Goal: Transaction & Acquisition: Book appointment/travel/reservation

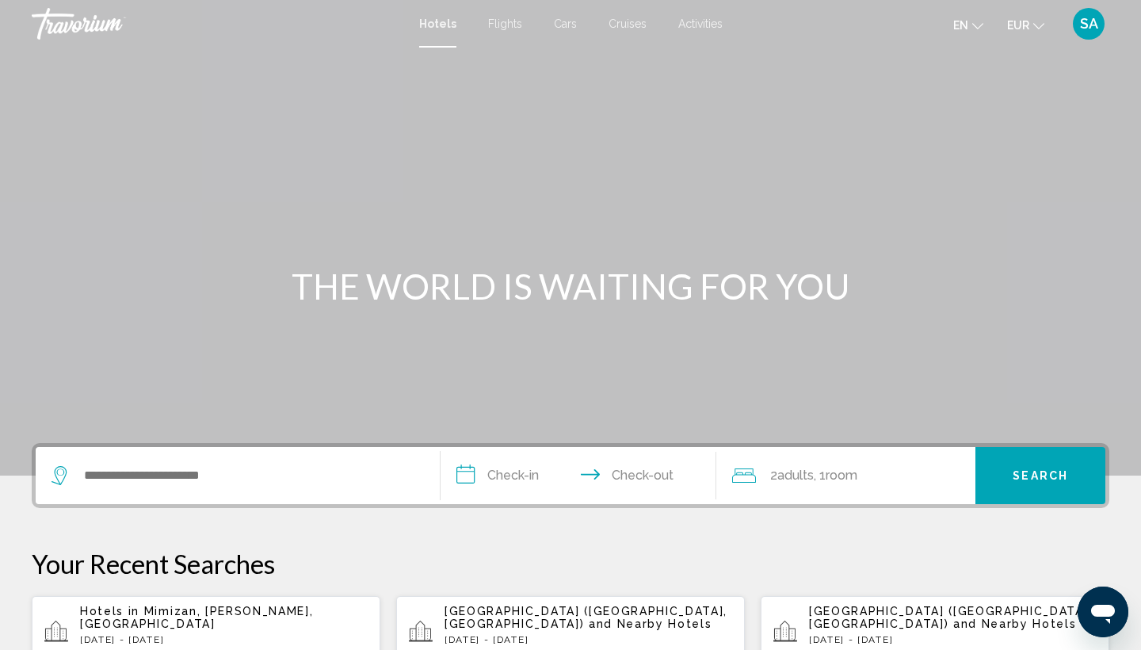
click at [283, 607] on app-hotels-recent-search "Hotels in Mimizan, Landes, France Thu, 23 Oct - Thu, 30 Oct 1 Room rooms 2 Adul…" at bounding box center [206, 632] width 349 height 73
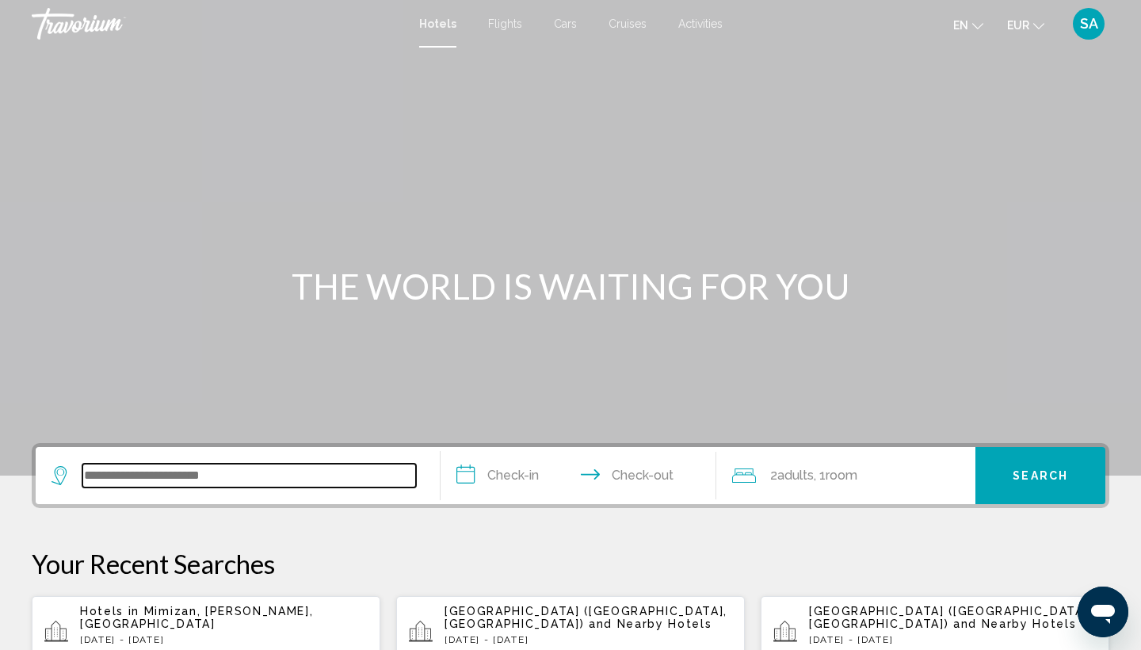
click at [147, 471] on input "Search widget" at bounding box center [248, 475] width 333 height 24
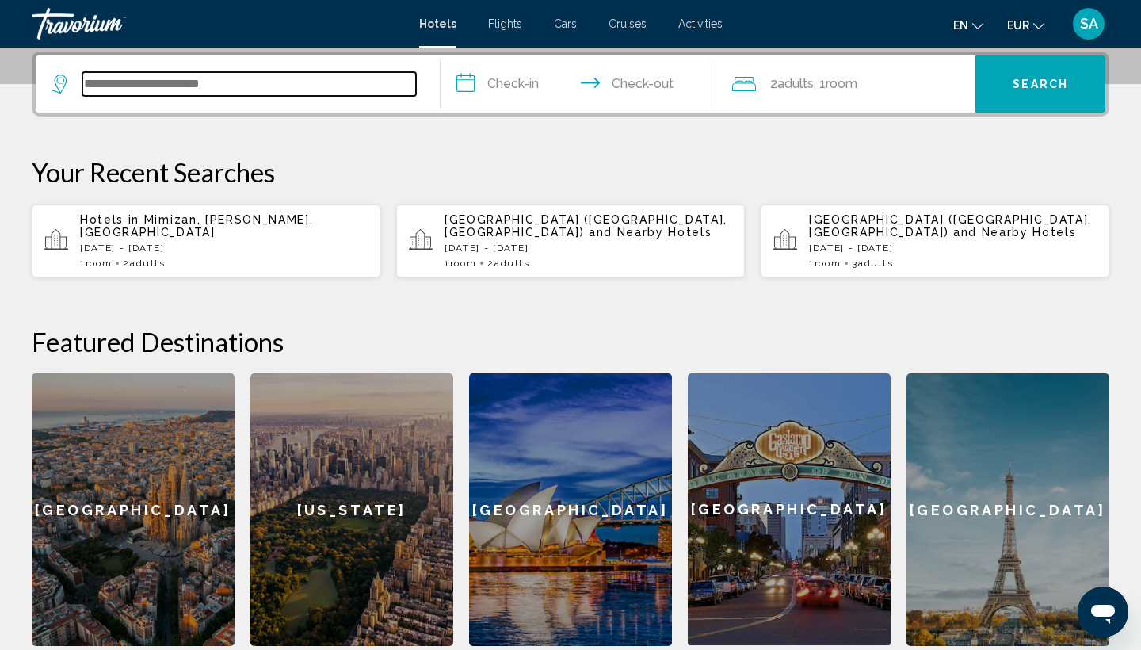
paste input "******"
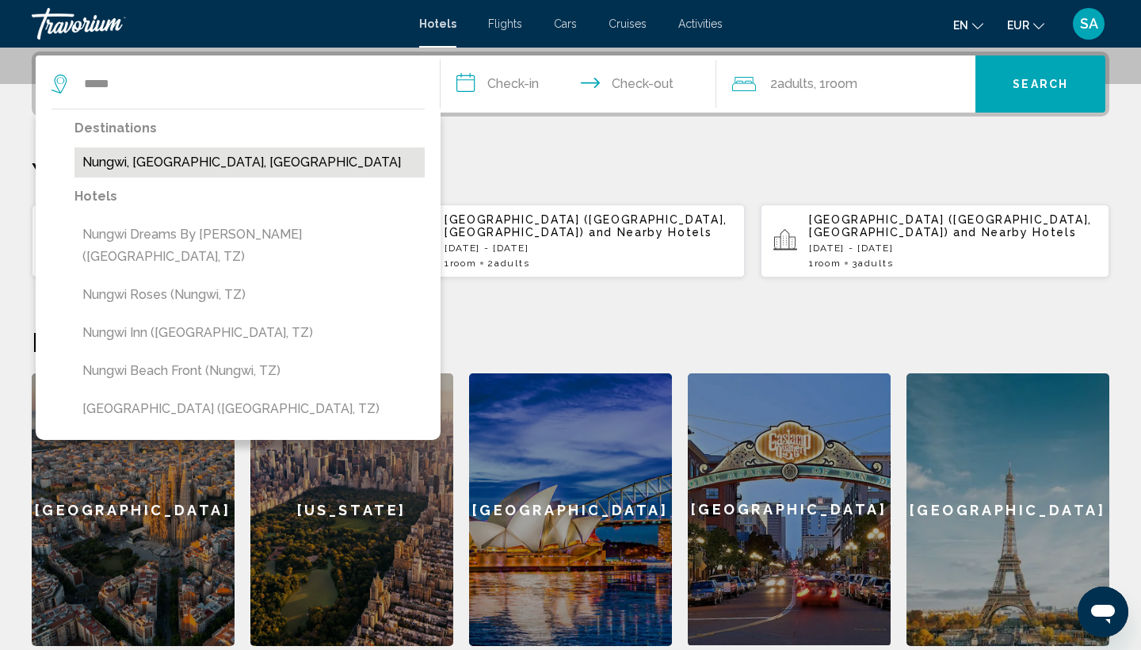
click at [167, 170] on button "Nungwi, [GEOGRAPHIC_DATA], [GEOGRAPHIC_DATA]" at bounding box center [249, 162] width 350 height 30
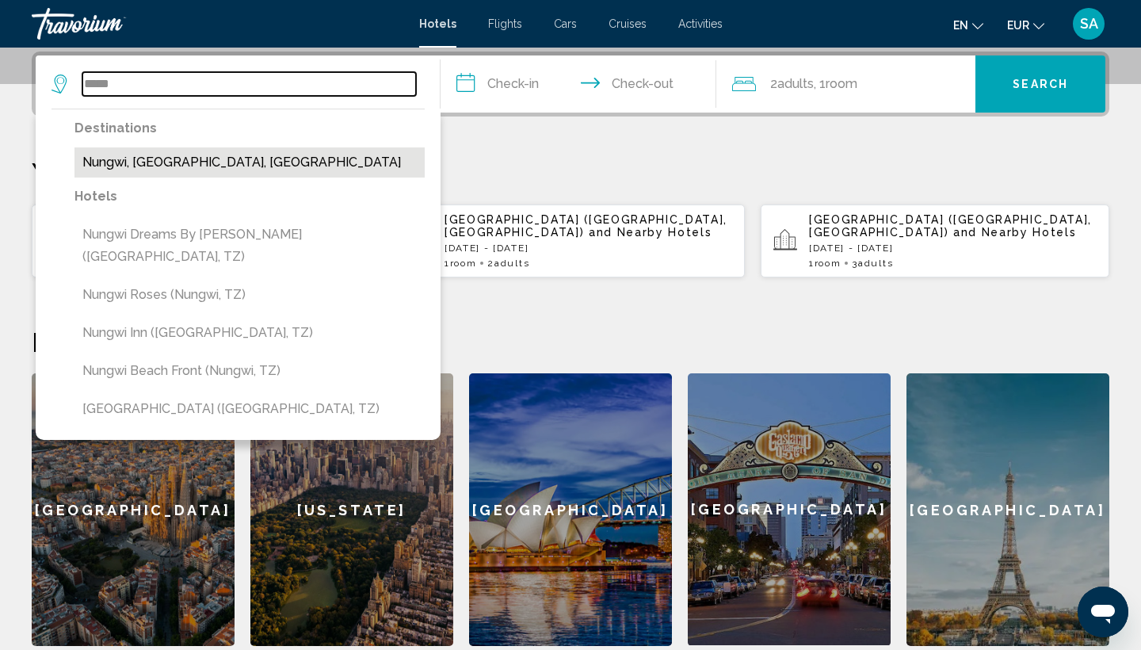
type input "**********"
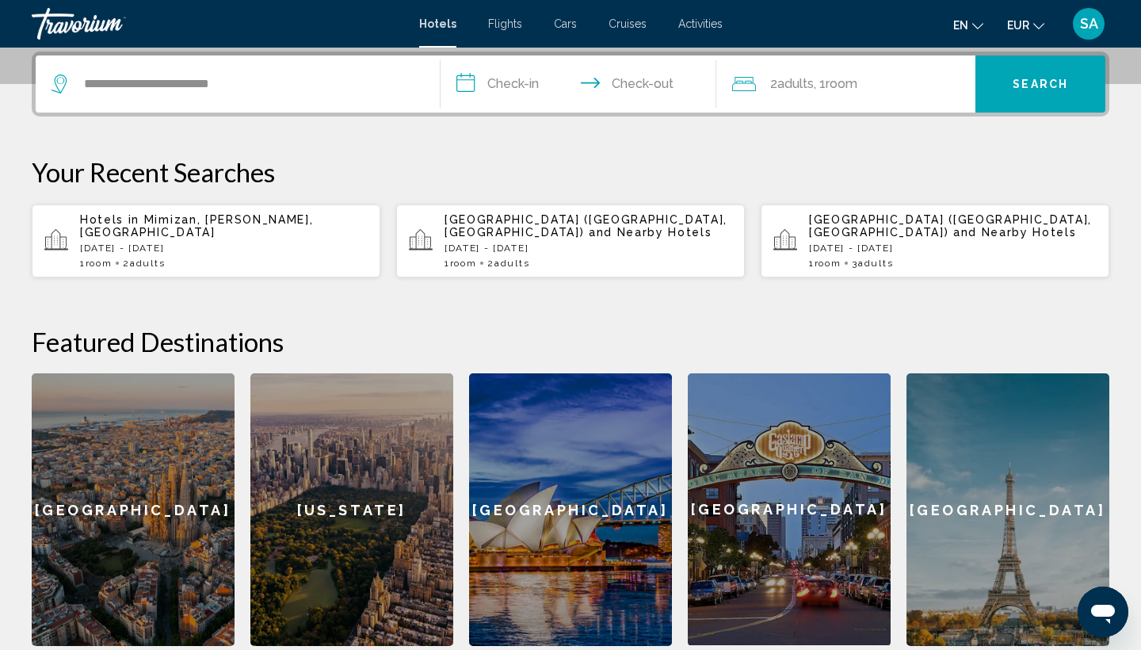
click at [513, 83] on input "**********" at bounding box center [581, 86] width 282 height 62
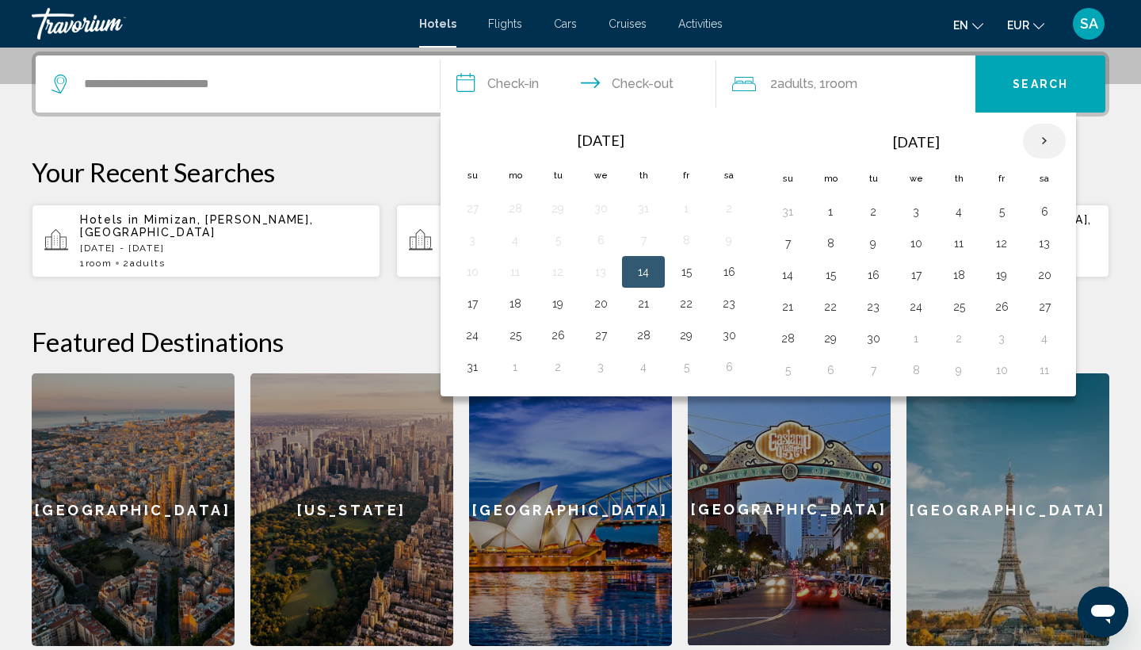
click at [1048, 145] on th "Next month" at bounding box center [1044, 141] width 43 height 35
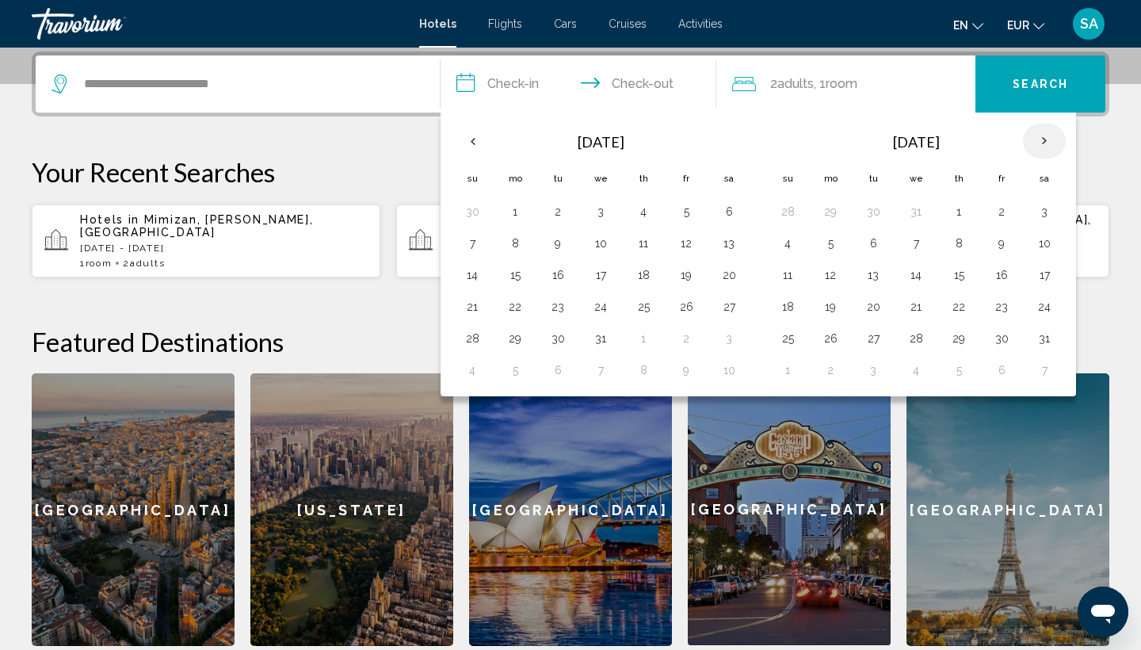
click at [1048, 145] on th "Next month" at bounding box center [1044, 141] width 43 height 35
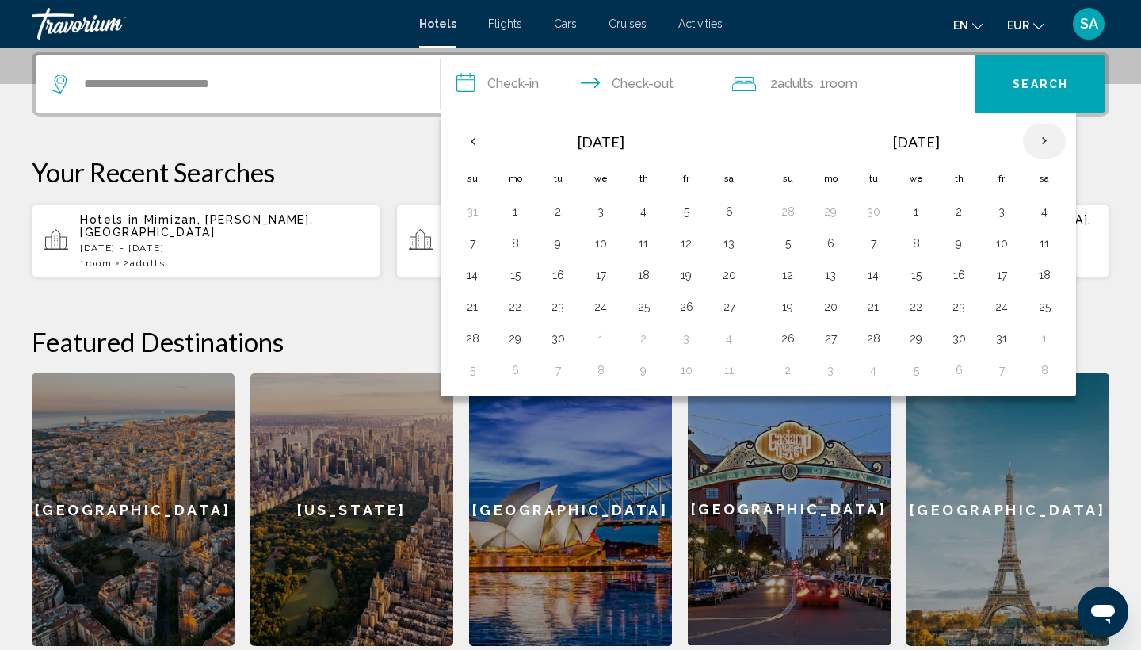
click at [1048, 145] on th "Next month" at bounding box center [1044, 141] width 43 height 35
click at [476, 134] on th "Previous month" at bounding box center [472, 141] width 43 height 35
click at [724, 311] on button "25" at bounding box center [728, 306] width 25 height 22
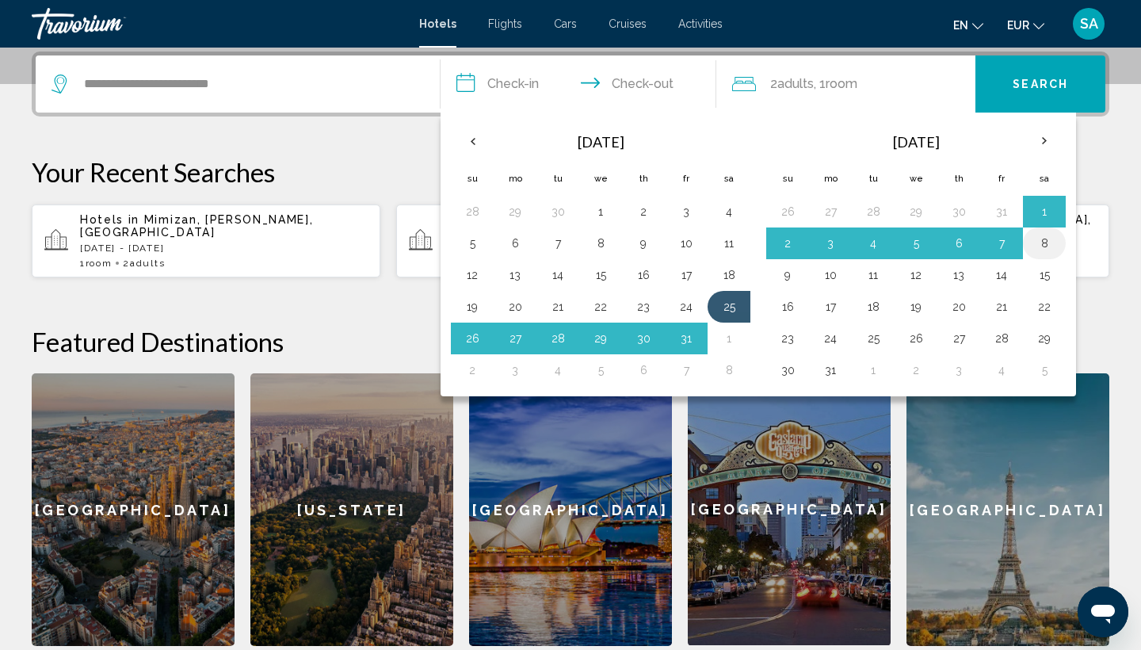
click at [1047, 242] on button "8" at bounding box center [1043, 243] width 25 height 22
type input "**********"
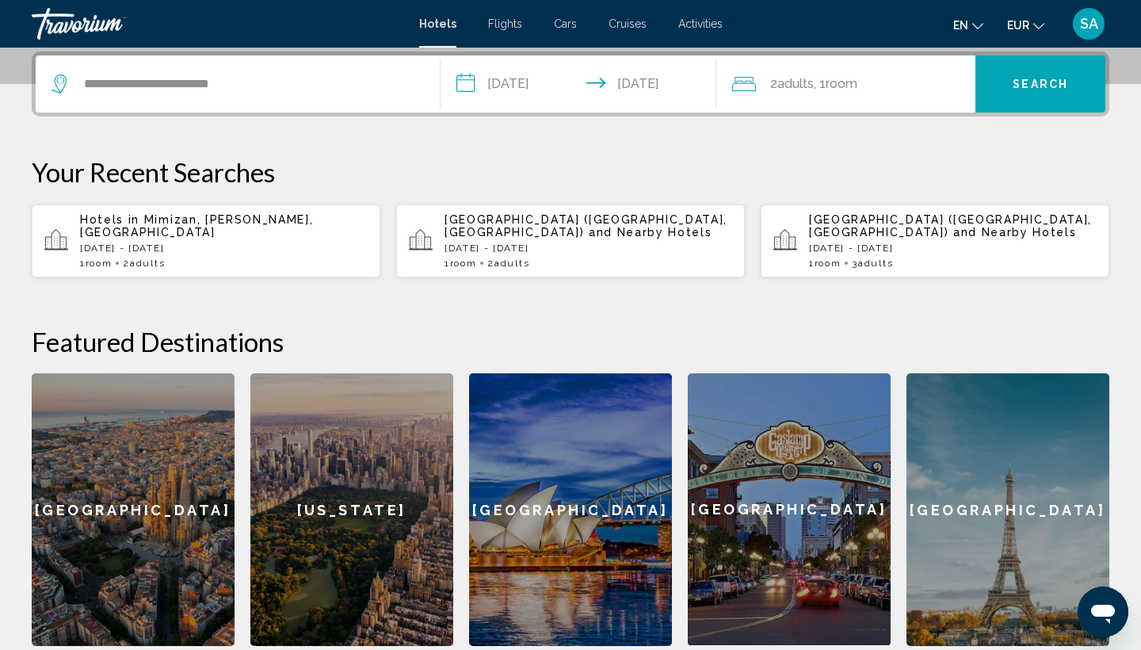
click at [1046, 85] on span "Search" at bounding box center [1039, 84] width 55 height 13
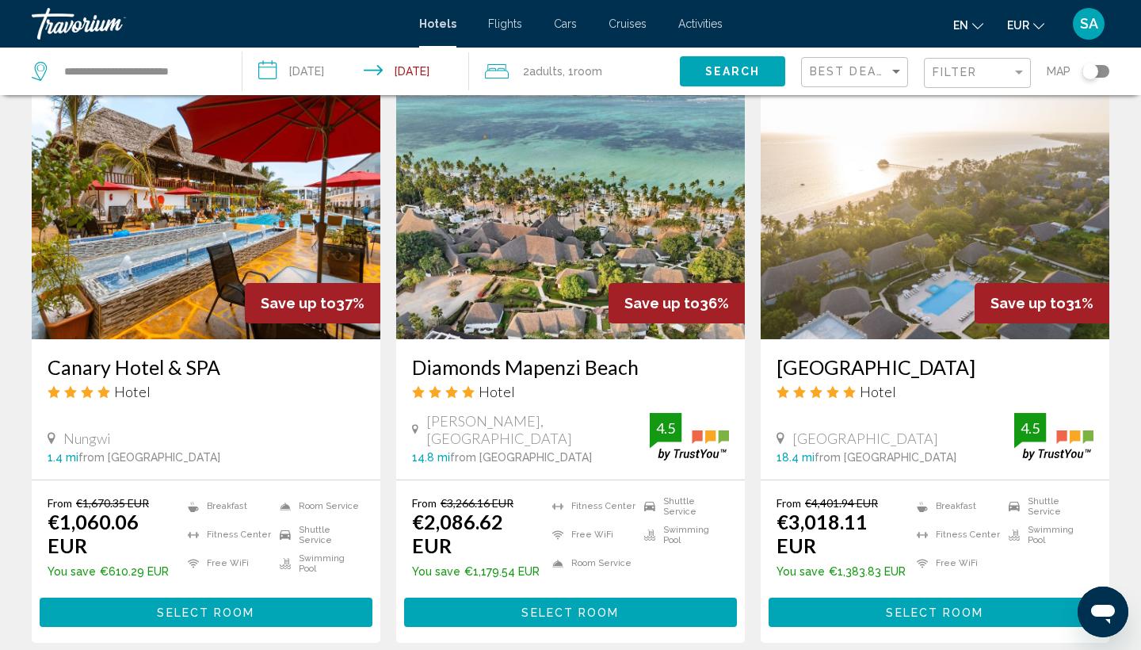
scroll to position [677, 0]
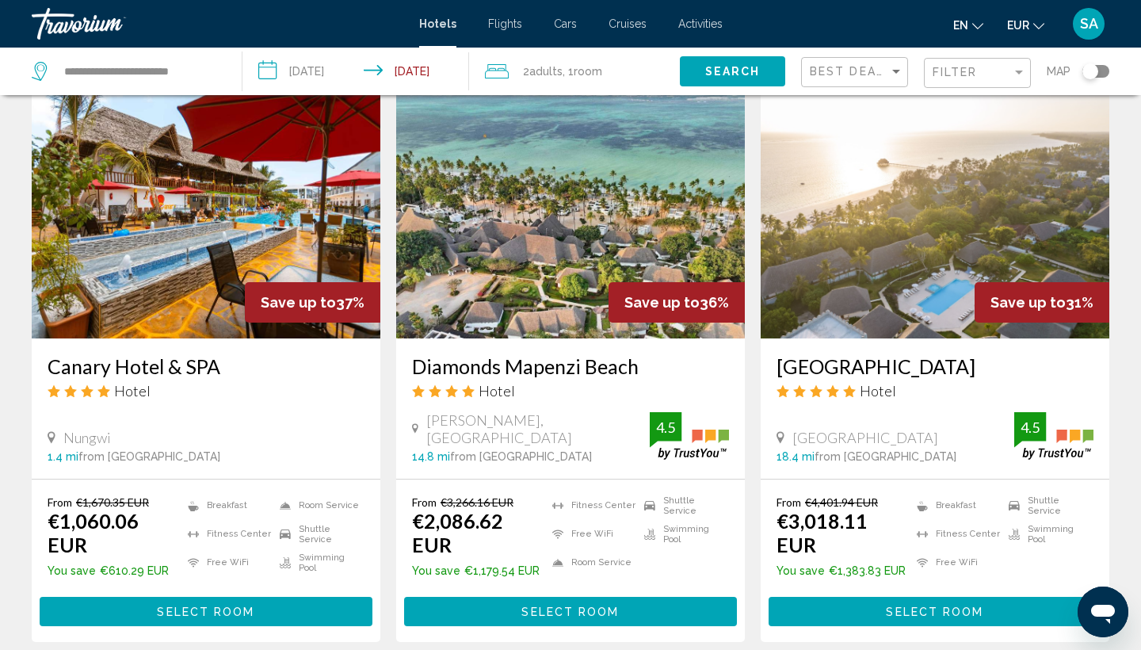
click at [628, 187] on img "Main content" at bounding box center [570, 211] width 349 height 253
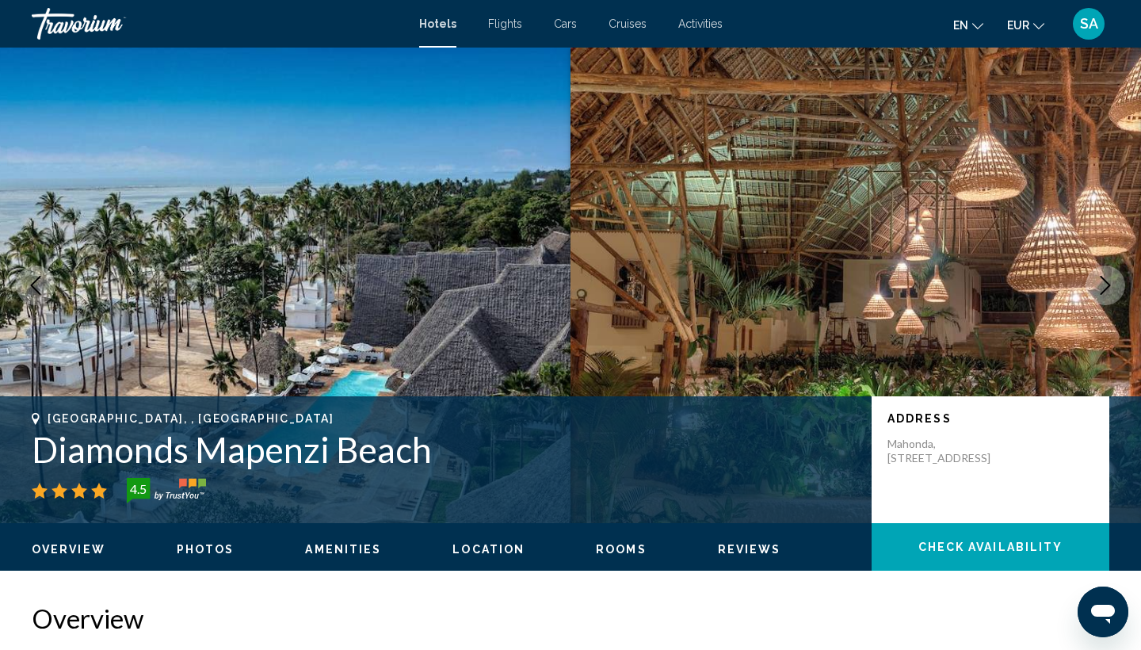
click at [313, 458] on h1 "Diamonds Mapenzi Beach" at bounding box center [444, 449] width 824 height 41
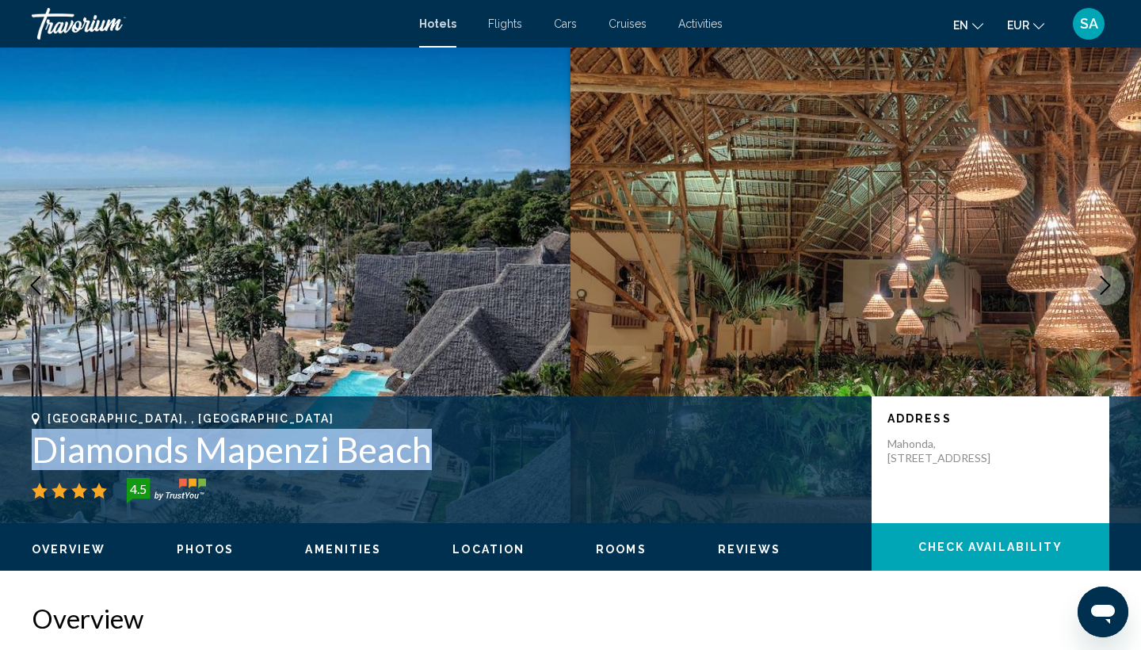
click at [313, 458] on h1 "Diamonds Mapenzi Beach" at bounding box center [444, 449] width 824 height 41
copy h1 "Diamonds Mapenzi Beach"
click at [373, 252] on img "Main content" at bounding box center [285, 285] width 570 height 475
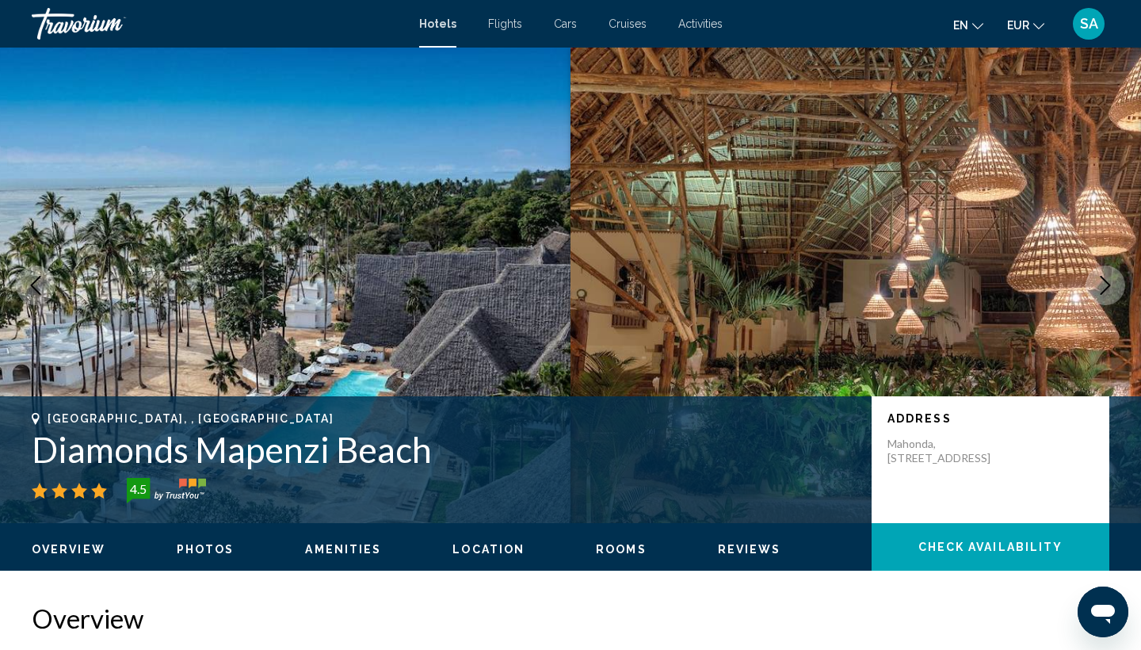
click at [286, 605] on h2 "Overview" at bounding box center [570, 618] width 1077 height 32
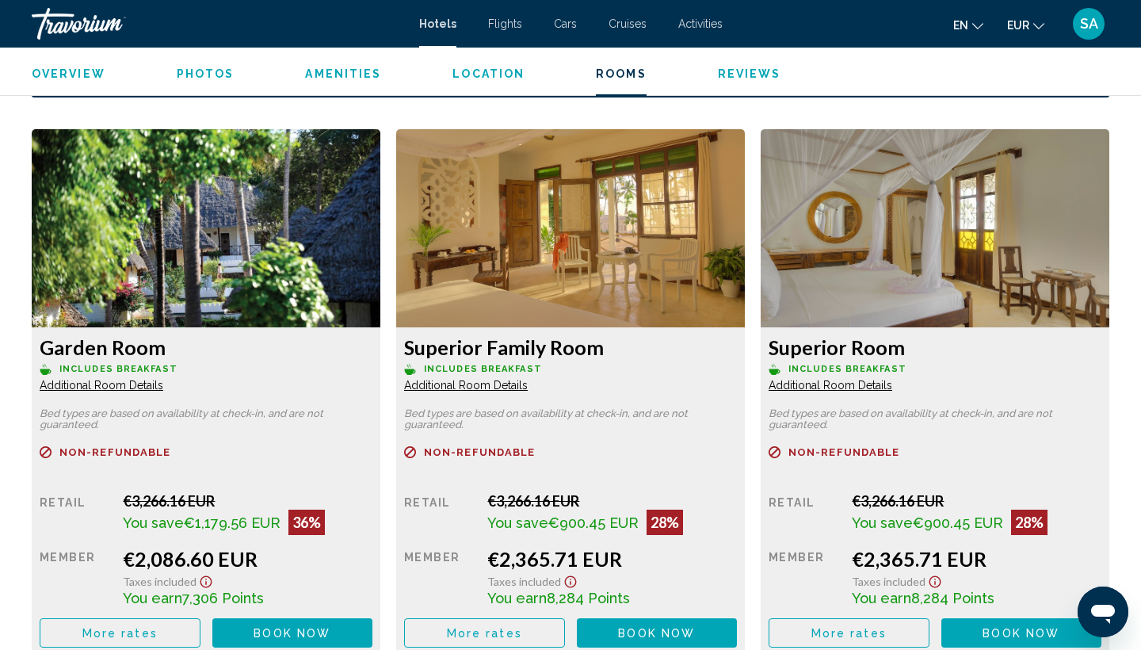
scroll to position [2128, 0]
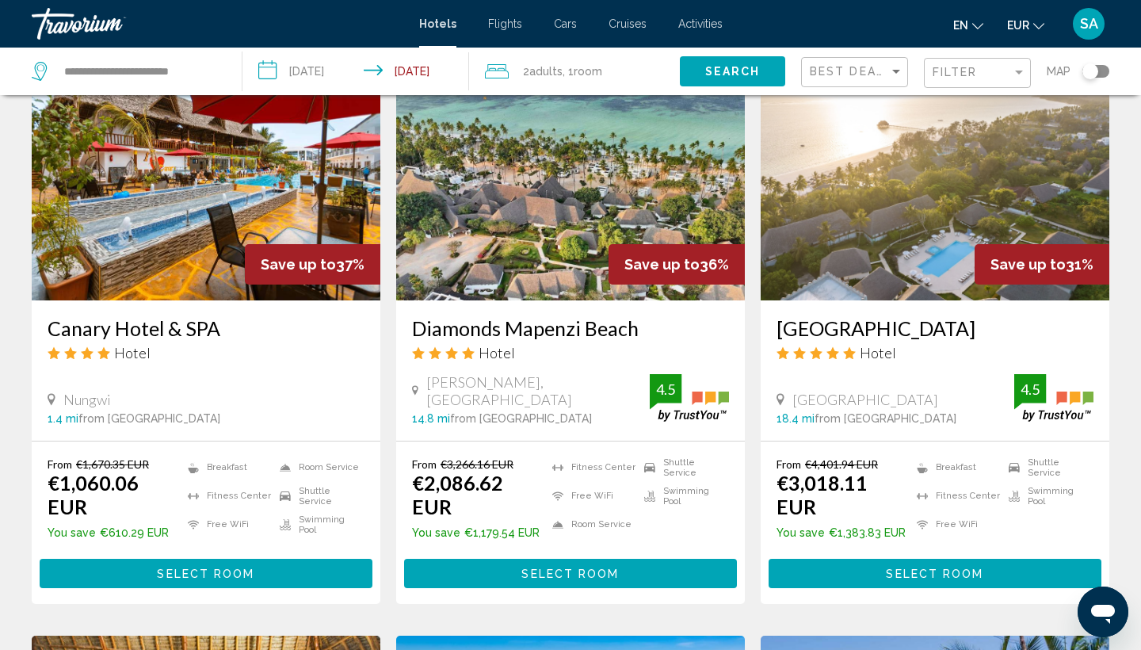
scroll to position [714, 0]
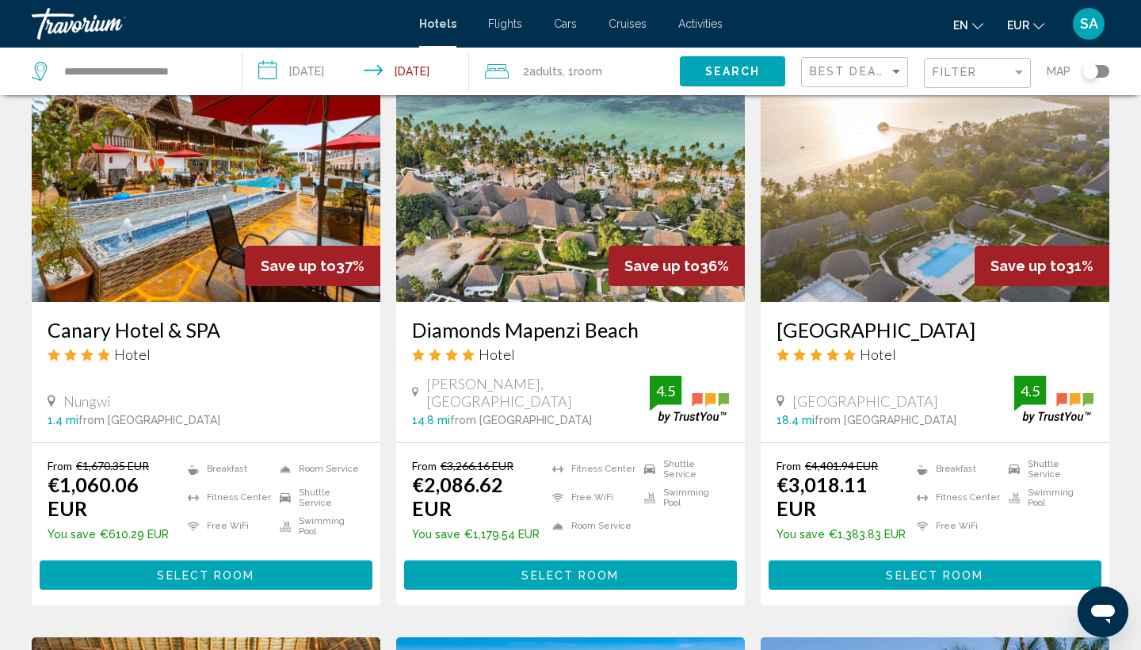
click at [259, 213] on img "Main content" at bounding box center [206, 174] width 349 height 253
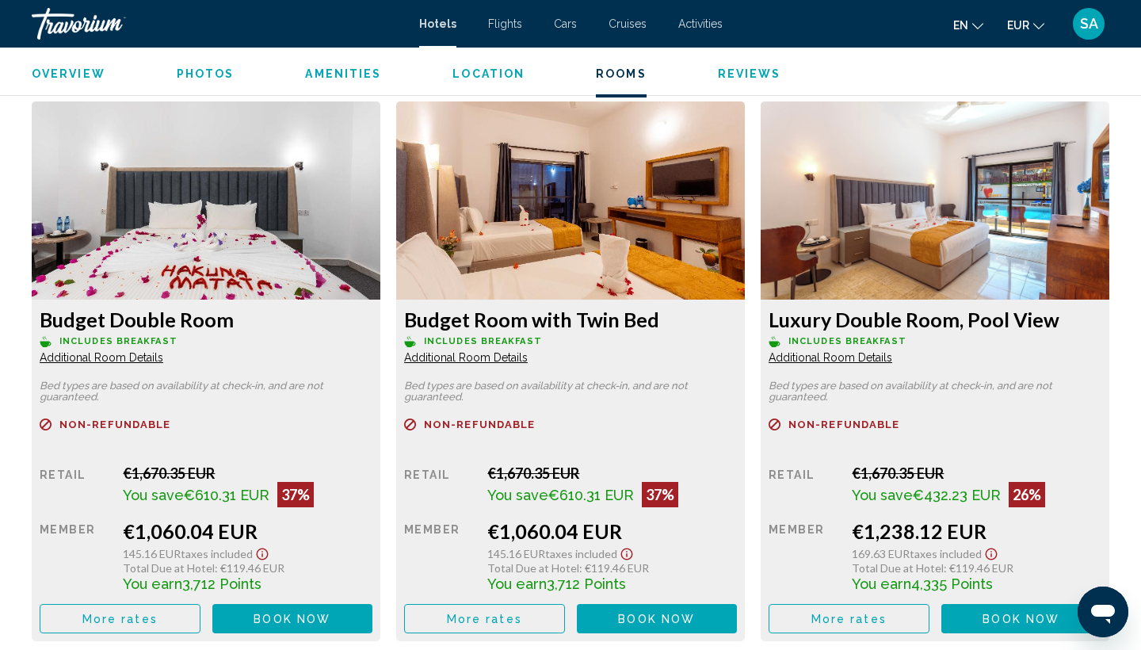
scroll to position [2147, 0]
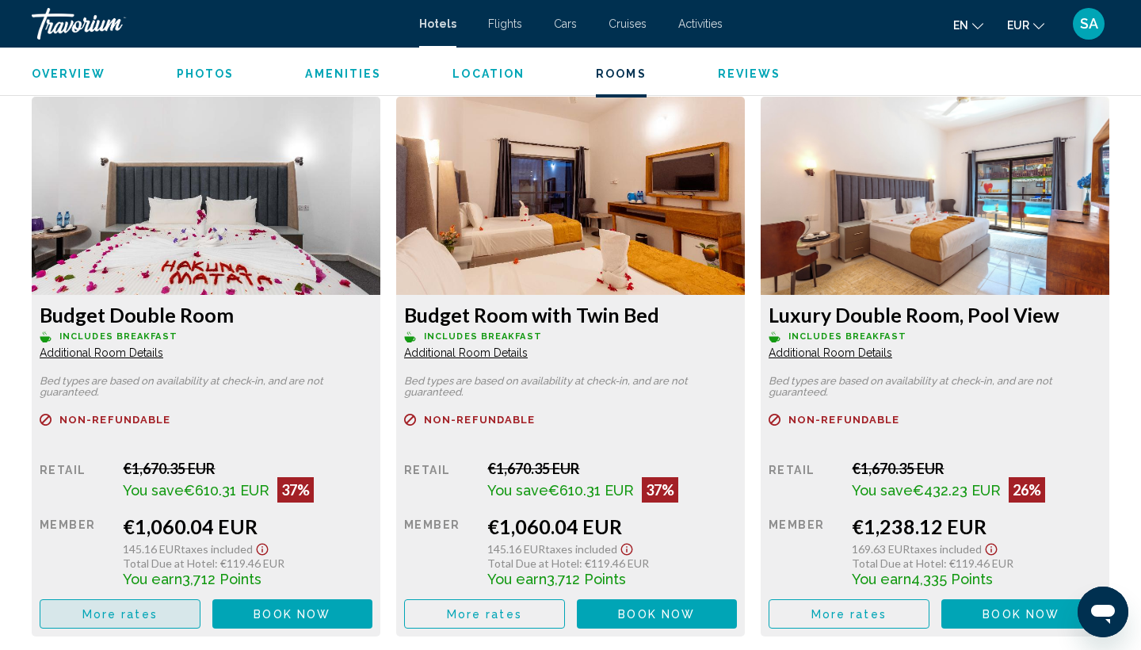
click at [174, 612] on button "More rates" at bounding box center [120, 613] width 161 height 29
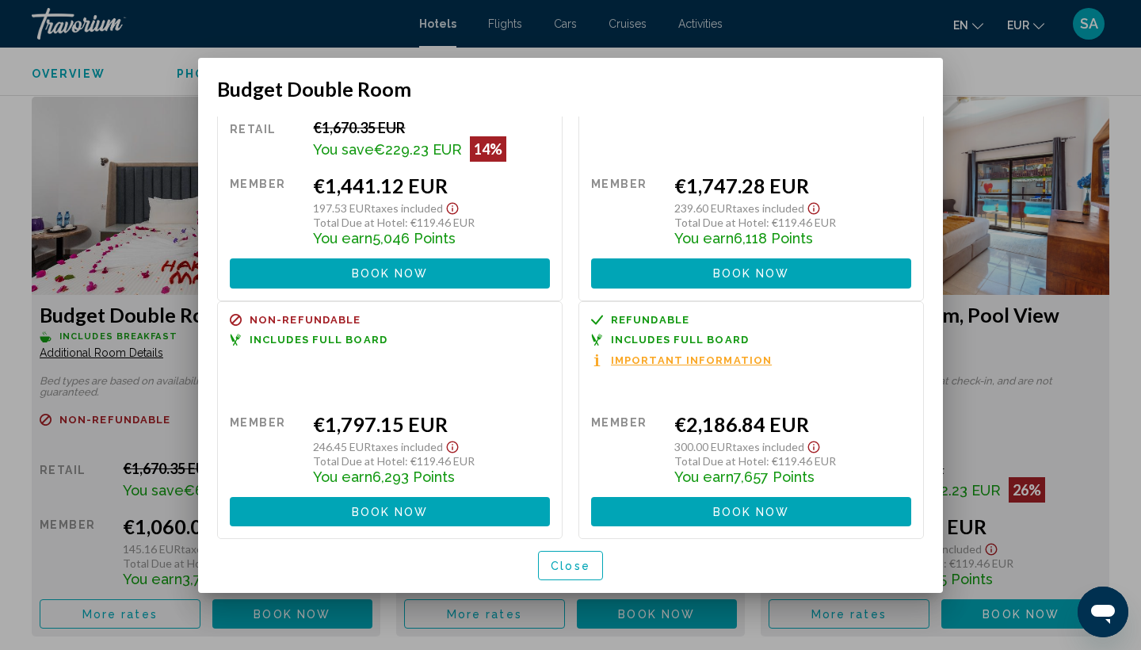
scroll to position [661, 0]
click at [585, 563] on span "Close" at bounding box center [570, 565] width 40 height 13
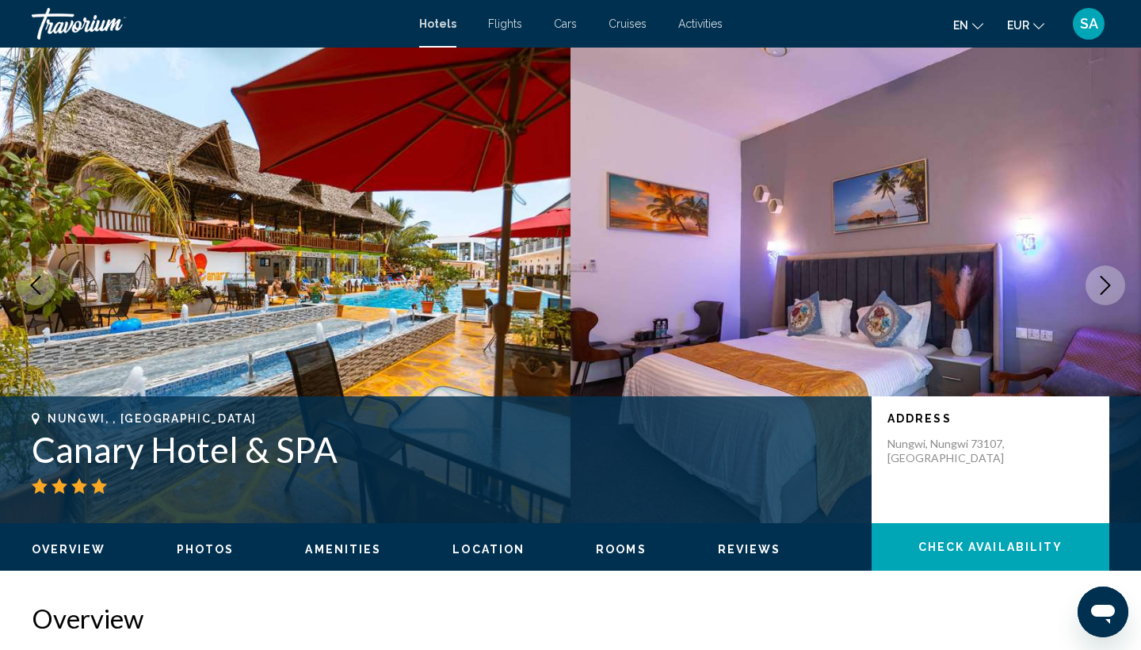
scroll to position [0, 0]
click at [214, 448] on h1 "Canary Hotel & SPA" at bounding box center [444, 449] width 824 height 41
copy h1 "Canary Hotel & SPA"
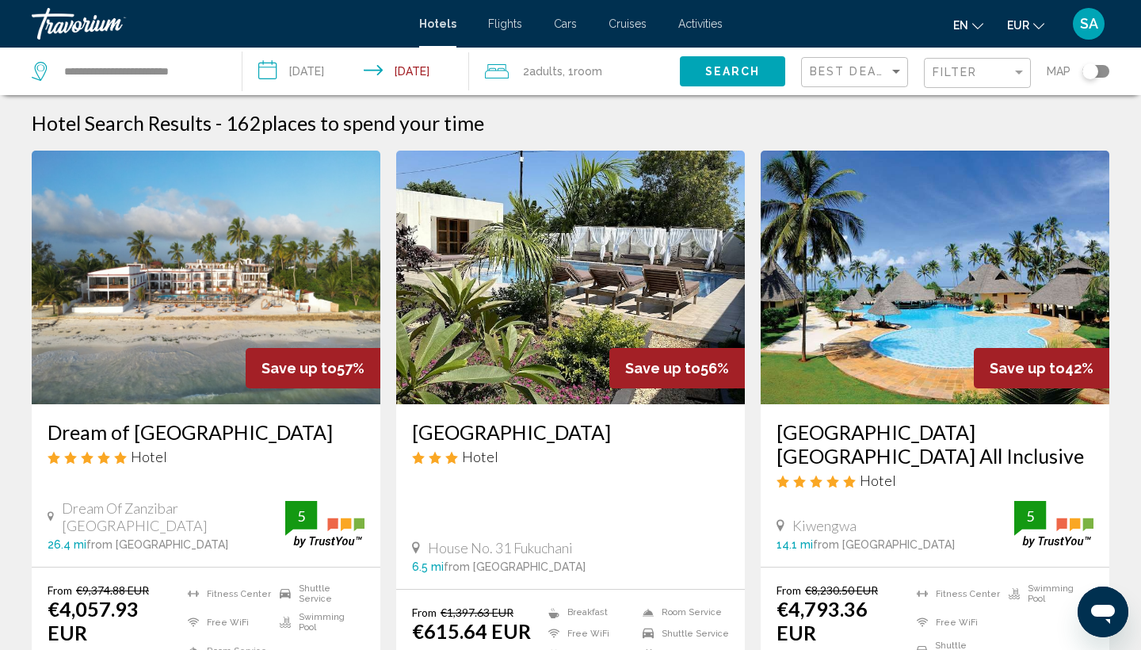
scroll to position [76, 0]
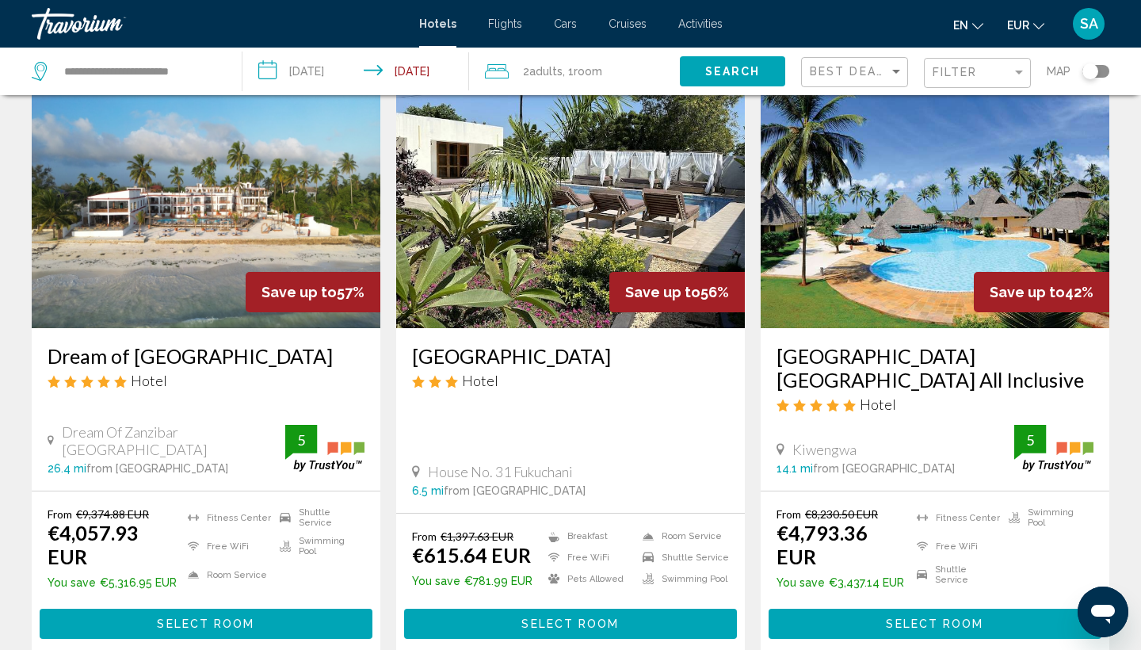
click at [219, 242] on img "Main content" at bounding box center [206, 200] width 349 height 253
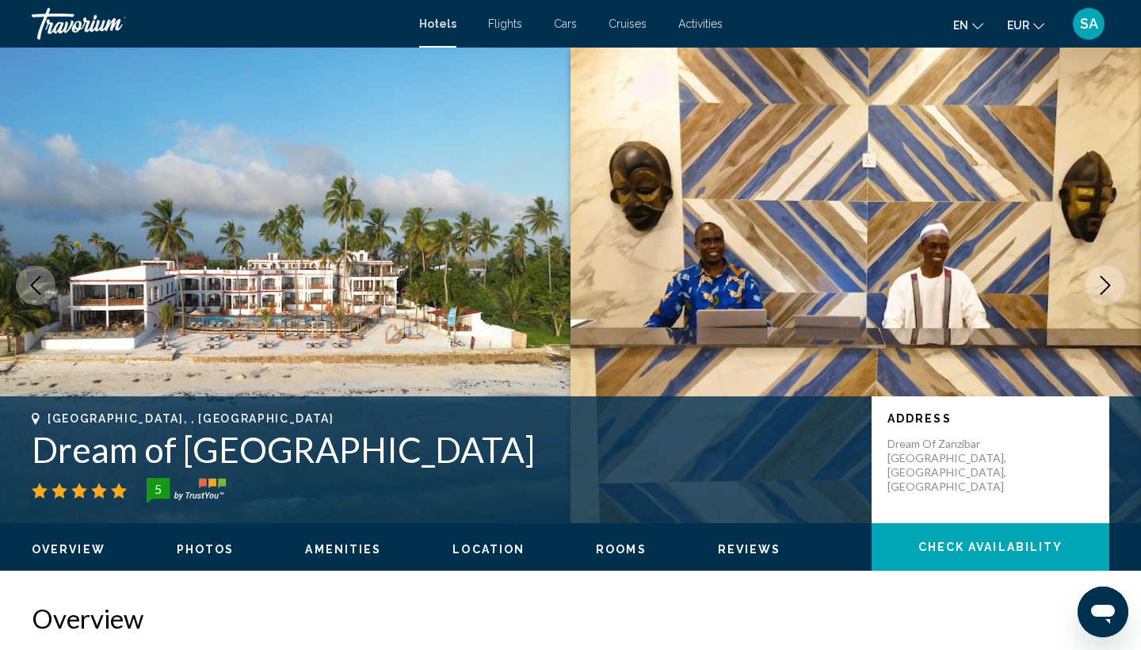
click at [208, 455] on h1 "Dream of [GEOGRAPHIC_DATA]" at bounding box center [444, 449] width 824 height 41
copy h1 "Dream of [GEOGRAPHIC_DATA]"
click at [368, 611] on h2 "Overview" at bounding box center [570, 618] width 1077 height 32
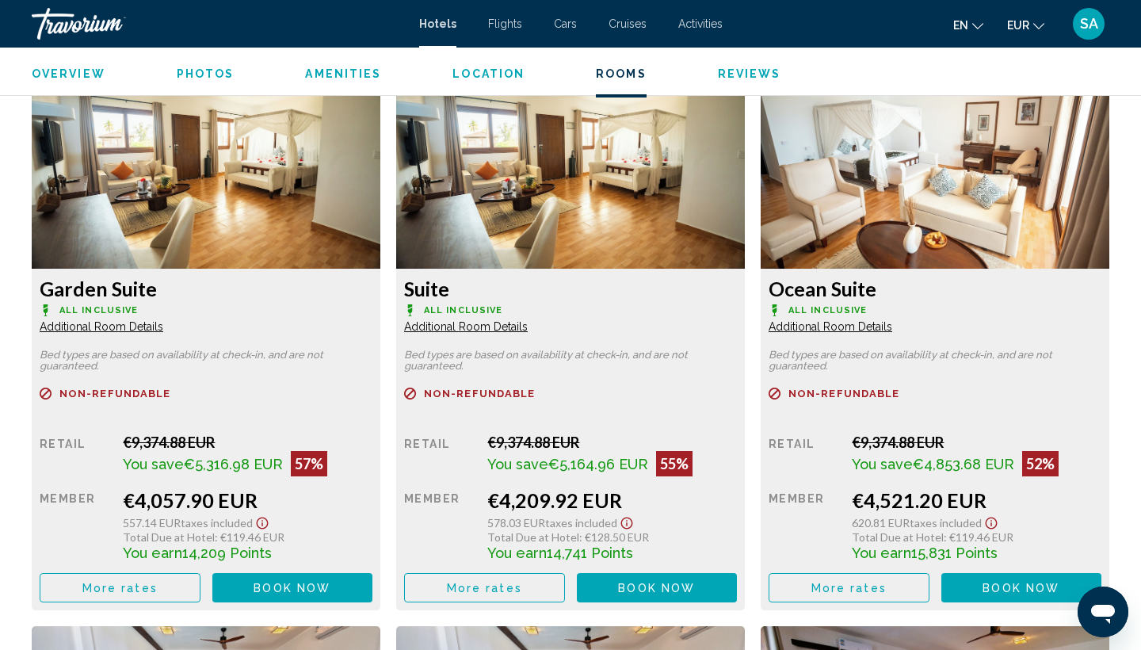
scroll to position [2169, 0]
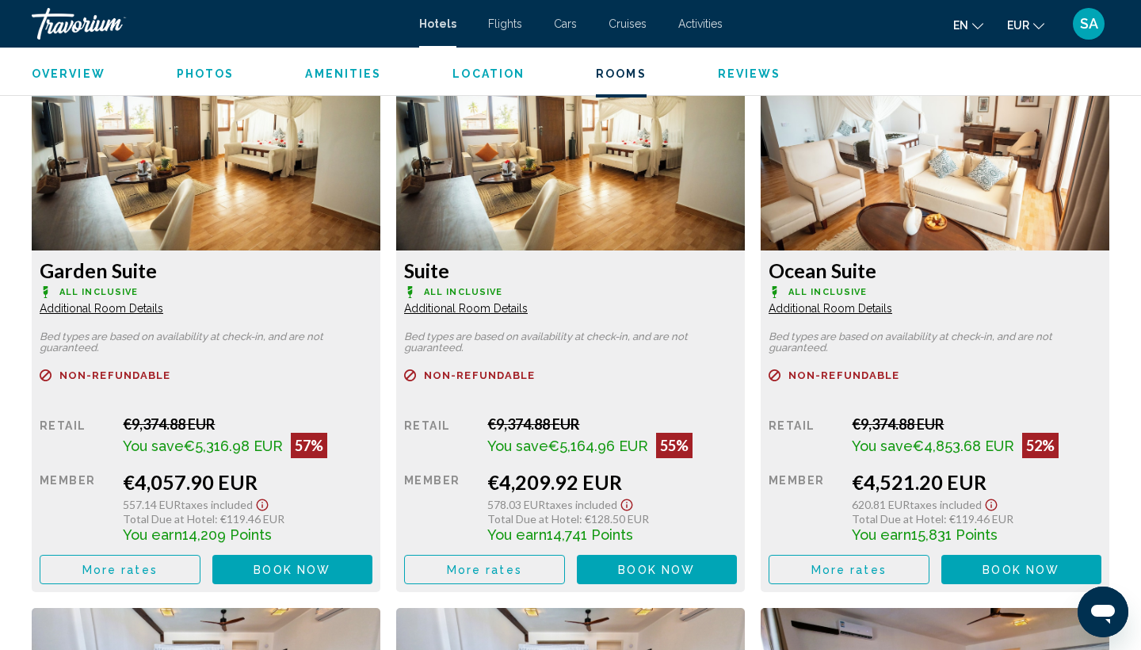
click at [1091, 25] on span "SA" at bounding box center [1089, 24] width 18 height 16
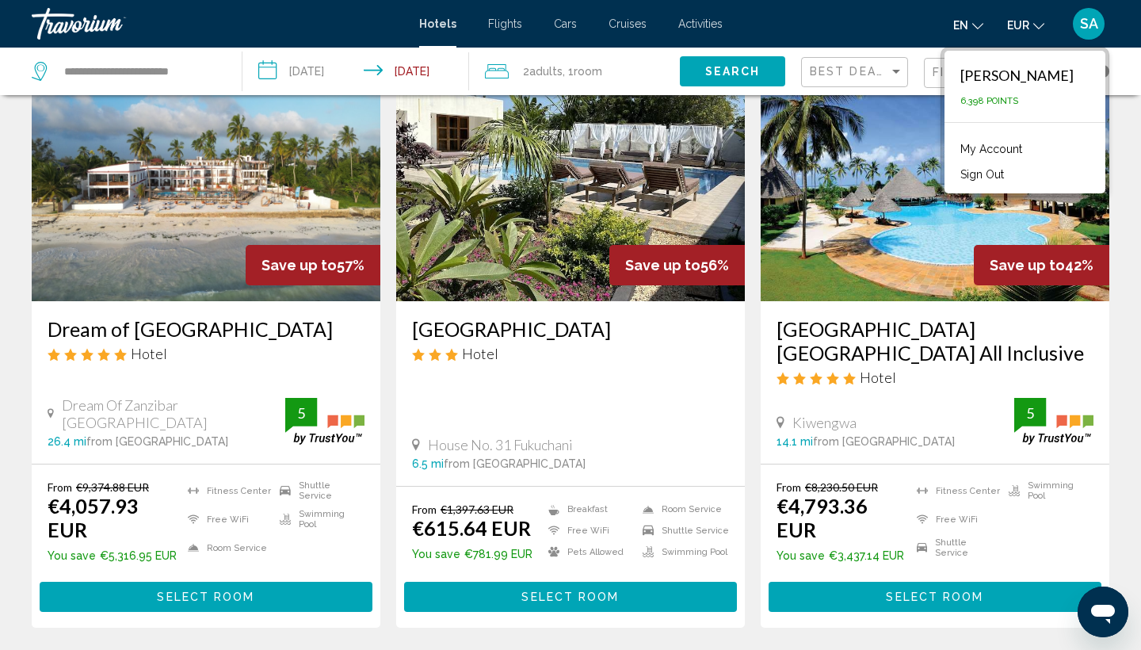
scroll to position [124, 0]
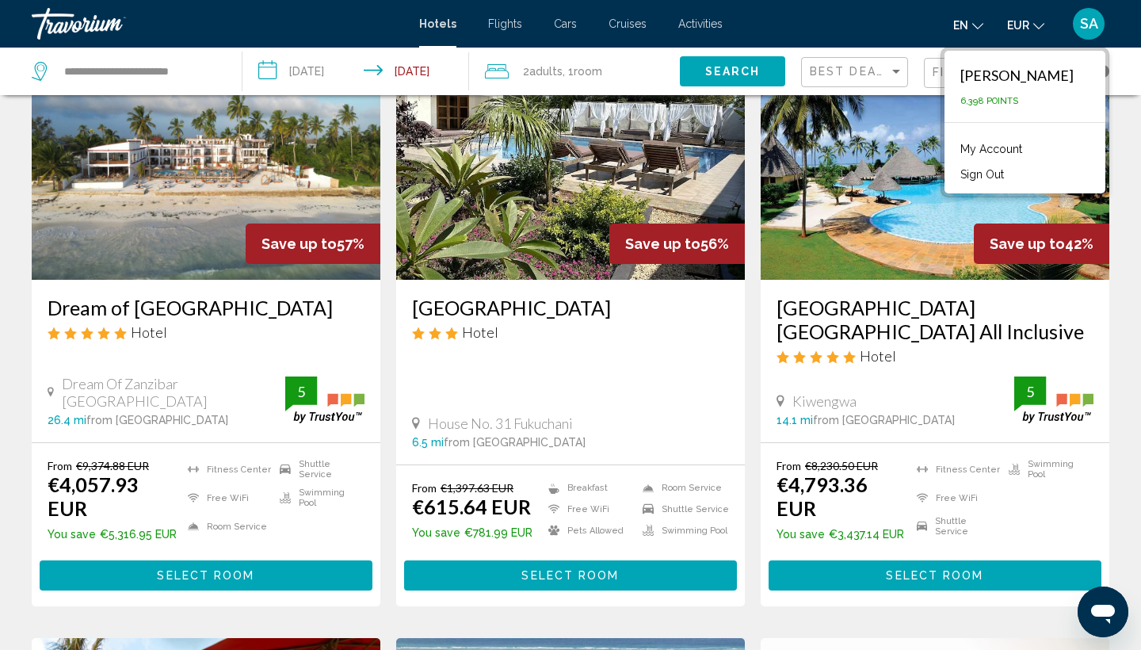
click at [584, 239] on img "Main content" at bounding box center [570, 152] width 349 height 253
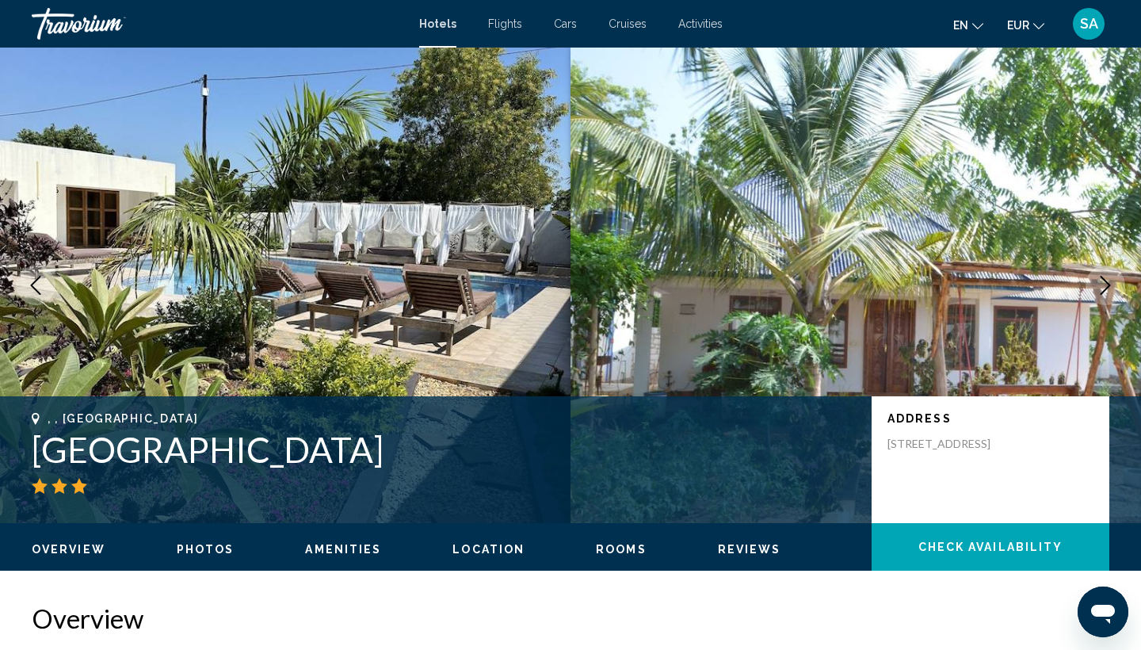
click at [183, 452] on h1 "[GEOGRAPHIC_DATA]" at bounding box center [444, 449] width 824 height 41
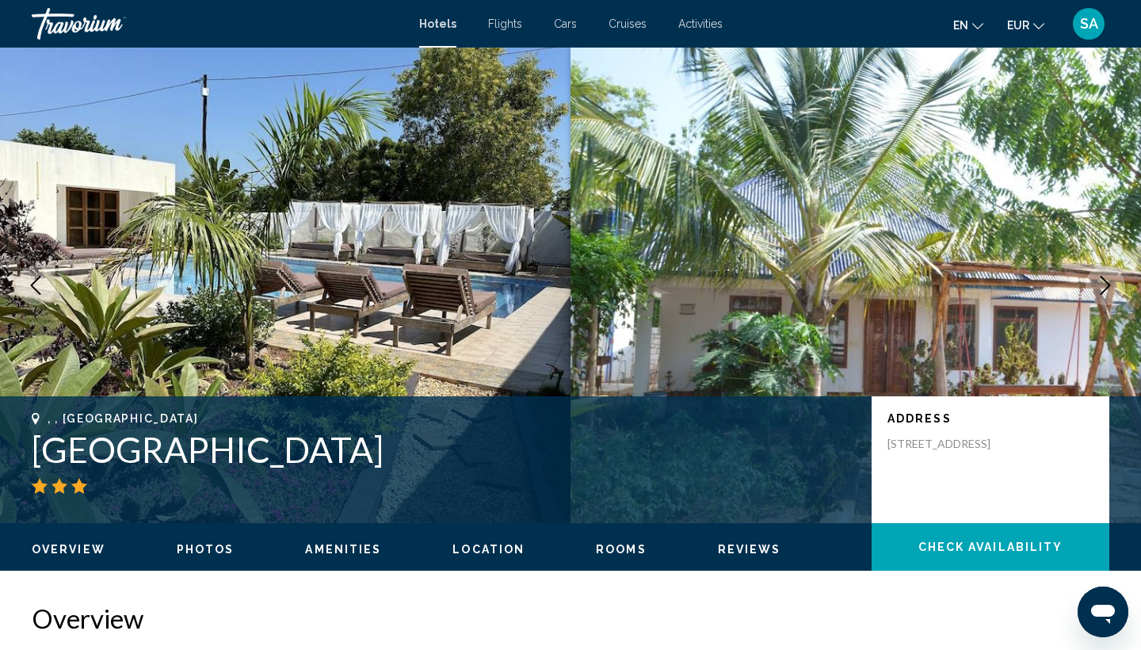
click at [183, 452] on h1 "[GEOGRAPHIC_DATA]" at bounding box center [444, 449] width 824 height 41
copy h1 "[GEOGRAPHIC_DATA]"
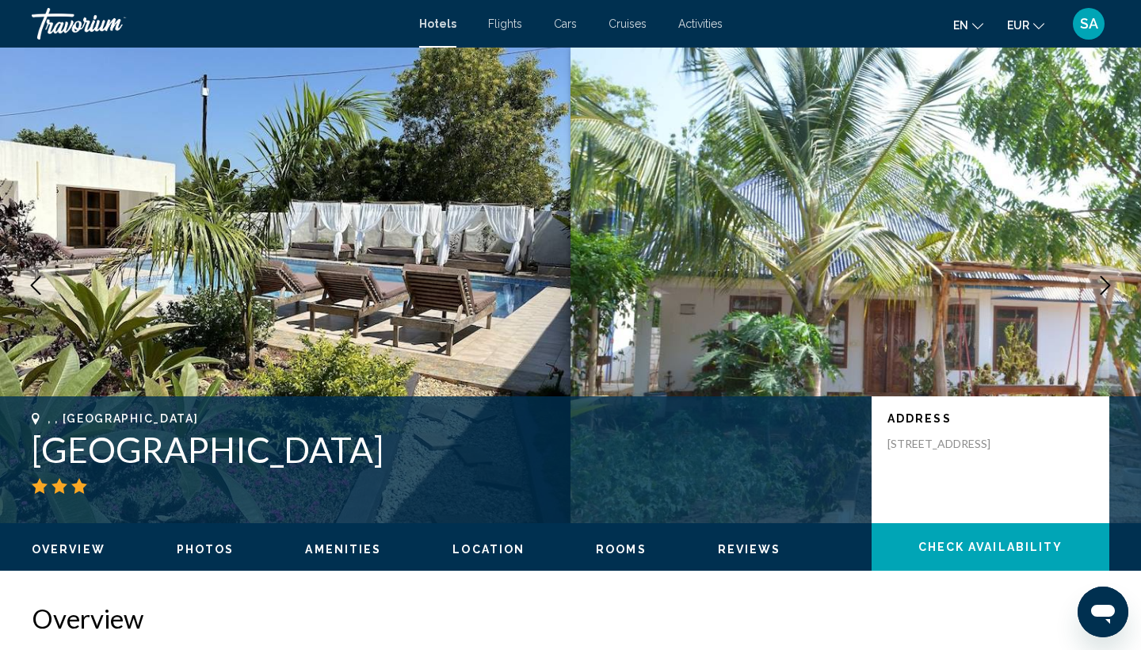
click at [387, 605] on h2 "Overview" at bounding box center [570, 618] width 1077 height 32
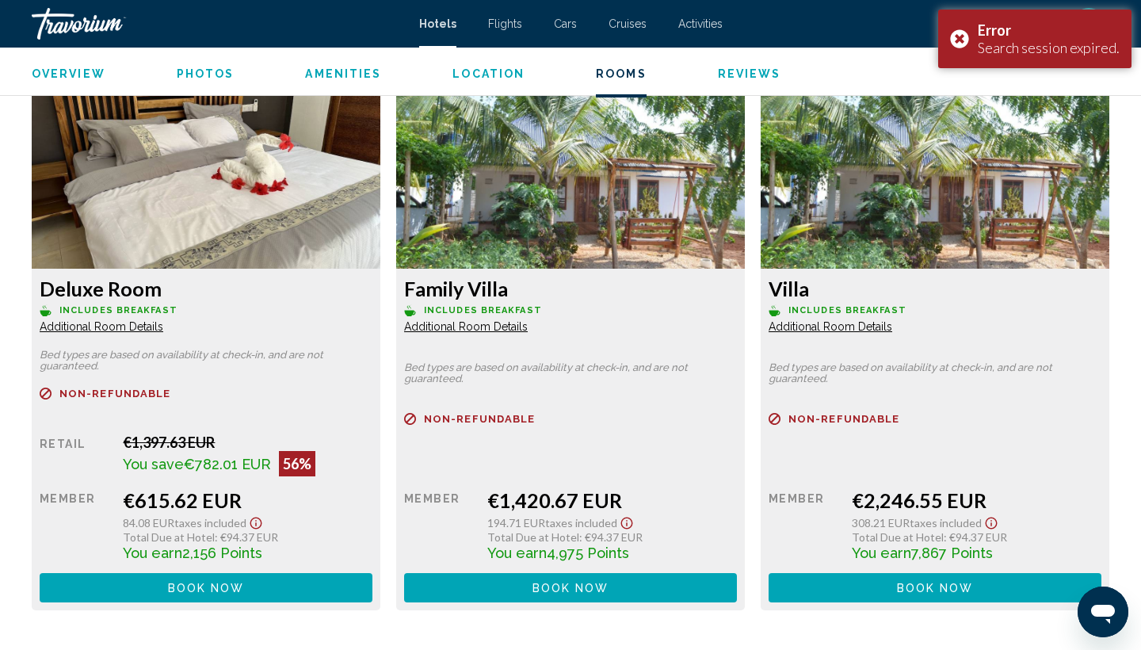
scroll to position [2111, 0]
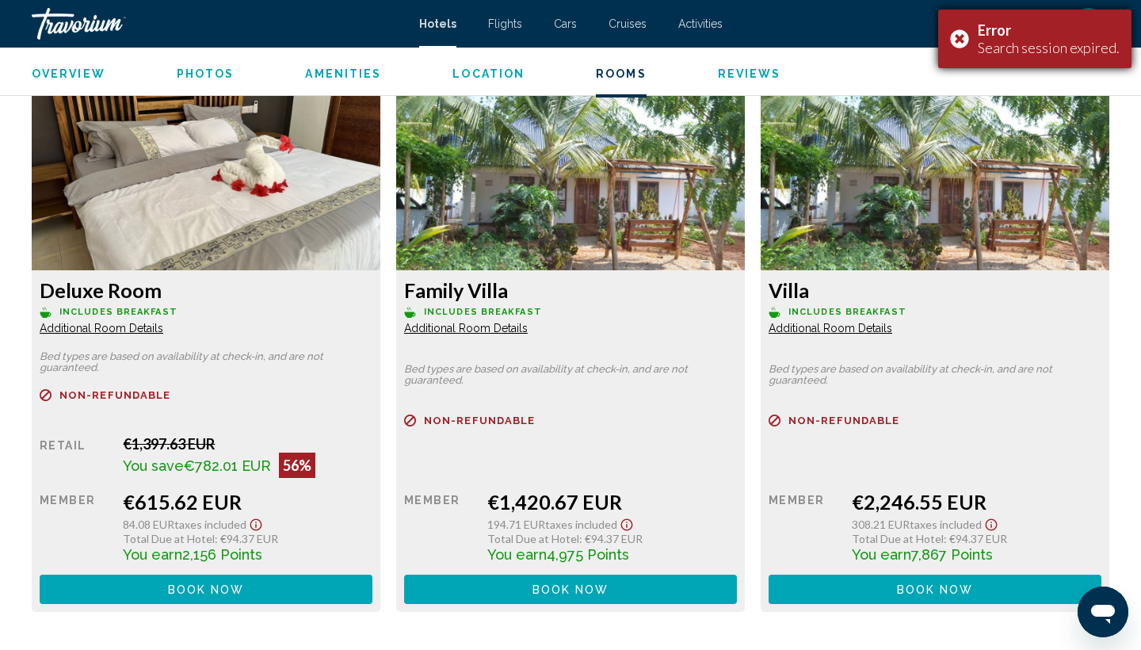
click at [962, 39] on div "Error Search session expired." at bounding box center [1034, 39] width 193 height 59
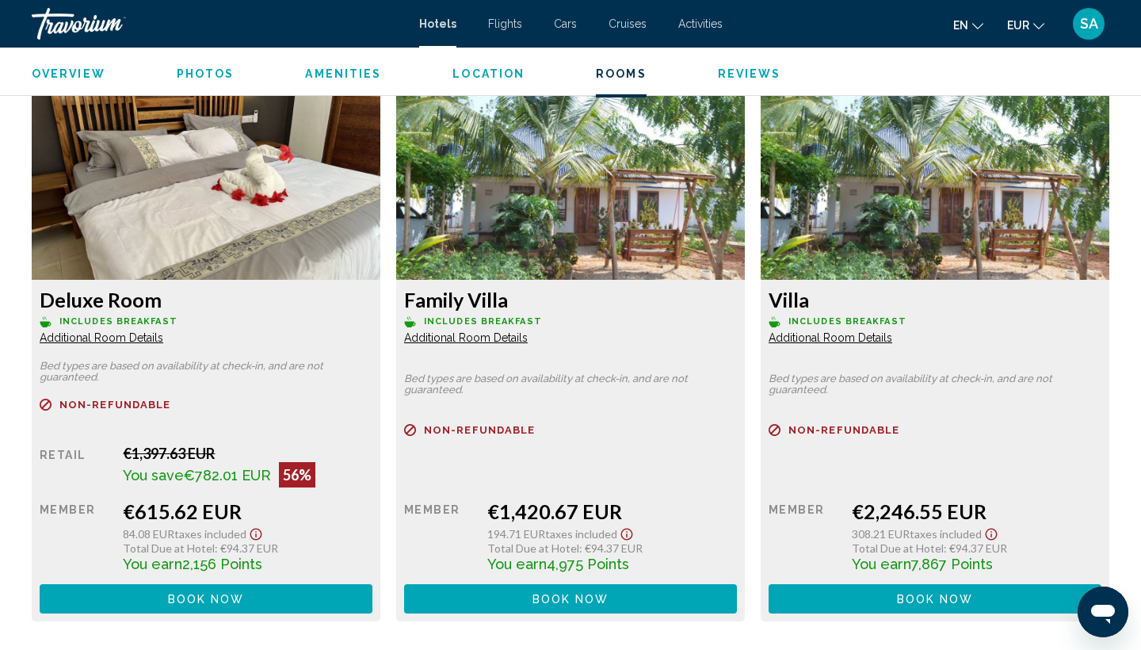
scroll to position [2099, 0]
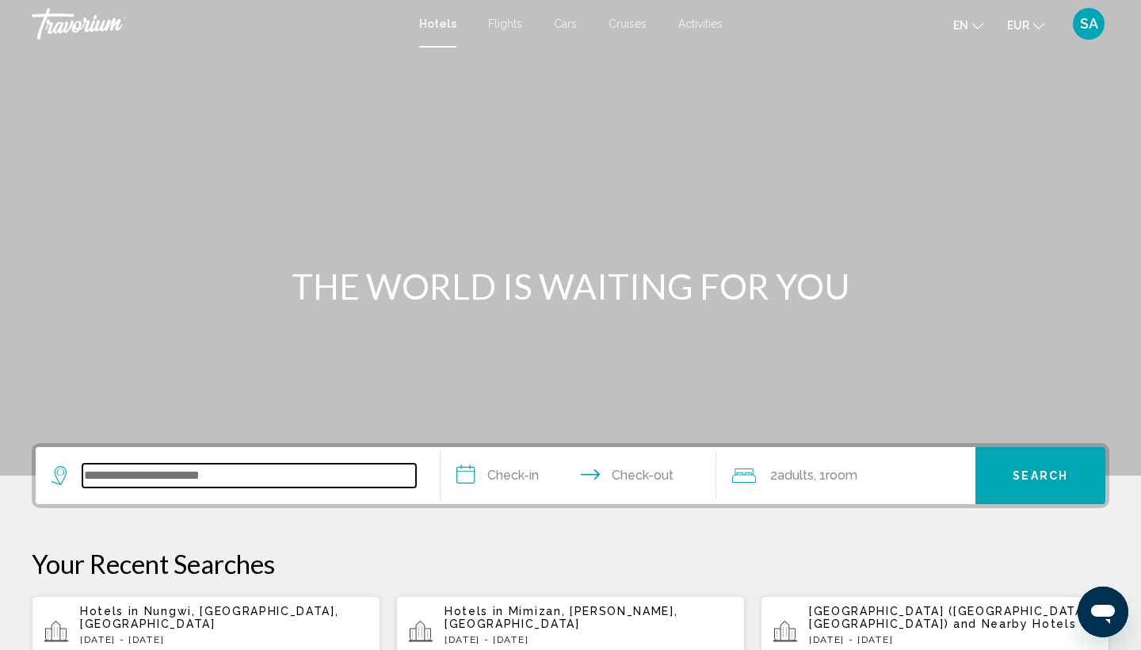
click at [227, 479] on input "Search widget" at bounding box center [248, 475] width 333 height 24
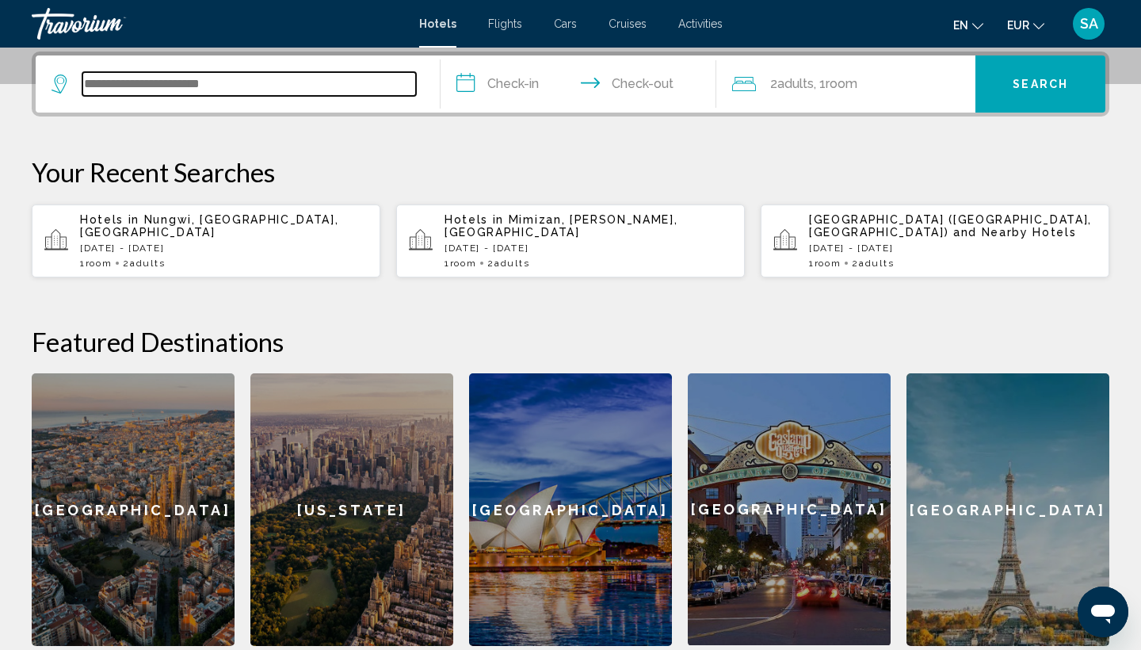
paste input "******"
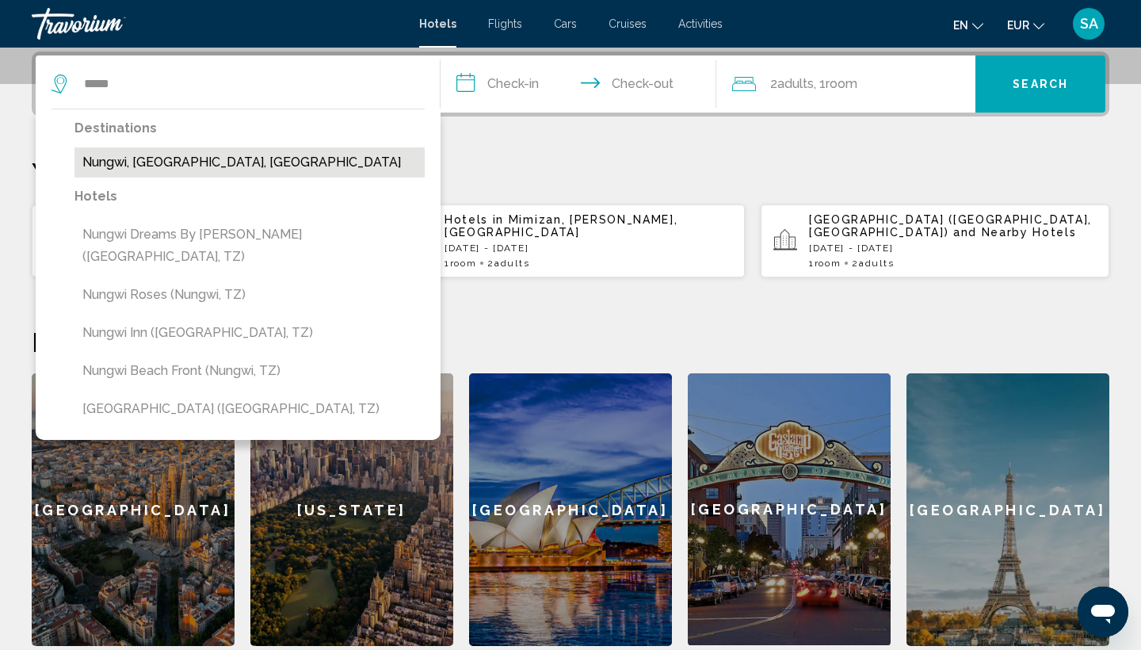
click at [179, 156] on button "Nungwi, [GEOGRAPHIC_DATA], [GEOGRAPHIC_DATA]" at bounding box center [249, 162] width 350 height 30
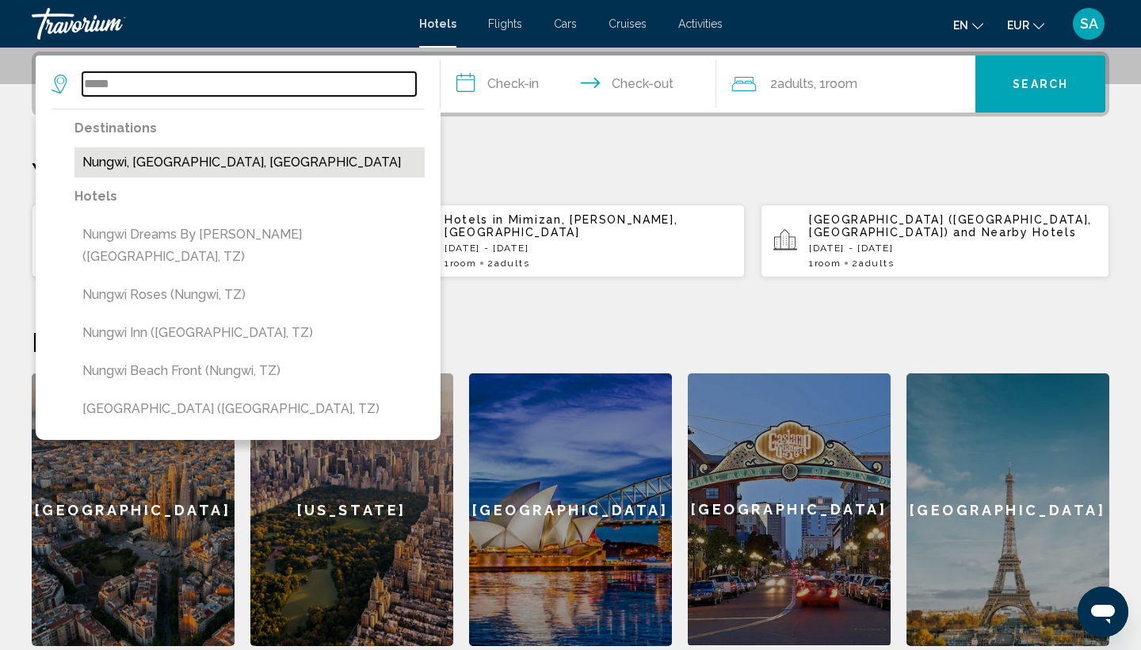
type input "**********"
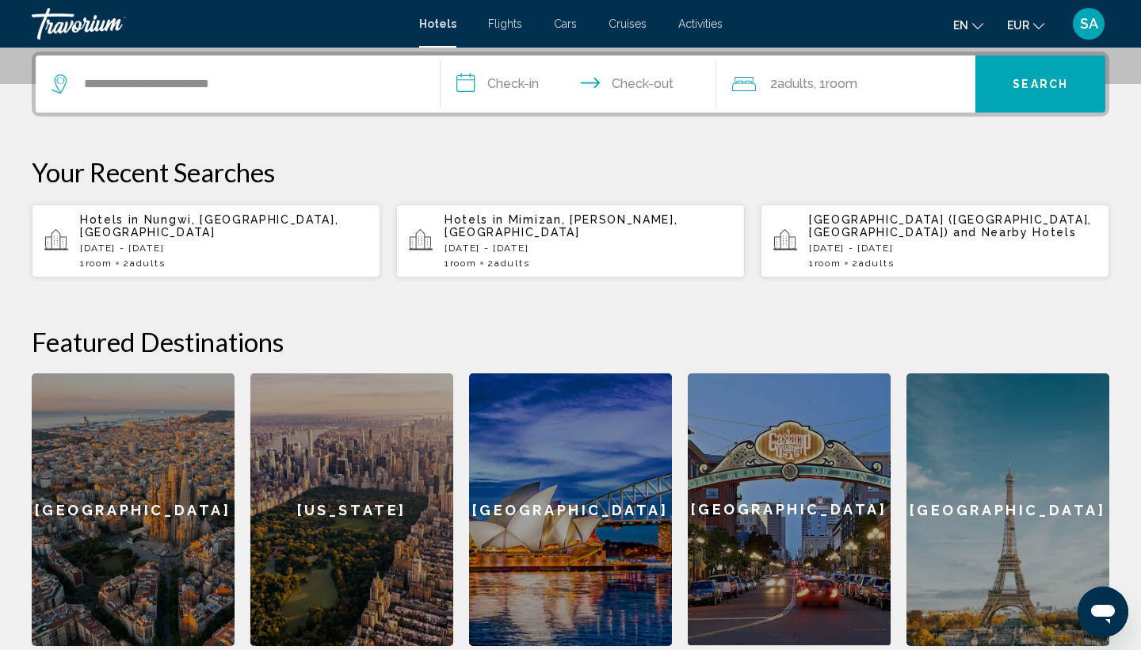
click at [523, 83] on input "**********" at bounding box center [581, 86] width 282 height 62
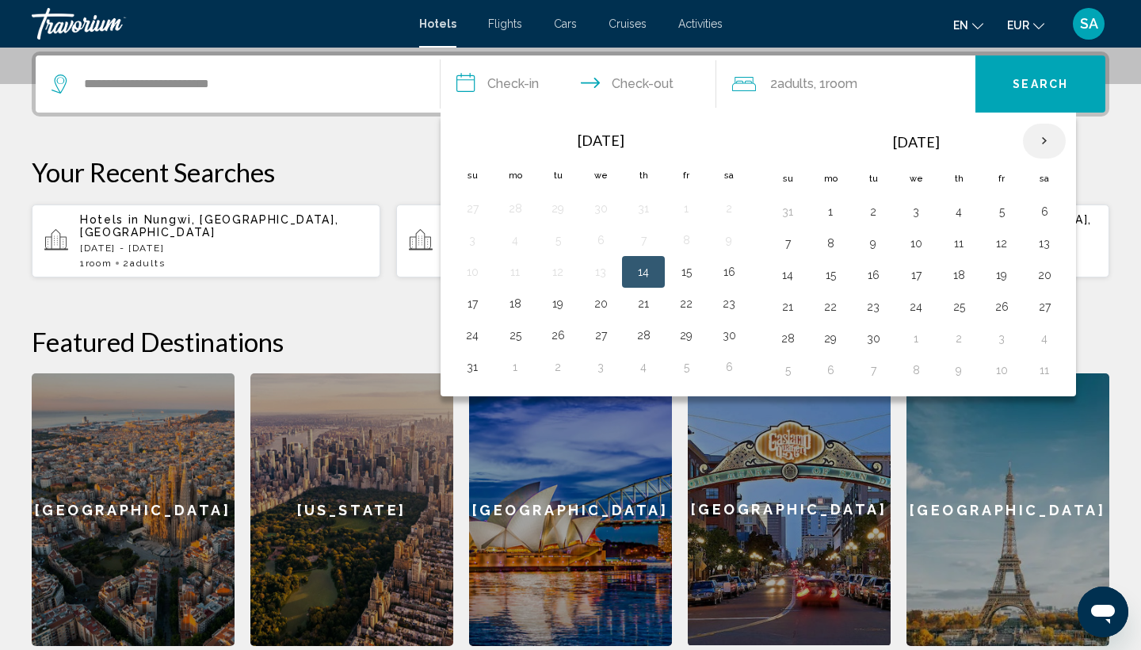
click at [1049, 143] on th "Next month" at bounding box center [1044, 141] width 43 height 35
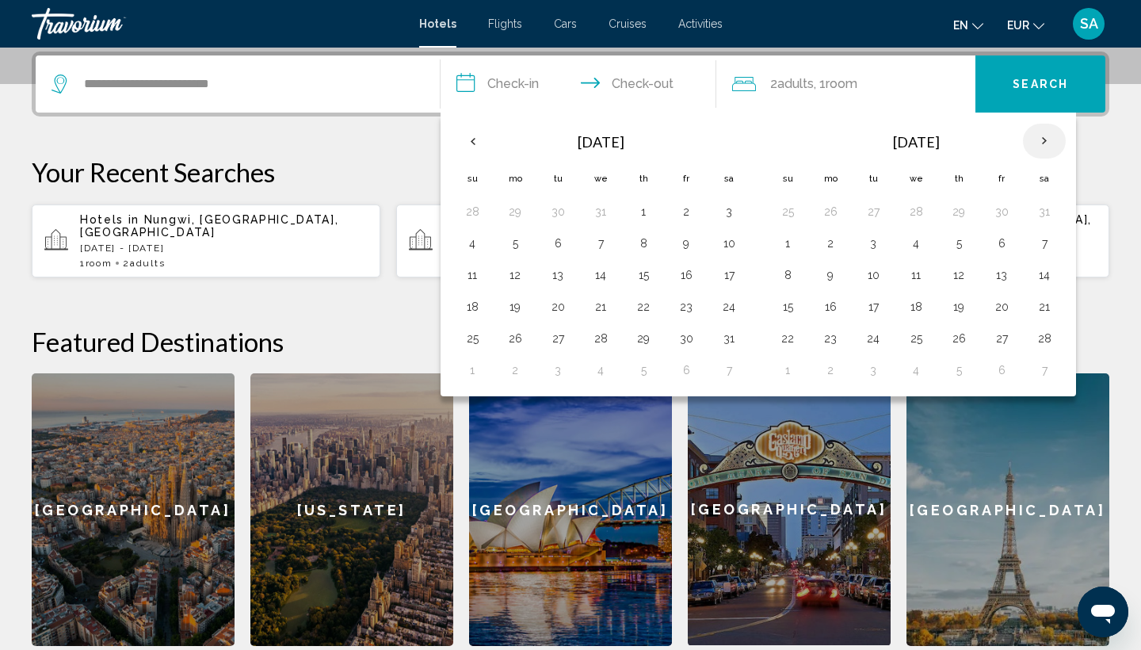
click at [1049, 143] on th "Next month" at bounding box center [1044, 141] width 43 height 35
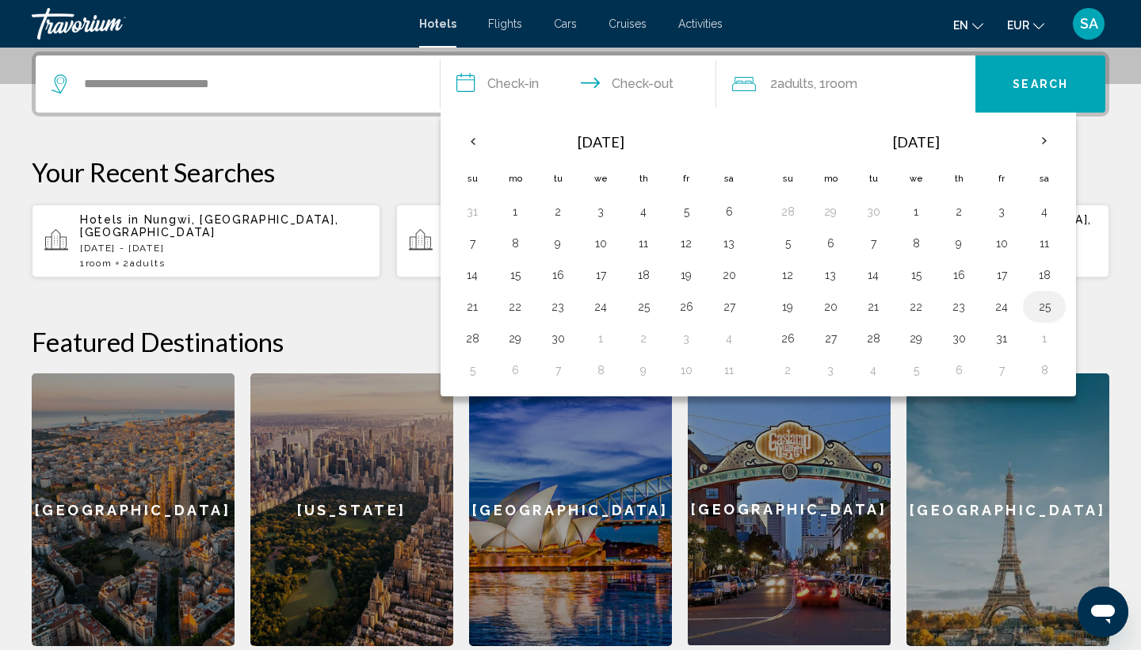
click at [1052, 307] on button "25" at bounding box center [1043, 306] width 25 height 22
click at [1046, 135] on th "Next month" at bounding box center [1044, 141] width 43 height 35
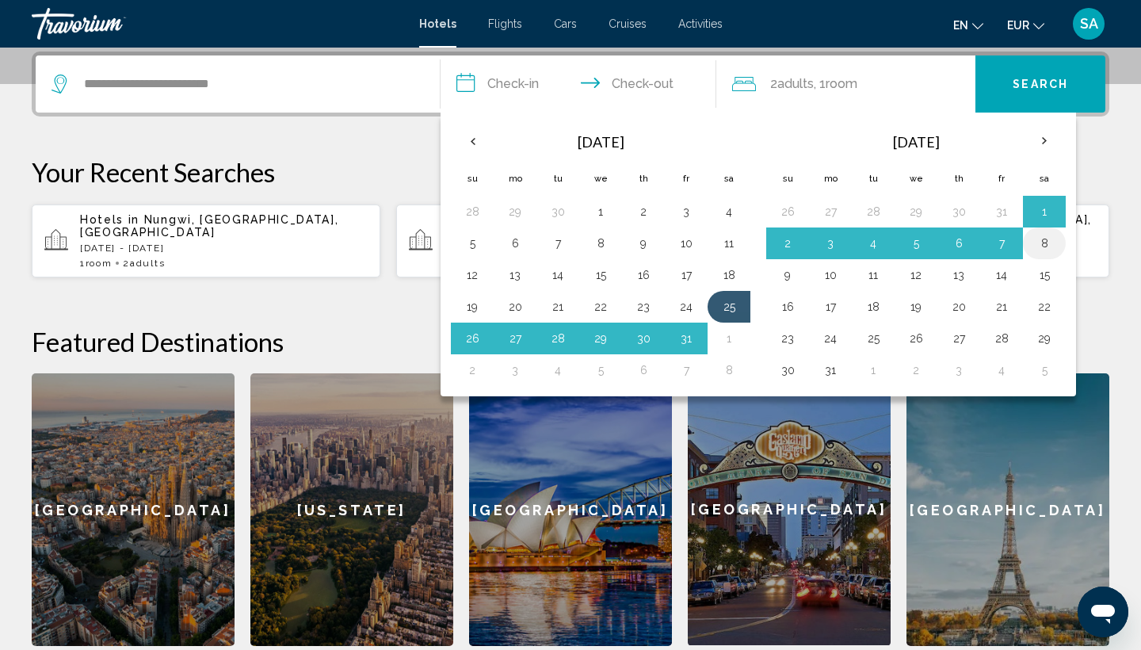
click at [1042, 242] on button "8" at bounding box center [1043, 243] width 25 height 22
type input "**********"
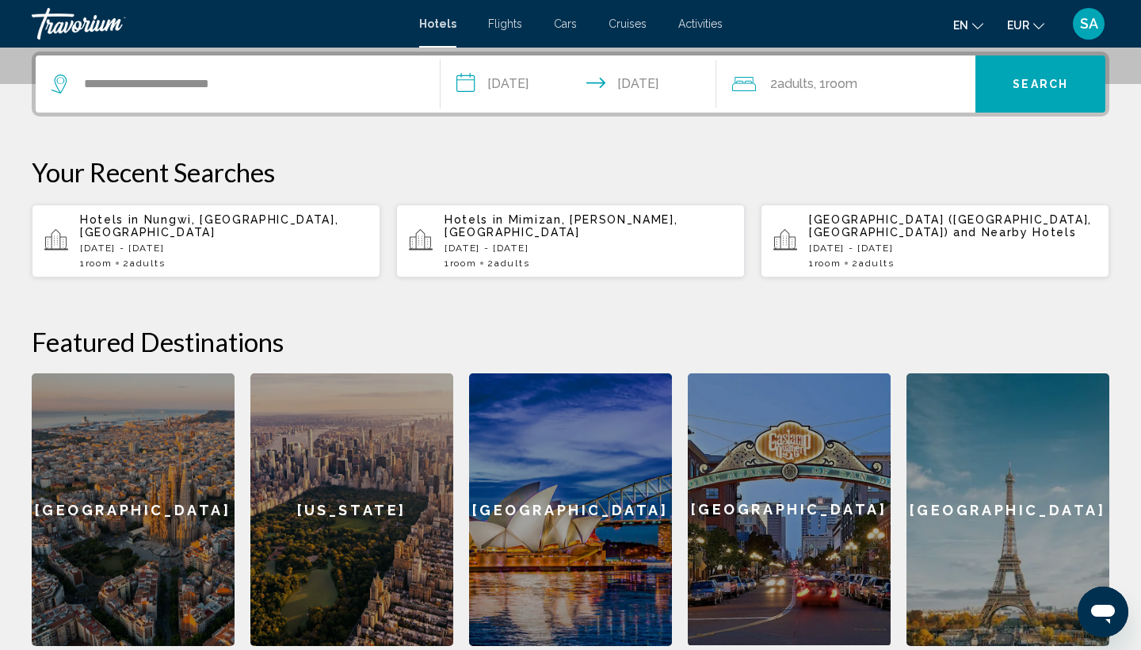
click at [1038, 93] on button "Search" at bounding box center [1040, 83] width 130 height 57
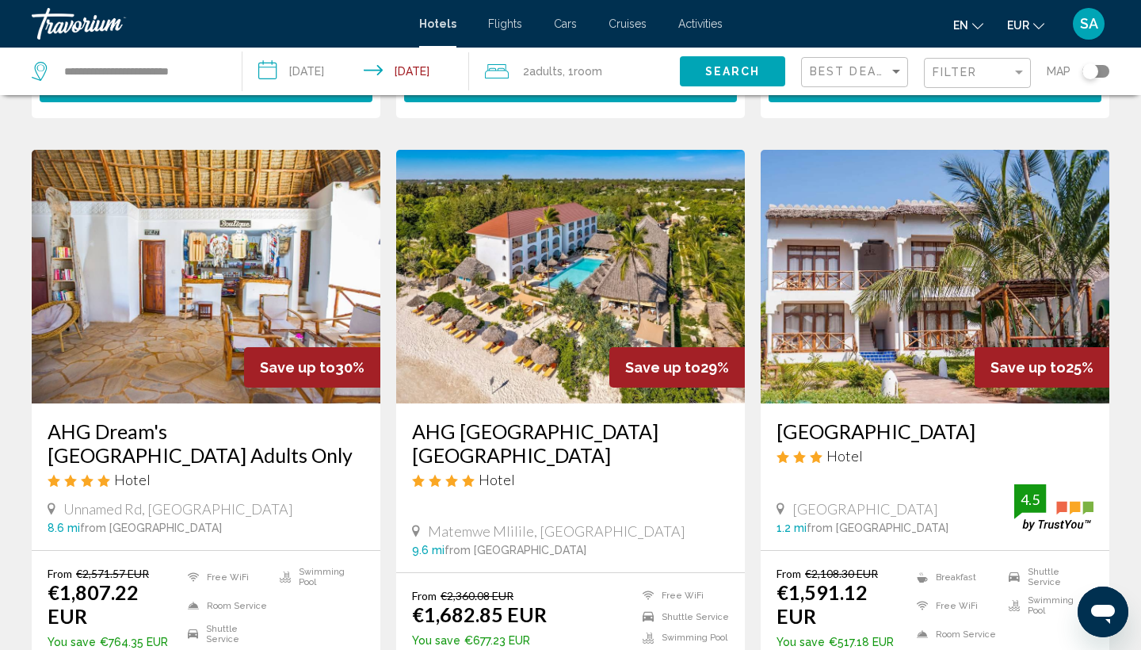
scroll to position [1194, 0]
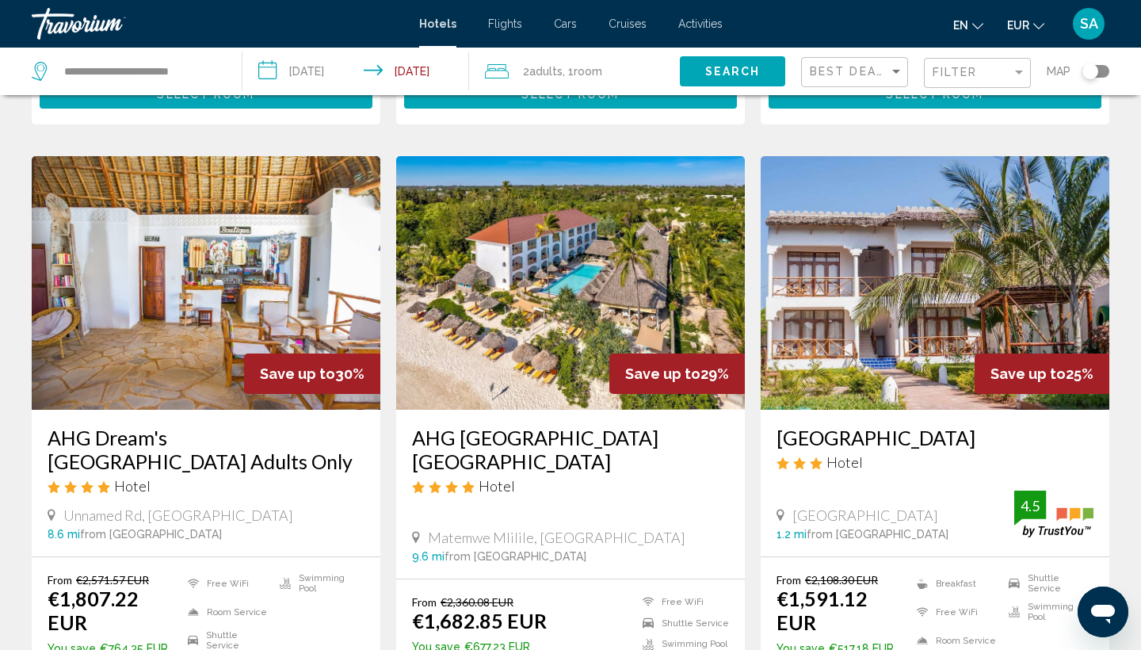
click at [611, 303] on img "Main content" at bounding box center [570, 282] width 349 height 253
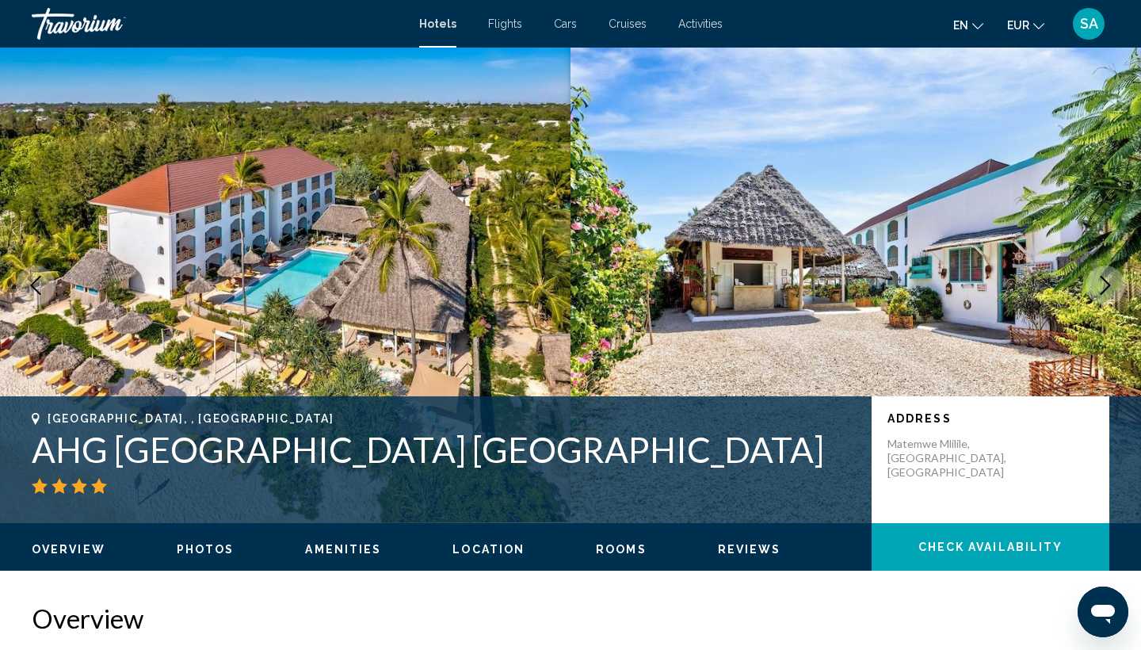
click at [1100, 276] on icon "Next image" at bounding box center [1105, 285] width 10 height 19
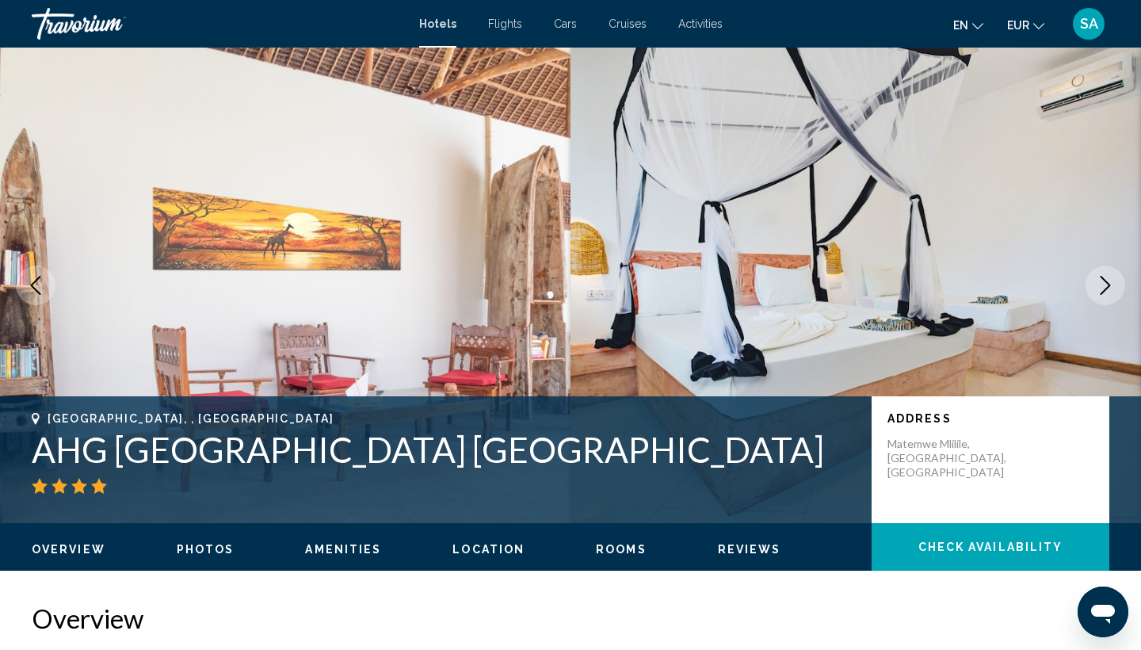
click at [1100, 277] on icon "Next image" at bounding box center [1104, 285] width 19 height 19
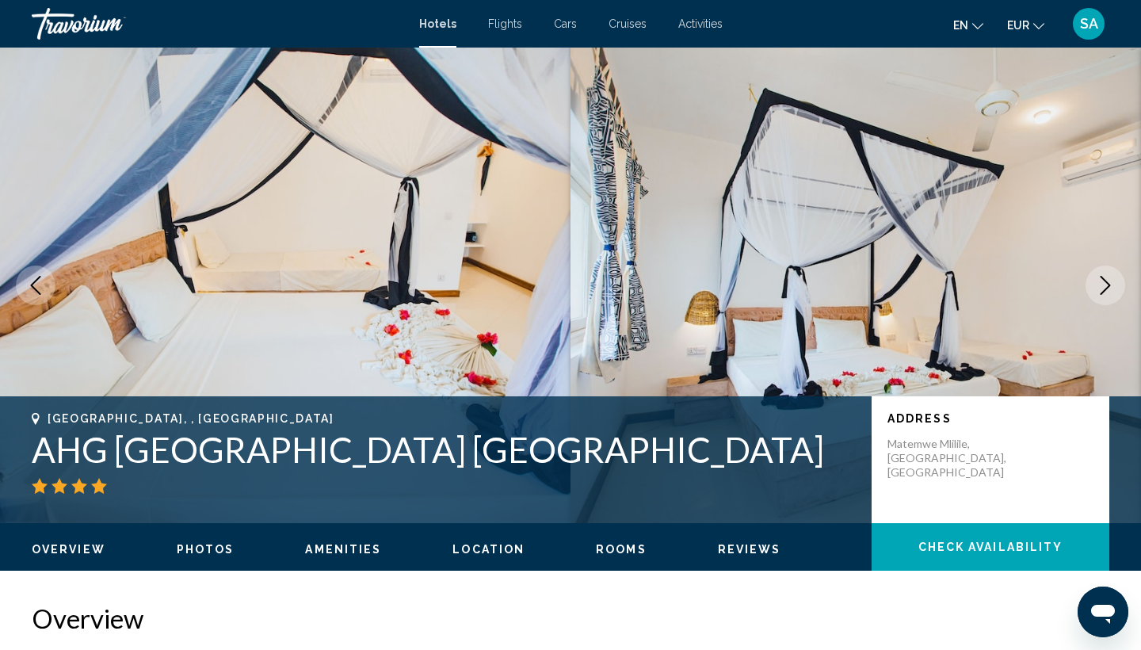
click at [1100, 277] on icon "Next image" at bounding box center [1104, 285] width 19 height 19
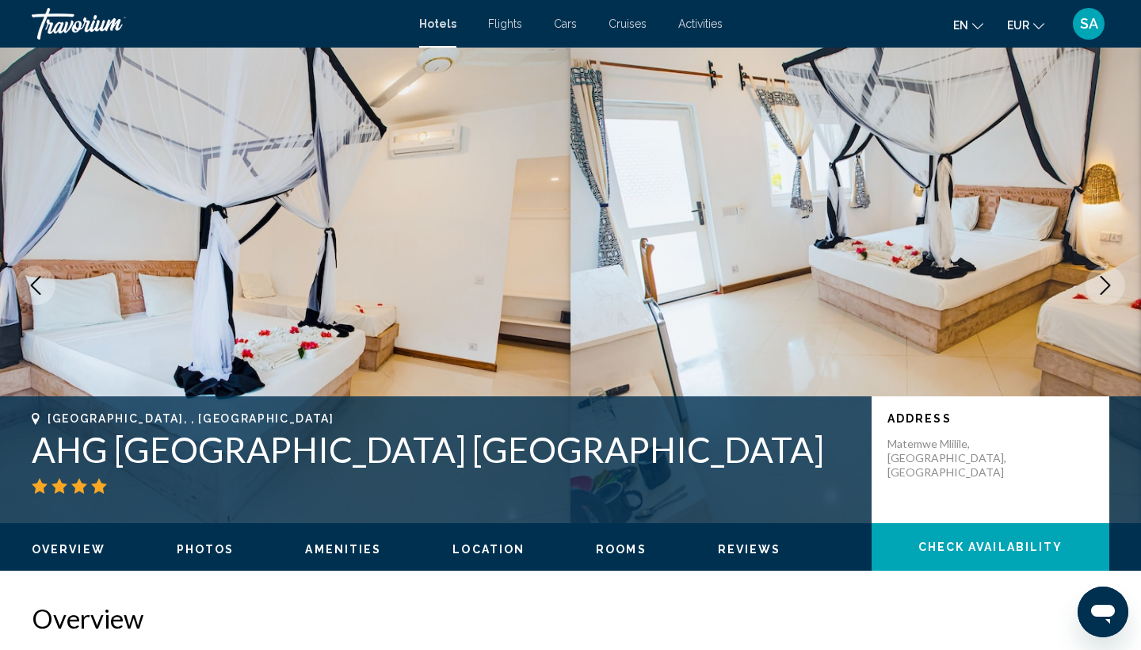
click at [1100, 277] on icon "Next image" at bounding box center [1104, 285] width 19 height 19
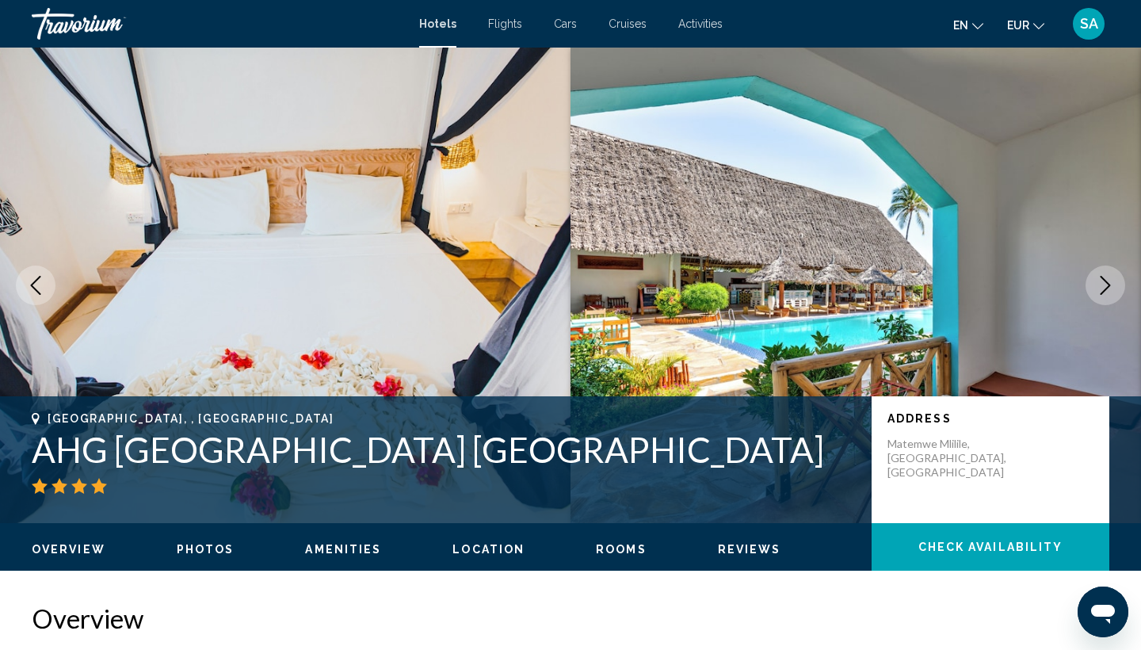
click at [1100, 278] on icon "Next image" at bounding box center [1104, 285] width 19 height 19
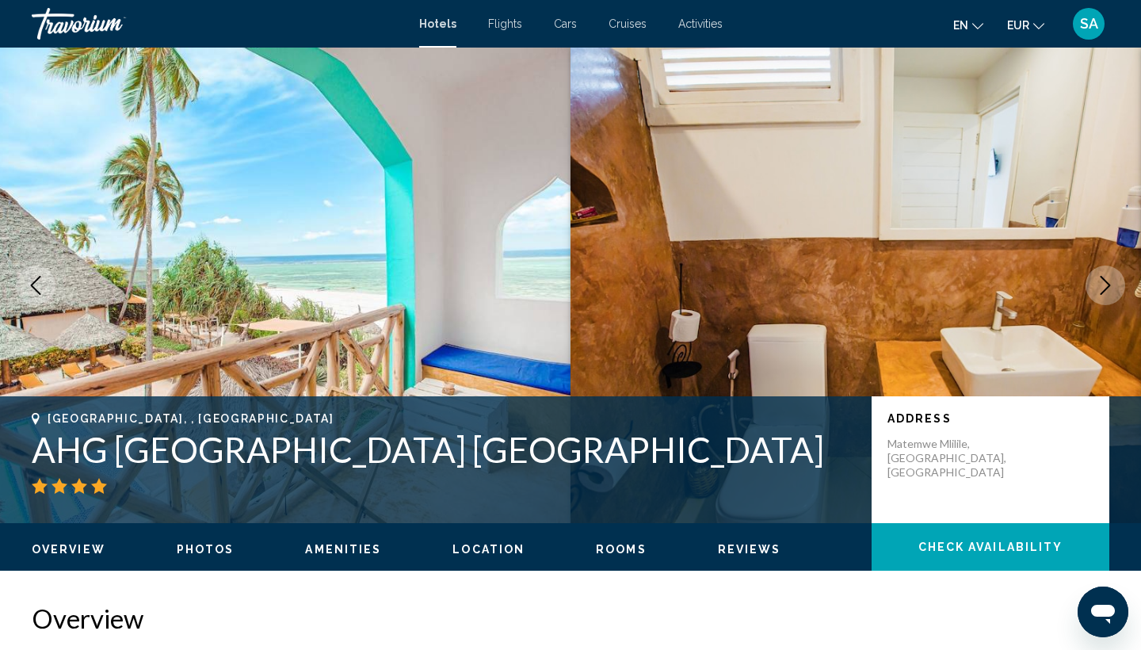
click at [1100, 278] on icon "Next image" at bounding box center [1104, 285] width 19 height 19
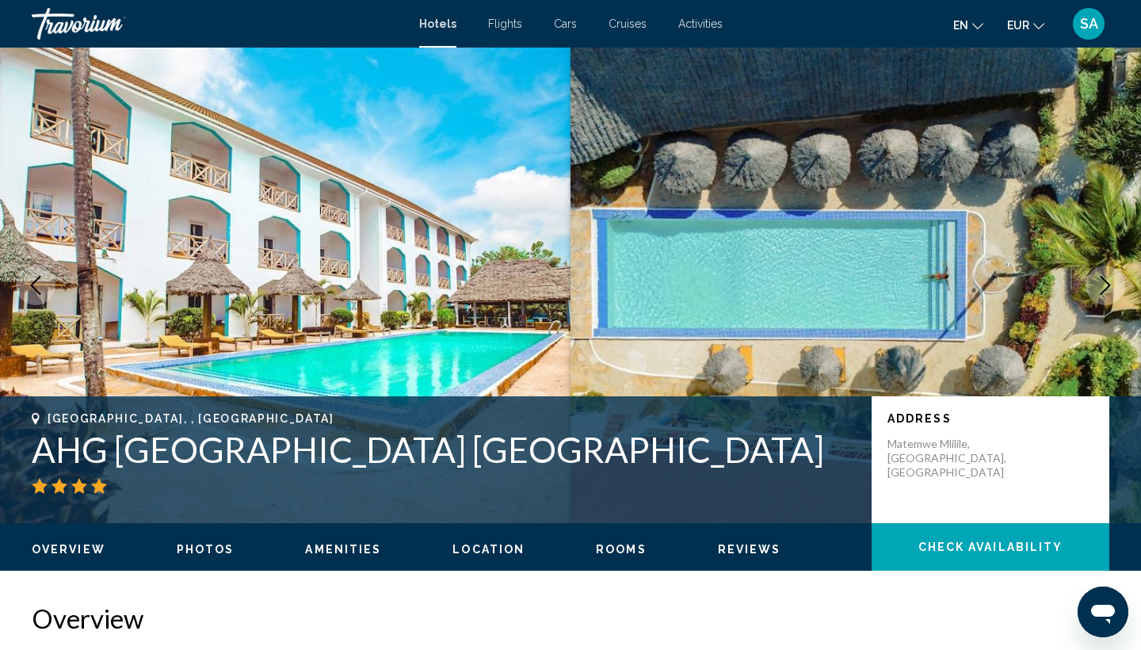
click at [1100, 279] on icon "Next image" at bounding box center [1104, 285] width 19 height 19
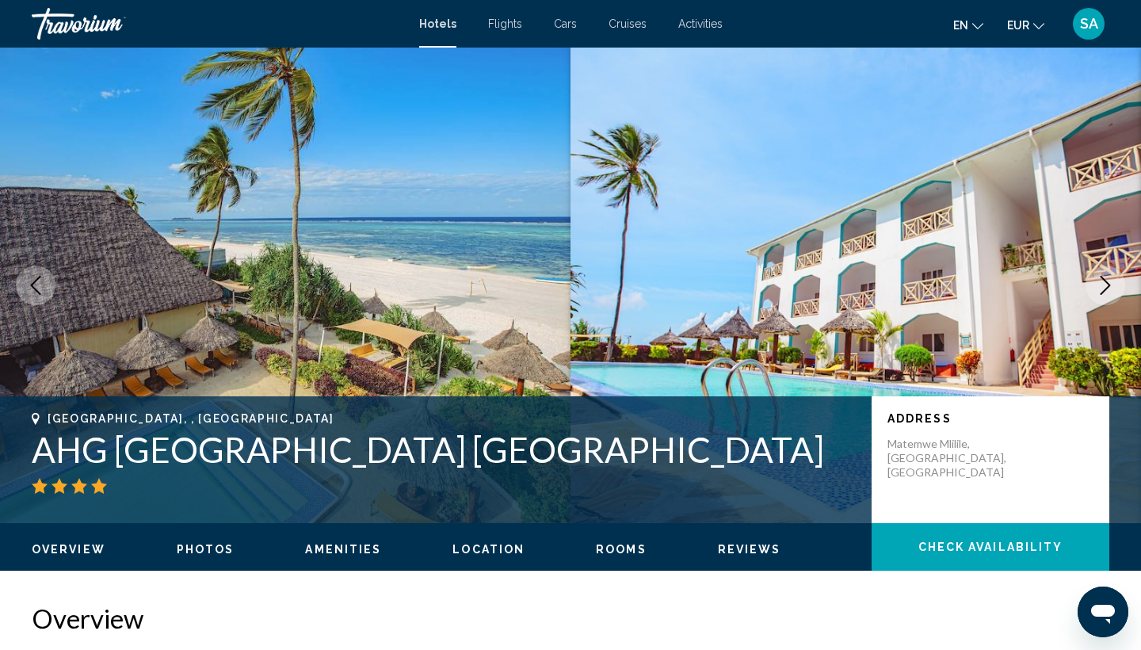
click at [1100, 279] on icon "Next image" at bounding box center [1104, 285] width 19 height 19
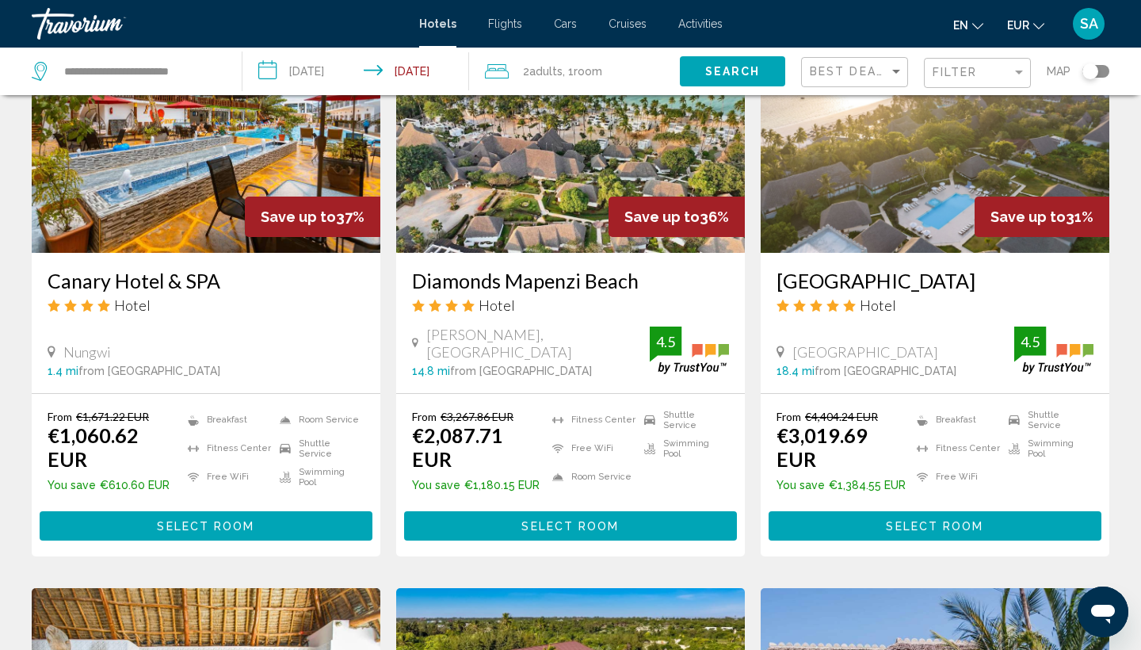
scroll to position [778, 0]
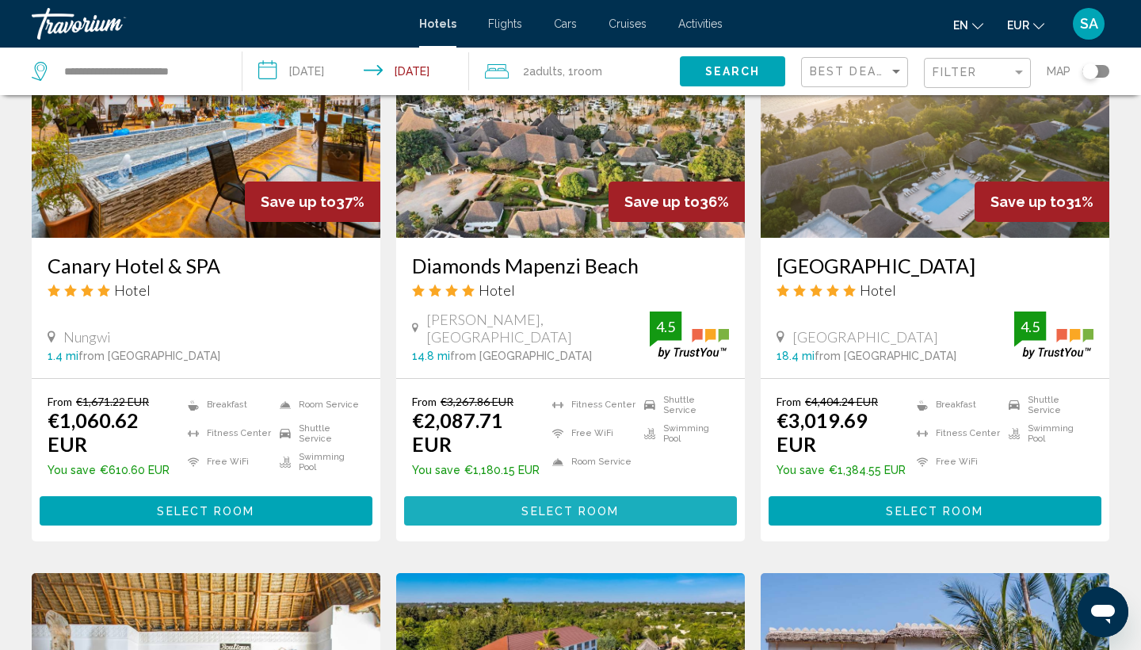
click at [607, 505] on span "Select Room" at bounding box center [569, 511] width 97 height 13
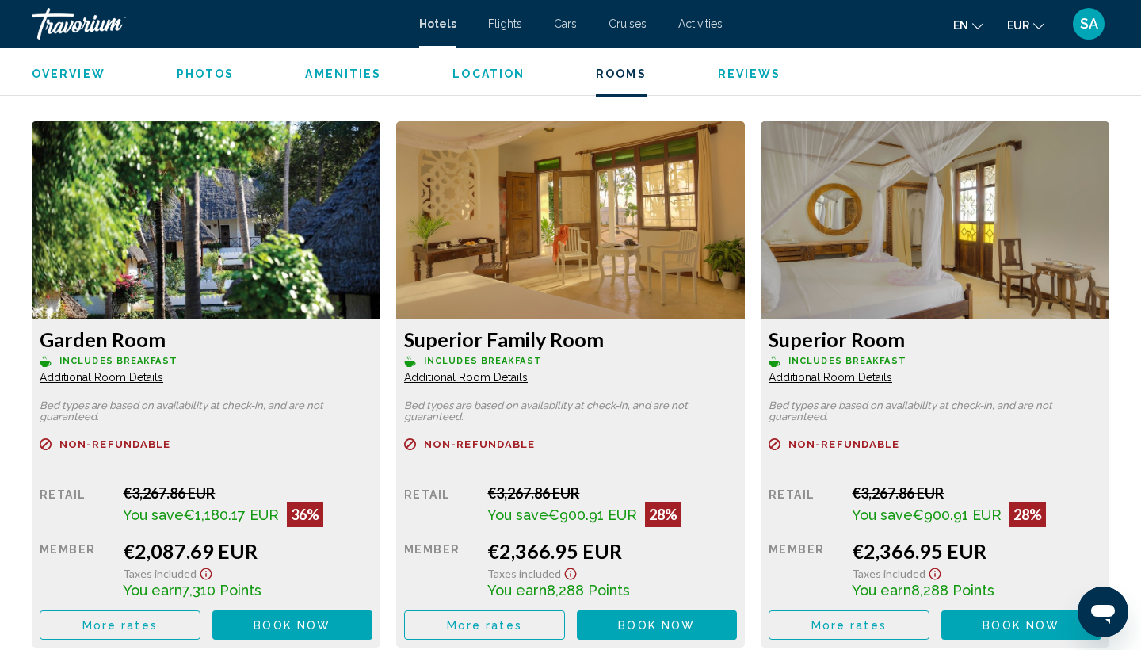
scroll to position [2121, 0]
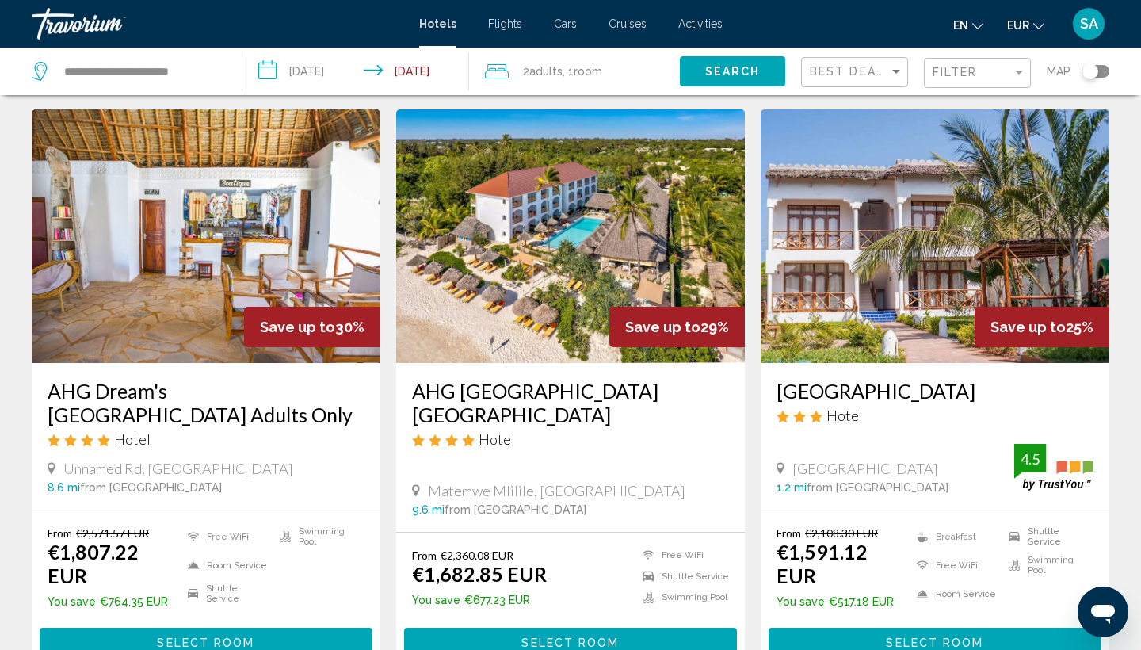
scroll to position [1323, 0]
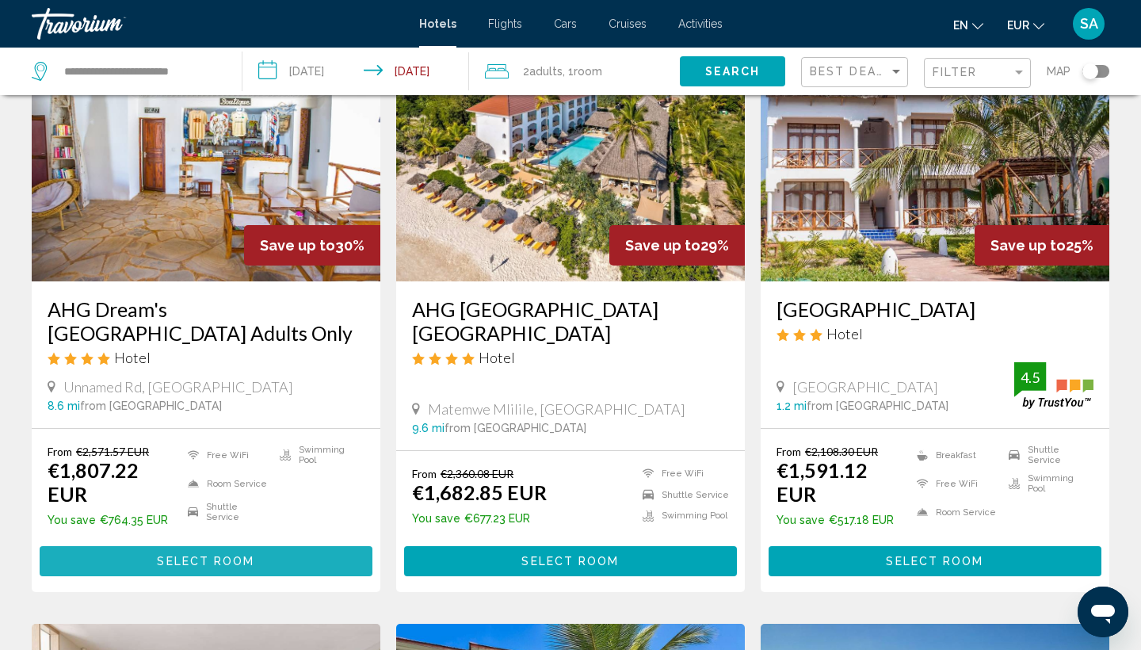
click at [232, 555] on span "Select Room" at bounding box center [205, 561] width 97 height 13
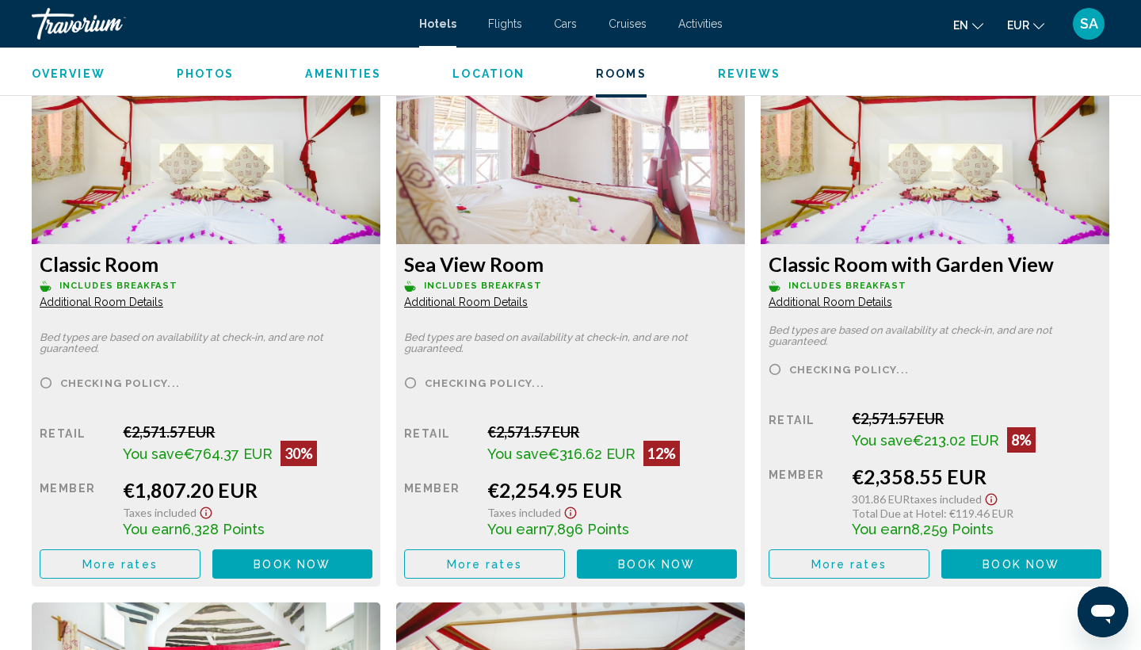
scroll to position [2198, 0]
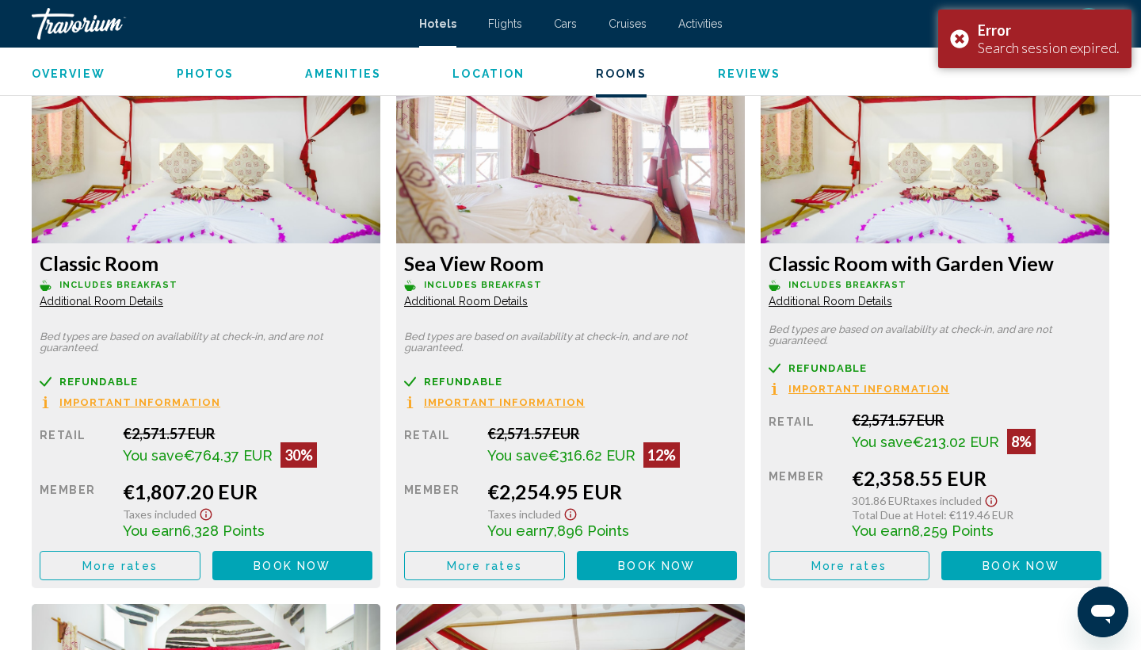
click at [143, 570] on span "More rates" at bounding box center [119, 565] width 75 height 13
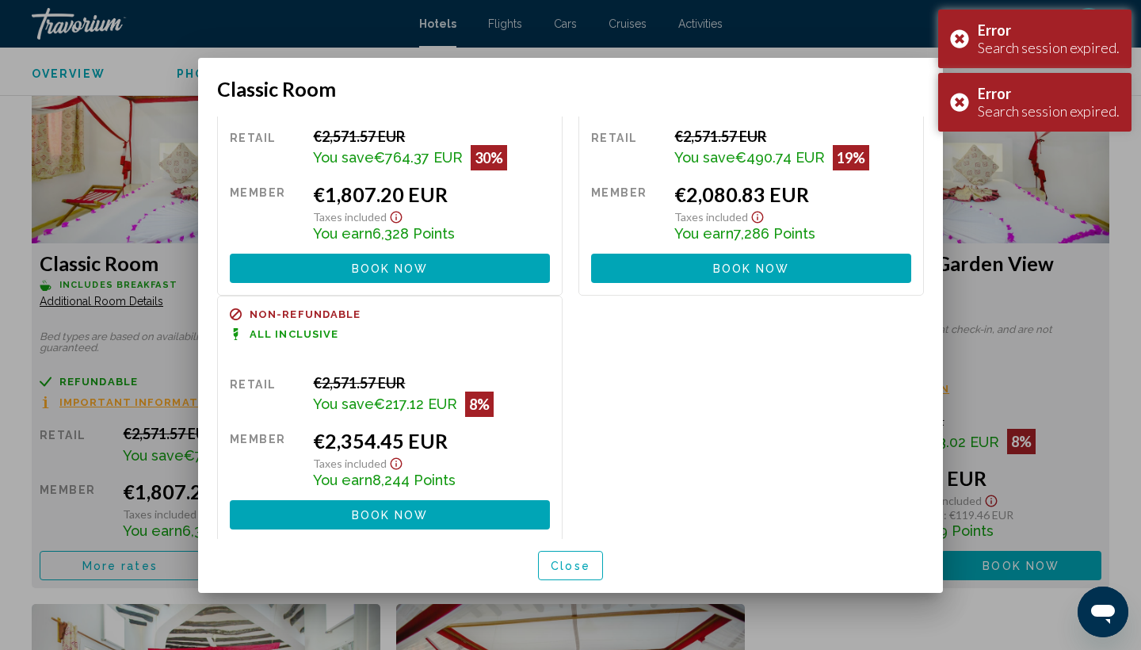
scroll to position [93, 0]
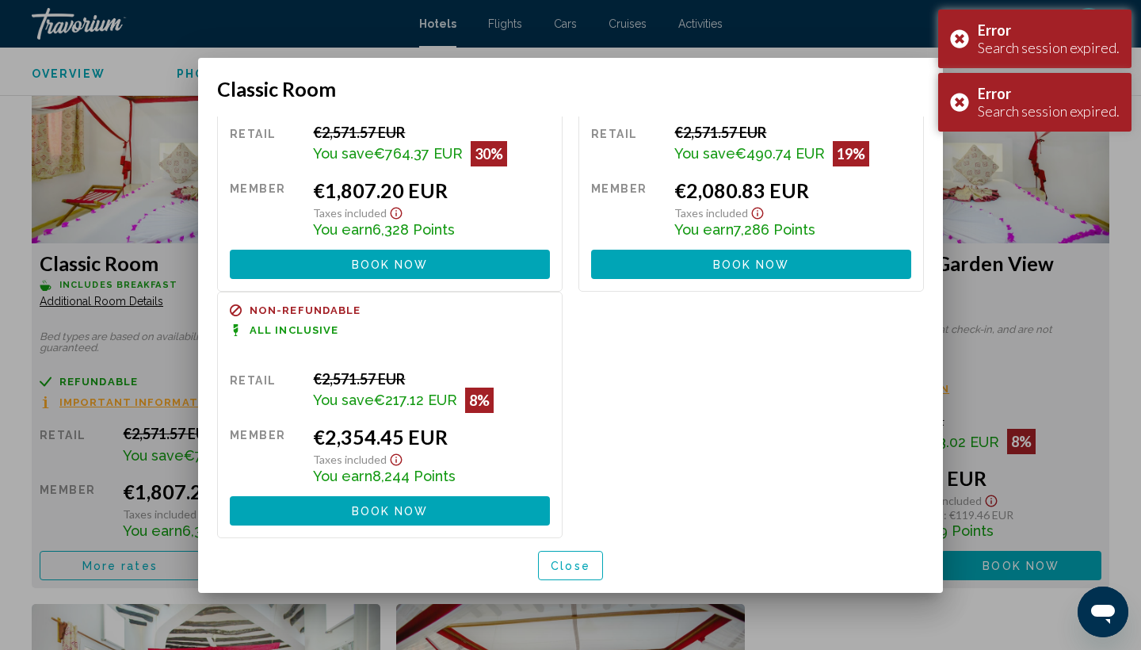
click at [573, 567] on span "Close" at bounding box center [570, 565] width 40 height 13
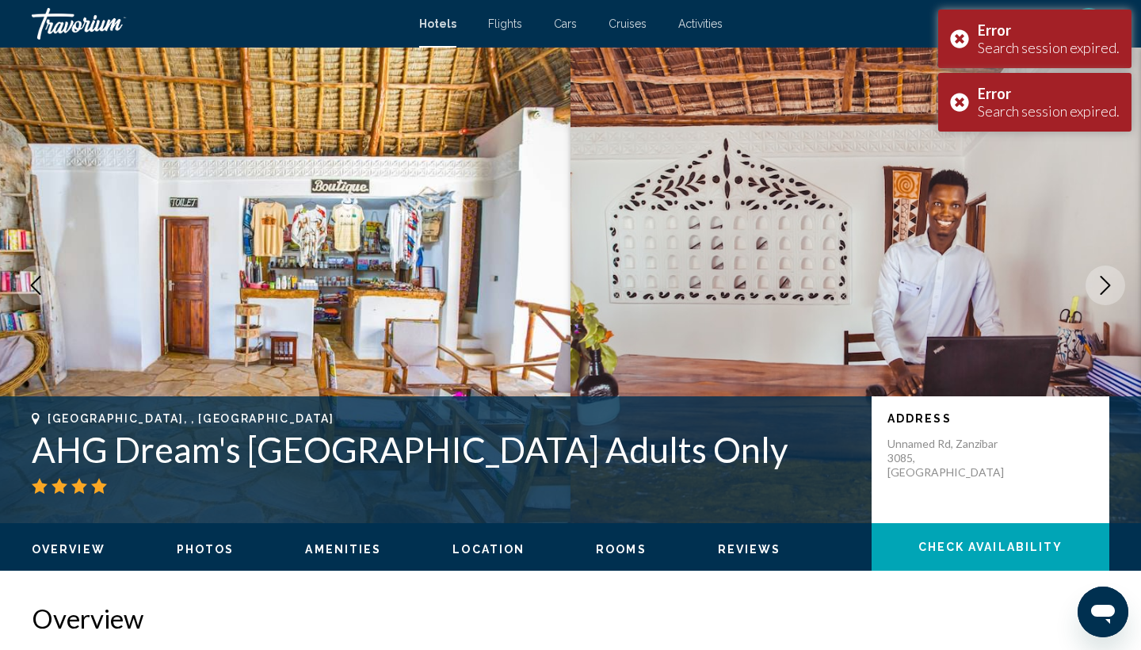
scroll to position [0, 0]
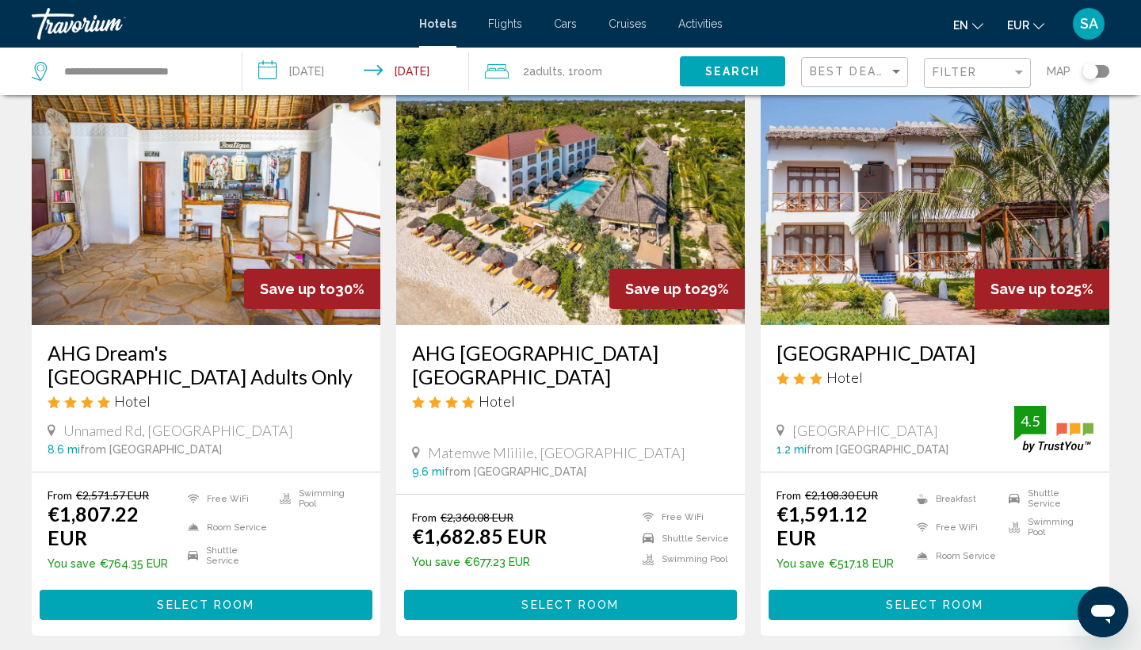
scroll to position [1278, 0]
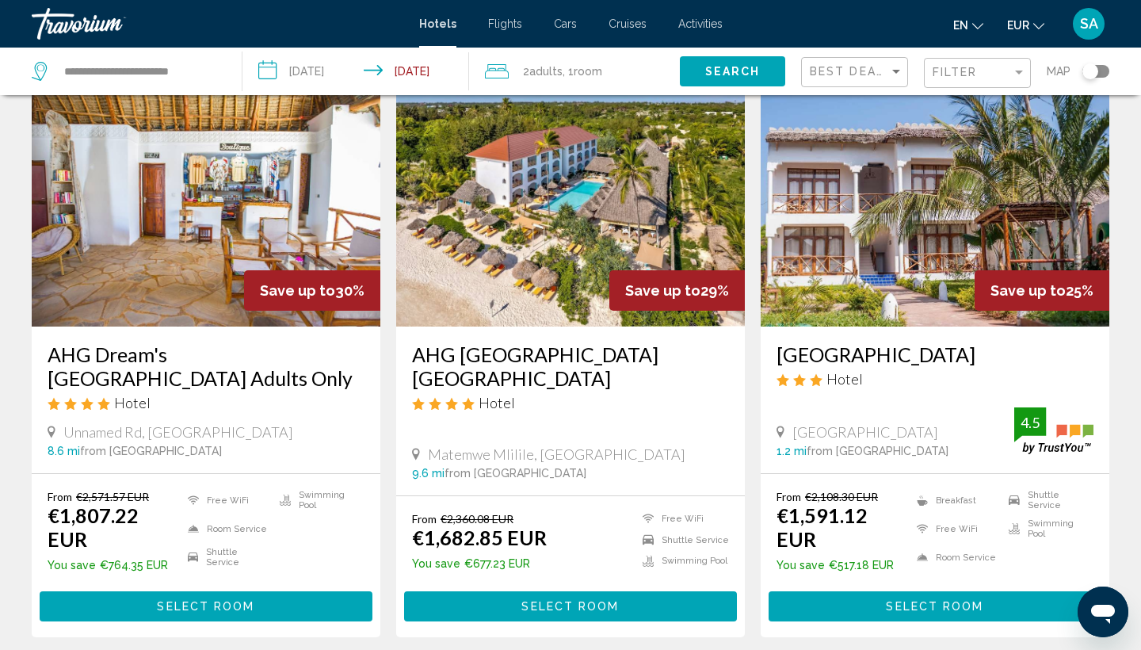
click at [570, 223] on img "Main content" at bounding box center [570, 199] width 349 height 253
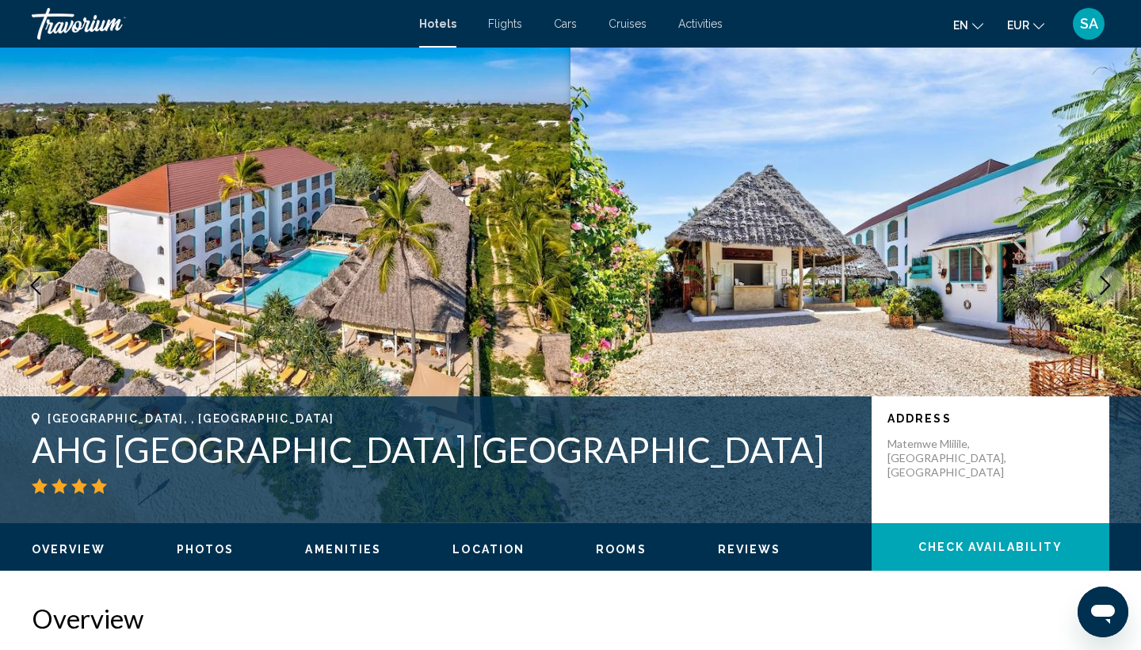
click at [241, 449] on h1 "AHG [GEOGRAPHIC_DATA] [GEOGRAPHIC_DATA]" at bounding box center [444, 449] width 824 height 41
copy h1 "AHG [GEOGRAPHIC_DATA] [GEOGRAPHIC_DATA]"
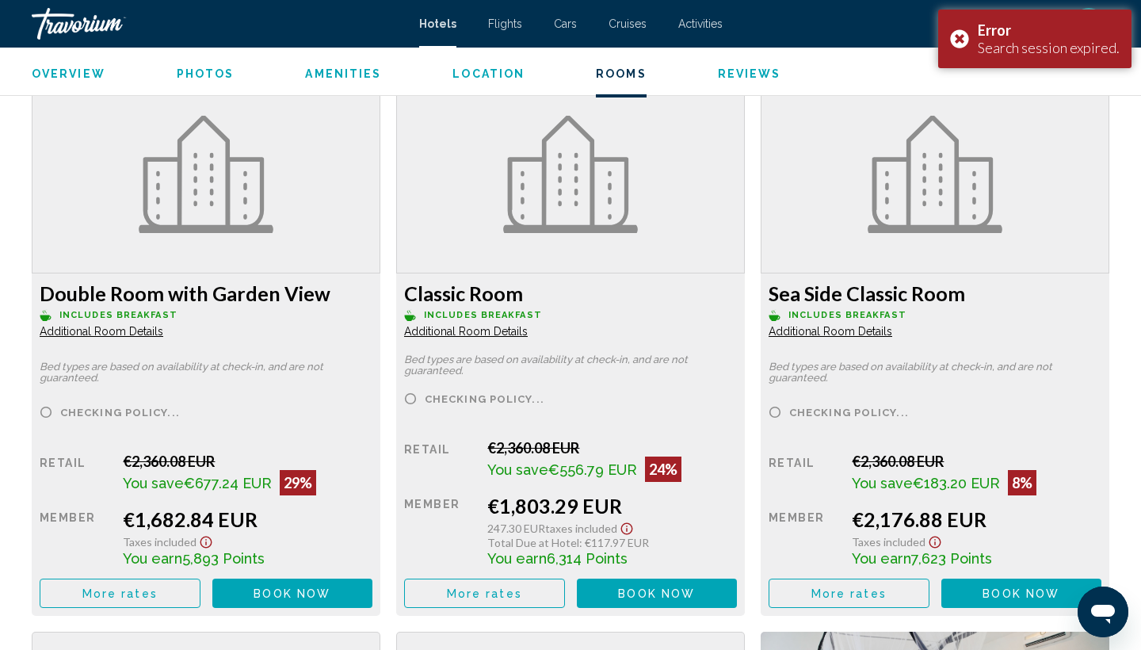
scroll to position [2100, 0]
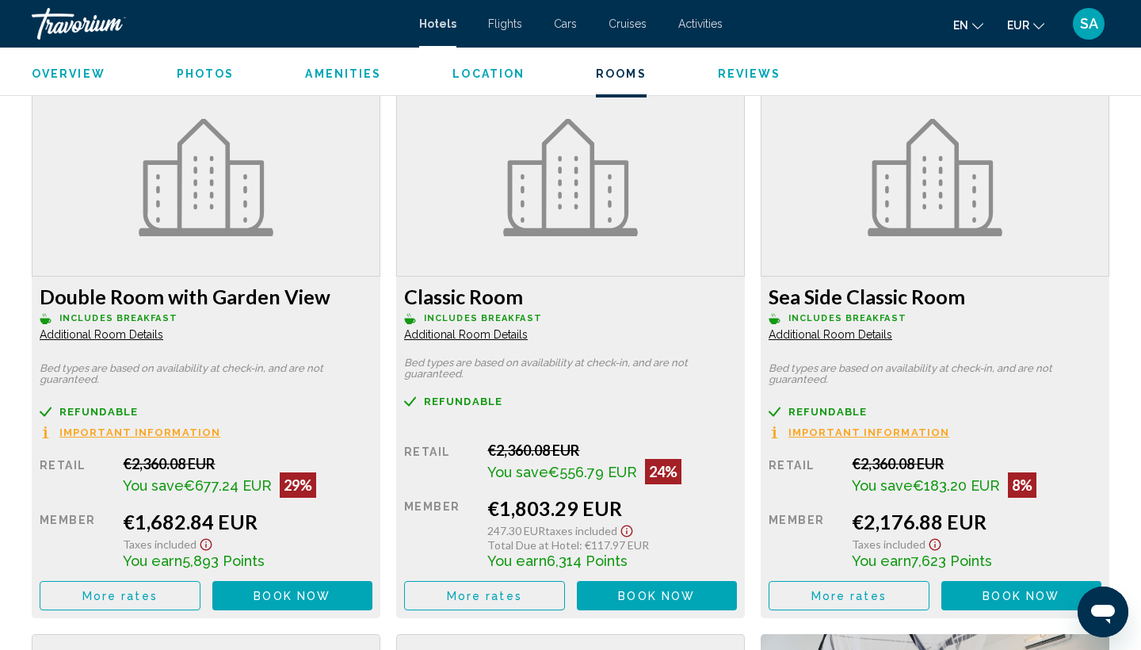
click at [118, 608] on button "More rates" at bounding box center [120, 595] width 161 height 29
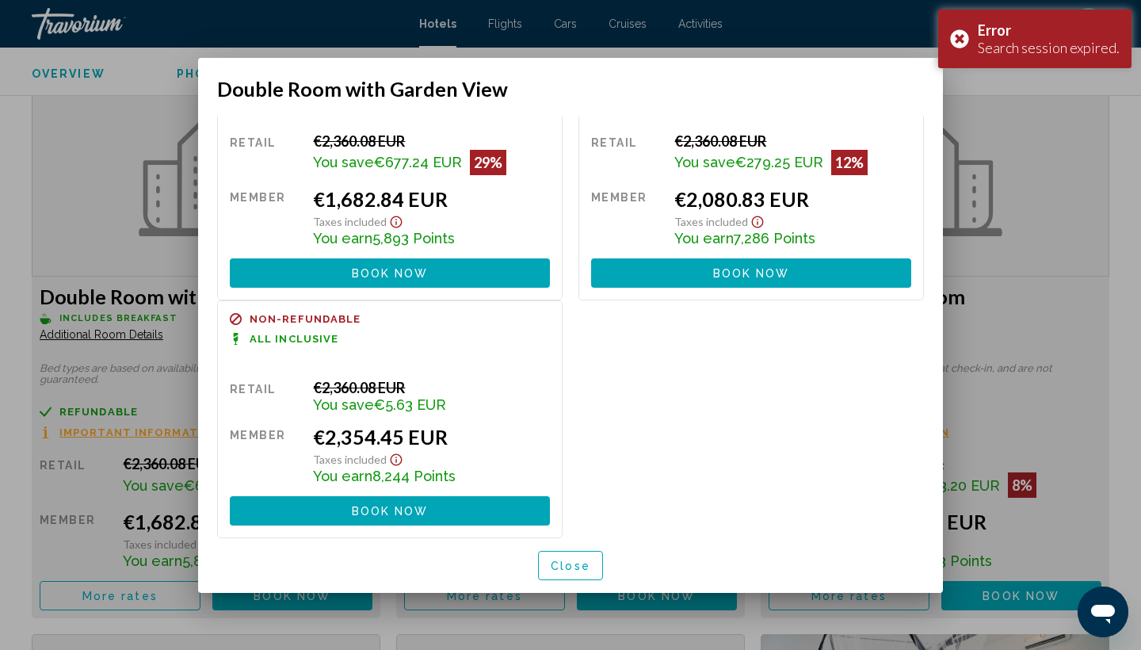
scroll to position [89, 0]
click at [587, 566] on span "Close" at bounding box center [570, 565] width 40 height 13
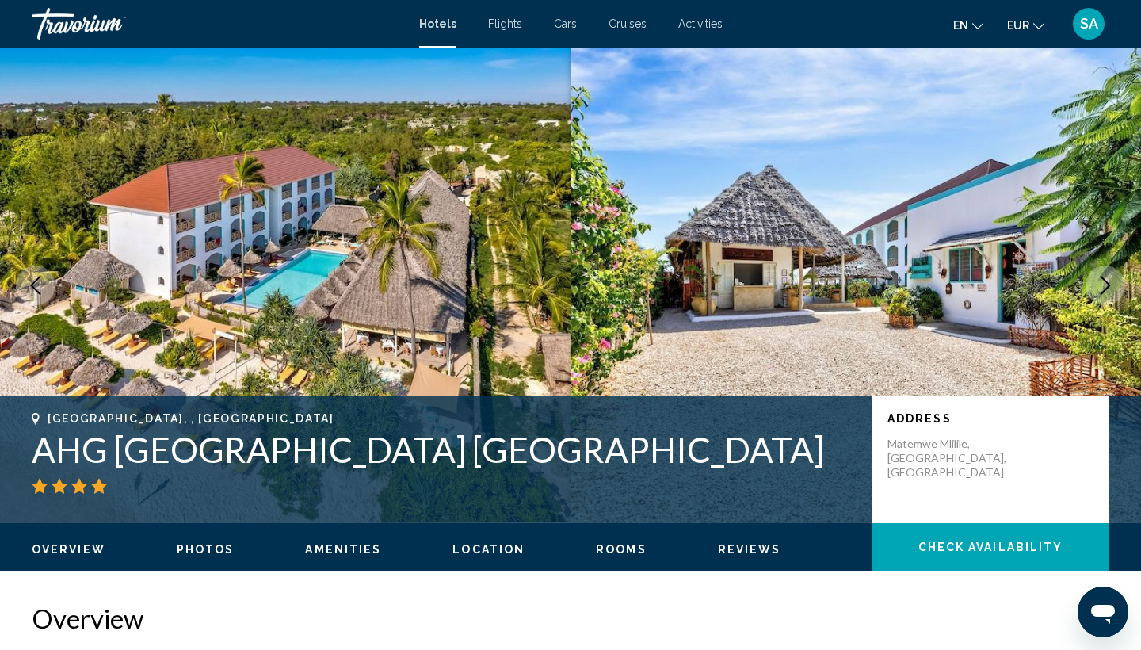
scroll to position [0, 0]
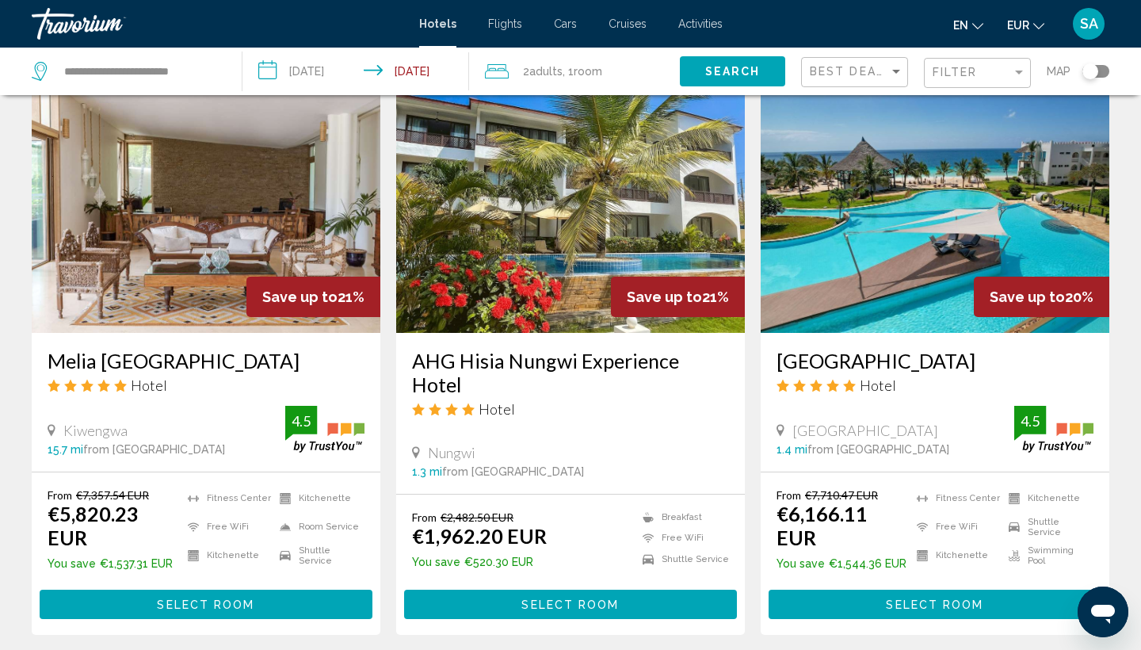
scroll to position [1875, 0]
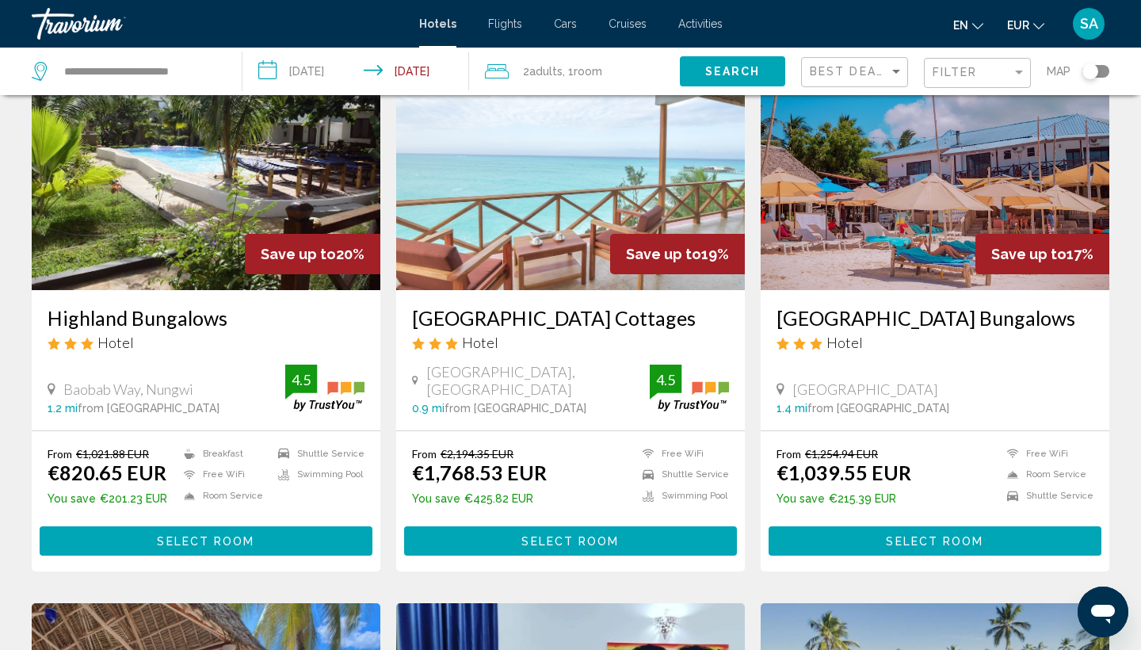
scroll to position [116, 0]
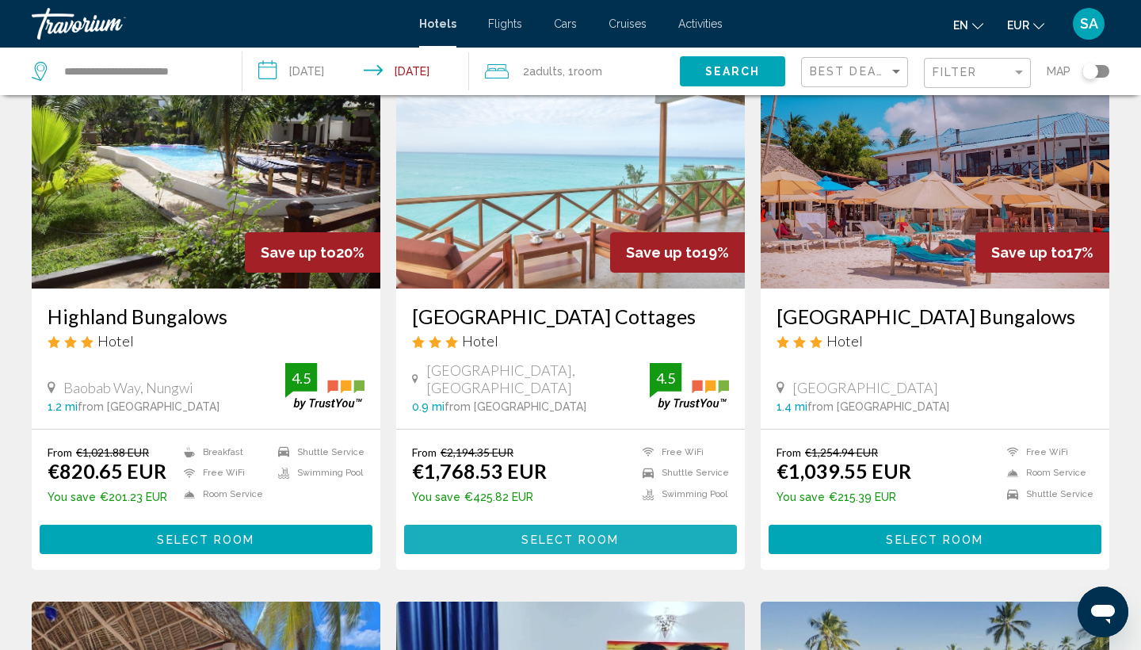
click at [509, 535] on button "Select Room" at bounding box center [570, 538] width 333 height 29
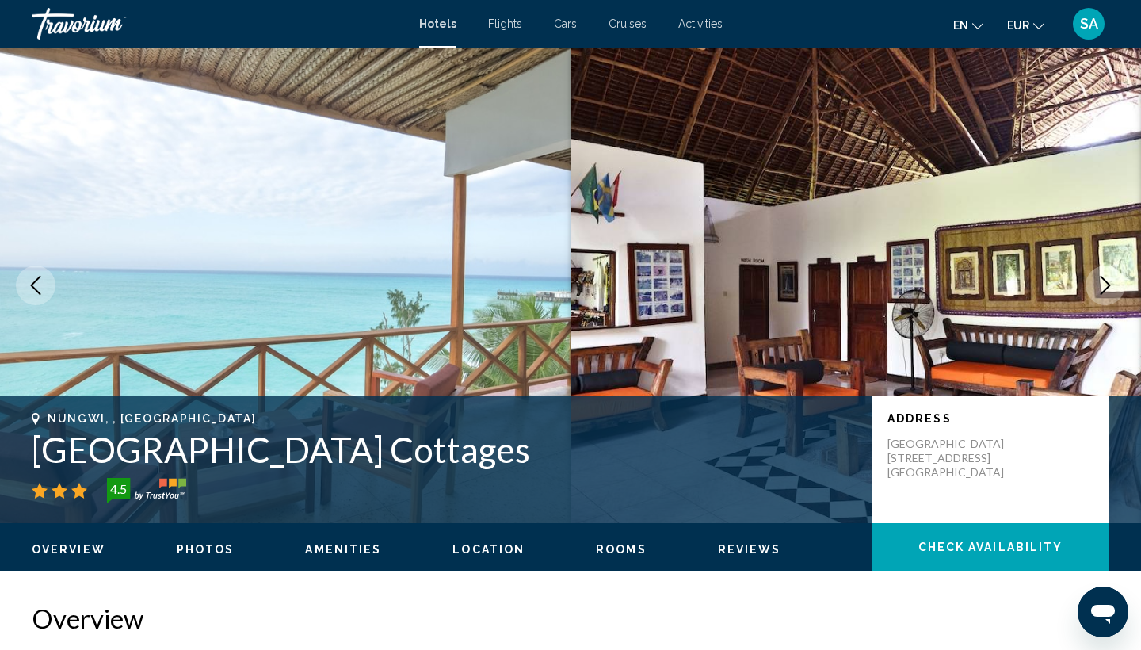
click at [195, 451] on h1 "[GEOGRAPHIC_DATA] Cottages" at bounding box center [444, 449] width 824 height 41
copy h1 "[GEOGRAPHIC_DATA] Cottages"
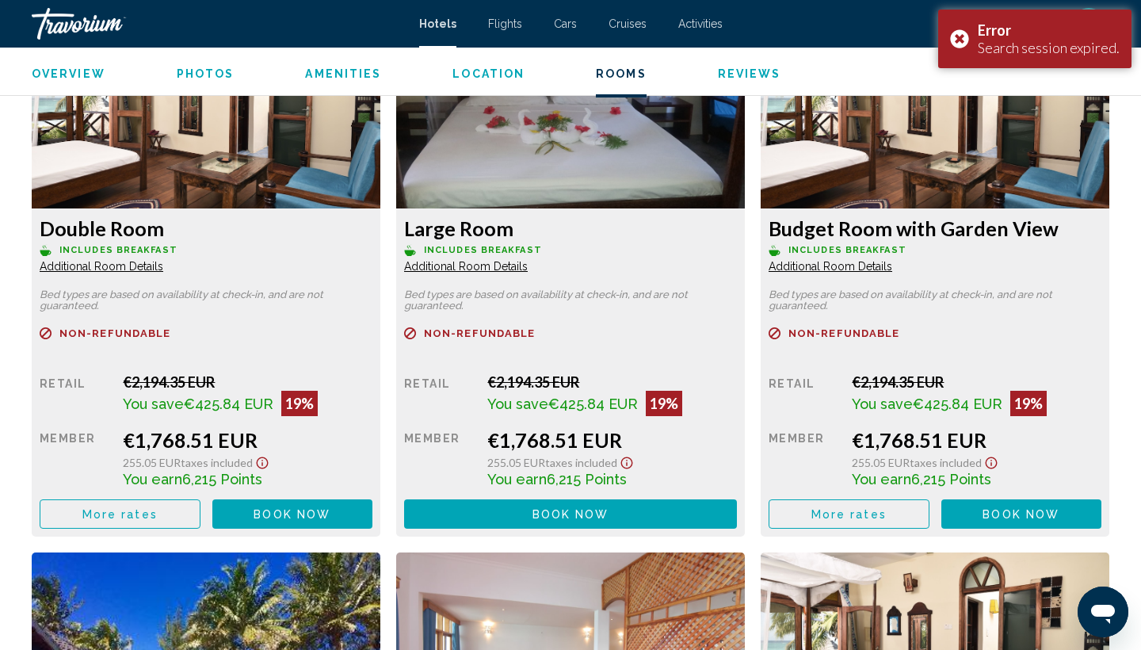
scroll to position [2212, 0]
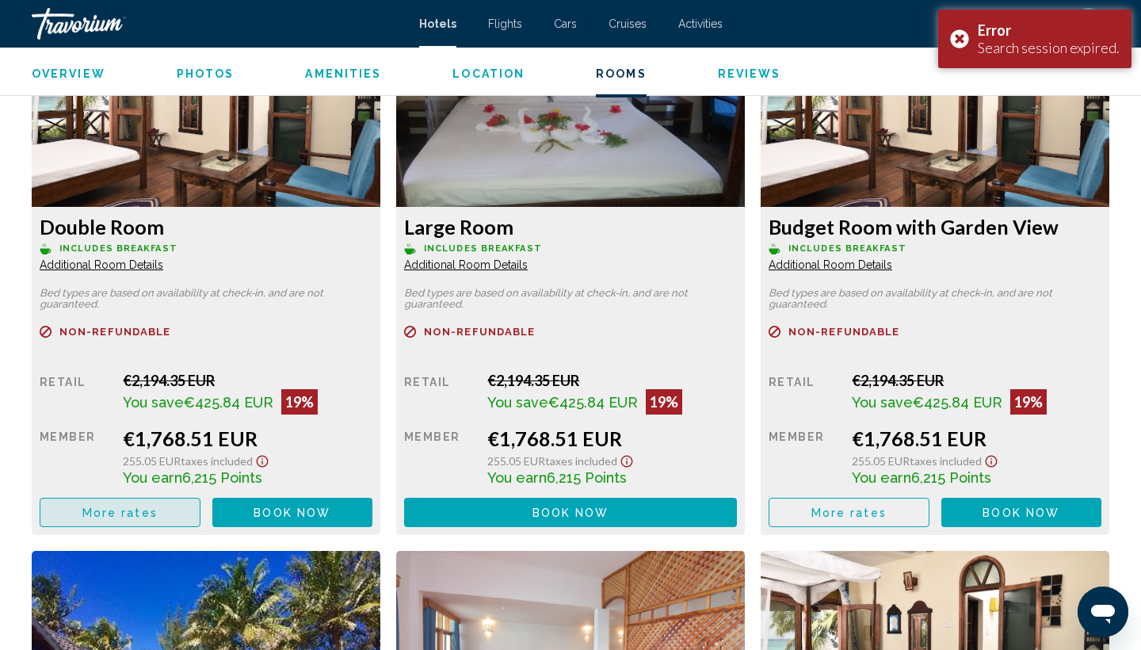
click at [154, 518] on span "More rates" at bounding box center [119, 512] width 75 height 13
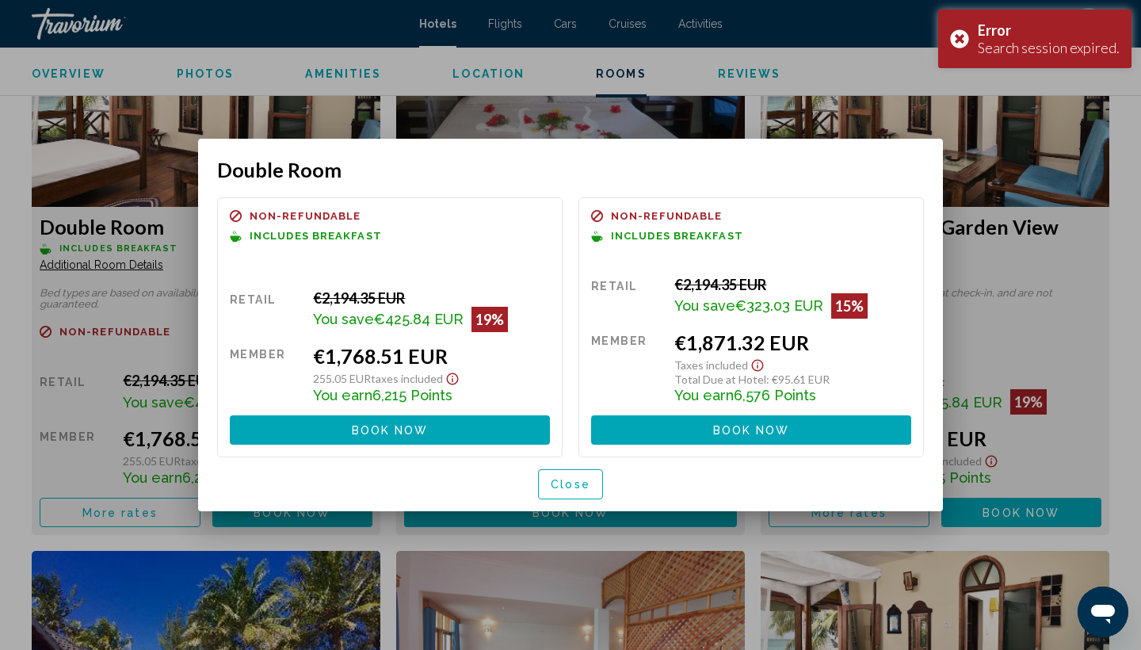
scroll to position [0, 0]
click at [583, 473] on button "Close" at bounding box center [570, 483] width 65 height 29
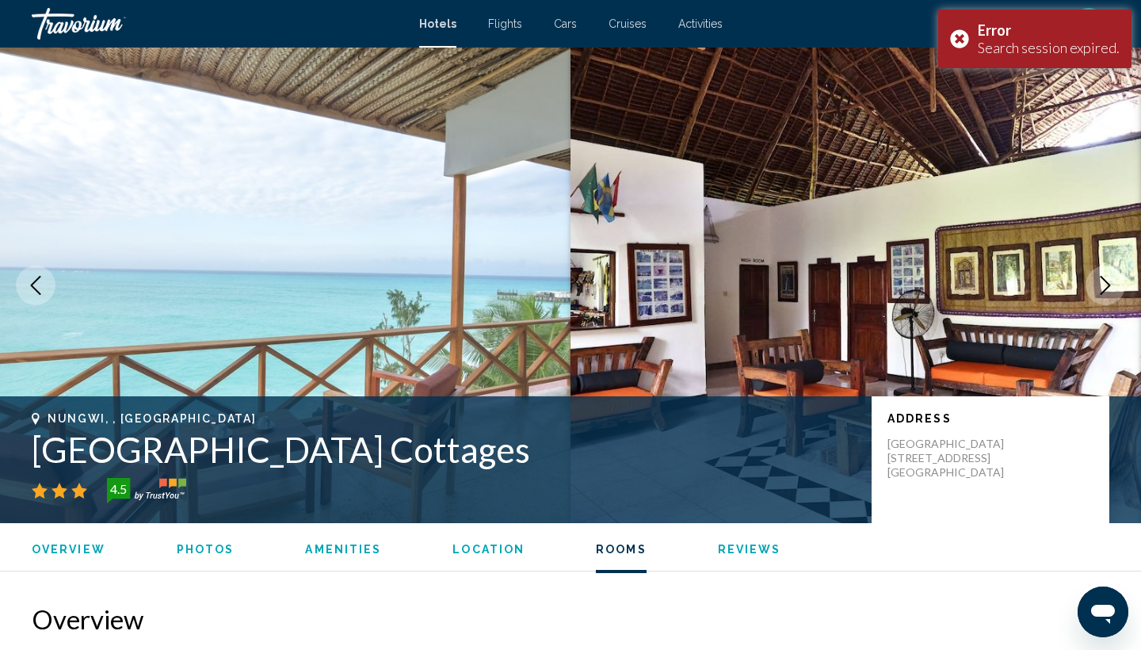
scroll to position [2212, 0]
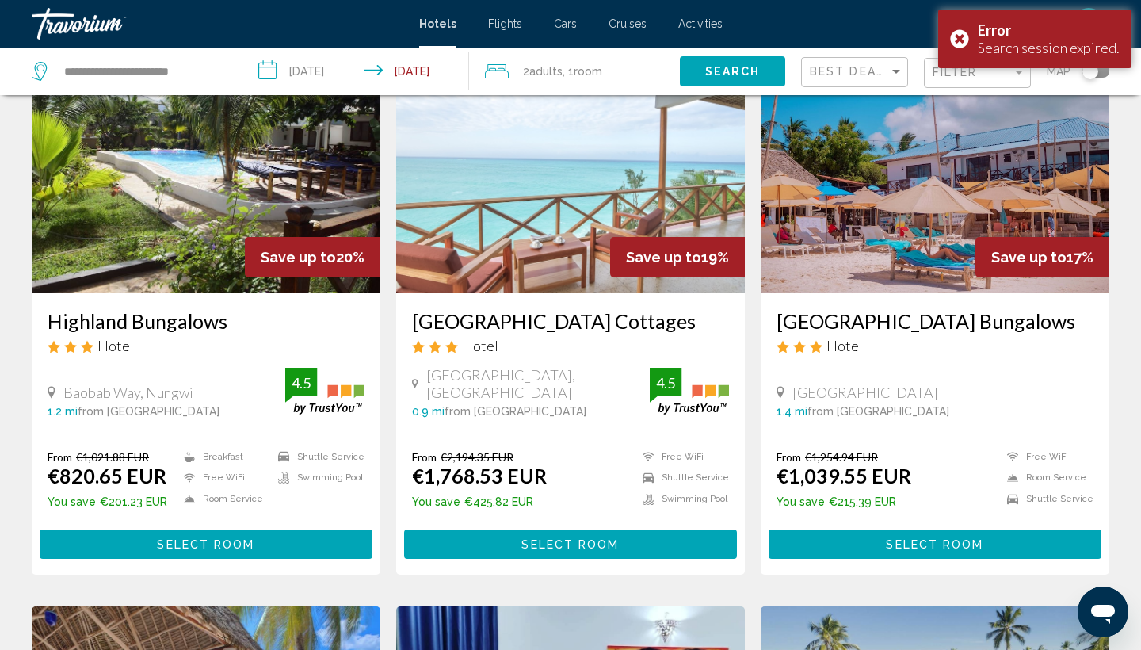
scroll to position [125, 0]
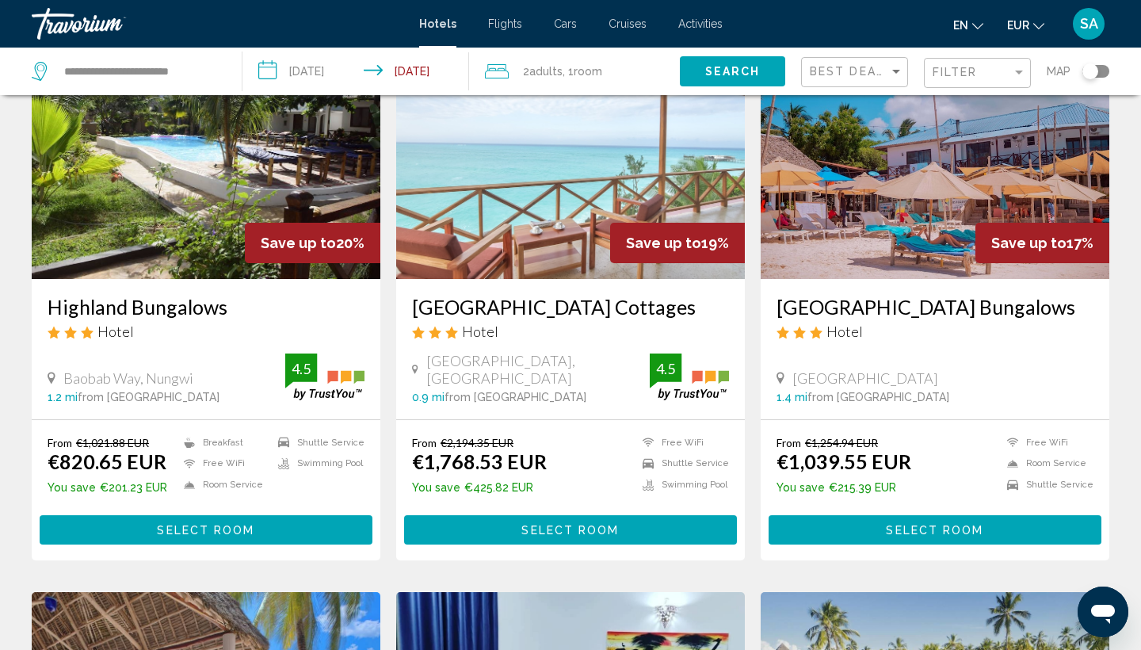
click at [220, 531] on span "Select Room" at bounding box center [205, 530] width 97 height 13
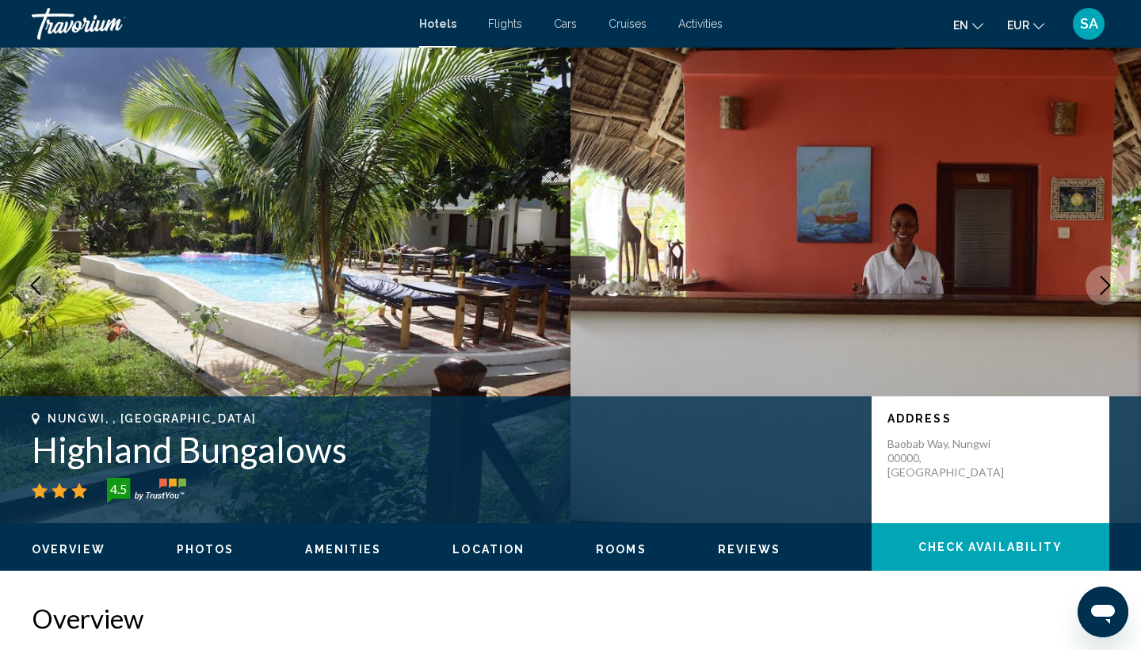
click at [1103, 280] on icon "Next image" at bounding box center [1104, 285] width 19 height 19
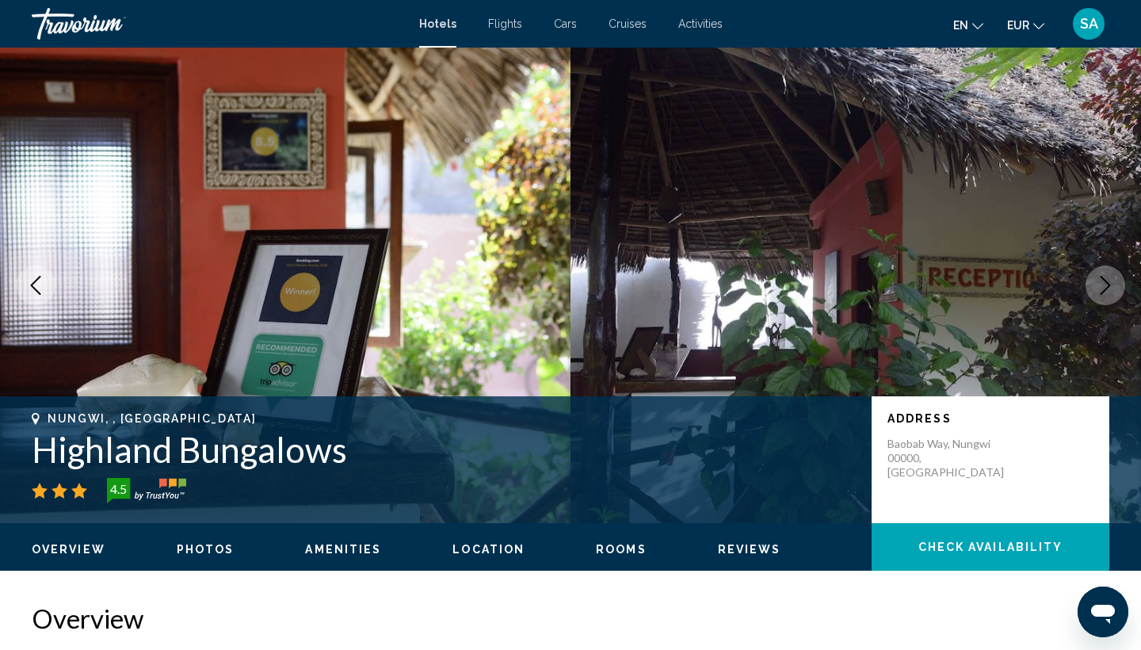
click at [1103, 280] on icon "Next image" at bounding box center [1104, 285] width 19 height 19
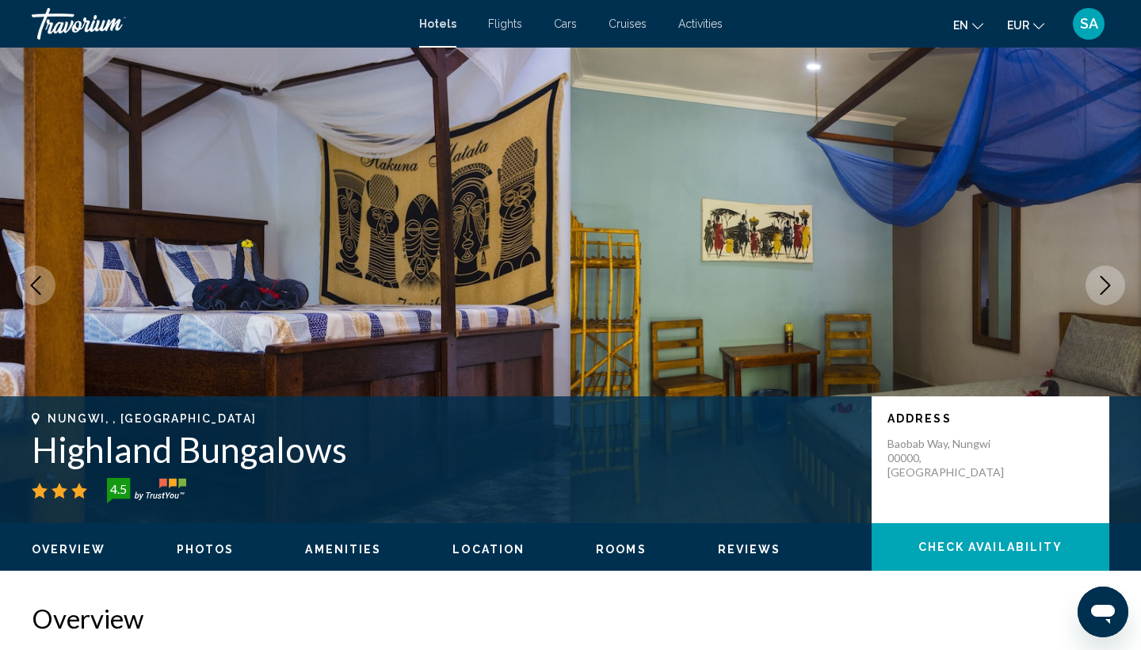
click at [1103, 280] on icon "Next image" at bounding box center [1104, 285] width 19 height 19
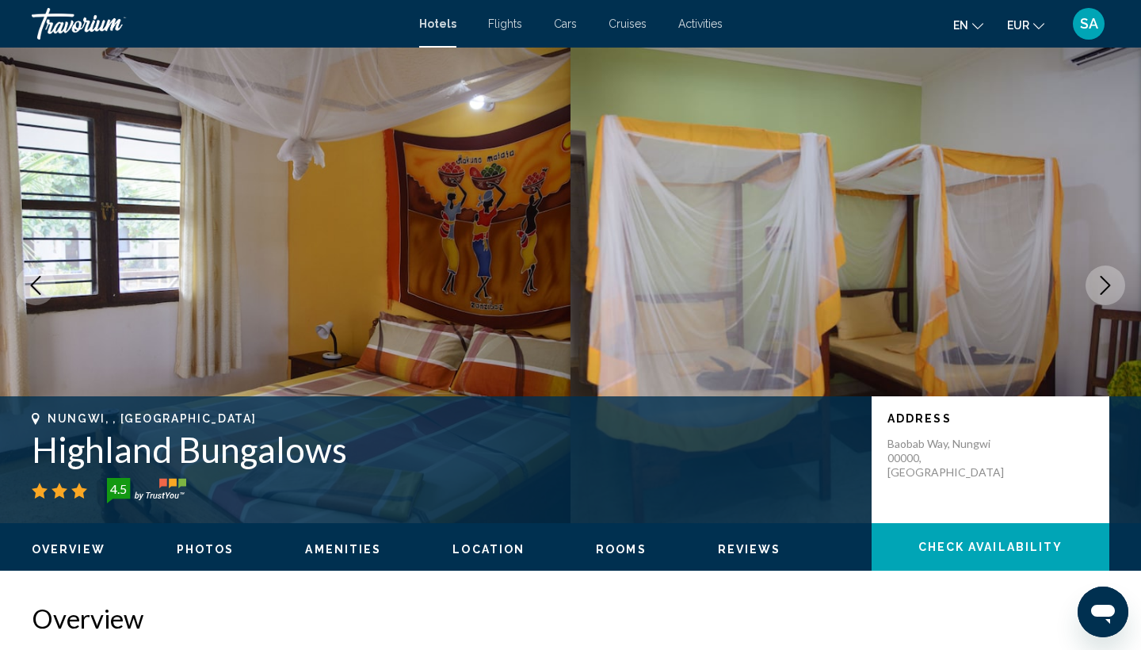
click at [1103, 280] on icon "Next image" at bounding box center [1104, 285] width 19 height 19
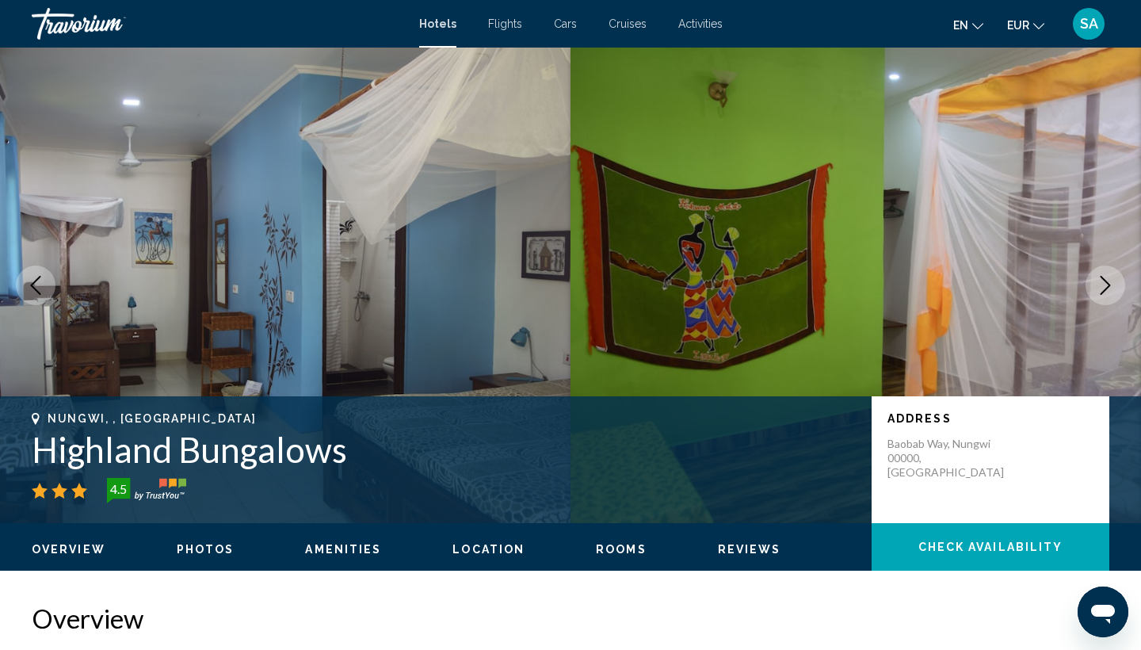
click at [1103, 280] on icon "Next image" at bounding box center [1104, 285] width 19 height 19
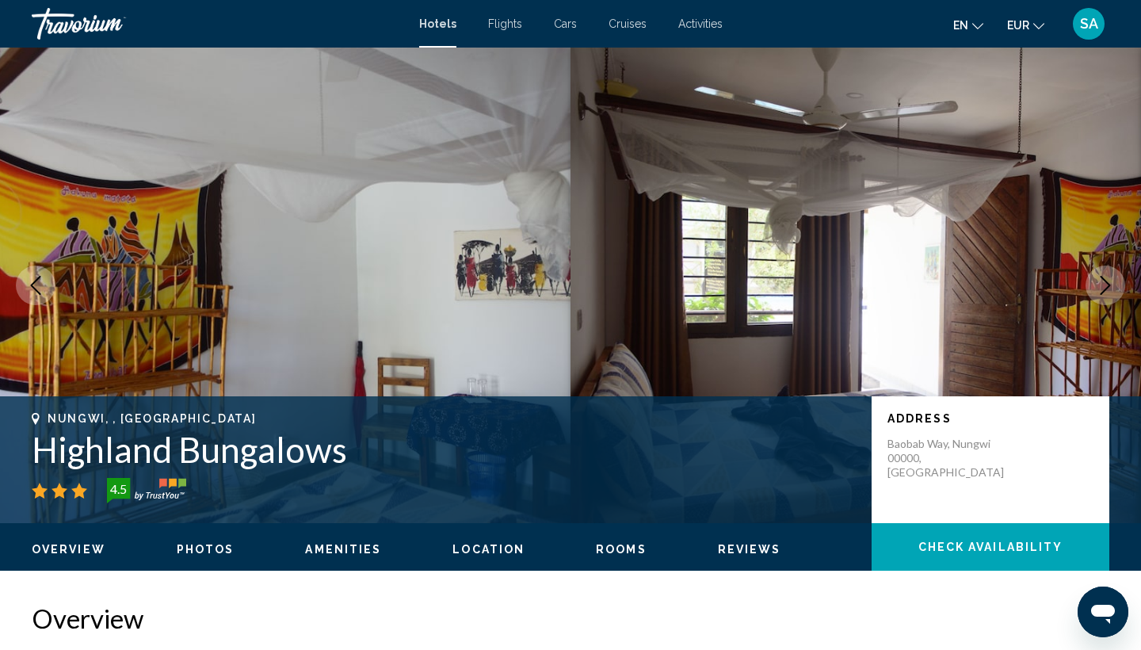
click at [1103, 280] on icon "Next image" at bounding box center [1104, 285] width 19 height 19
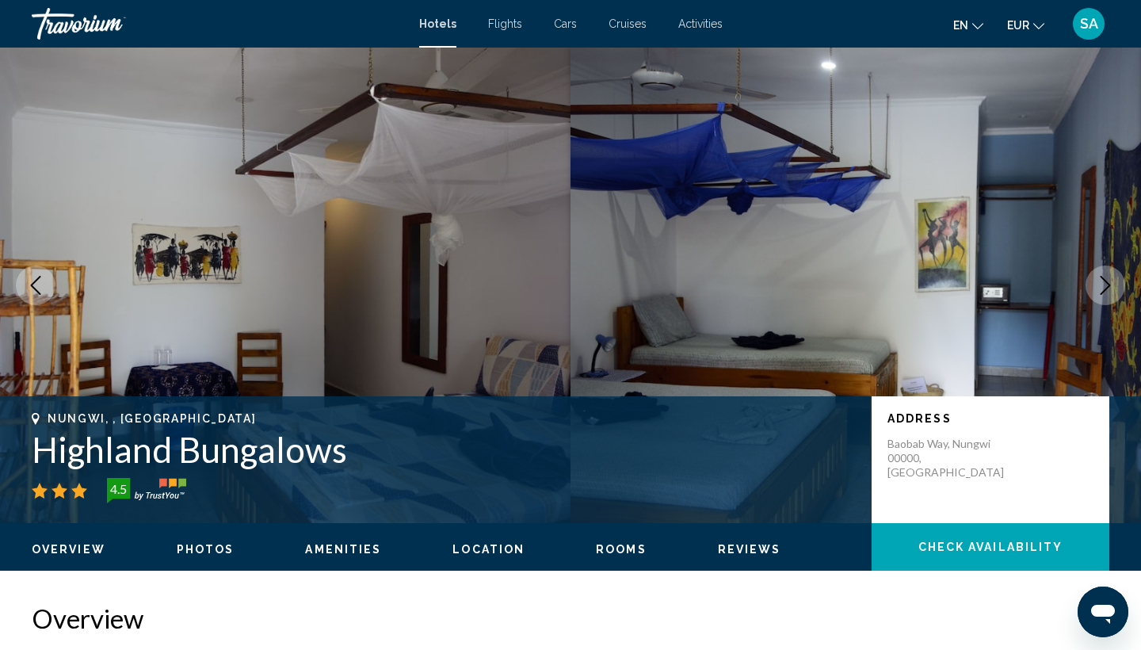
click at [1103, 280] on icon "Next image" at bounding box center [1104, 285] width 19 height 19
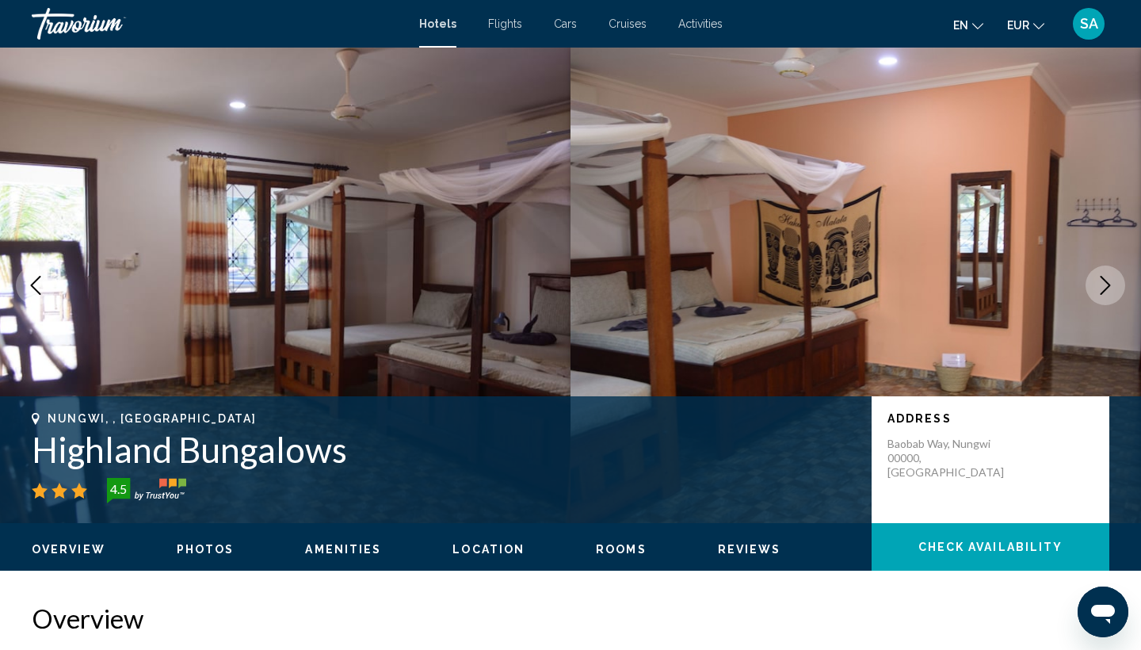
click at [1103, 280] on icon "Next image" at bounding box center [1104, 285] width 19 height 19
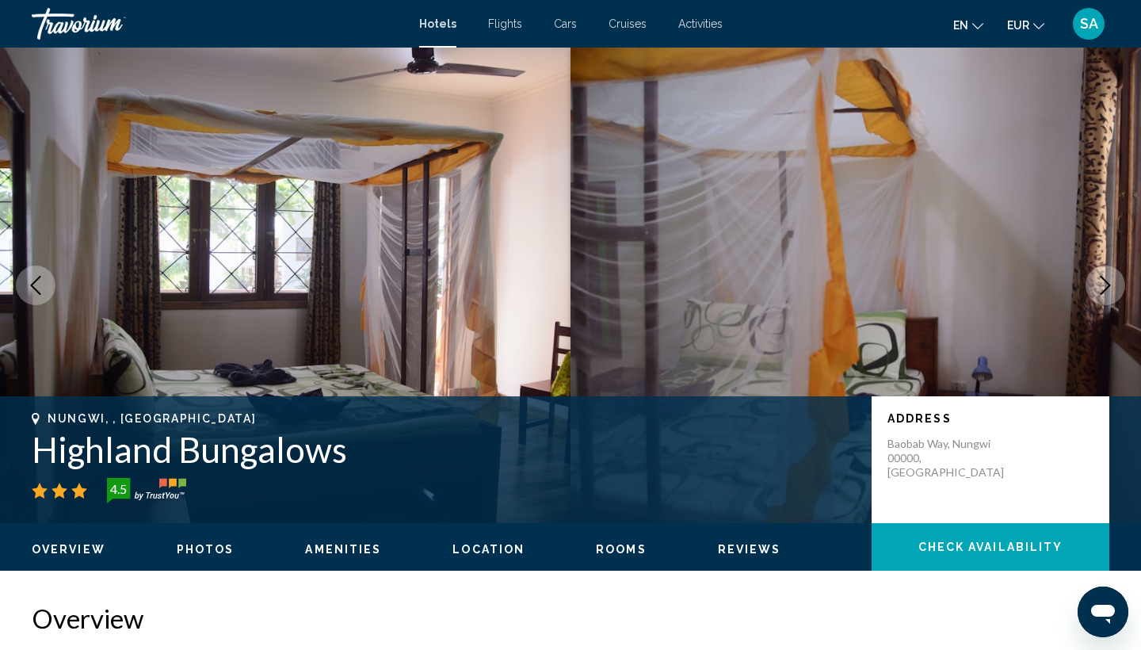
click at [156, 455] on h1 "Highland Bungalows" at bounding box center [444, 449] width 824 height 41
copy h1 "Highland Bungalows"
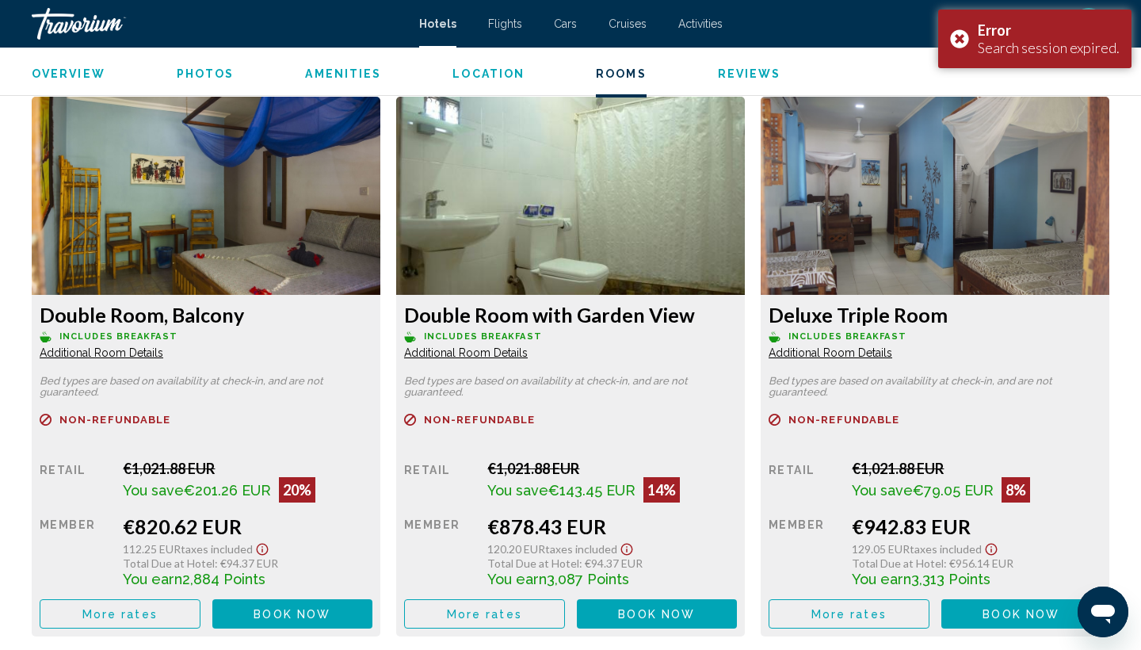
scroll to position [2087, 0]
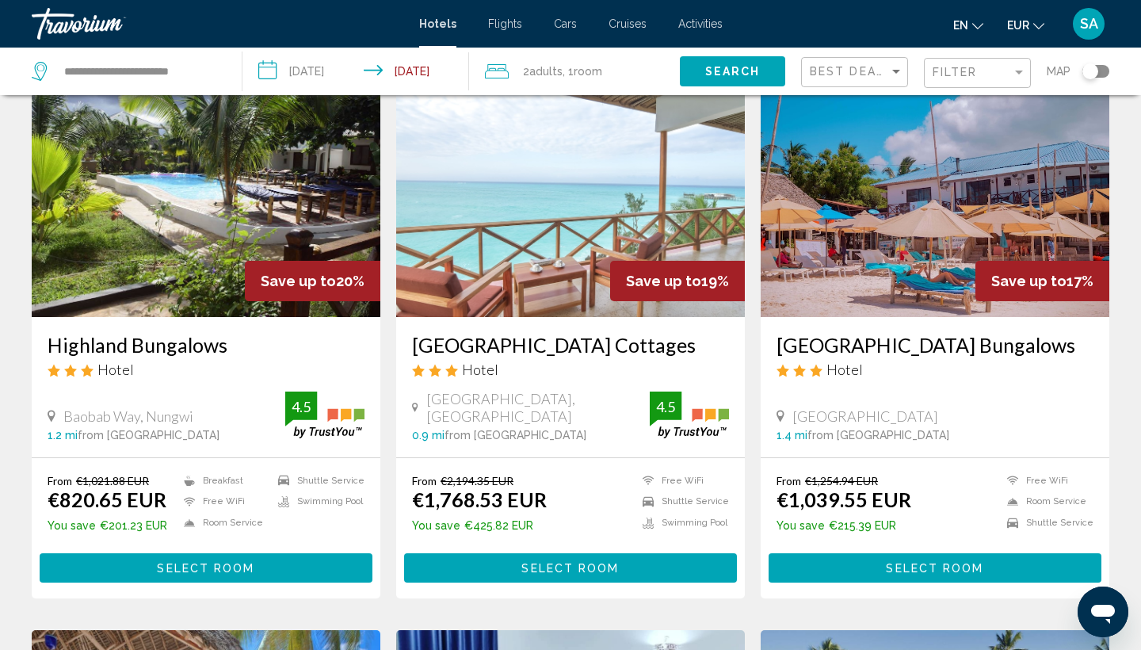
scroll to position [86, 0]
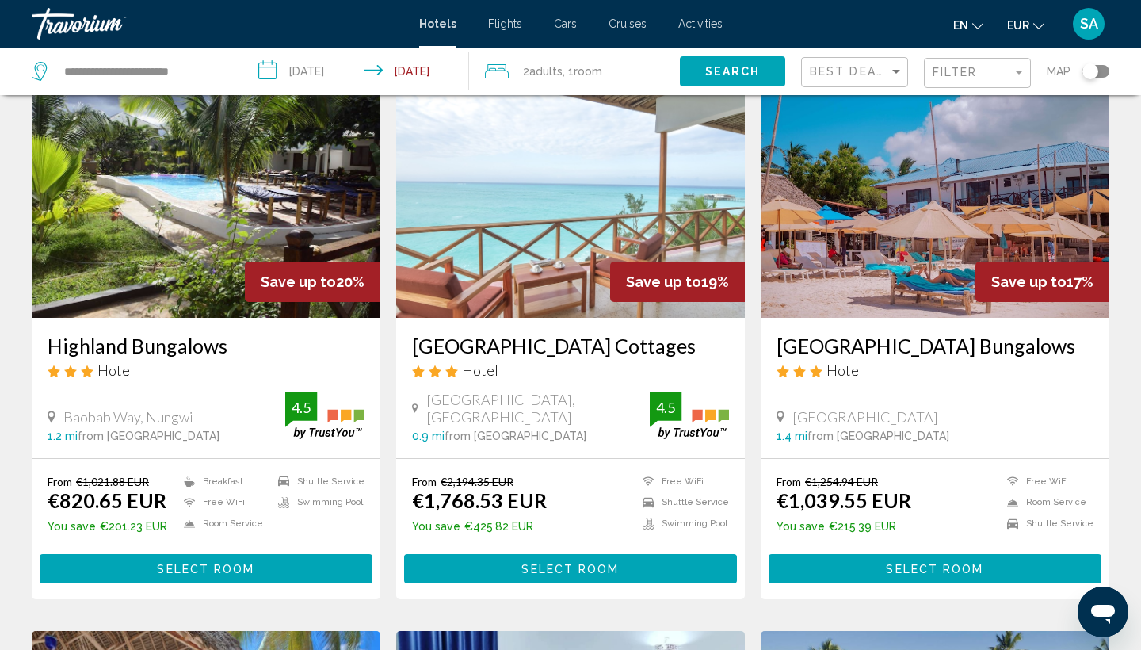
click at [826, 253] on img "Main content" at bounding box center [934, 190] width 349 height 253
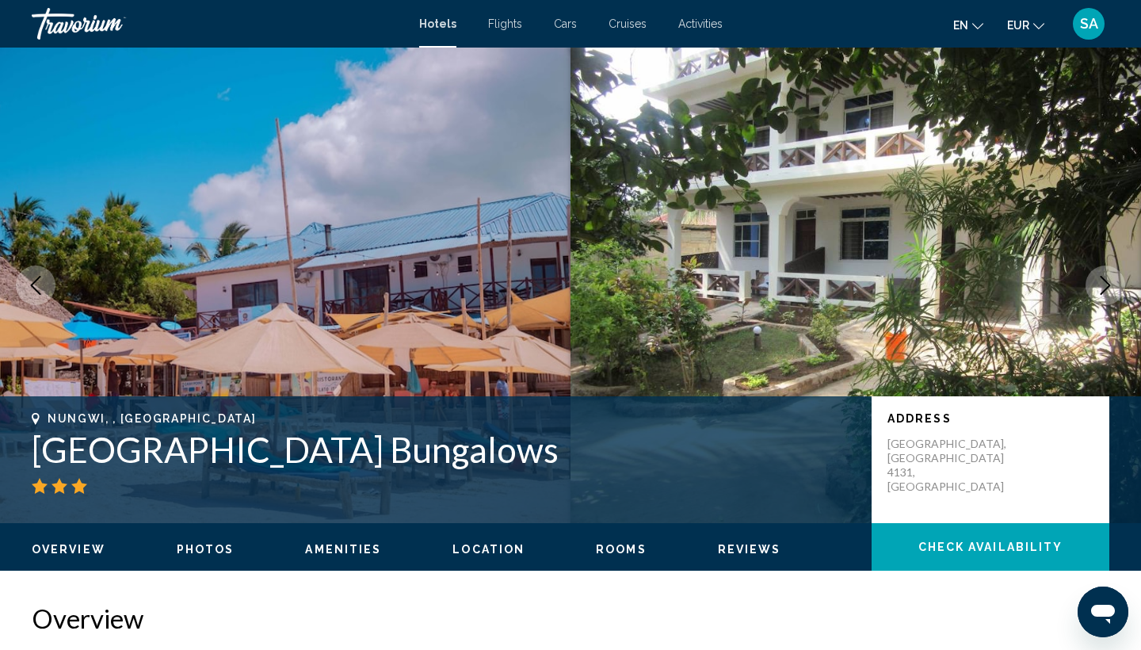
click at [1102, 270] on button "Next image" at bounding box center [1105, 285] width 40 height 40
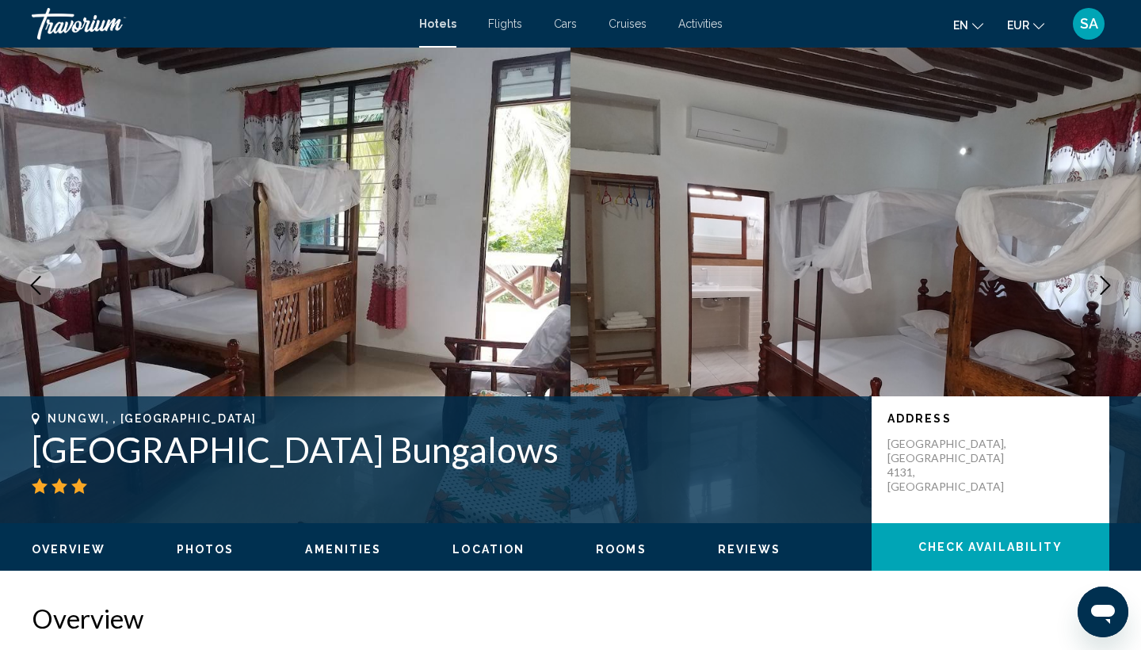
click at [1102, 270] on button "Next image" at bounding box center [1105, 285] width 40 height 40
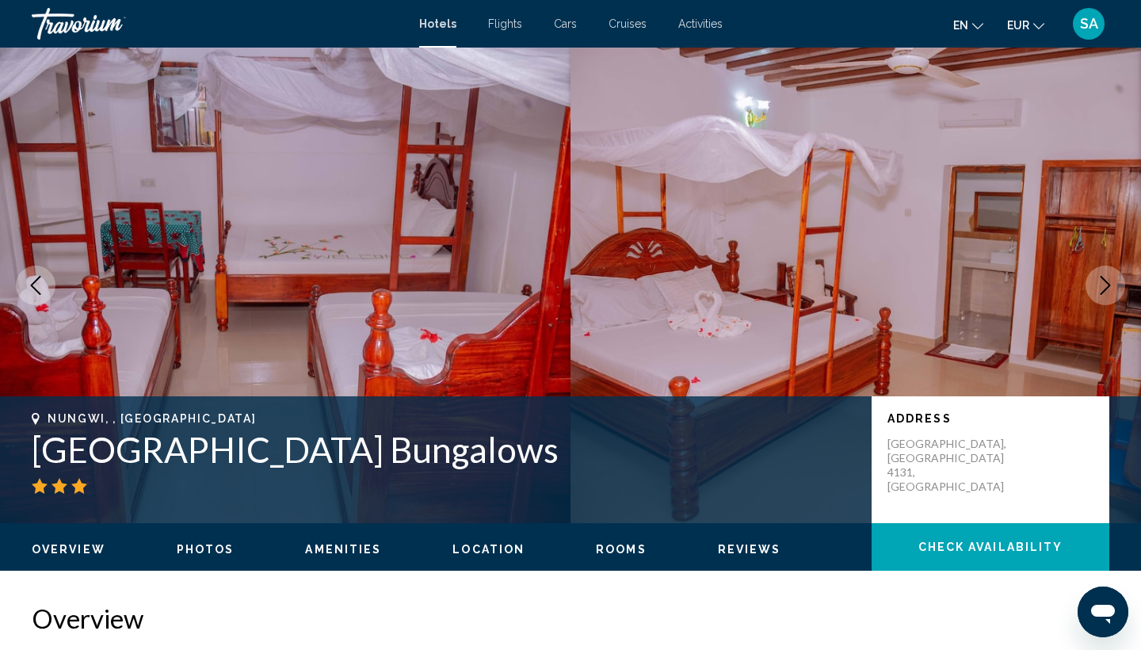
click at [1102, 270] on button "Next image" at bounding box center [1105, 285] width 40 height 40
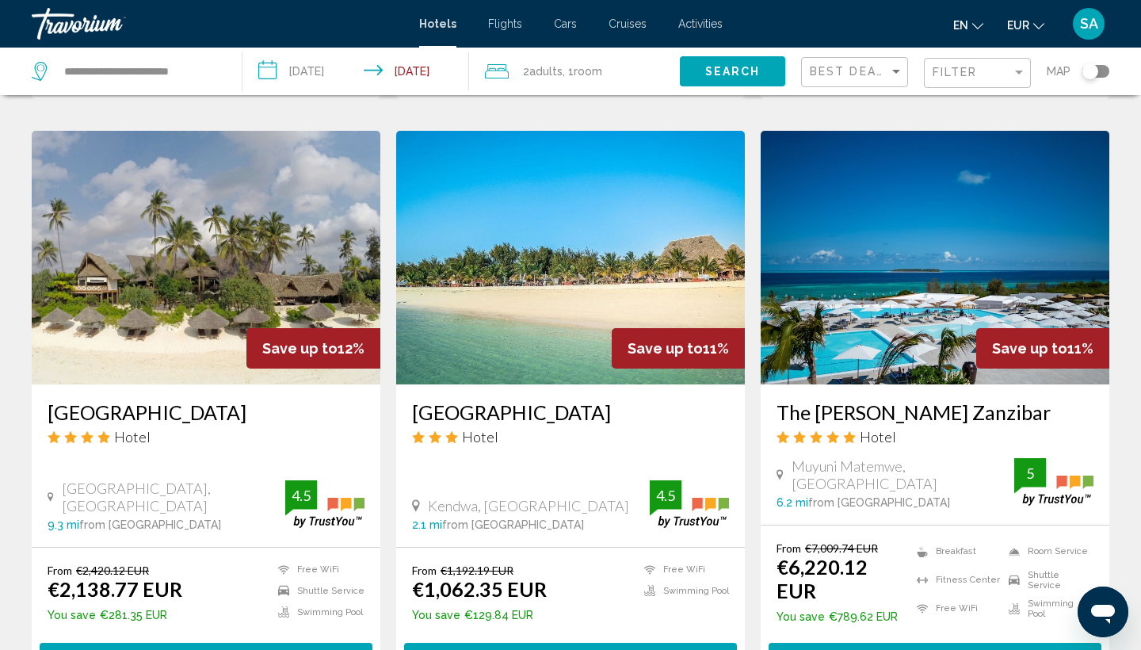
scroll to position [1810, 0]
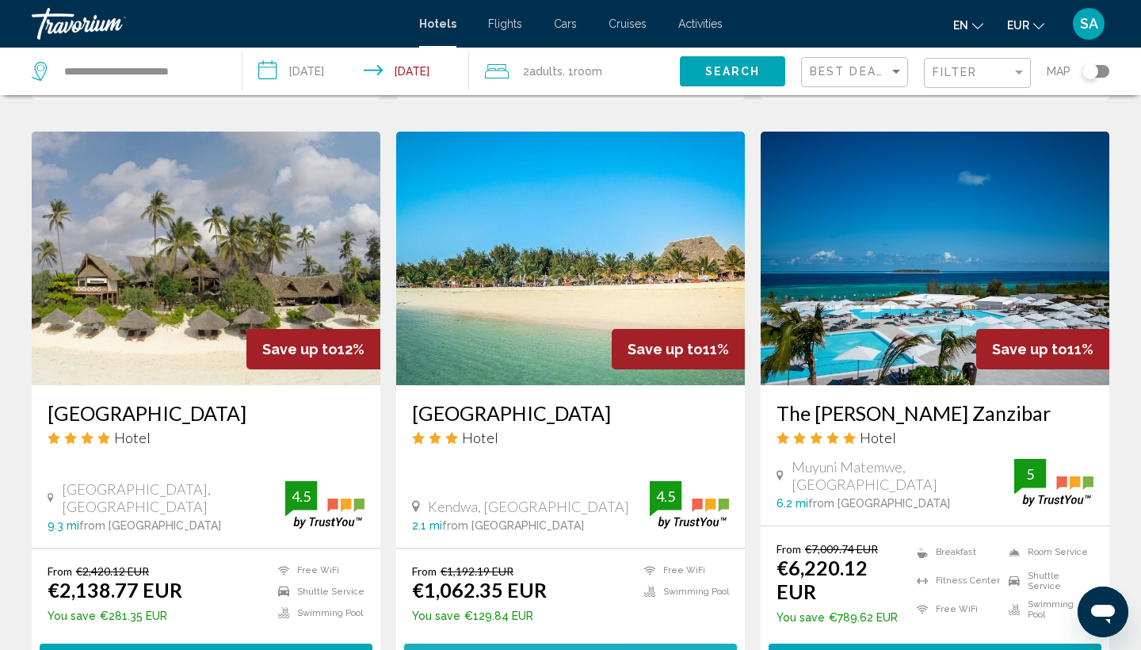
click at [480, 643] on button "Select Room" at bounding box center [570, 657] width 333 height 29
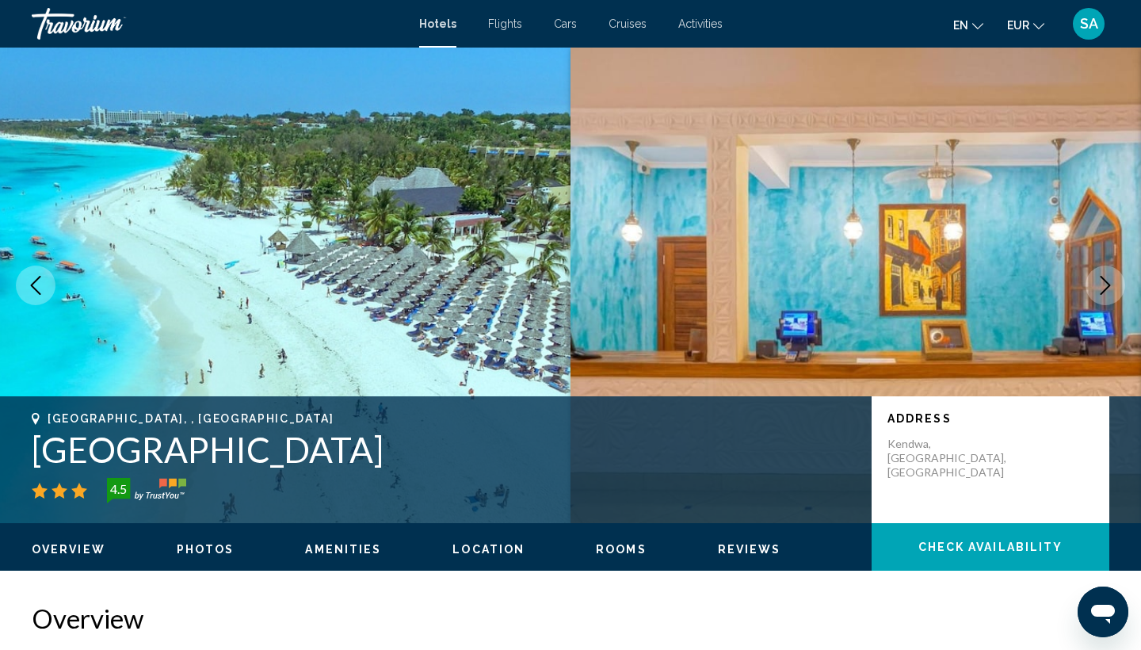
click at [380, 456] on h1 "[GEOGRAPHIC_DATA]" at bounding box center [444, 449] width 824 height 41
click at [368, 458] on h1 "[GEOGRAPHIC_DATA]" at bounding box center [444, 449] width 824 height 41
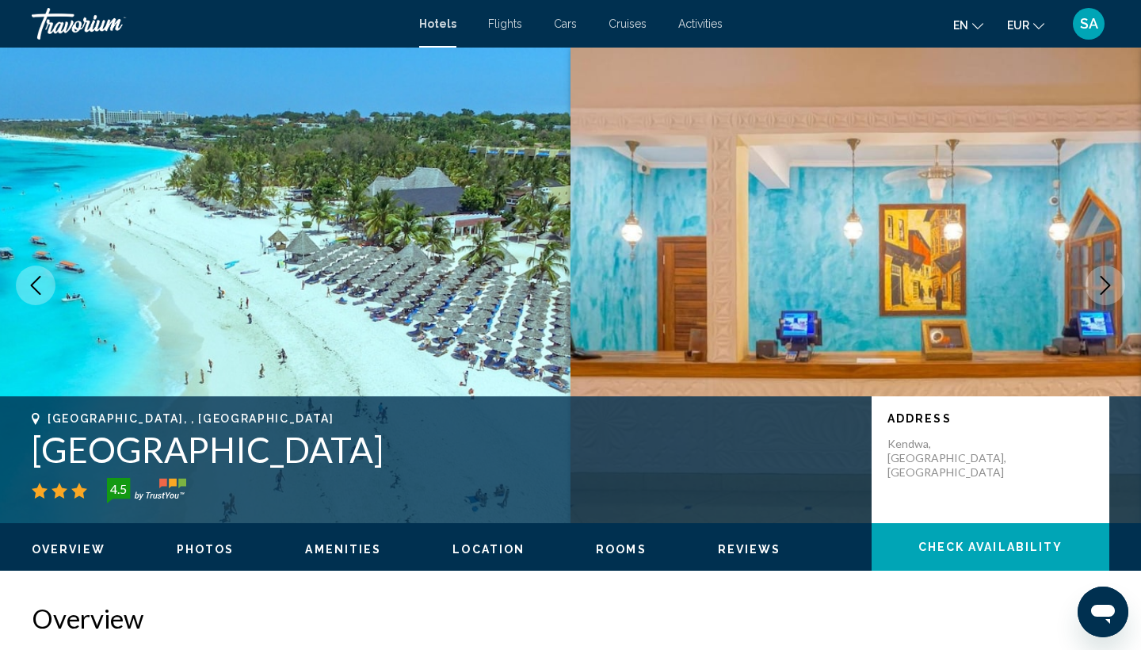
click at [368, 458] on h1 "[GEOGRAPHIC_DATA]" at bounding box center [444, 449] width 824 height 41
copy h1 "[GEOGRAPHIC_DATA]"
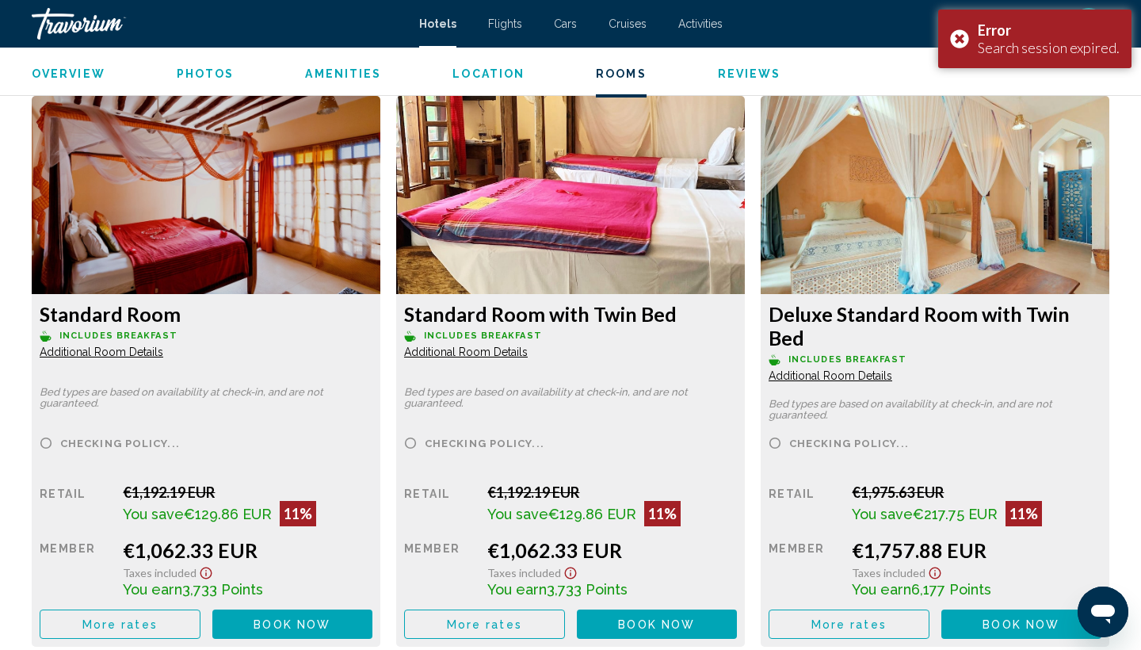
scroll to position [2143, 0]
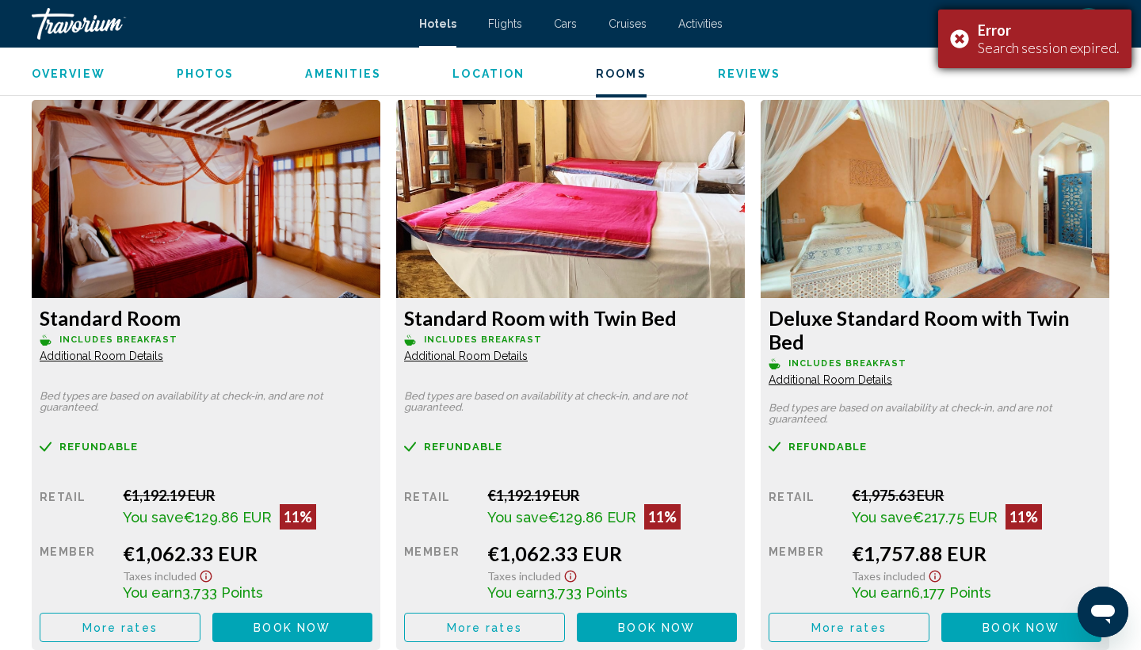
click at [960, 39] on div "Error Search session expired." at bounding box center [1034, 39] width 193 height 59
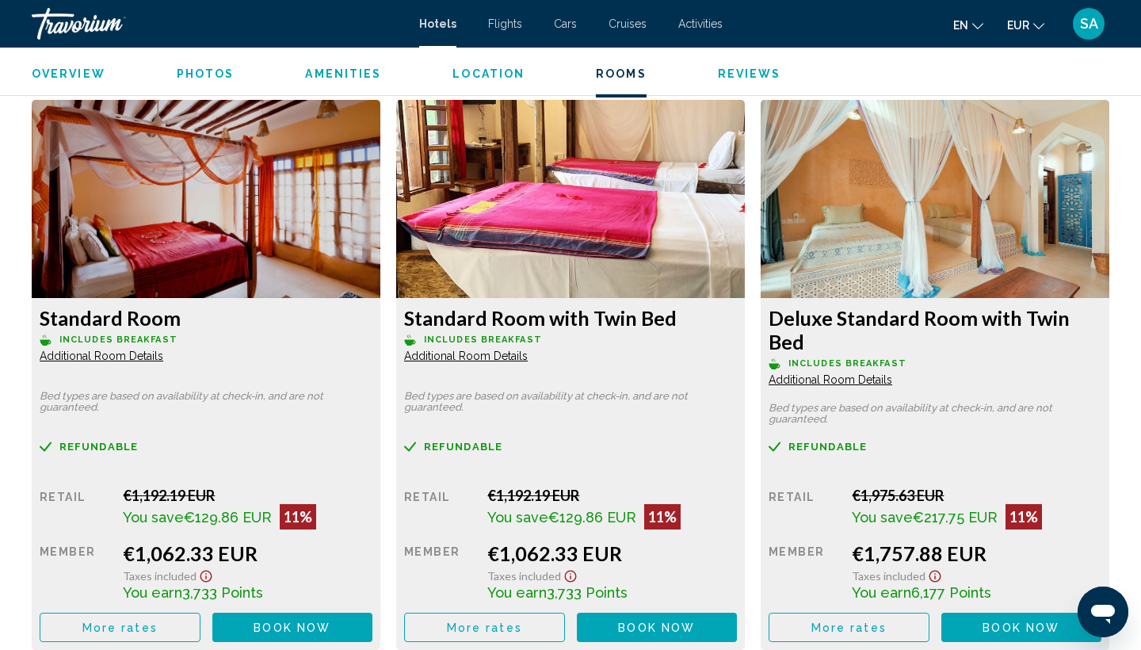
click at [188, 612] on button "More rates" at bounding box center [120, 626] width 161 height 29
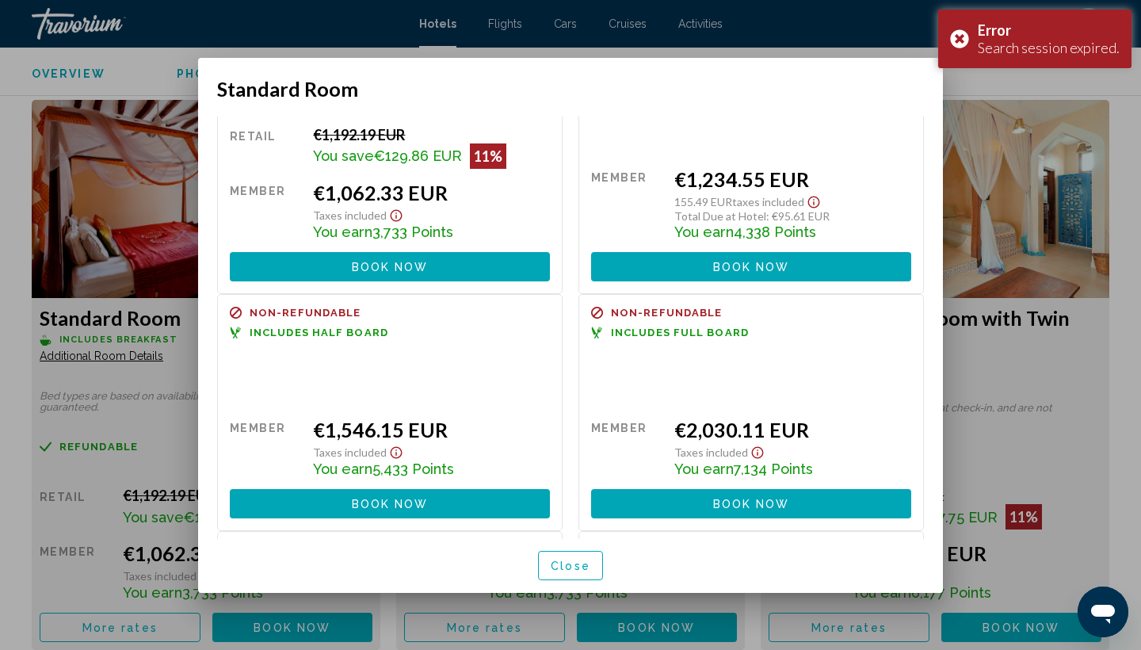
scroll to position [110, 0]
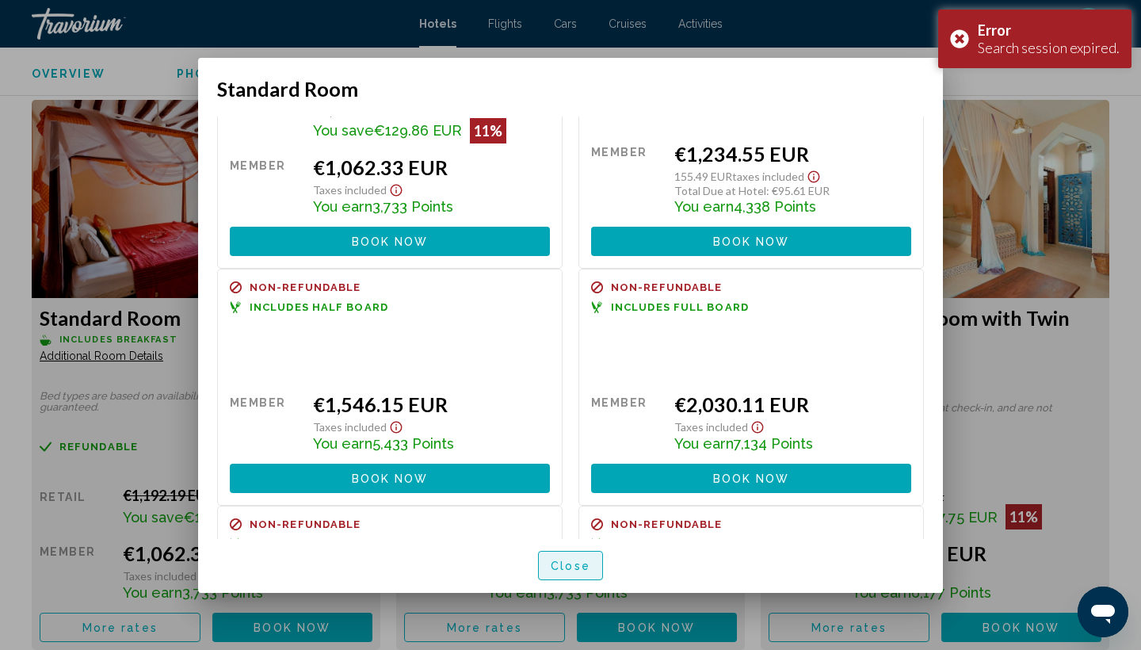
click at [563, 568] on span "Close" at bounding box center [570, 565] width 40 height 13
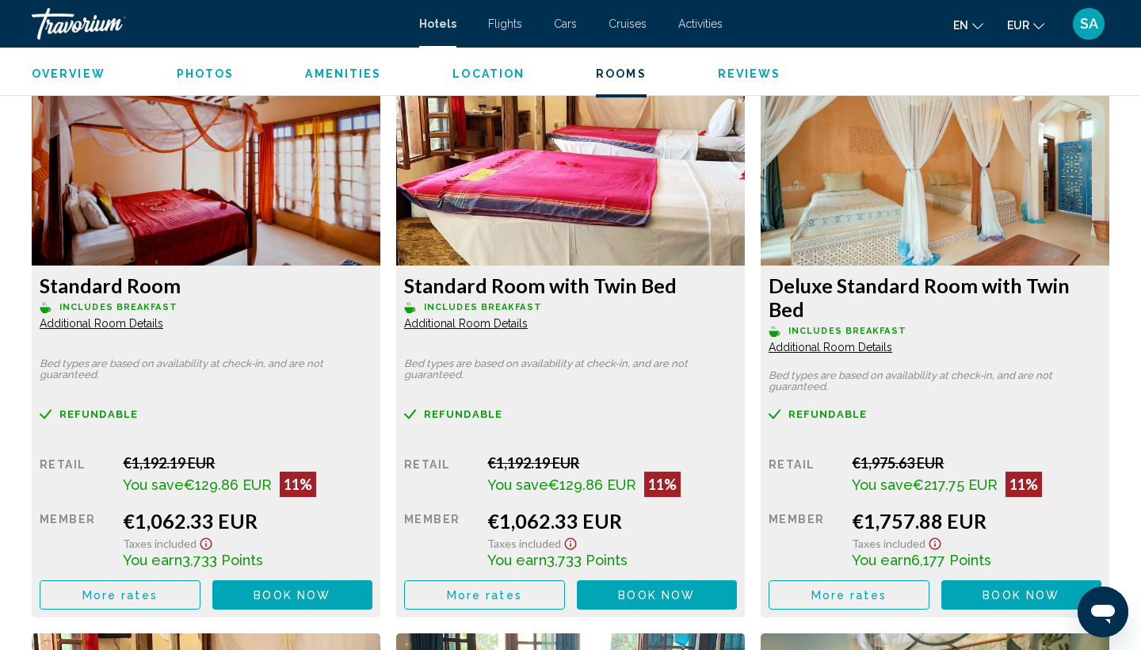
scroll to position [2177, 0]
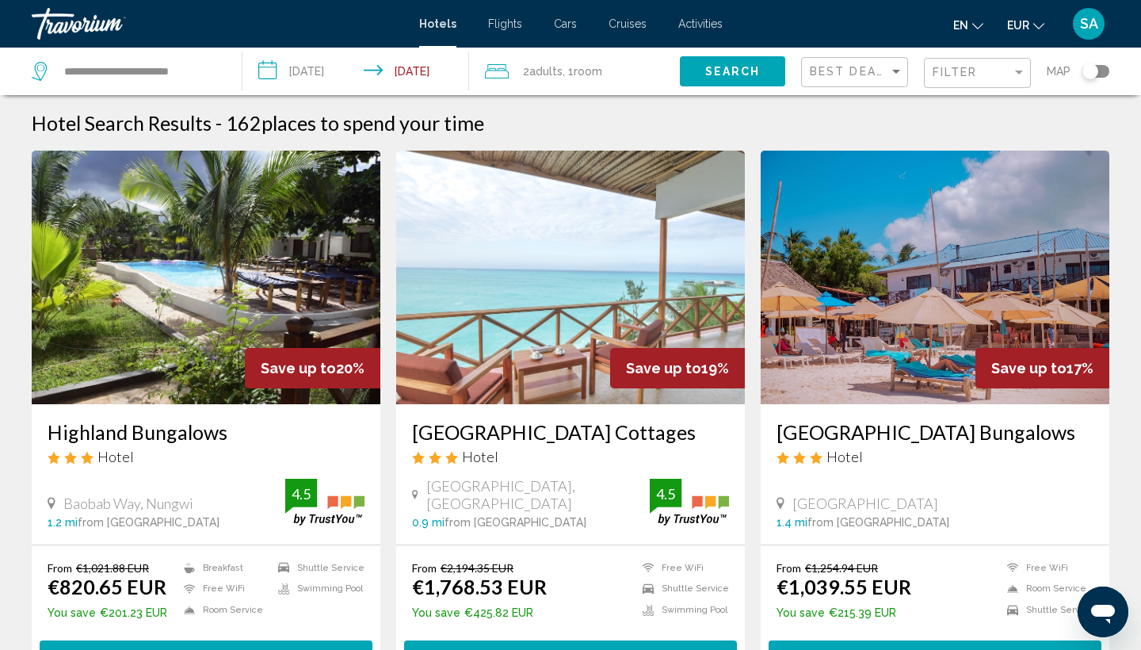
click at [438, 69] on input "**********" at bounding box center [358, 74] width 233 height 52
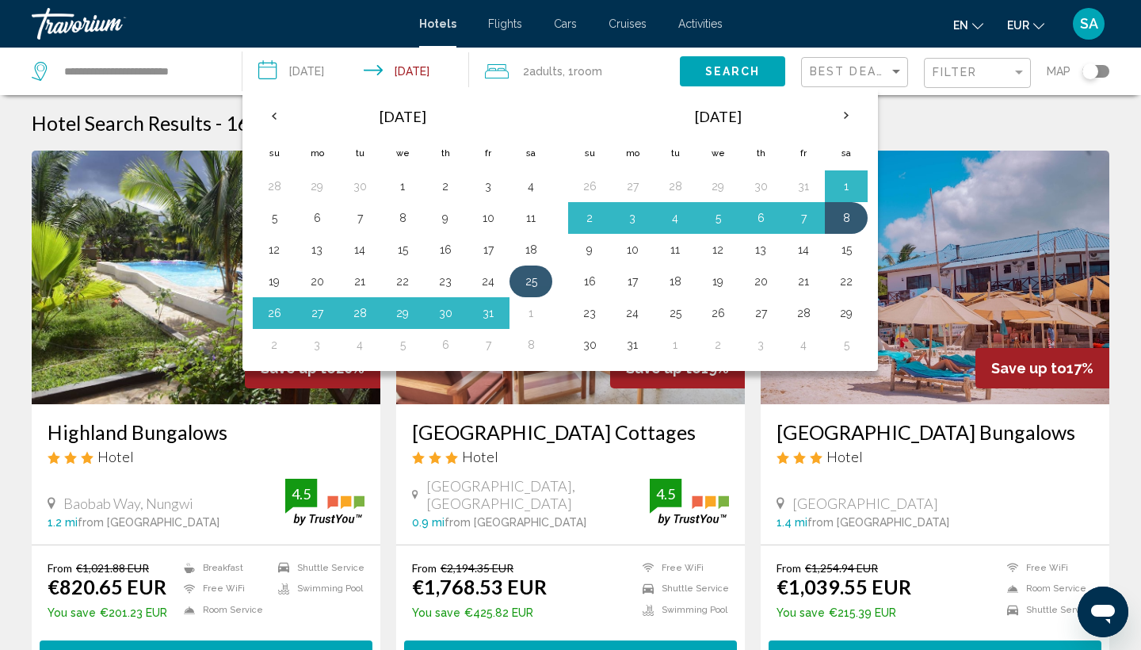
click at [530, 283] on button "25" at bounding box center [530, 281] width 25 height 22
click at [482, 346] on button "7" at bounding box center [487, 344] width 25 height 22
type input "**********"
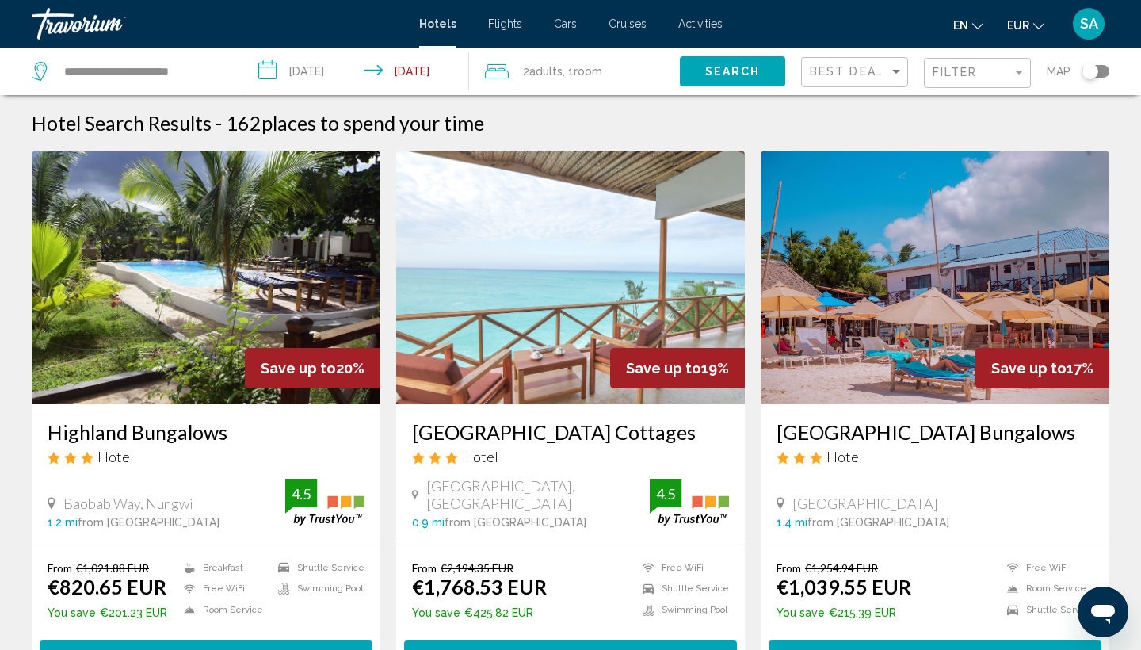
click at [764, 69] on button "Search" at bounding box center [732, 70] width 105 height 29
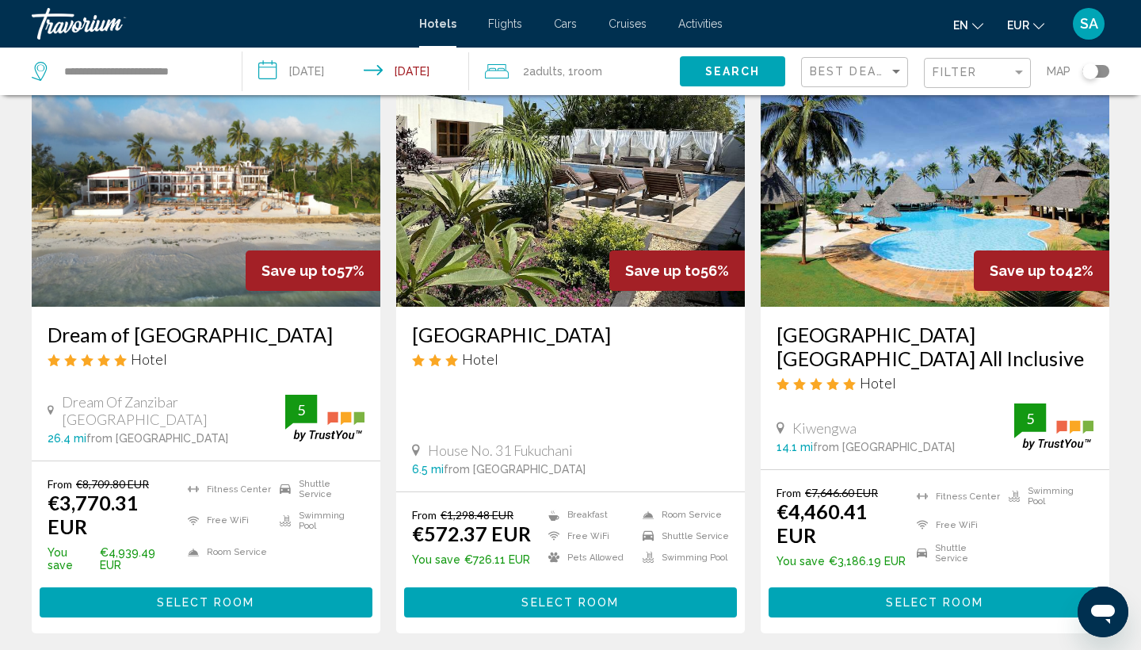
scroll to position [97, 0]
click at [509, 587] on button "Select Room" at bounding box center [570, 601] width 333 height 29
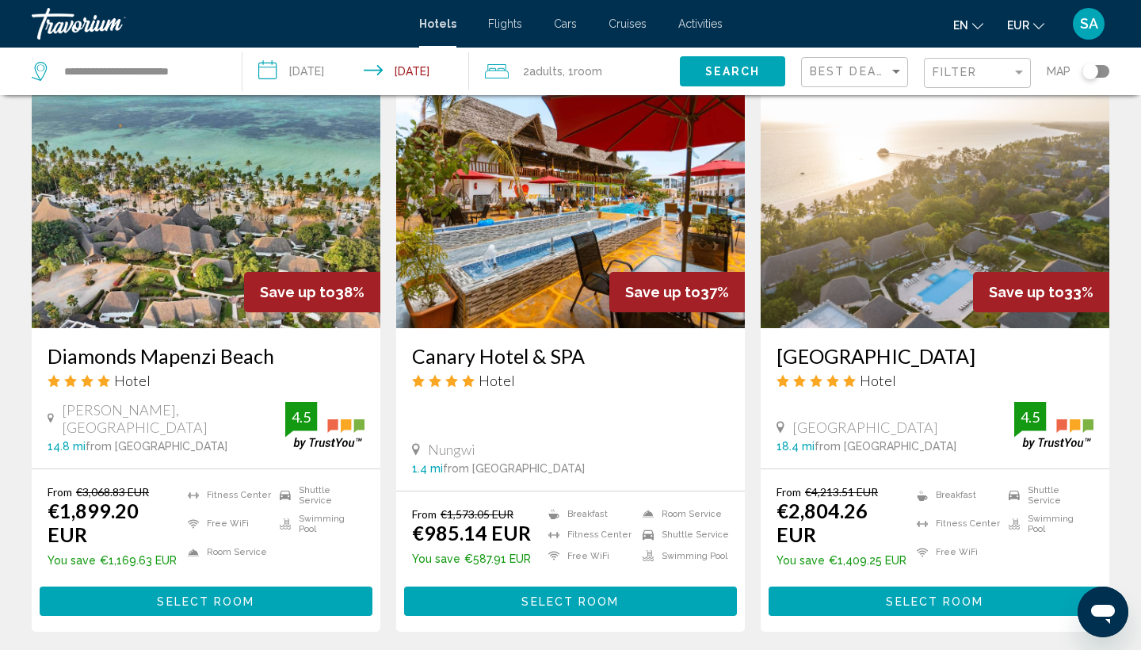
scroll to position [730, 0]
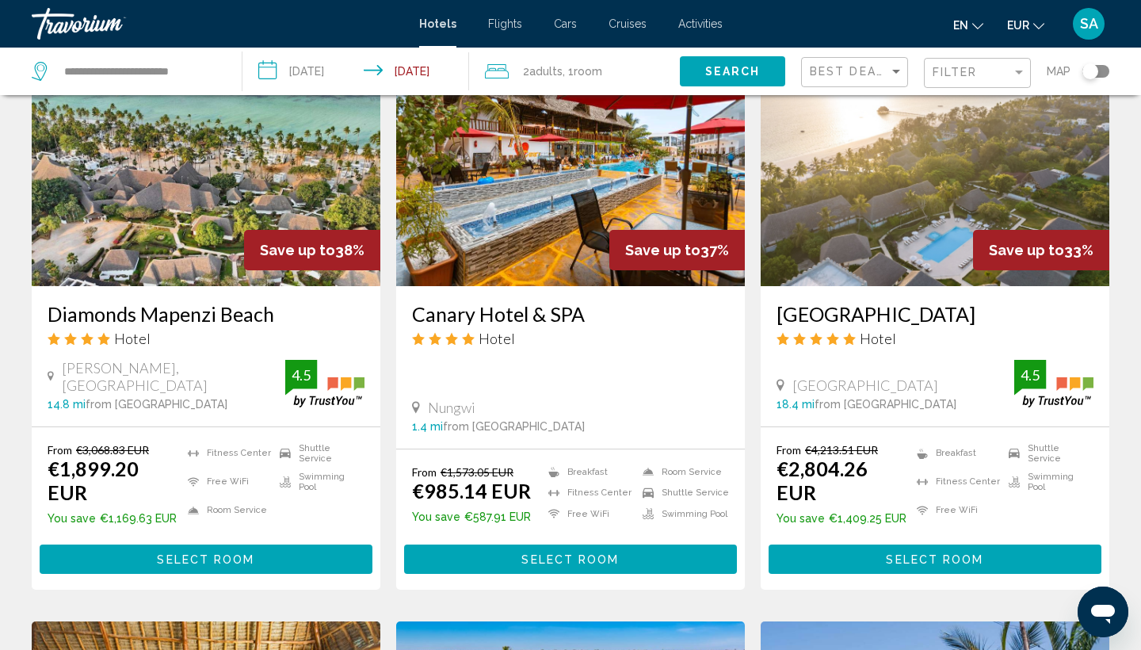
click at [557, 553] on span "Select Room" at bounding box center [569, 559] width 97 height 13
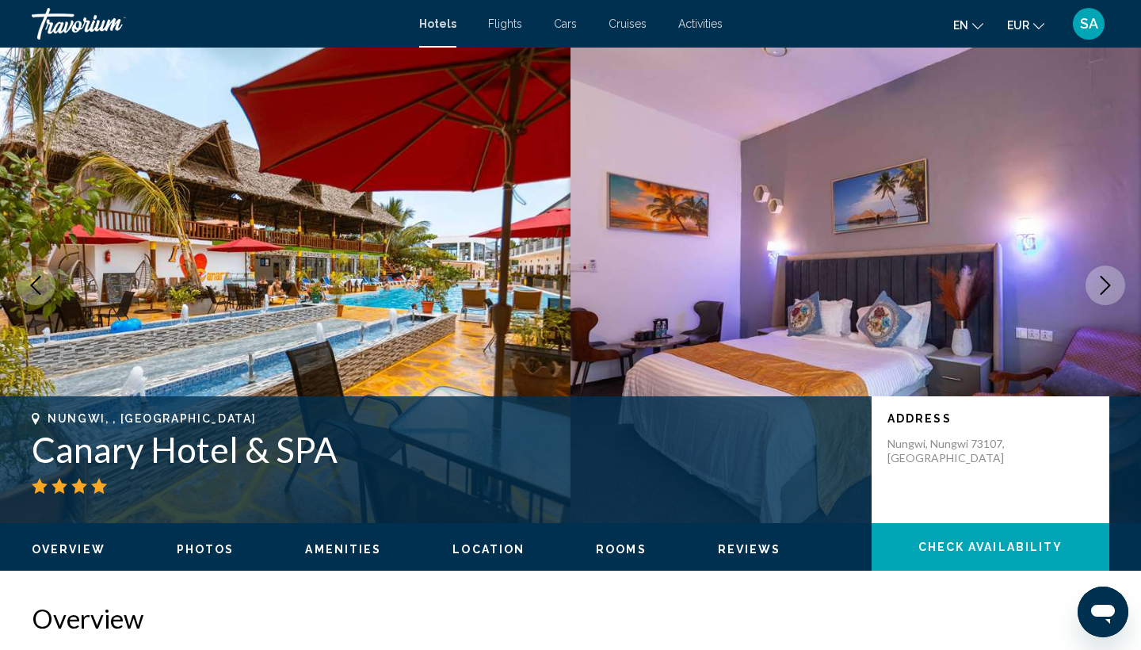
click at [270, 442] on h1 "Canary Hotel & SPA" at bounding box center [444, 449] width 824 height 41
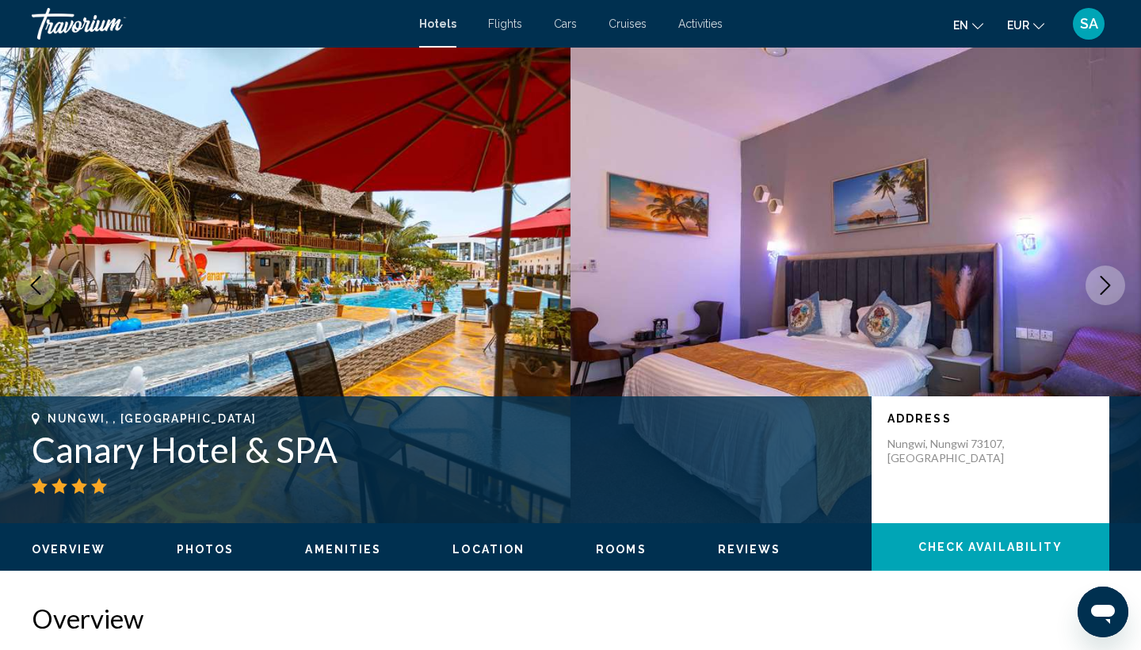
click at [270, 442] on h1 "Canary Hotel & SPA" at bounding box center [444, 449] width 824 height 41
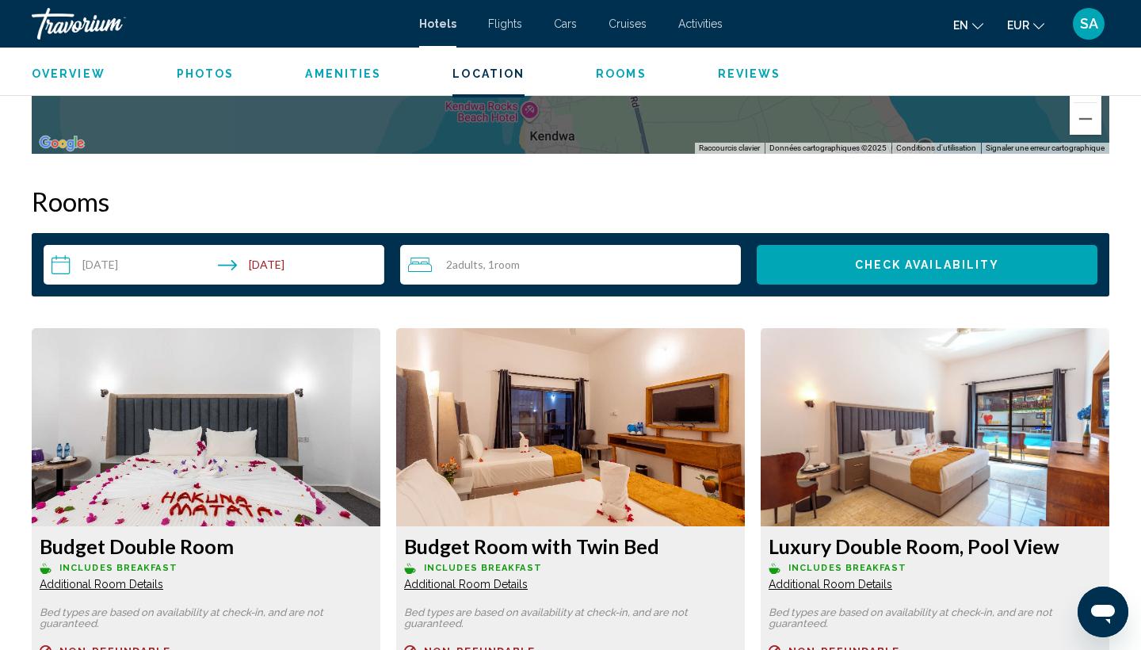
scroll to position [1895, 0]
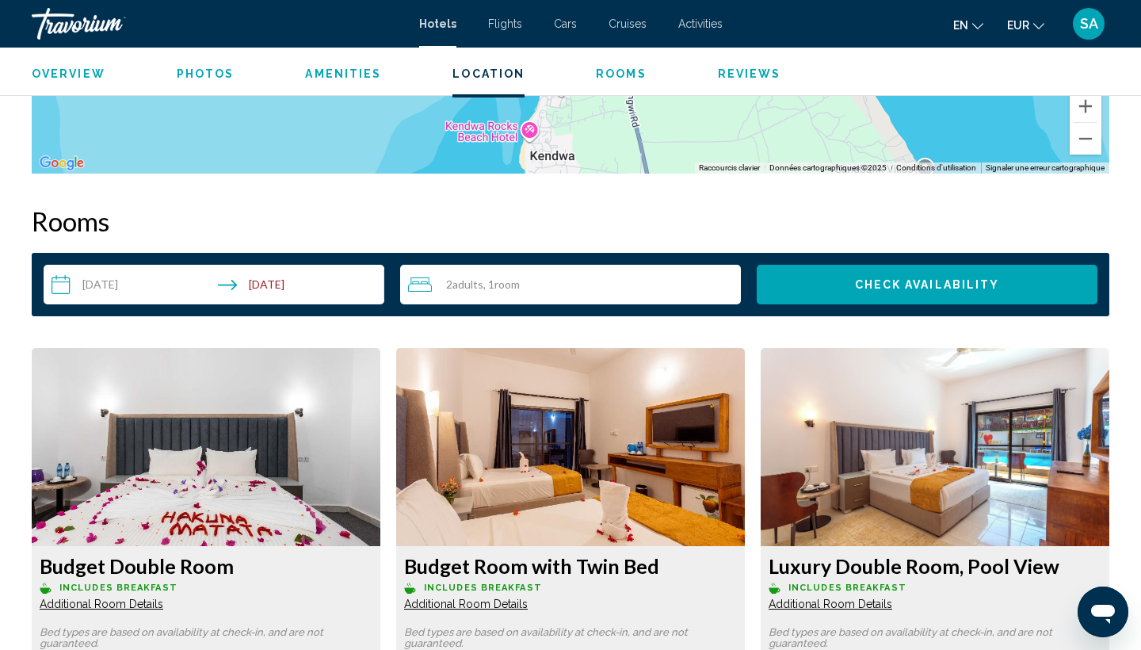
click at [328, 278] on input "**********" at bounding box center [217, 287] width 347 height 44
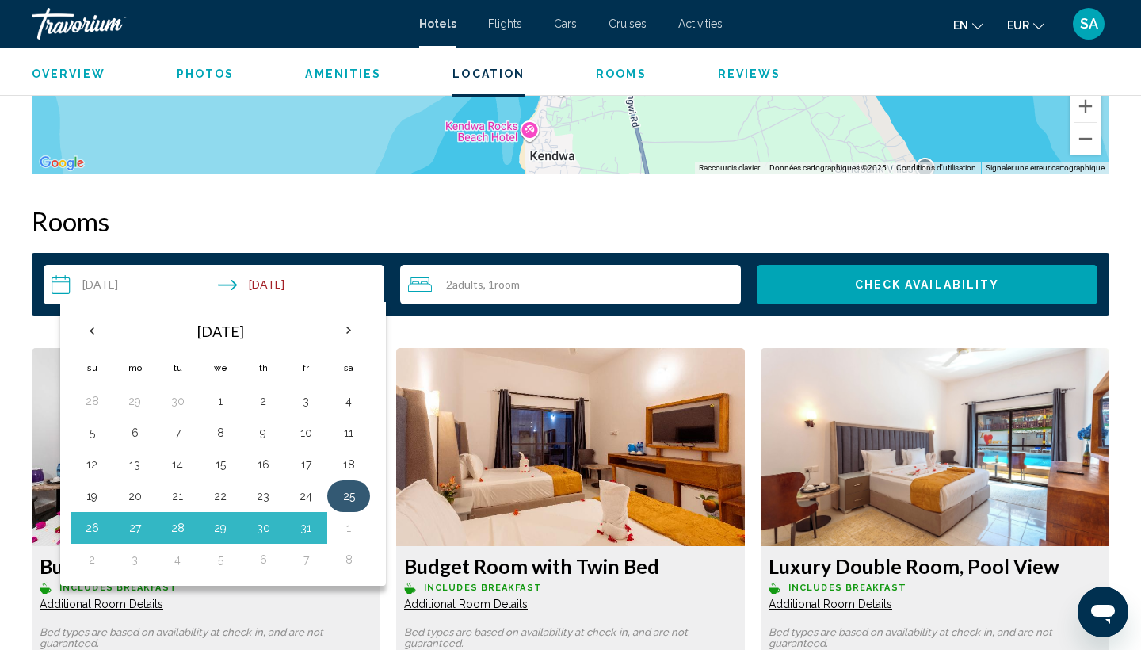
click at [346, 498] on button "25" at bounding box center [348, 496] width 25 height 22
click at [348, 559] on button "8" at bounding box center [348, 559] width 25 height 22
type input "**********"
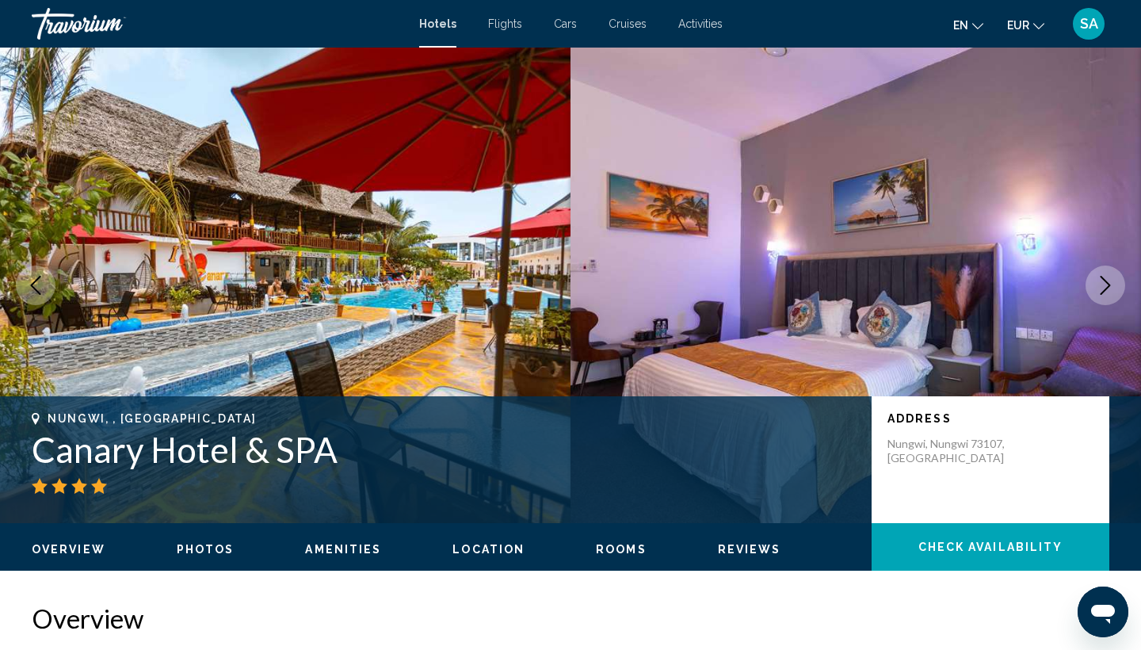
scroll to position [0, 0]
click at [439, 623] on h2 "Overview" at bounding box center [570, 618] width 1077 height 32
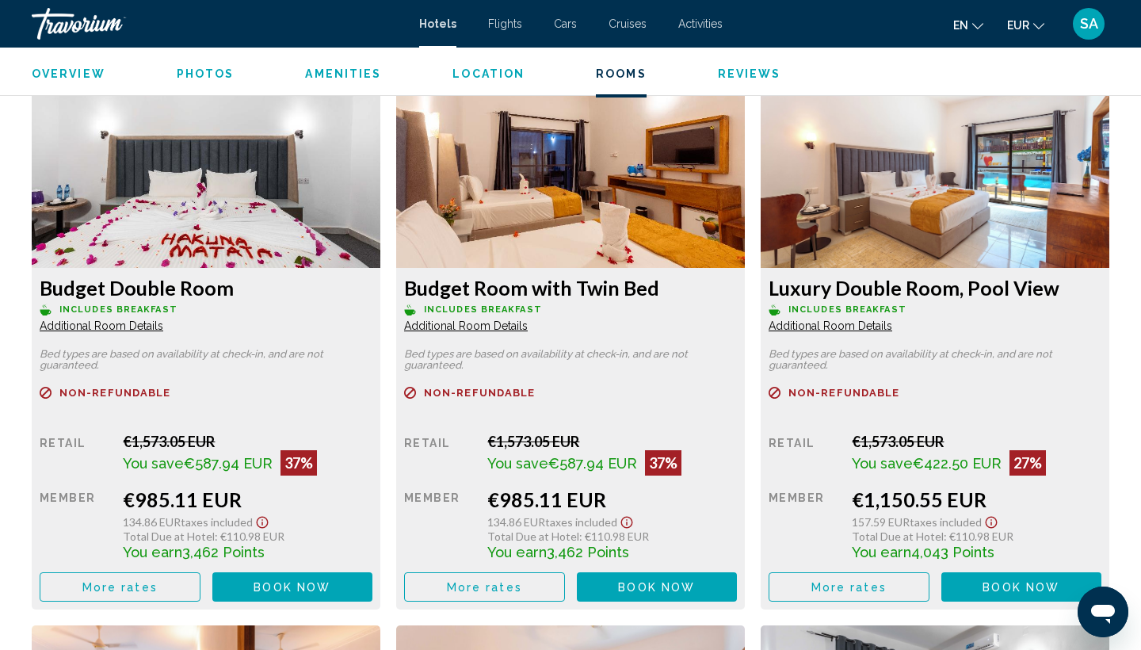
scroll to position [2164, 0]
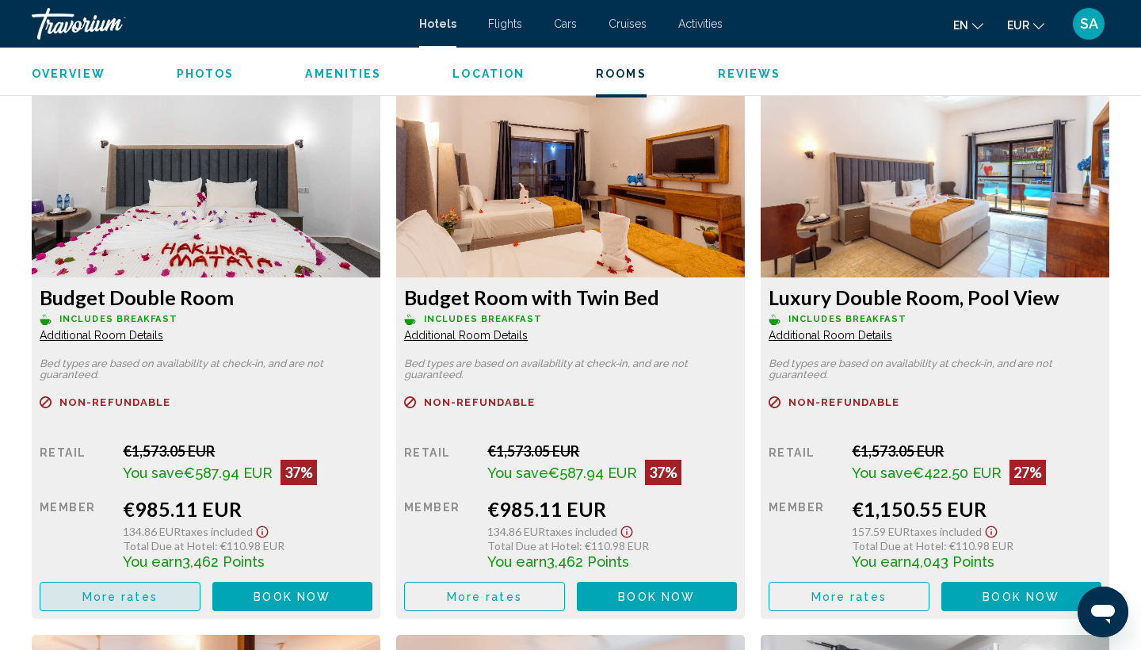
click at [94, 603] on span "More rates" at bounding box center [119, 596] width 75 height 13
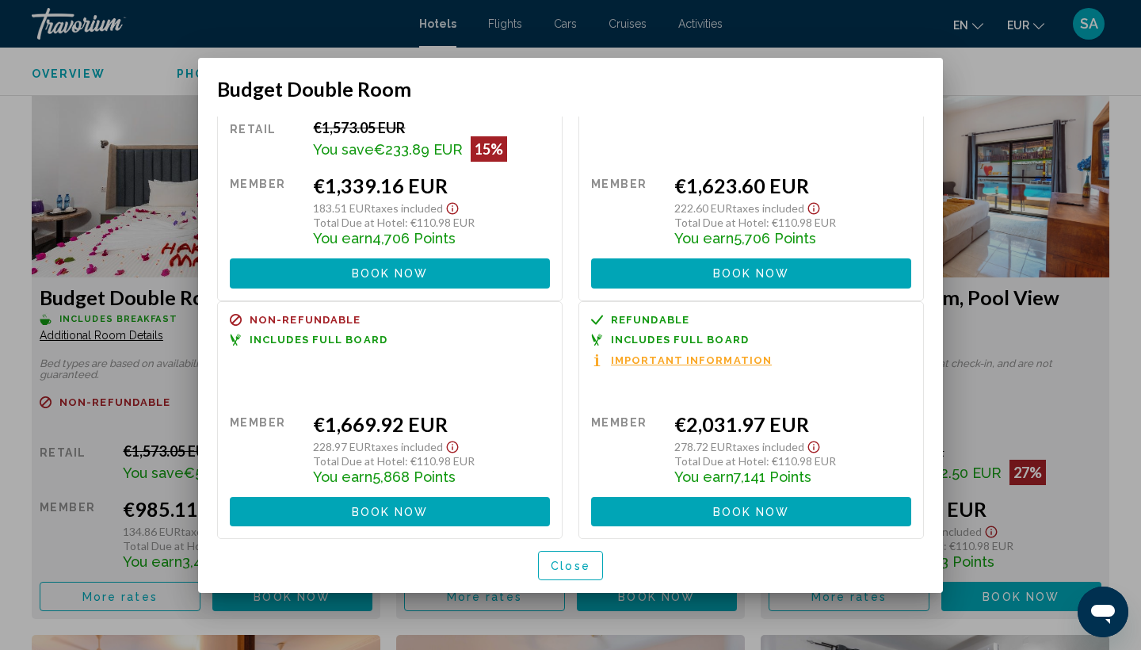
scroll to position [0, 0]
click at [569, 572] on span "Close" at bounding box center [570, 565] width 40 height 13
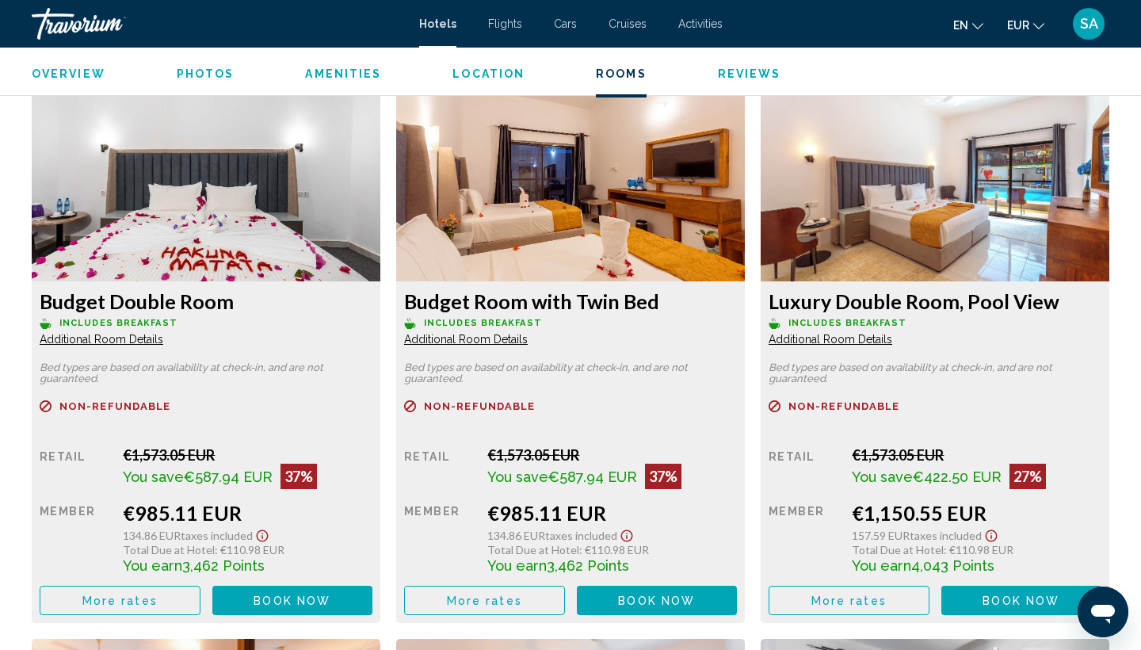
scroll to position [2163, 0]
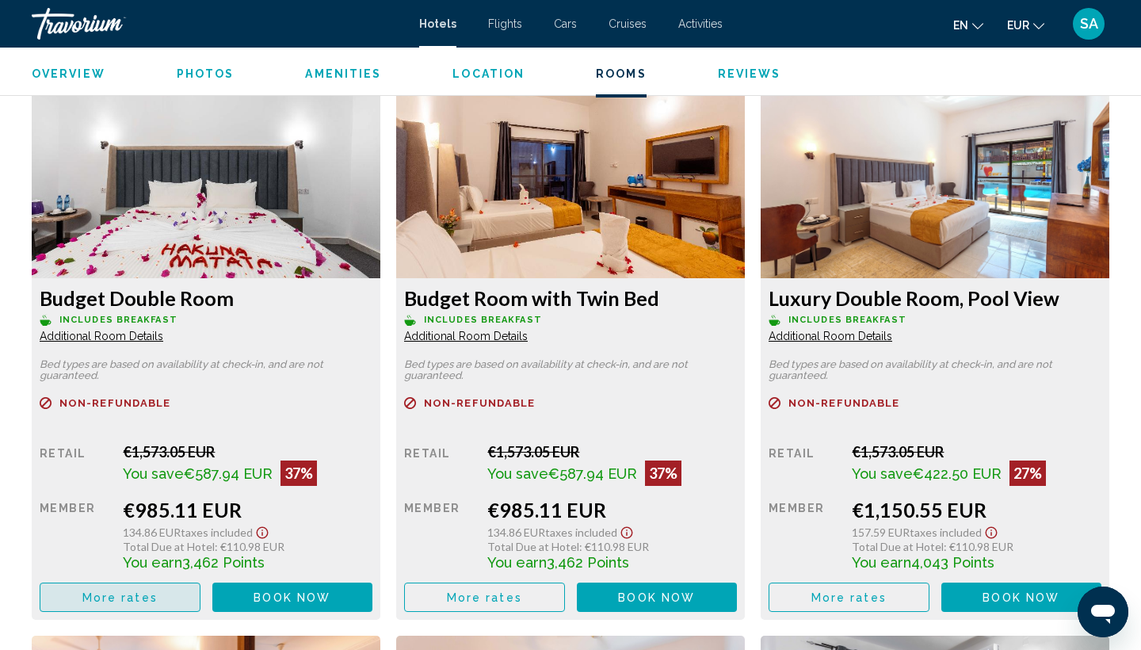
click at [172, 596] on button "More rates" at bounding box center [120, 596] width 161 height 29
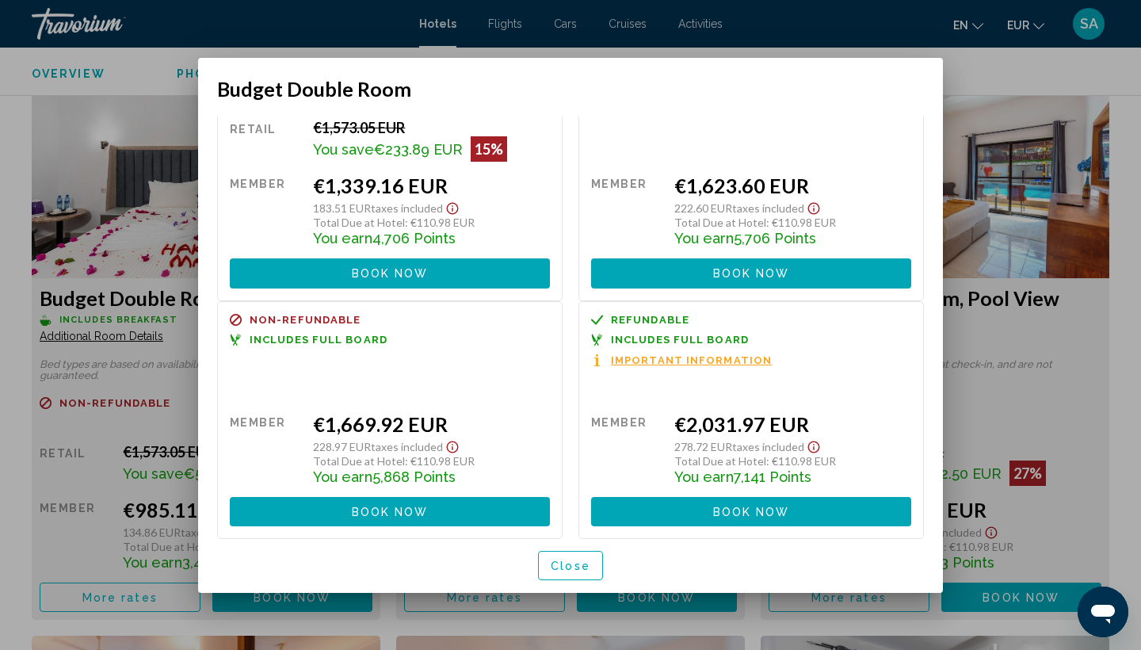
scroll to position [0, 0]
click at [594, 564] on button "Close" at bounding box center [570, 564] width 65 height 29
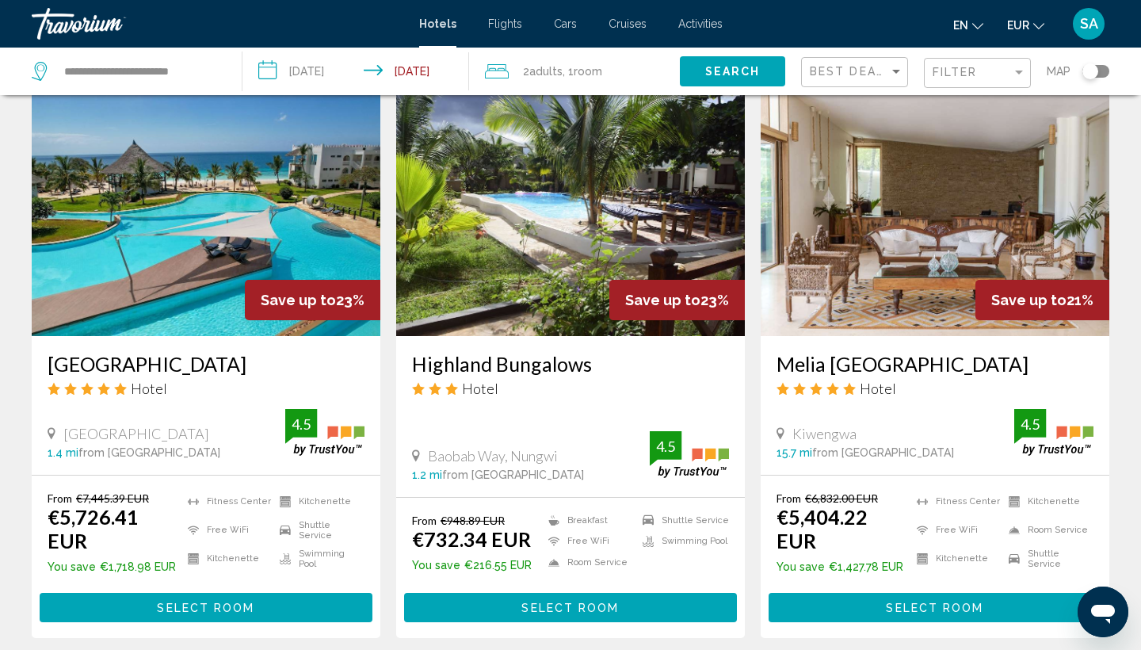
scroll to position [1882, 0]
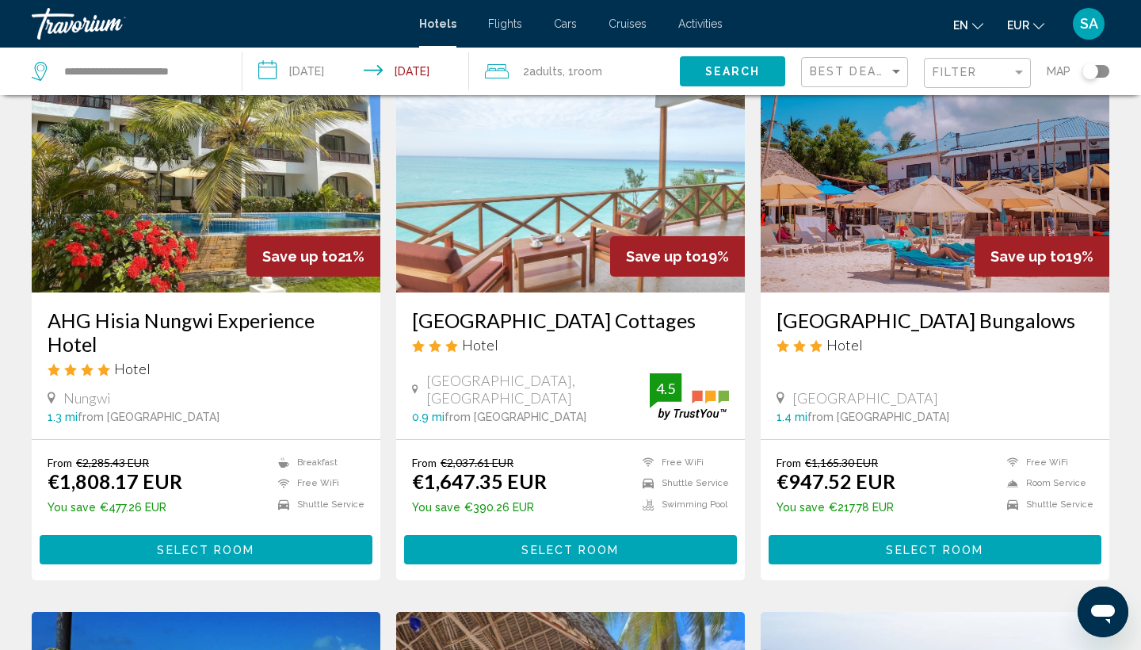
scroll to position [119, 0]
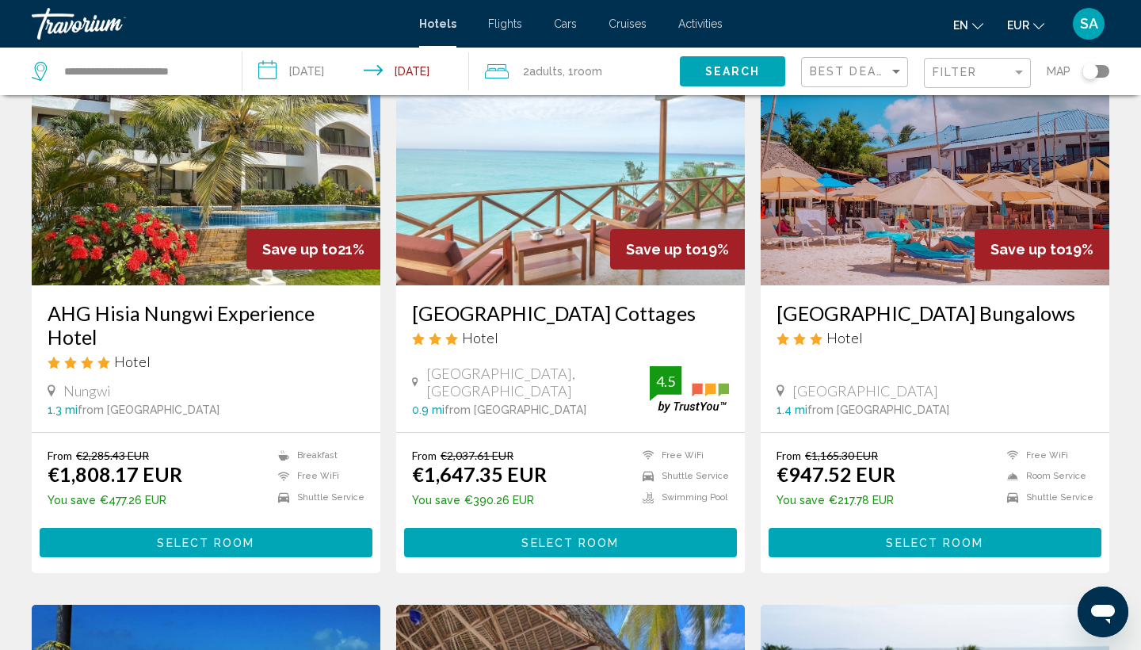
click at [479, 537] on button "Select Room" at bounding box center [570, 542] width 333 height 29
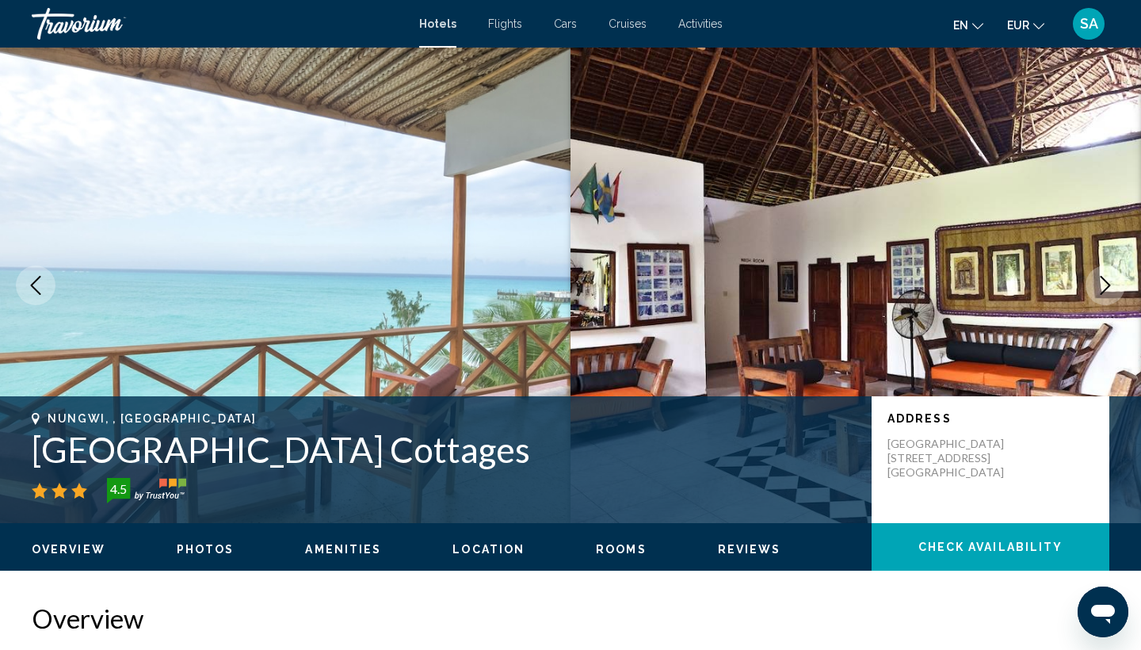
click at [262, 461] on h1 "[GEOGRAPHIC_DATA] Cottages" at bounding box center [444, 449] width 824 height 41
copy h1 "[GEOGRAPHIC_DATA] Cottages"
click at [985, 2] on mat-toolbar "Hotels Flights Cars Cruises Activities Hotels Flights Cars Cruises Activities e…" at bounding box center [570, 24] width 1141 height 48
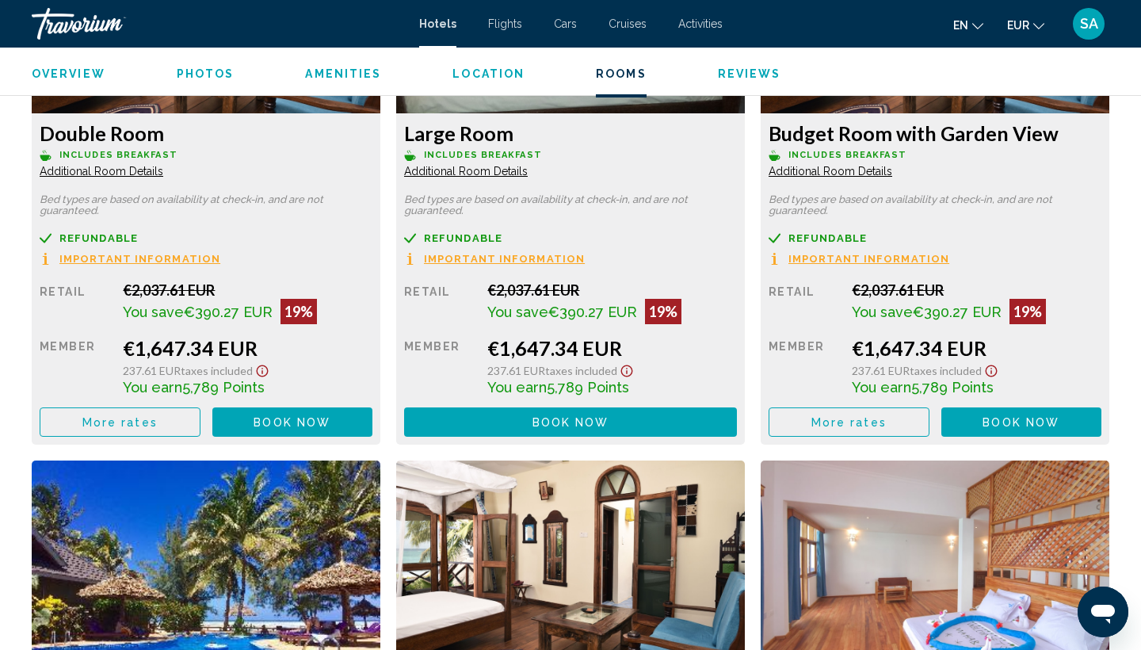
scroll to position [2310, 0]
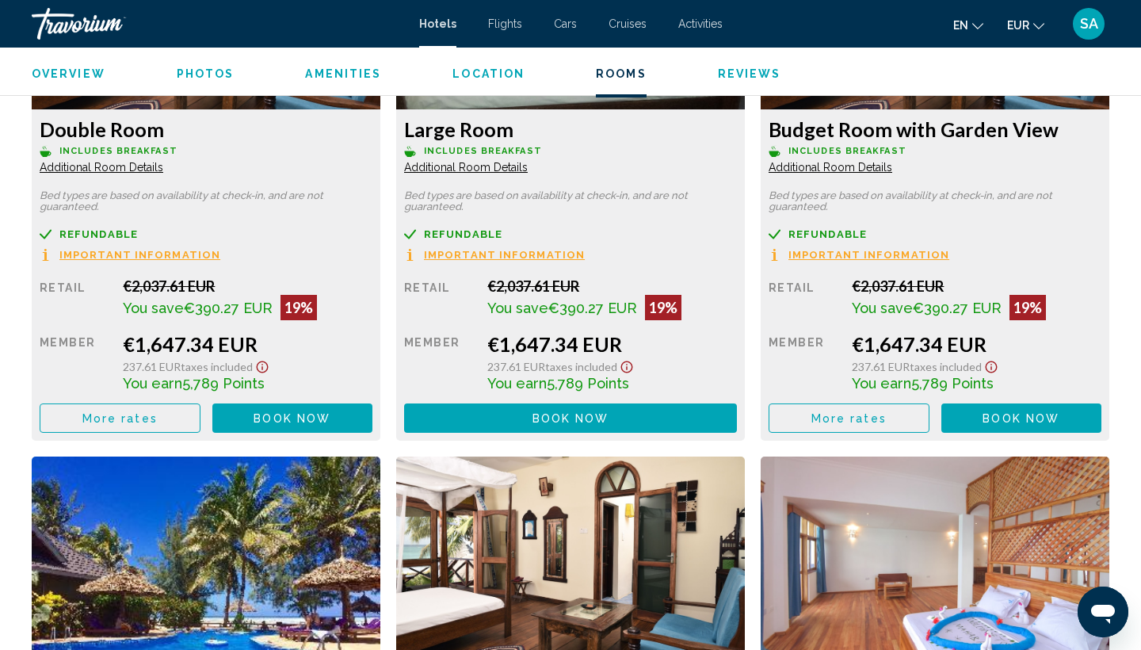
click at [150, 422] on span "More rates" at bounding box center [119, 418] width 75 height 13
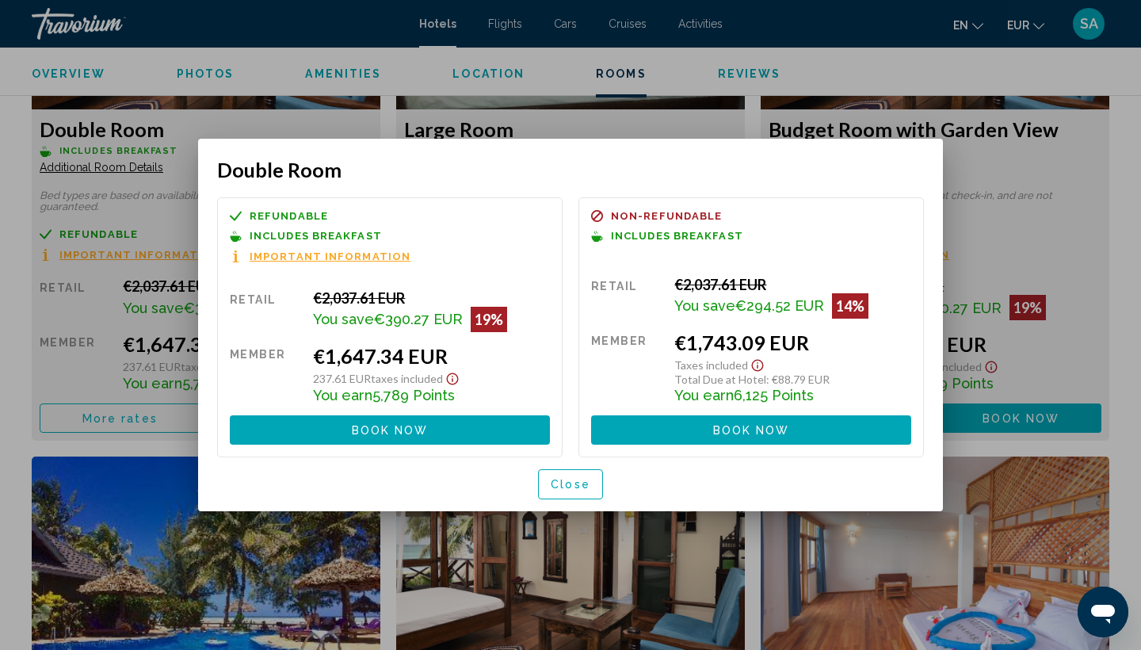
scroll to position [0, 0]
click at [583, 484] on span "Close" at bounding box center [570, 484] width 40 height 13
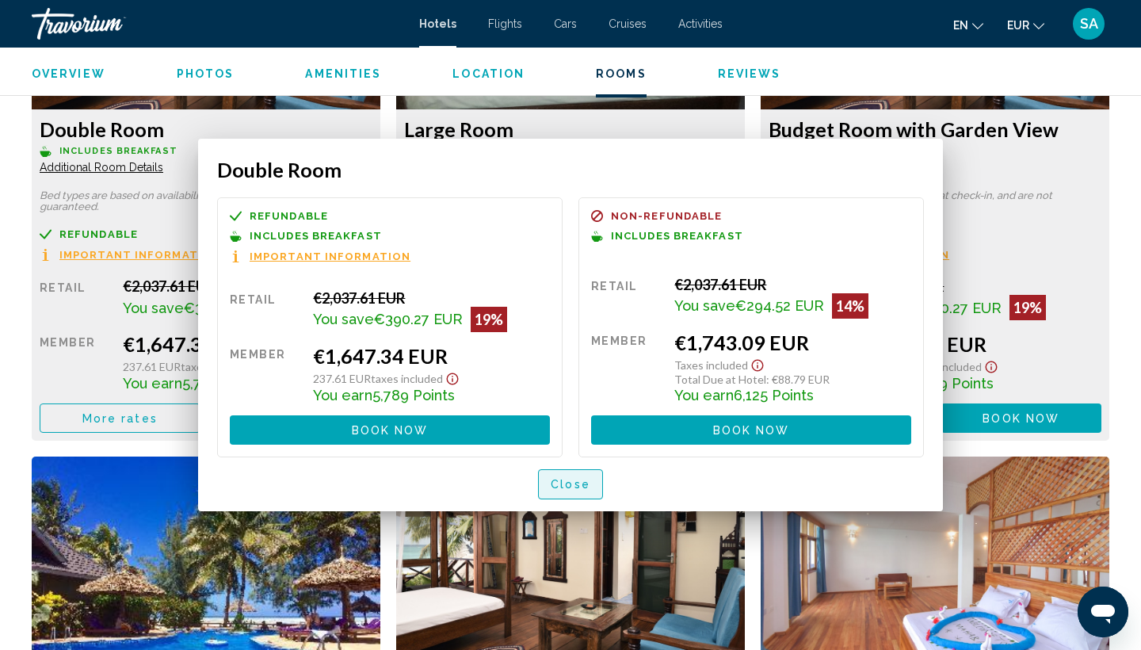
scroll to position [2310, 0]
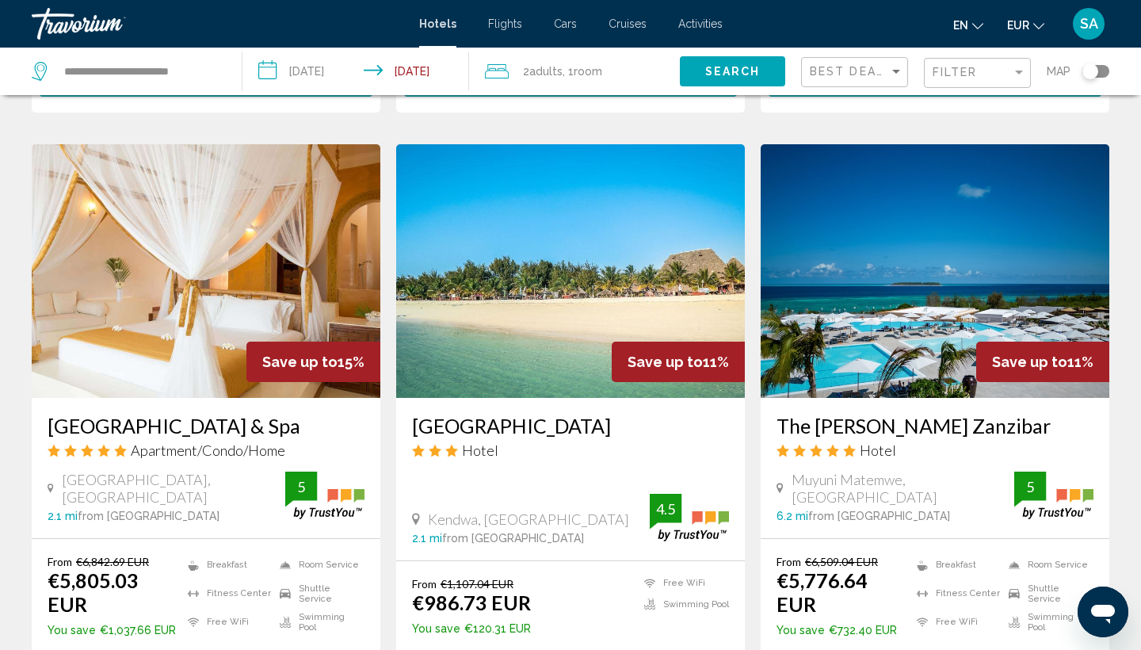
scroll to position [1792, 0]
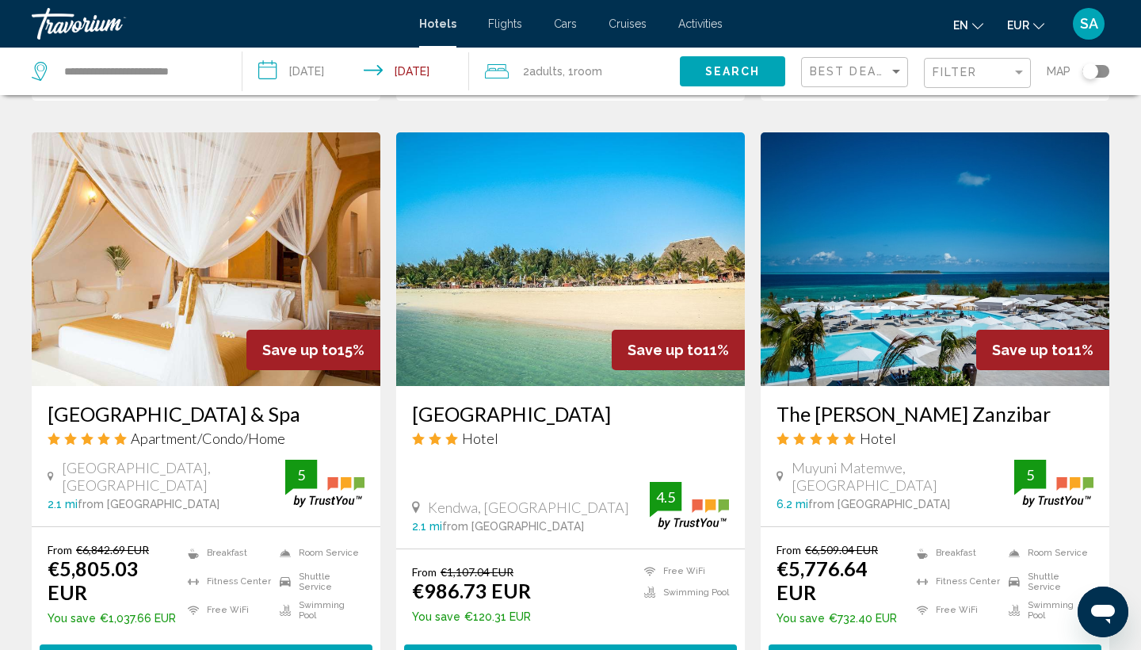
click at [466, 255] on img "Main content" at bounding box center [570, 258] width 349 height 253
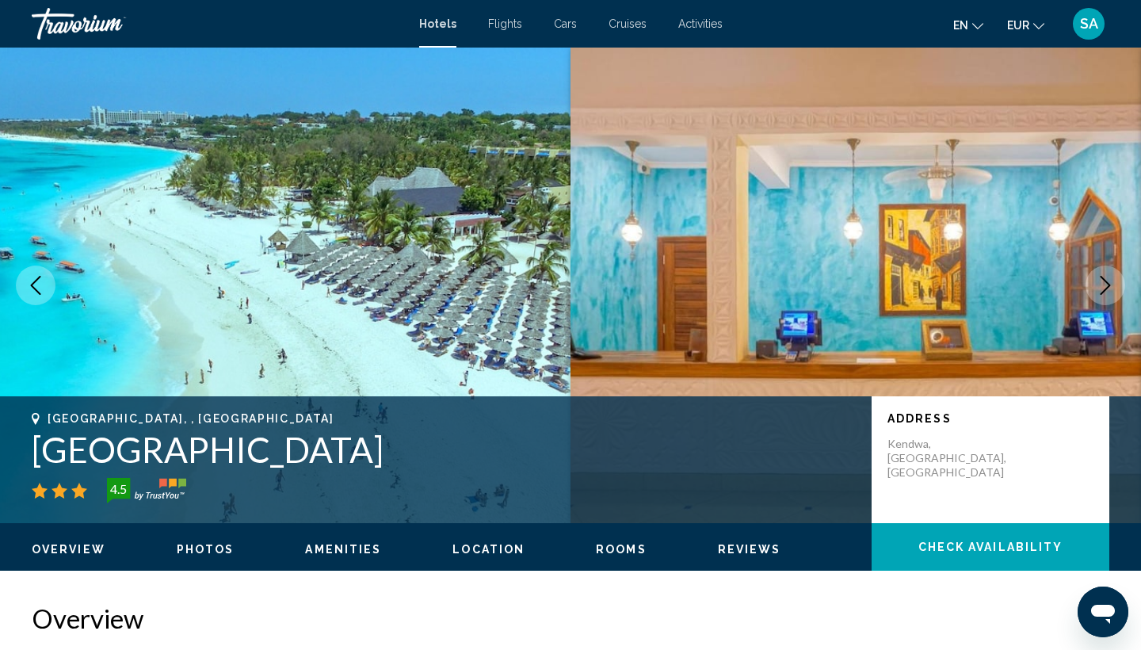
click at [166, 454] on h1 "[GEOGRAPHIC_DATA]" at bounding box center [444, 449] width 824 height 41
copy h1 "[GEOGRAPHIC_DATA]"
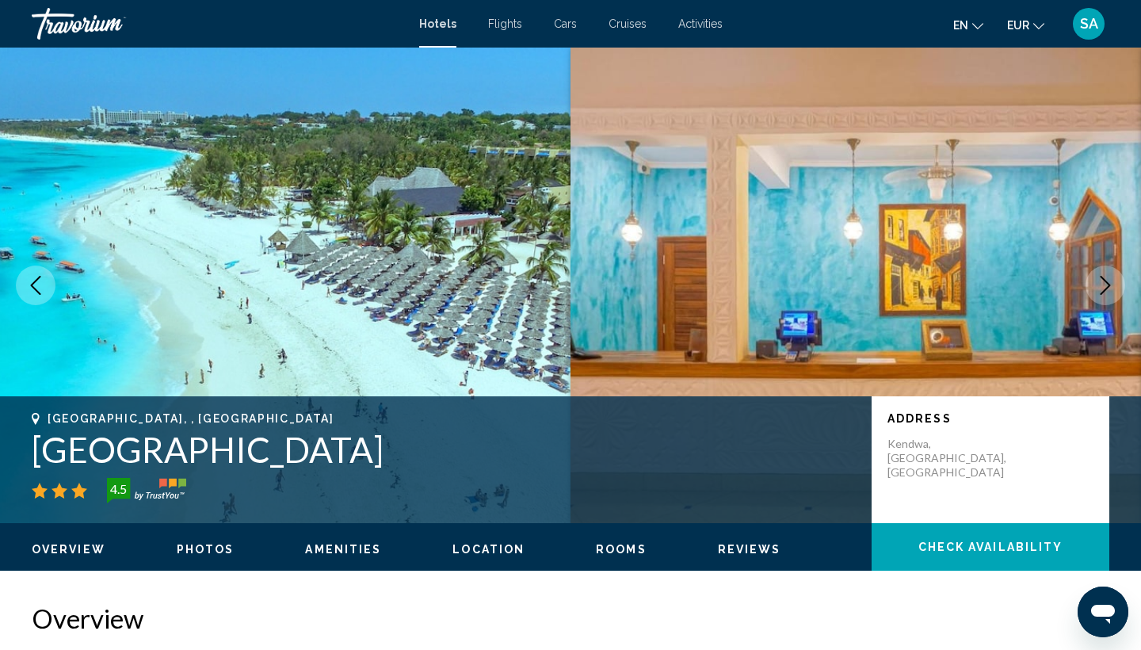
click at [250, 608] on h2 "Overview" at bounding box center [570, 618] width 1077 height 32
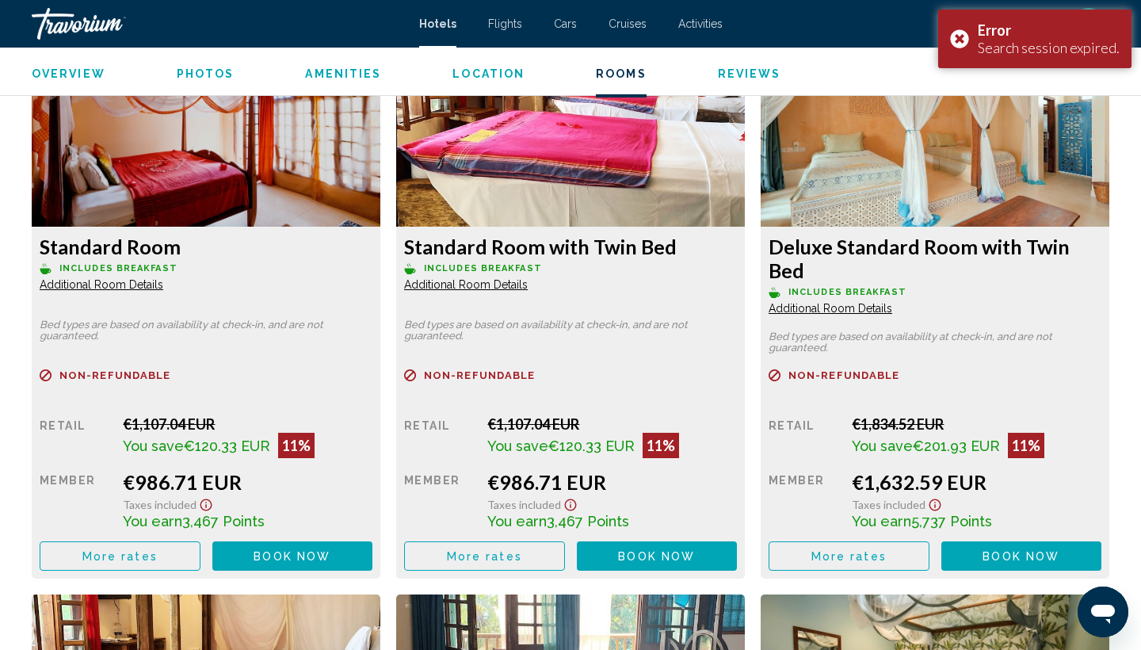
scroll to position [2229, 0]
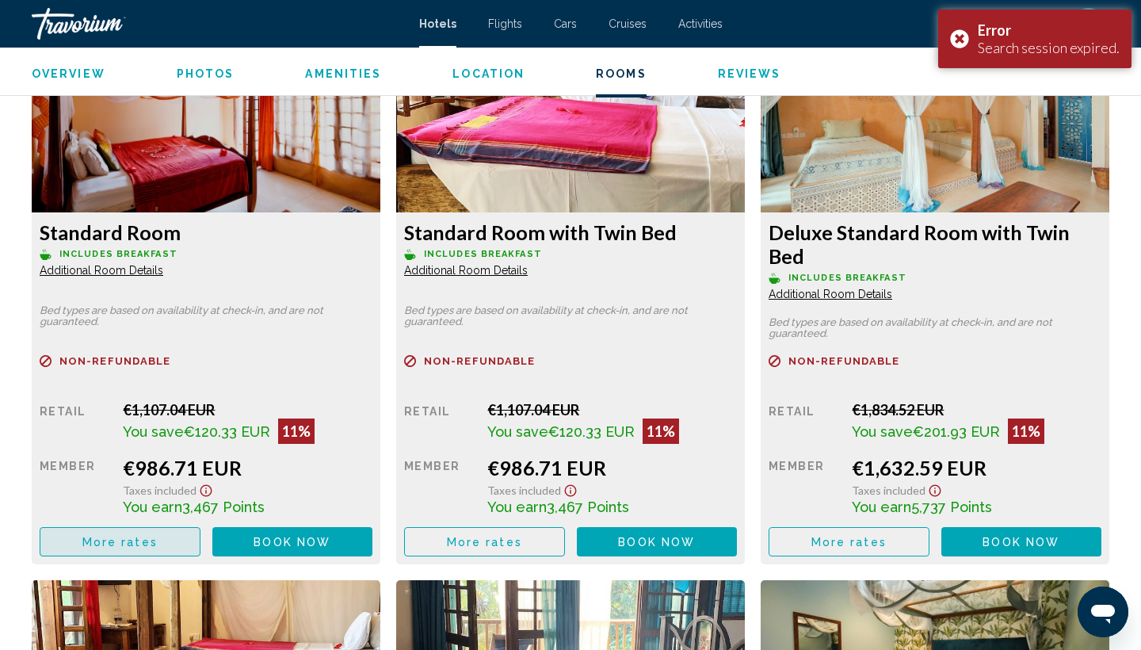
click at [170, 527] on button "More rates" at bounding box center [120, 541] width 161 height 29
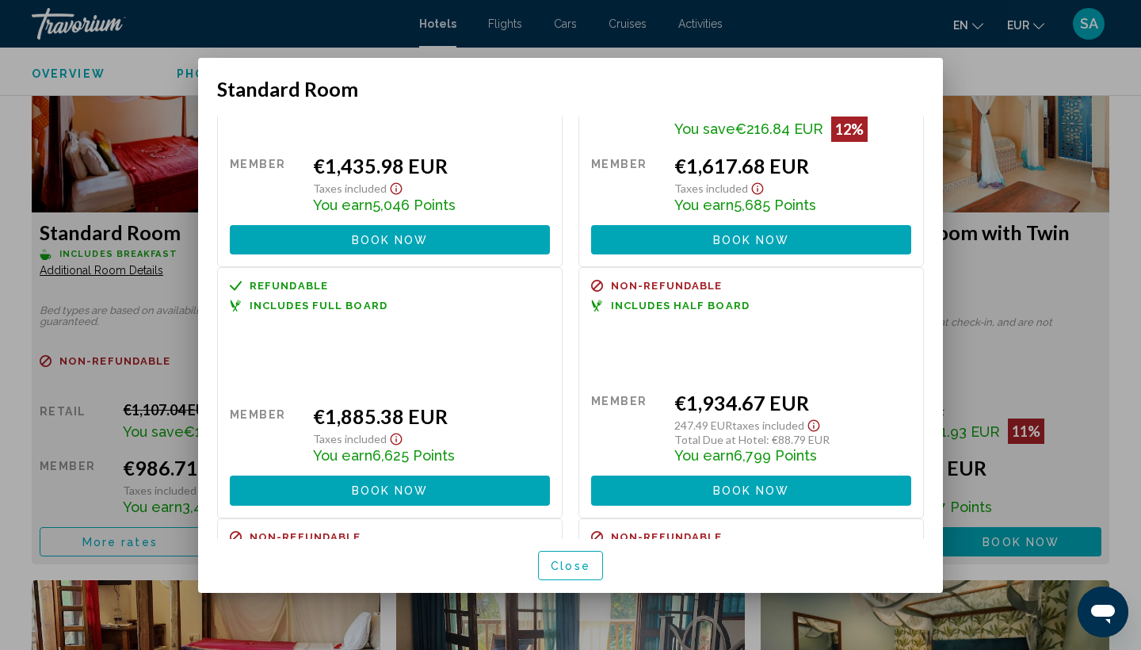
scroll to position [378, 0]
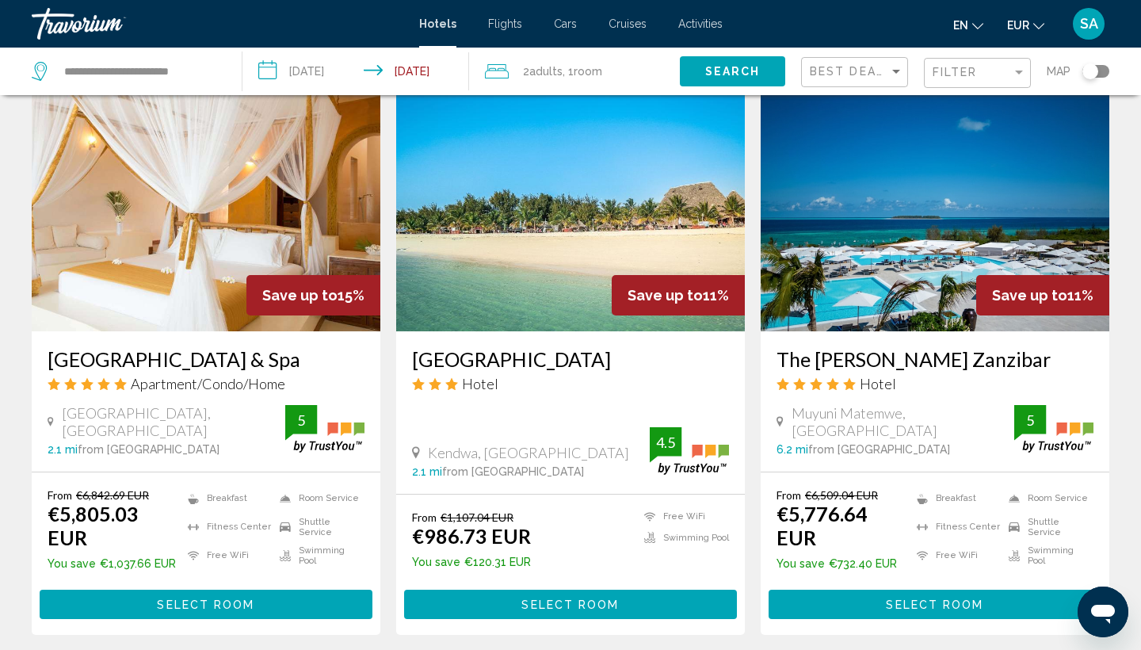
scroll to position [1849, 0]
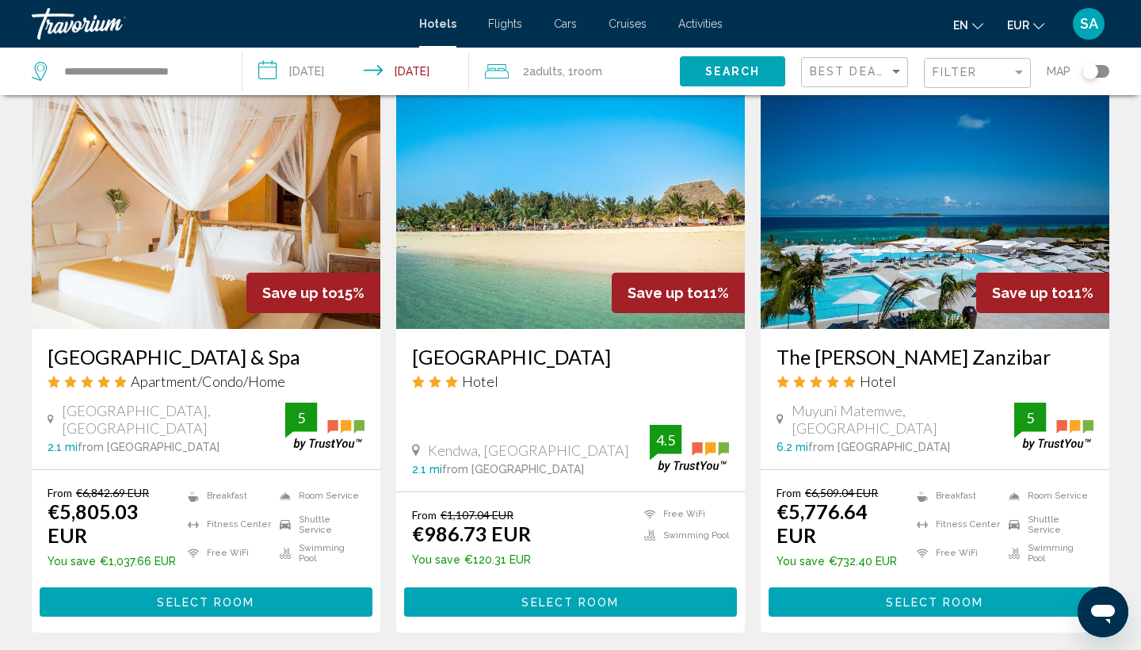
click at [611, 246] on img "Main content" at bounding box center [570, 201] width 349 height 253
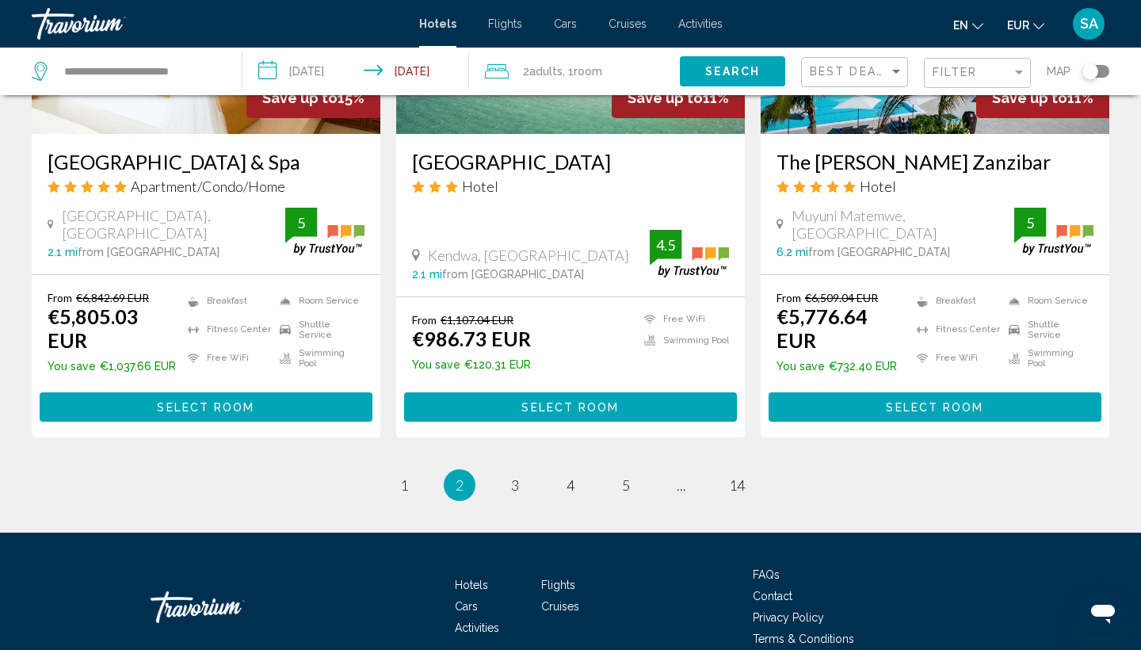
scroll to position [2043, 0]
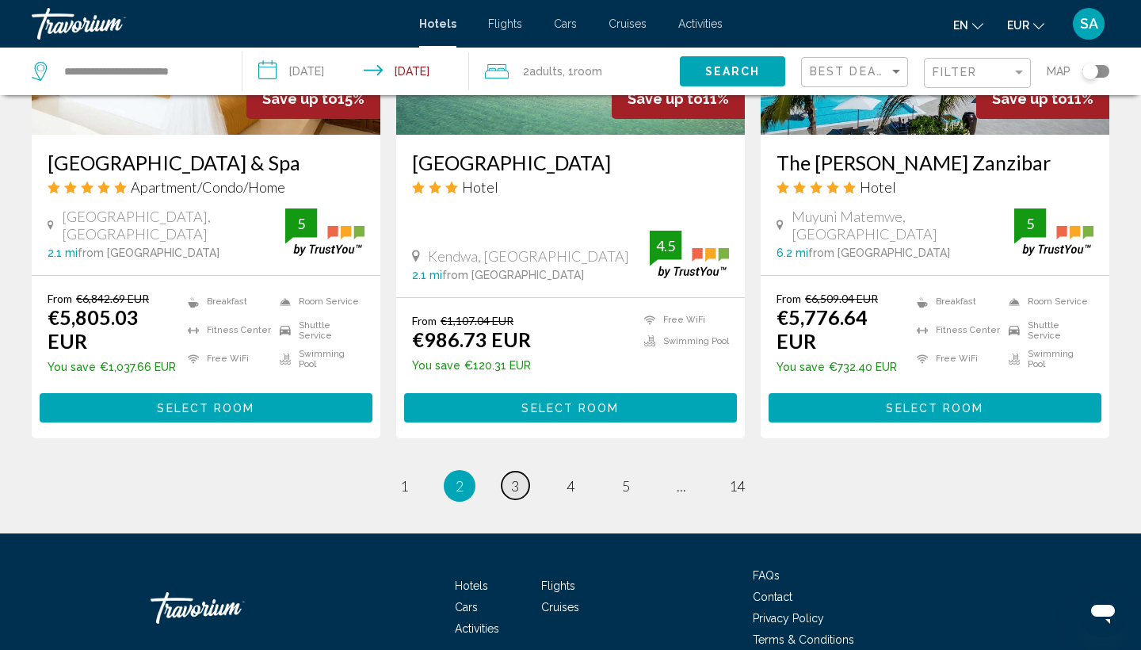
click at [514, 477] on span "3" at bounding box center [515, 485] width 8 height 17
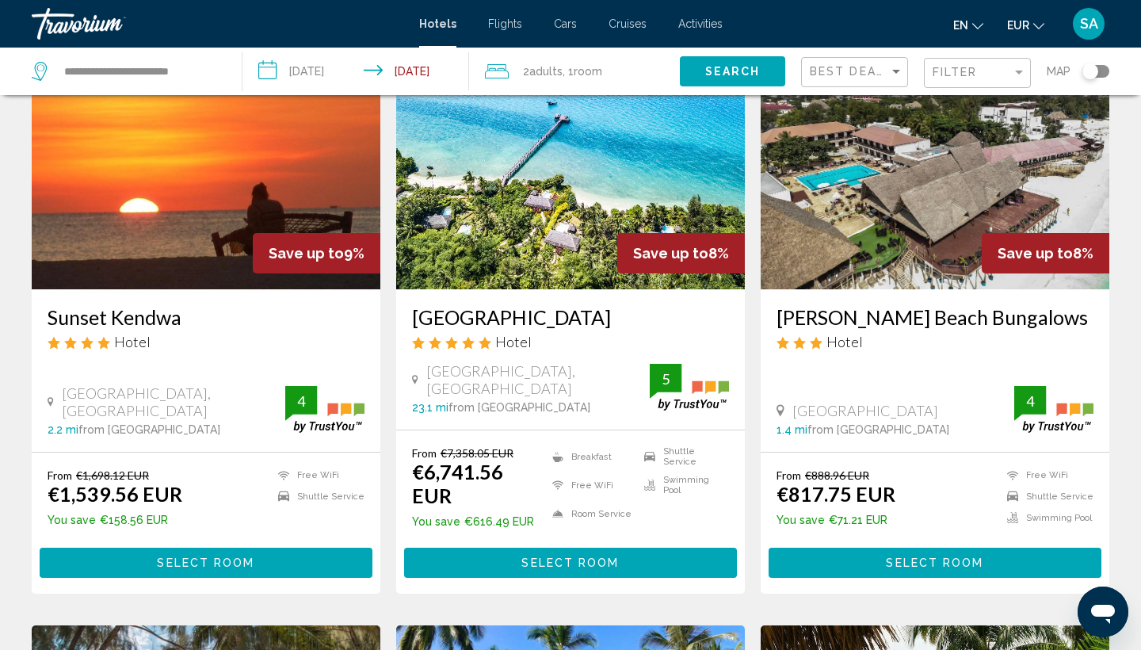
scroll to position [707, 0]
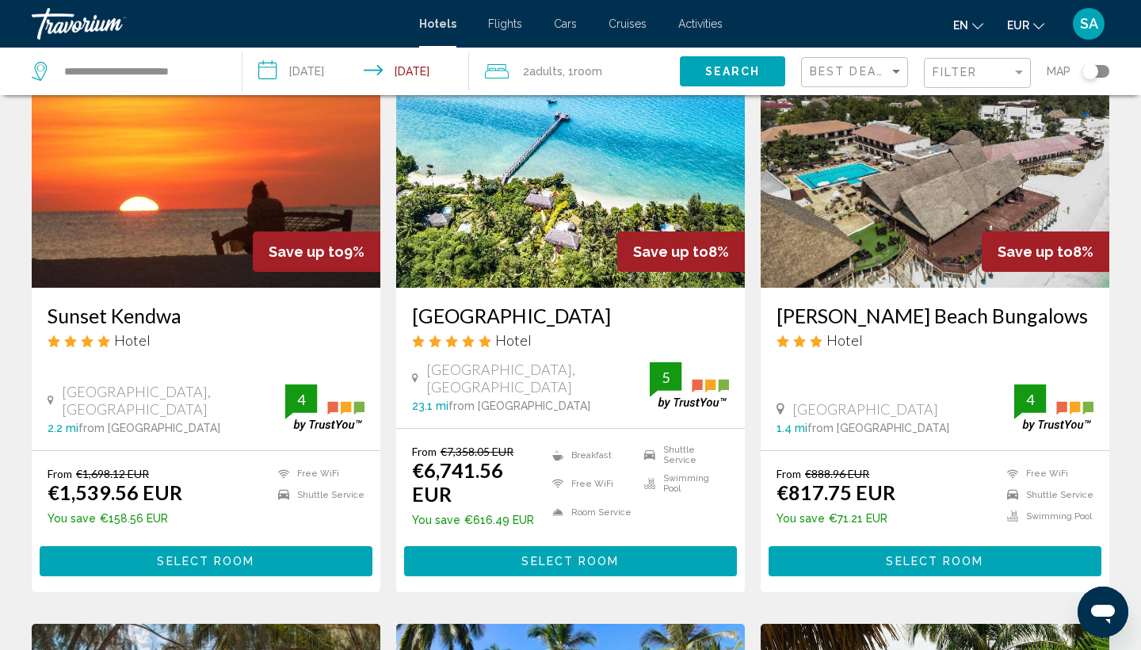
click at [236, 234] on img "Main content" at bounding box center [206, 160] width 349 height 253
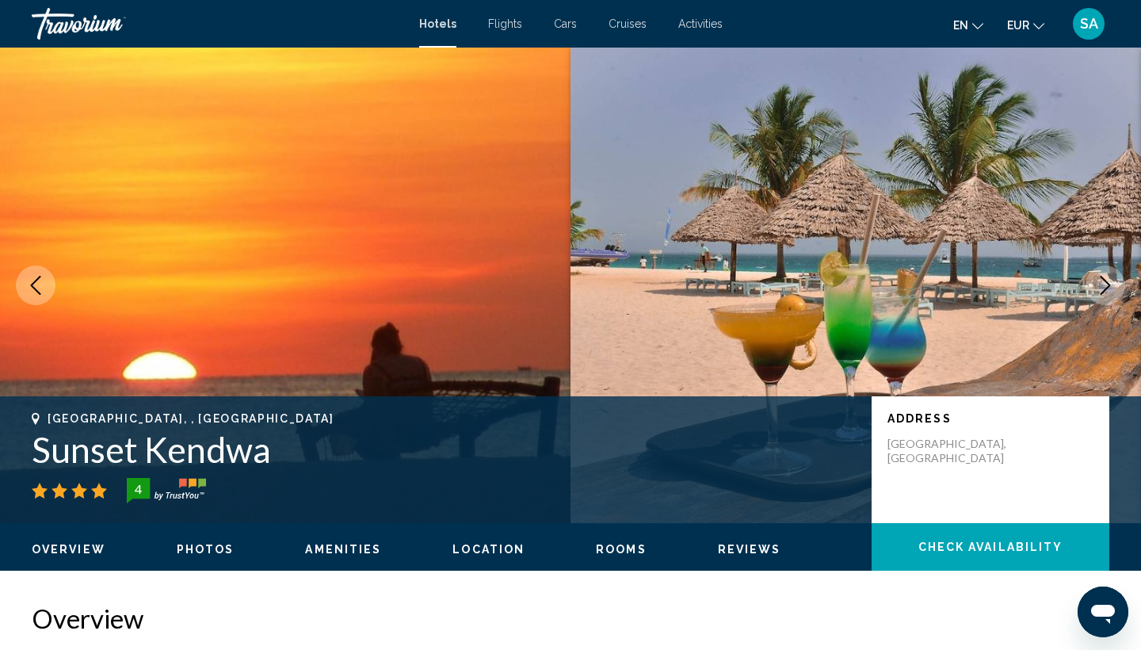
click at [1108, 292] on icon "Next image" at bounding box center [1104, 285] width 19 height 19
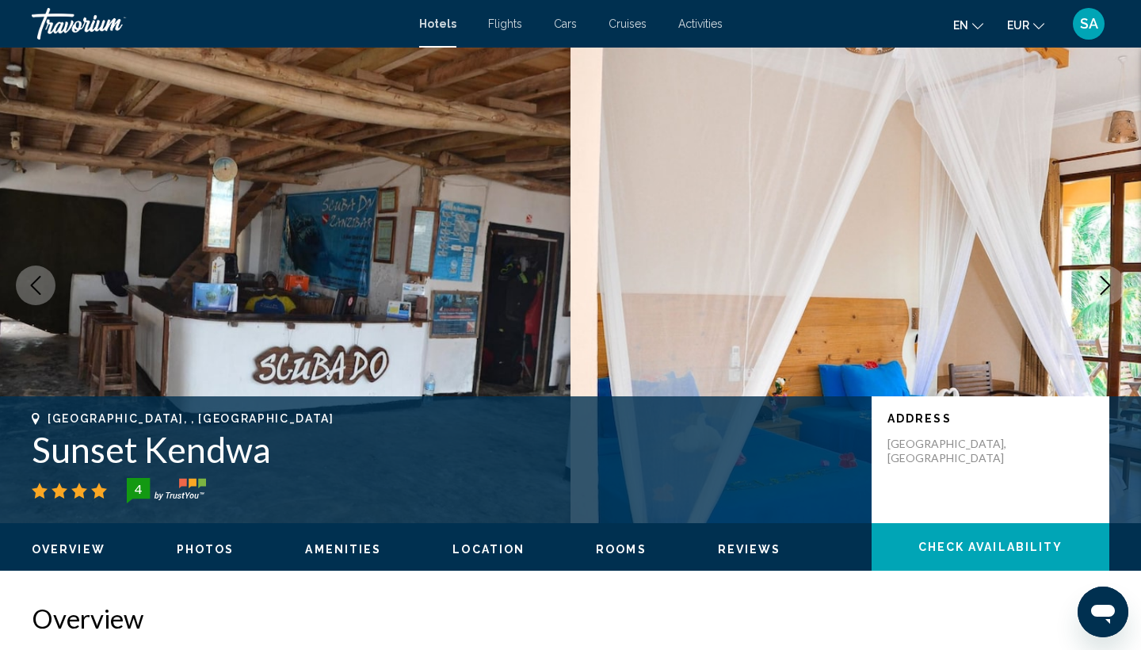
click at [1108, 292] on icon "Next image" at bounding box center [1104, 285] width 19 height 19
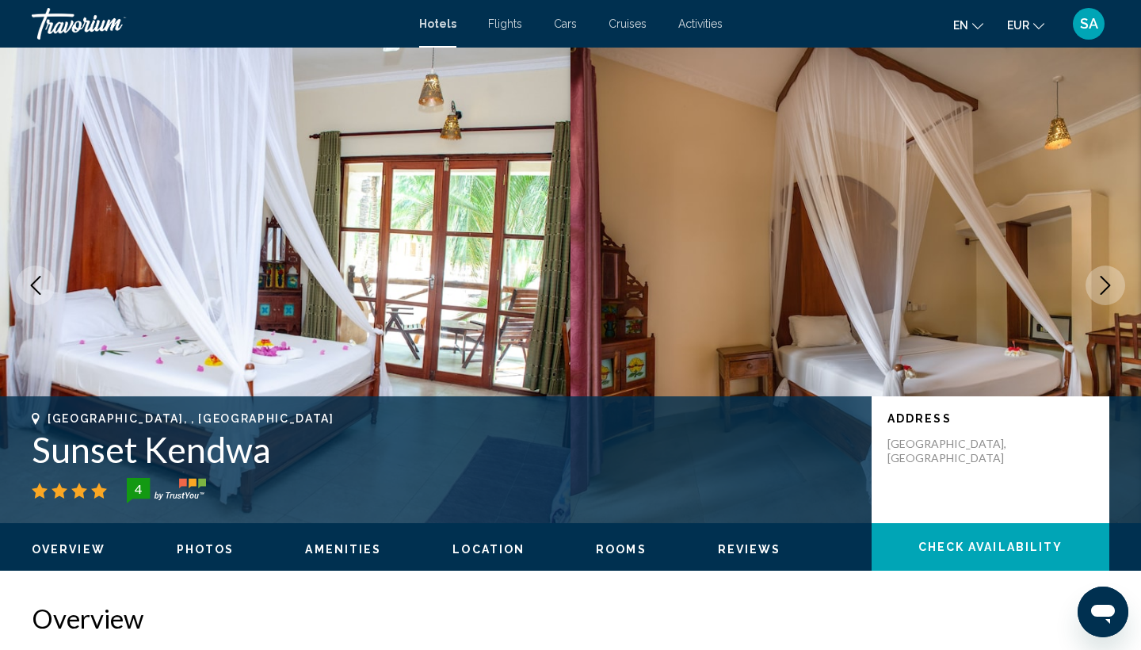
click at [1108, 292] on icon "Next image" at bounding box center [1104, 285] width 19 height 19
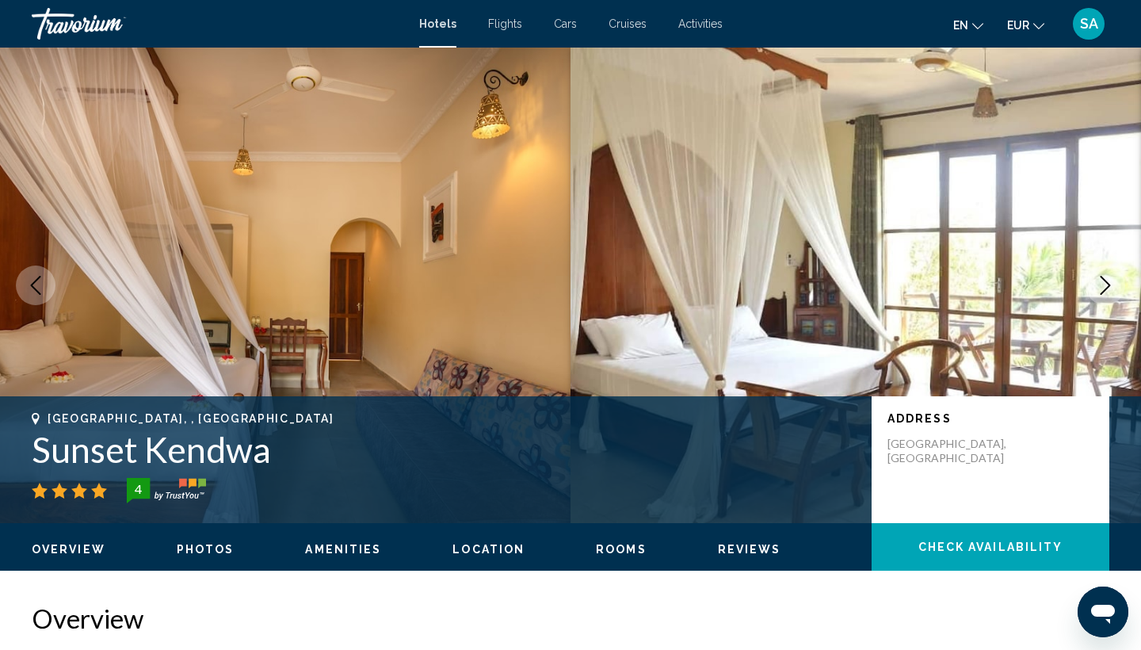
click at [1108, 292] on icon "Next image" at bounding box center [1104, 285] width 19 height 19
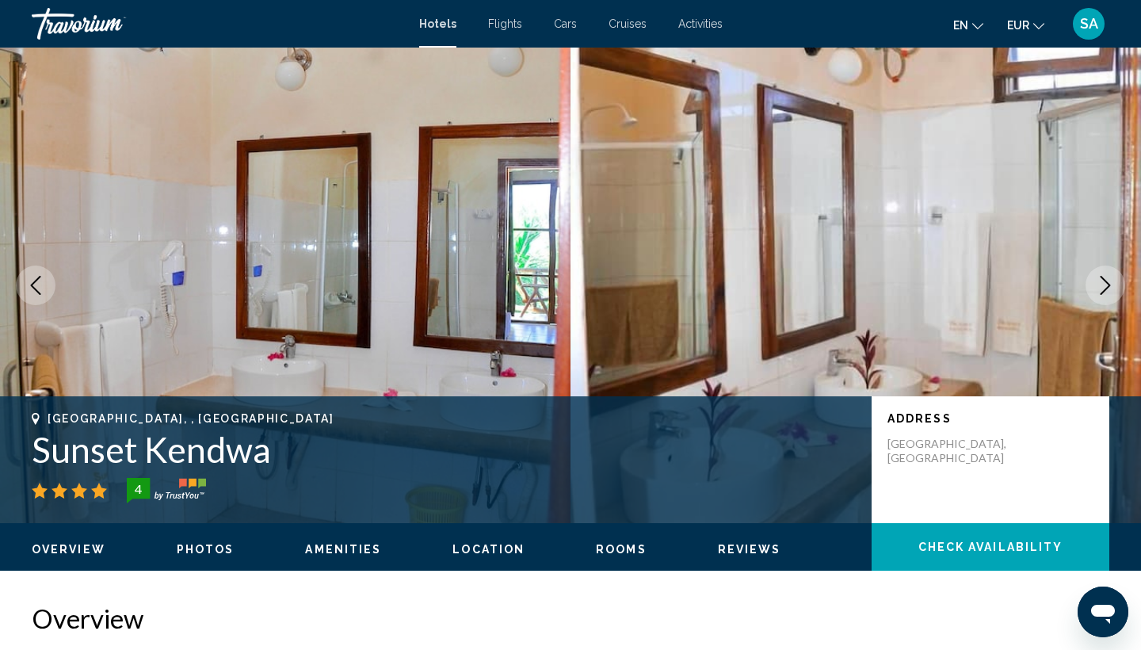
click at [1108, 292] on icon "Next image" at bounding box center [1104, 285] width 19 height 19
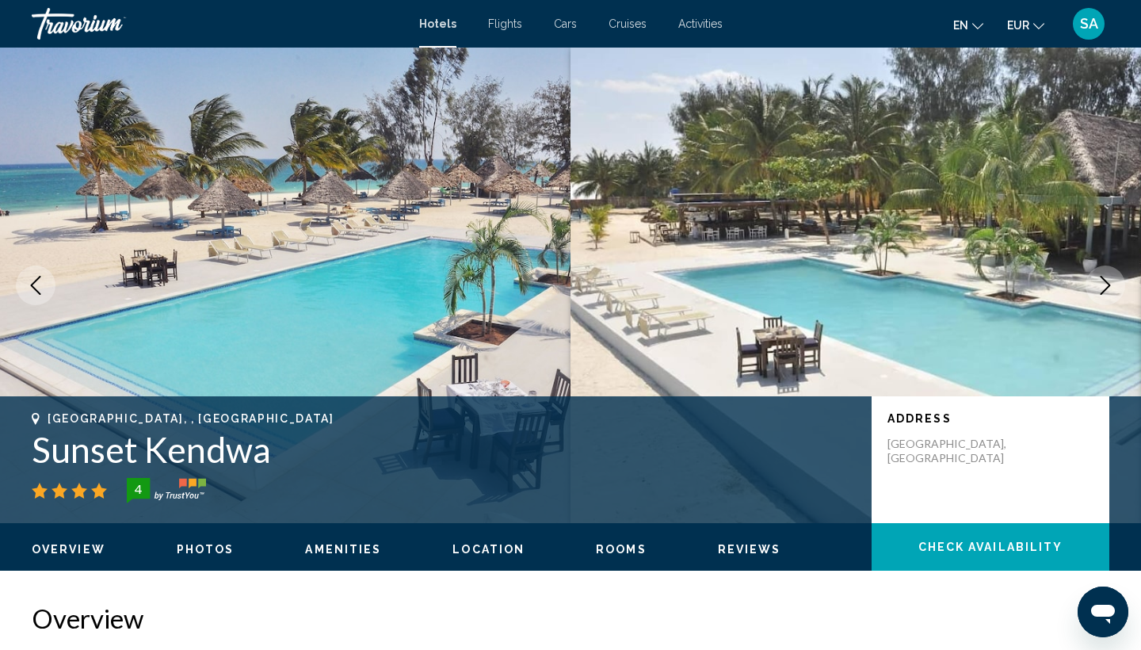
click at [1108, 292] on icon "Next image" at bounding box center [1104, 285] width 19 height 19
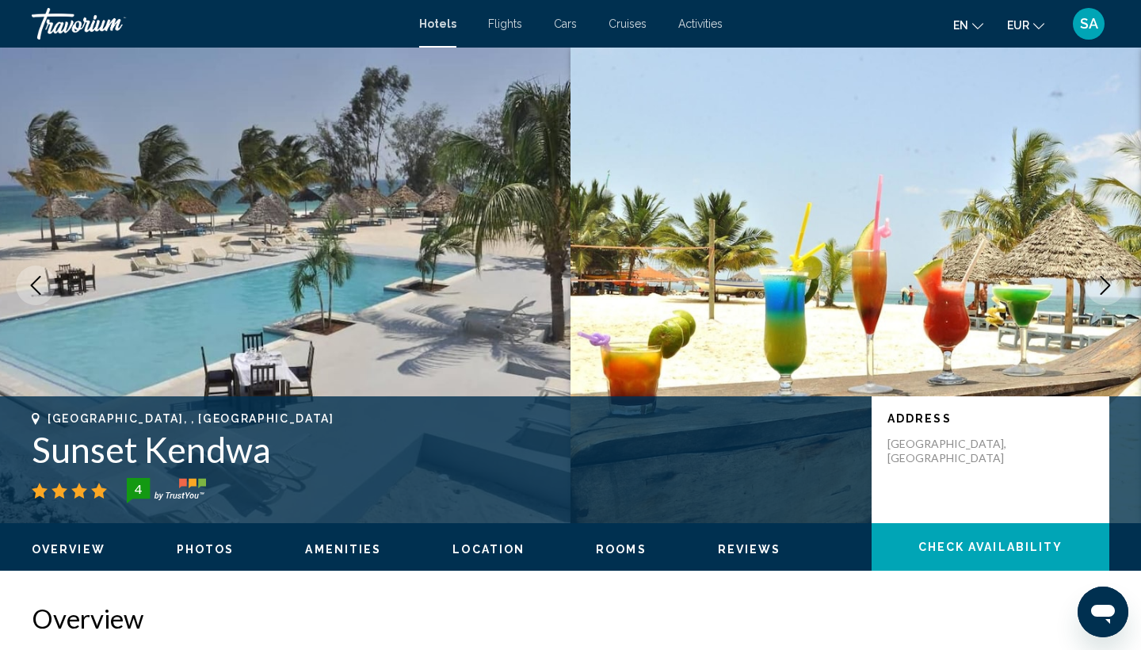
click at [1108, 292] on icon "Next image" at bounding box center [1104, 285] width 19 height 19
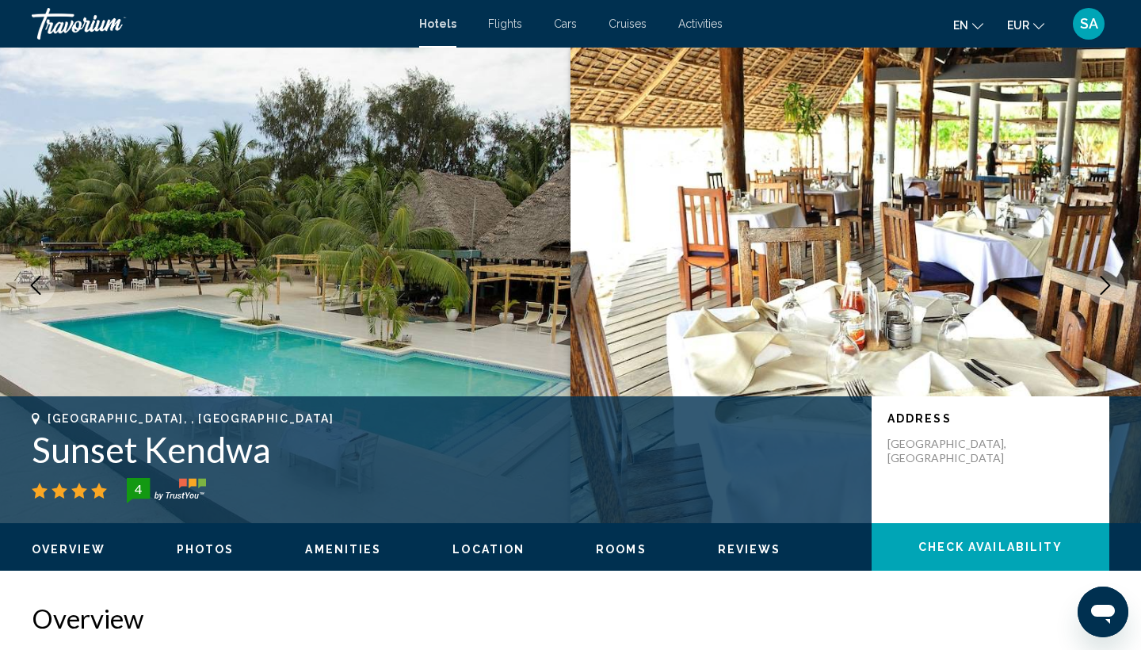
click at [1108, 292] on icon "Next image" at bounding box center [1104, 285] width 19 height 19
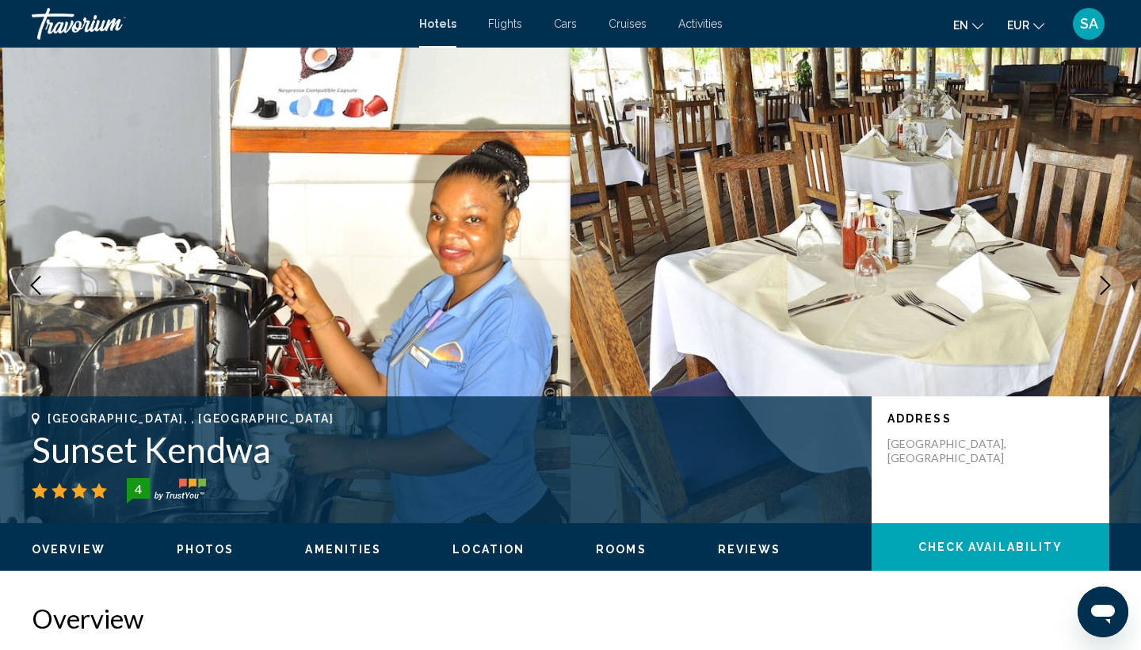
click at [1108, 292] on icon "Next image" at bounding box center [1104, 285] width 19 height 19
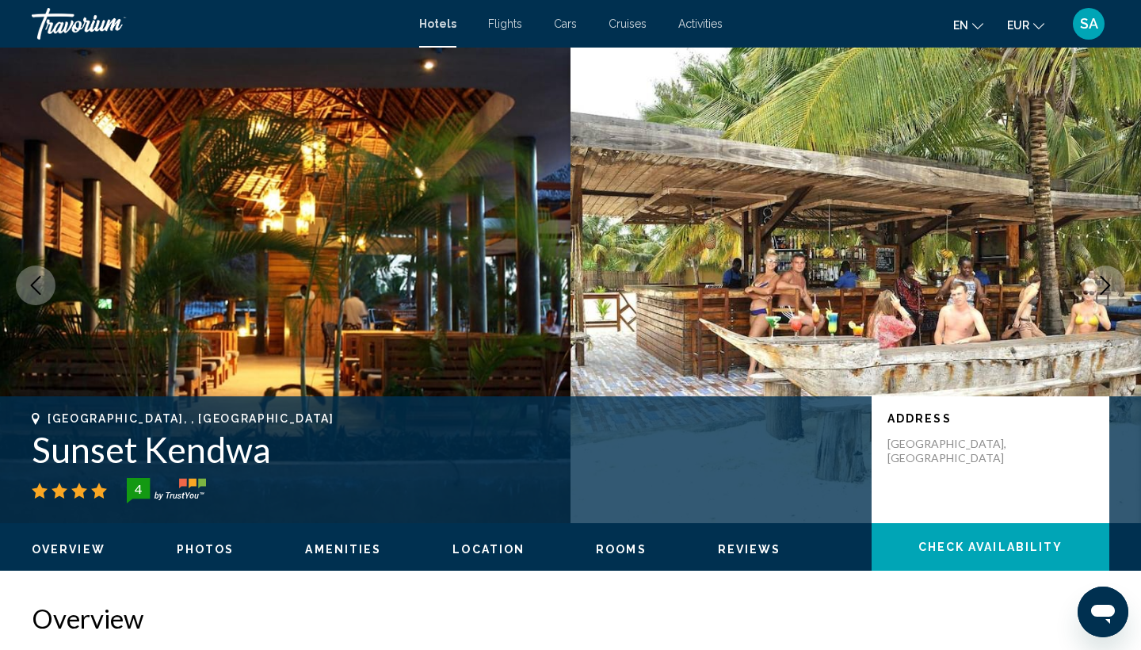
click at [1108, 292] on icon "Next image" at bounding box center [1104, 285] width 19 height 19
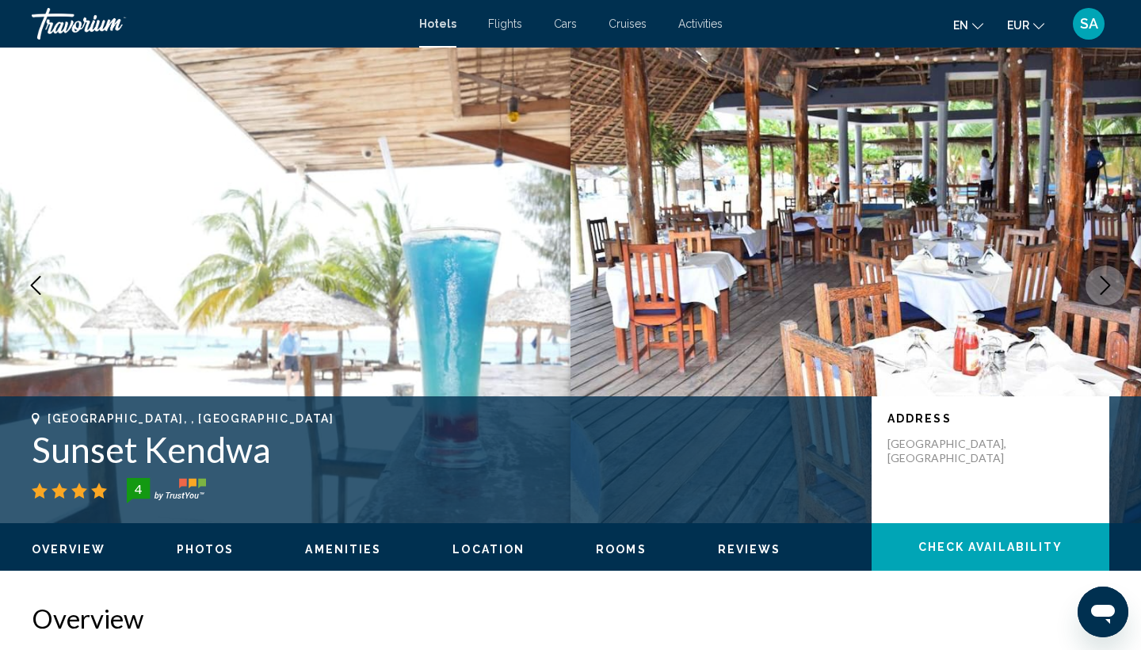
click at [1108, 292] on icon "Next image" at bounding box center [1104, 285] width 19 height 19
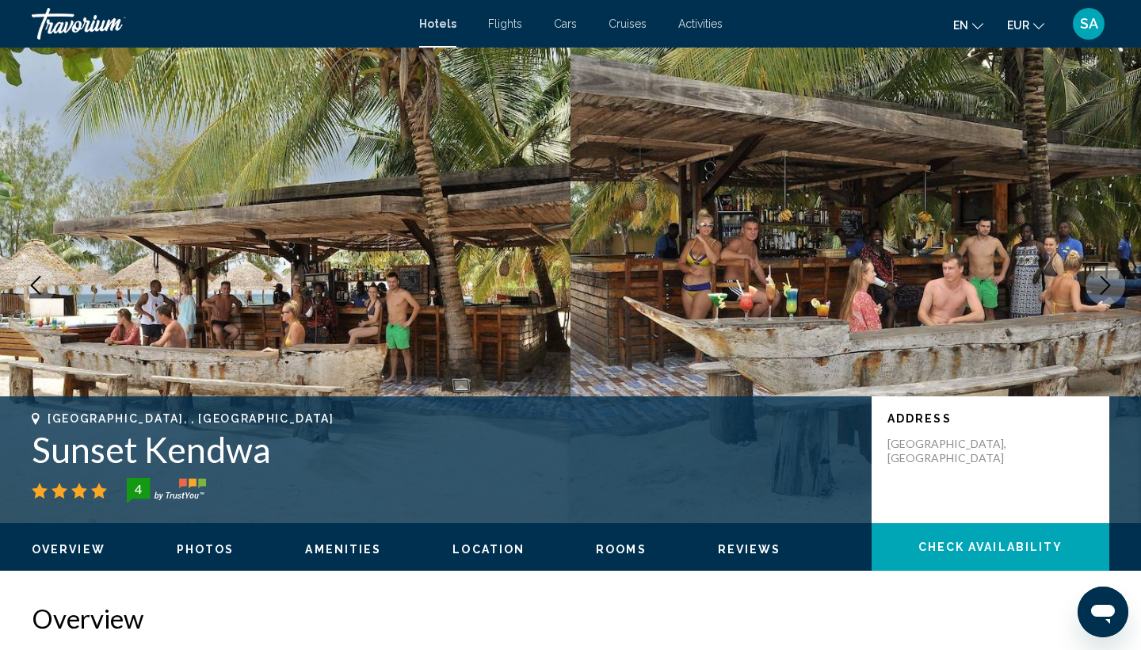
click at [1108, 292] on icon "Next image" at bounding box center [1104, 285] width 19 height 19
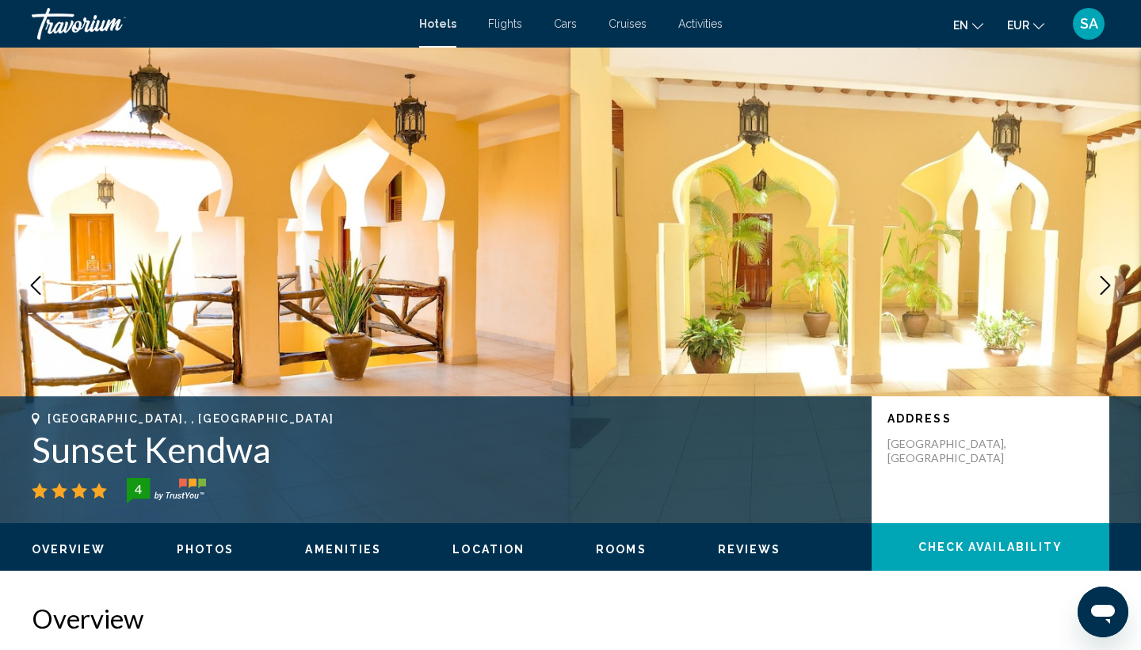
click at [1108, 292] on icon "Next image" at bounding box center [1104, 285] width 19 height 19
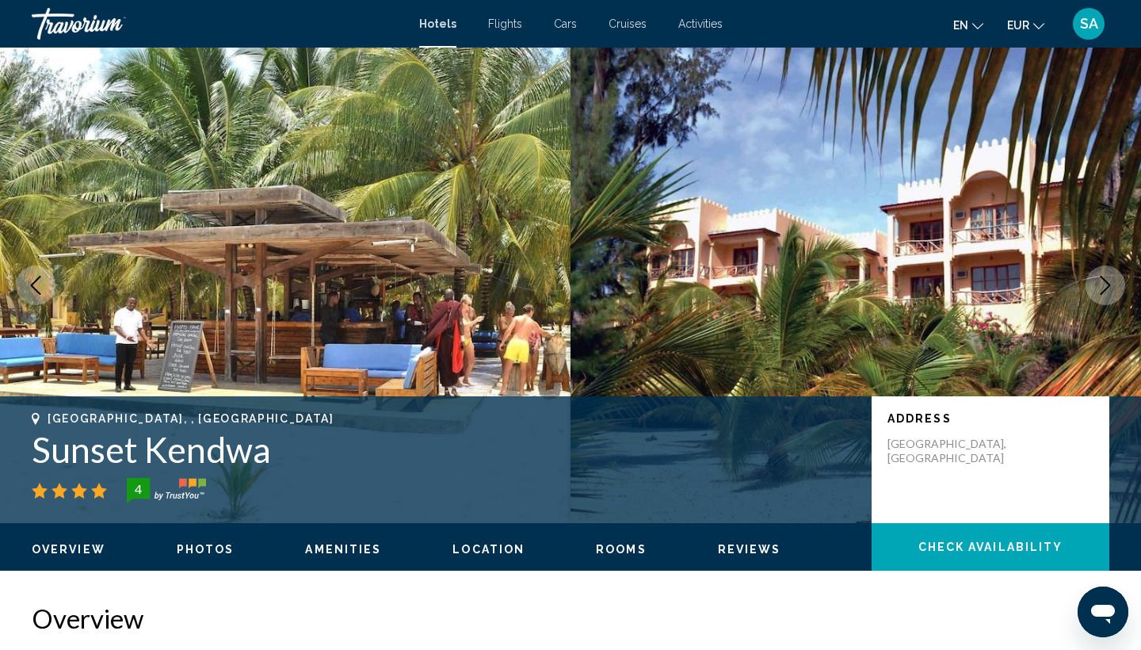
click at [1108, 292] on icon "Next image" at bounding box center [1104, 285] width 19 height 19
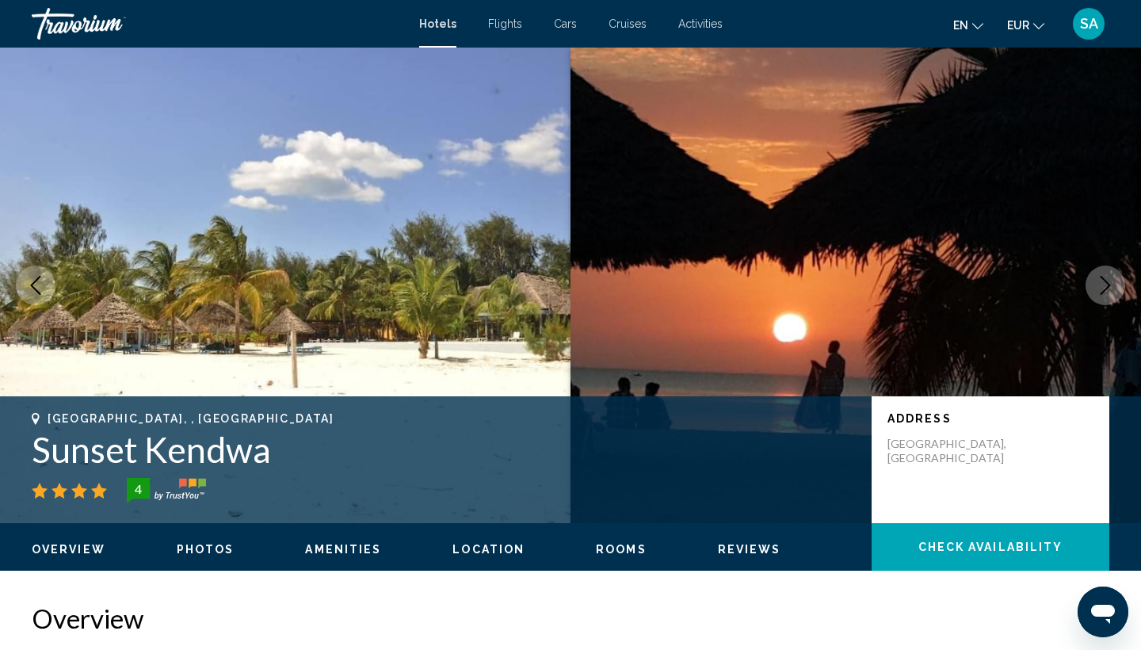
click at [1108, 292] on icon "Next image" at bounding box center [1104, 285] width 19 height 19
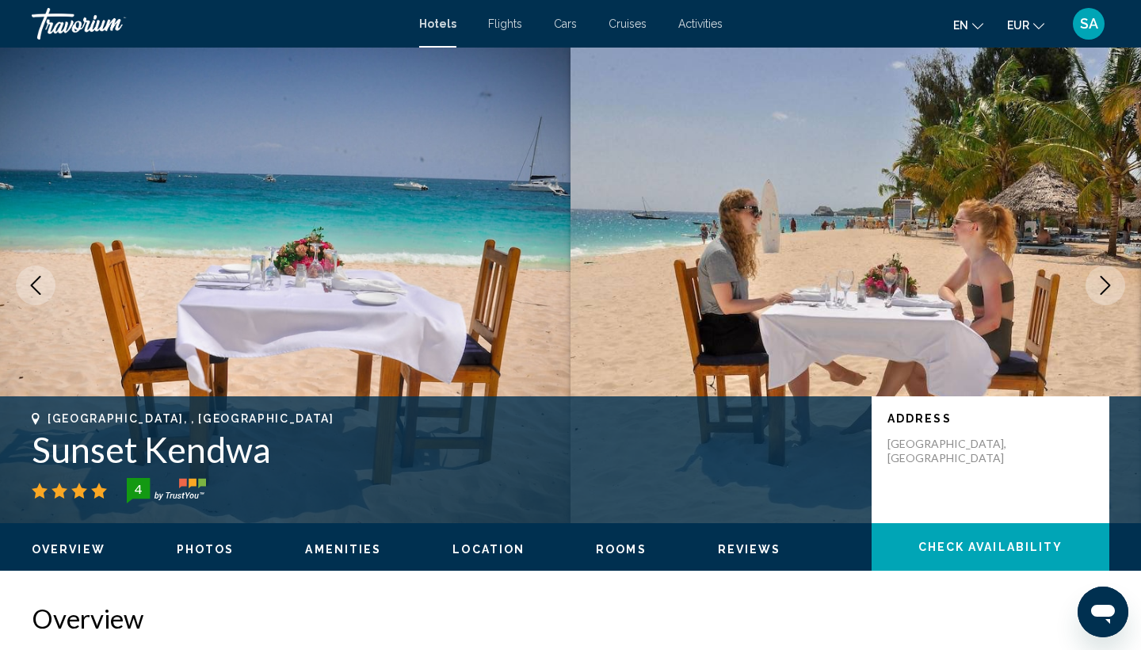
click at [1108, 292] on icon "Next image" at bounding box center [1104, 285] width 19 height 19
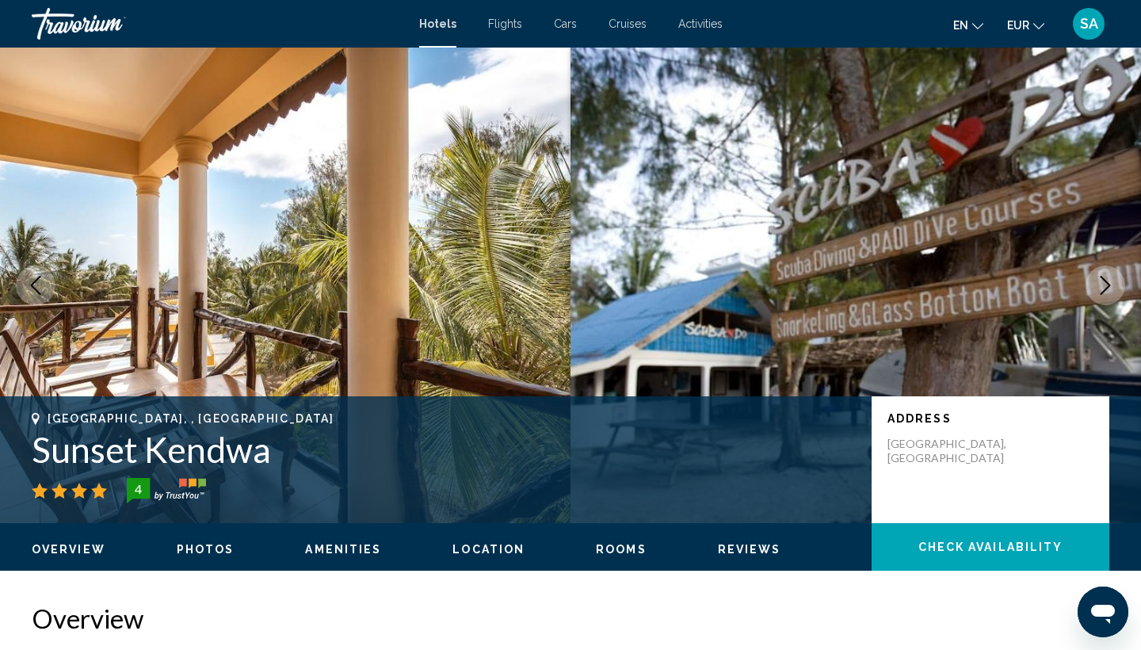
click at [1108, 292] on icon "Next image" at bounding box center [1104, 285] width 19 height 19
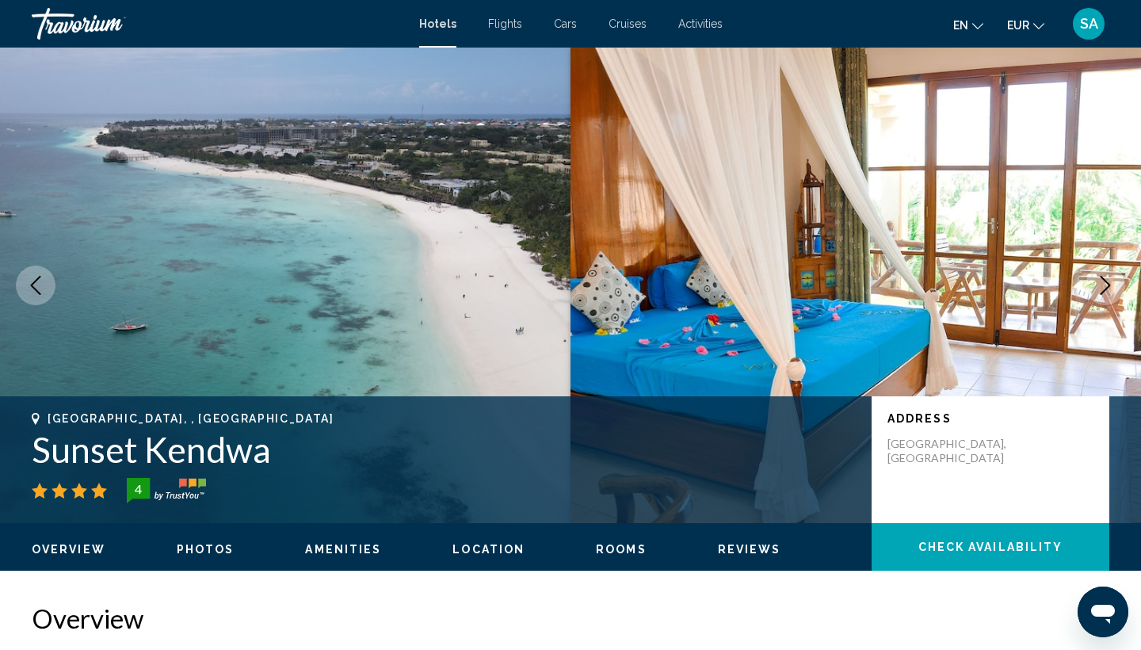
click at [1108, 292] on icon "Next image" at bounding box center [1104, 285] width 19 height 19
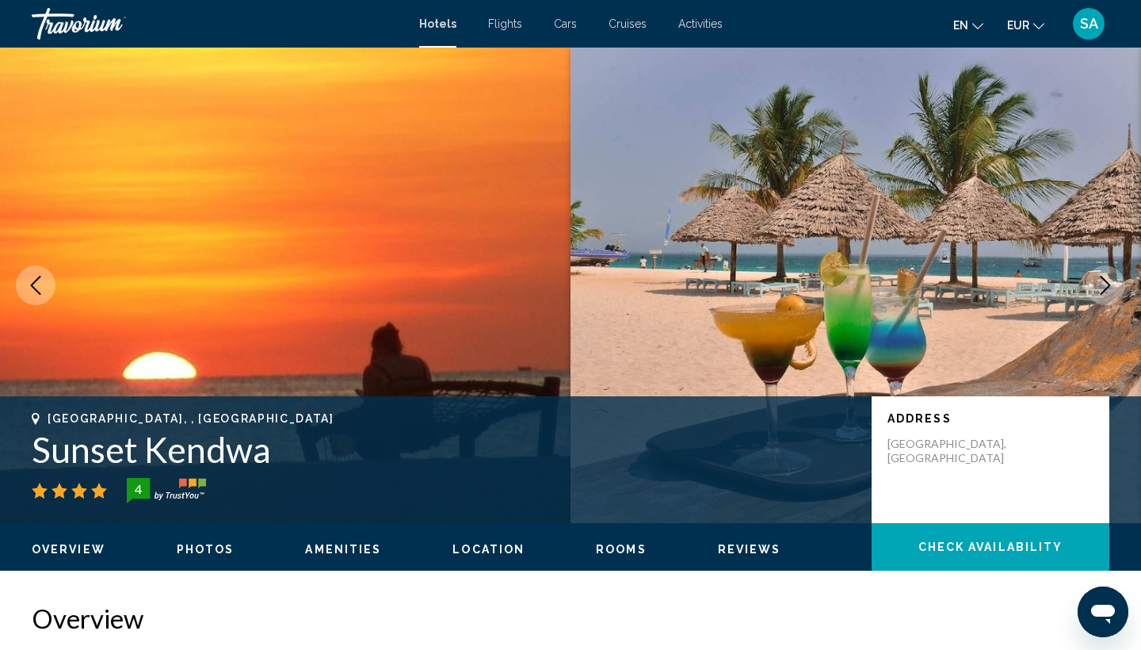
click at [1108, 292] on icon "Next image" at bounding box center [1104, 285] width 19 height 19
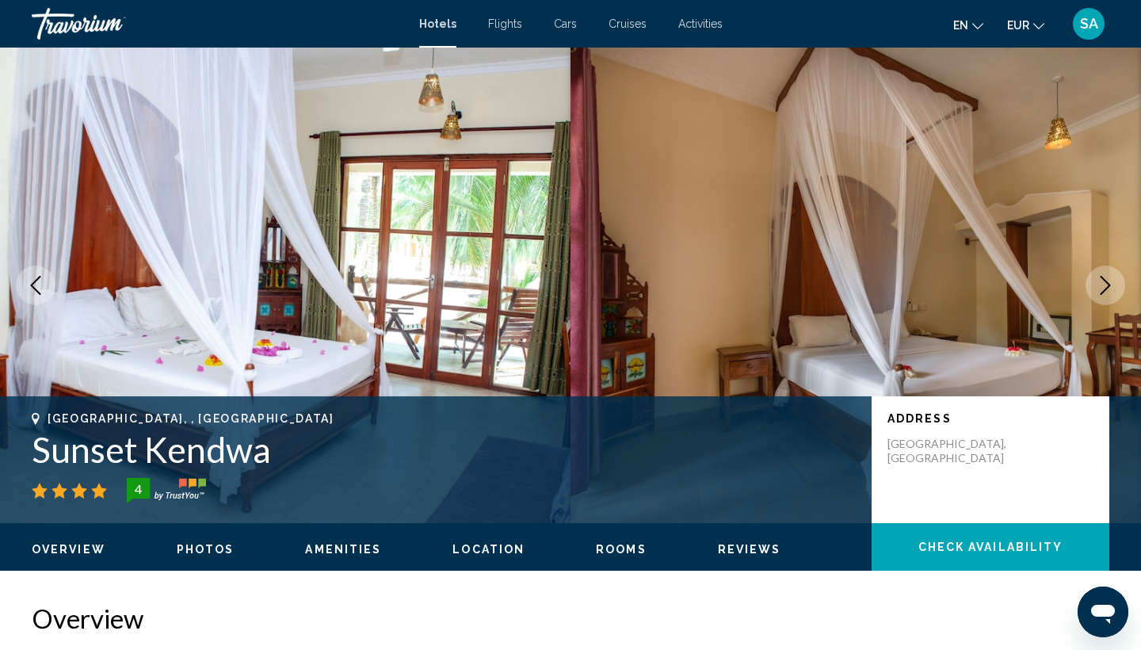
click at [1108, 292] on icon "Next image" at bounding box center [1104, 285] width 19 height 19
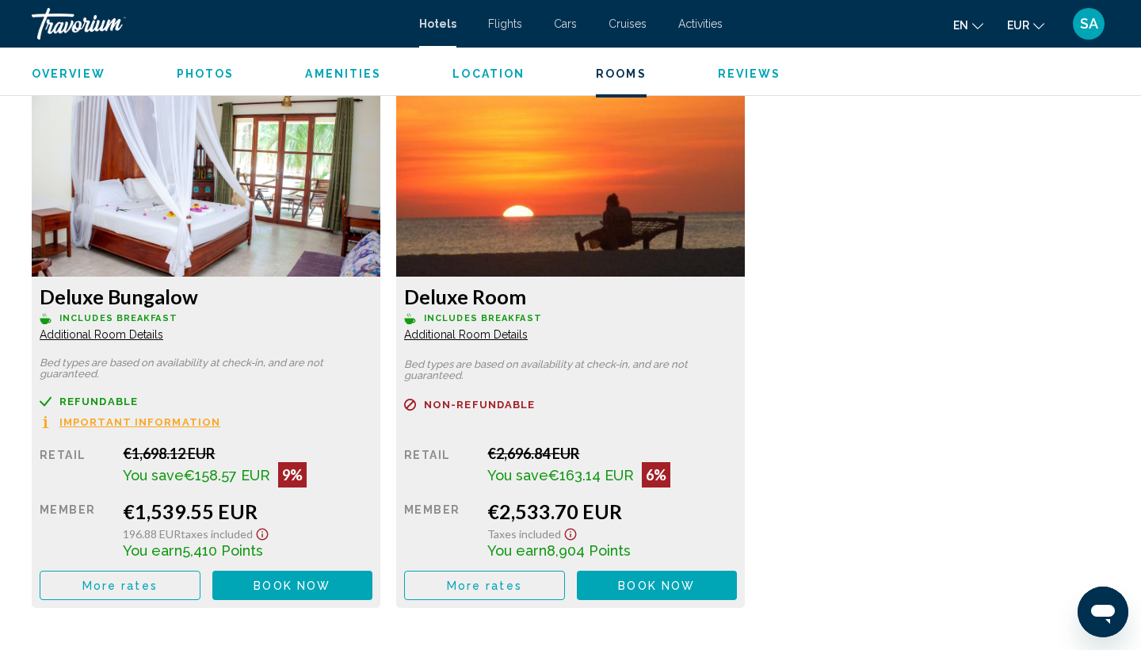
scroll to position [2166, 0]
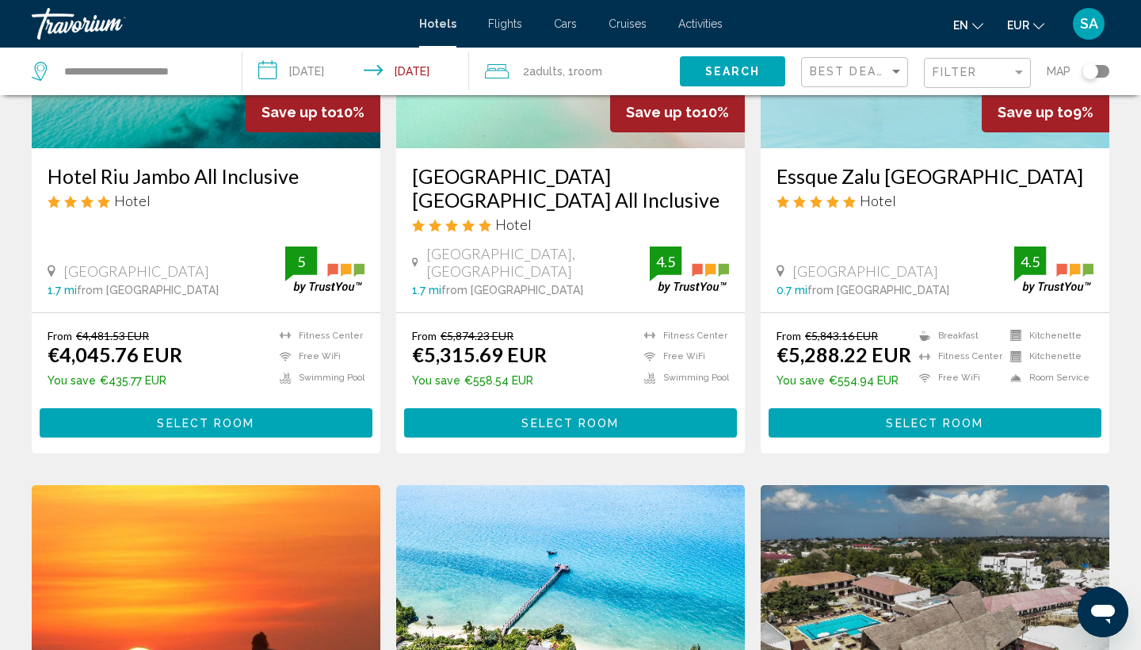
scroll to position [250, 0]
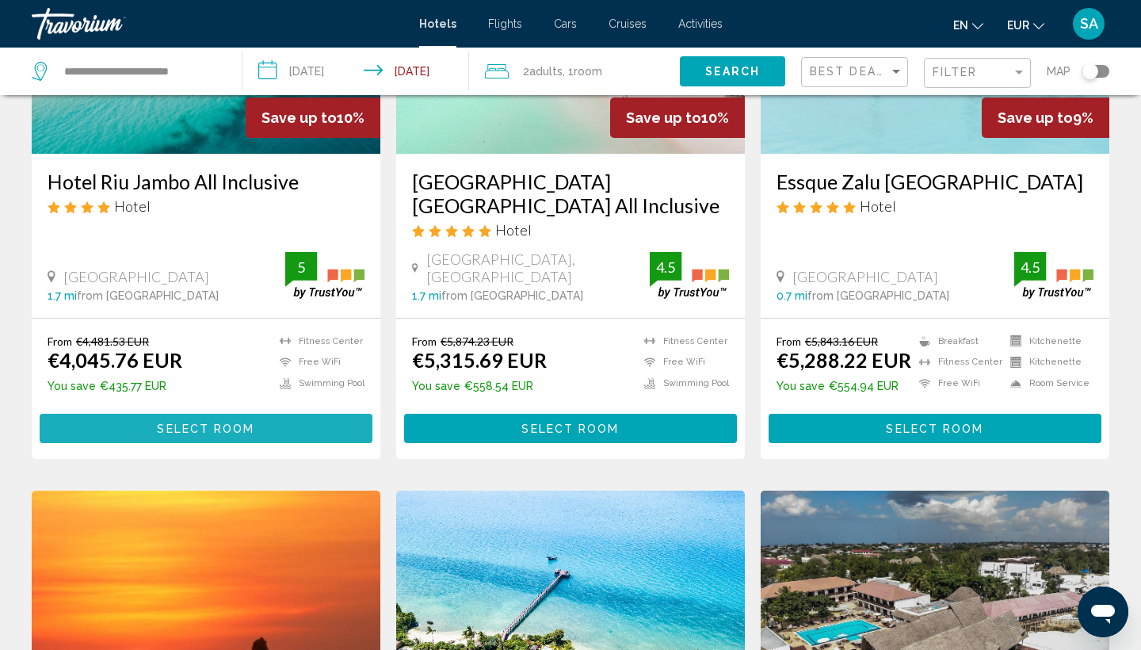
click at [246, 428] on span "Select Room" at bounding box center [205, 428] width 97 height 13
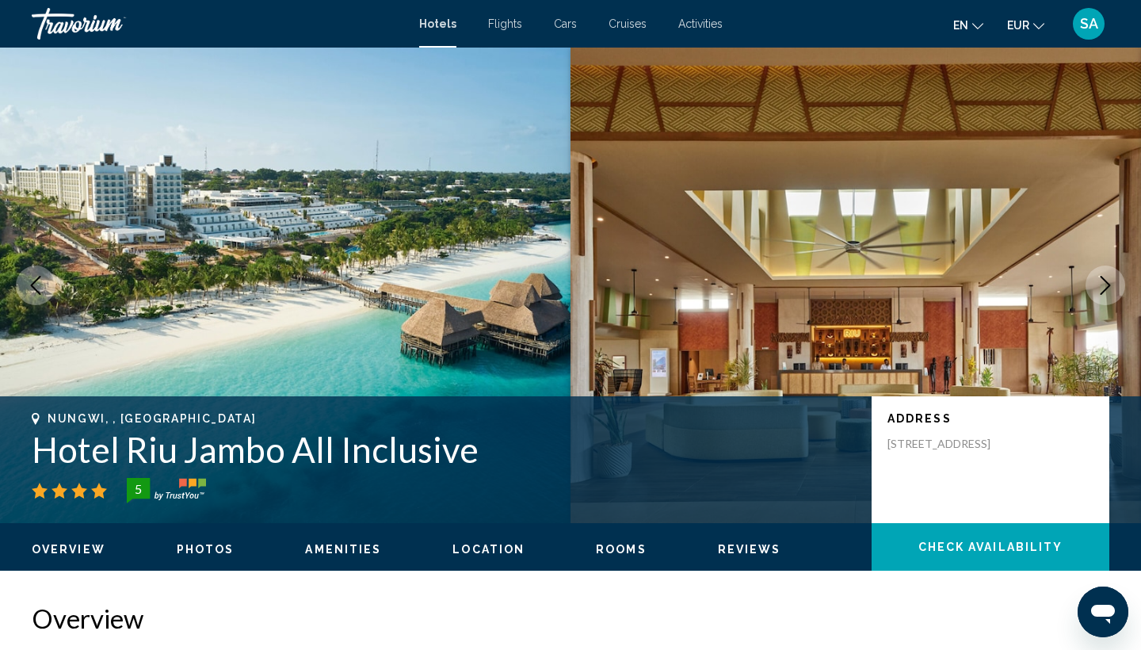
click at [166, 455] on h1 "Hotel Riu Jambo All Inclusive" at bounding box center [444, 449] width 824 height 41
copy h1 "Hotel Riu Jambo All Inclusive"
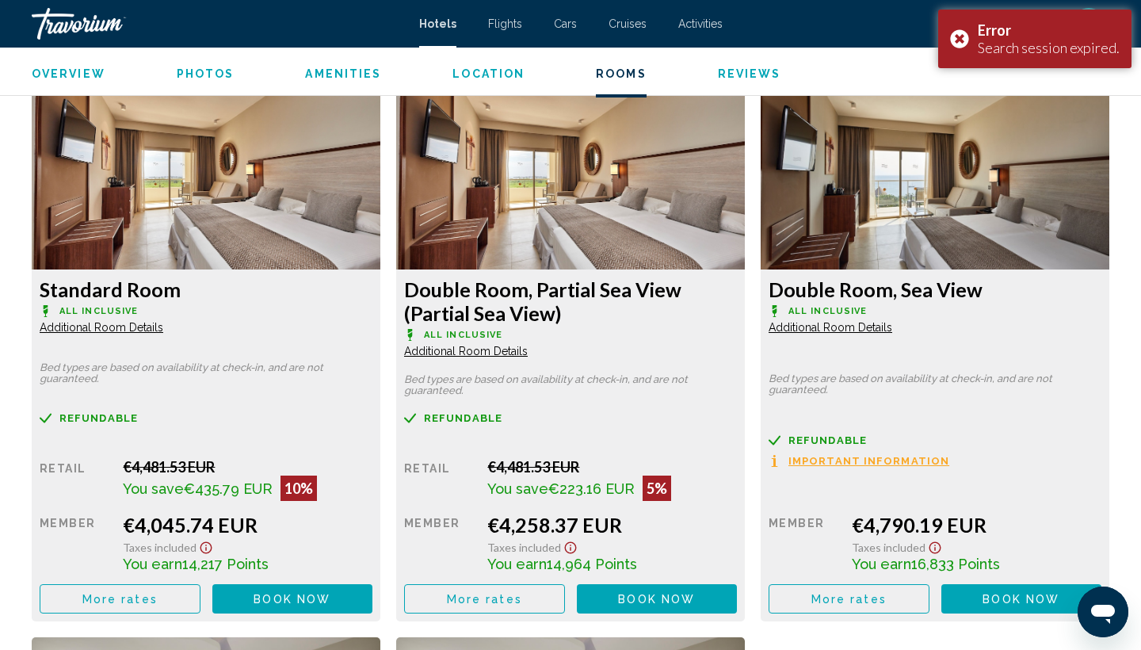
scroll to position [2094, 0]
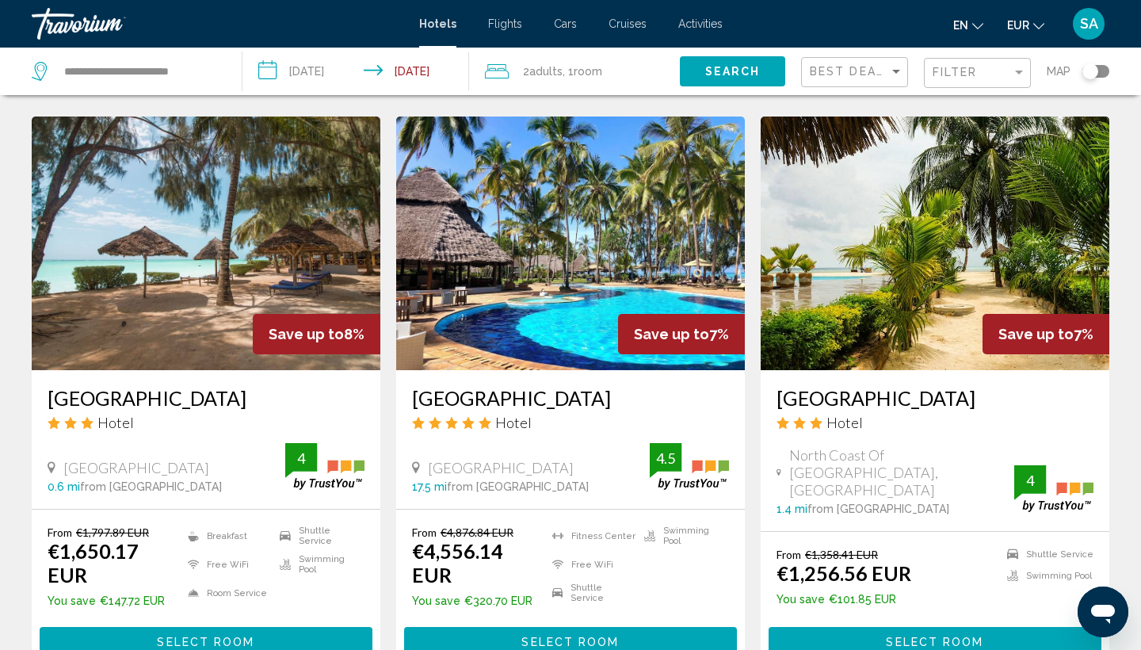
scroll to position [1205, 0]
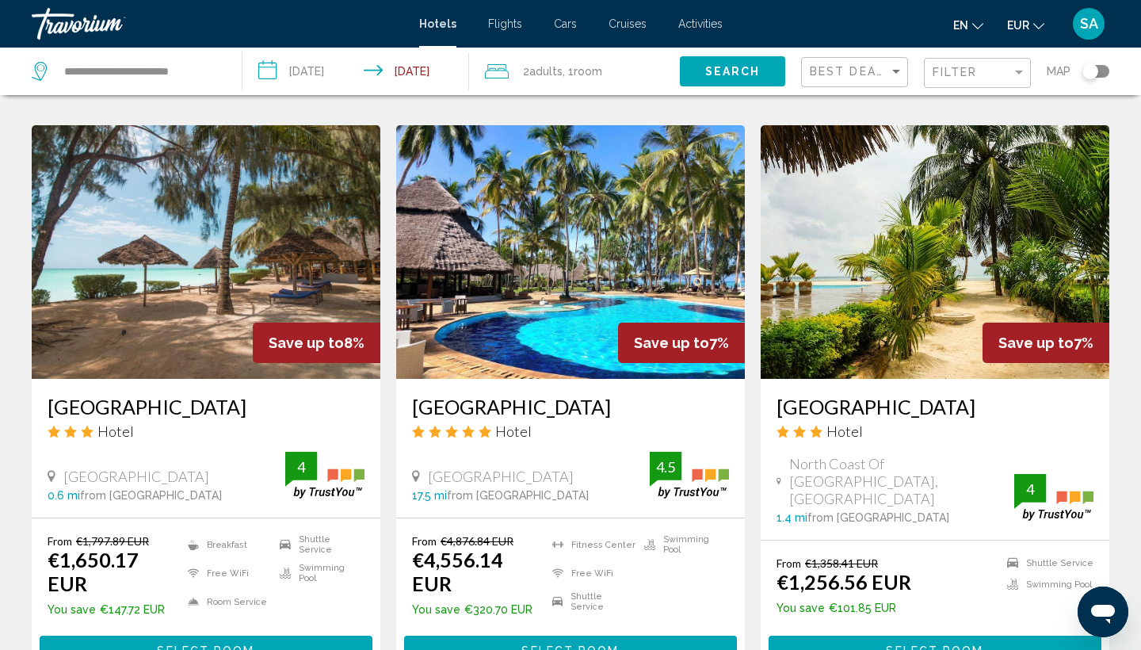
click at [923, 202] on img "Main content" at bounding box center [934, 251] width 349 height 253
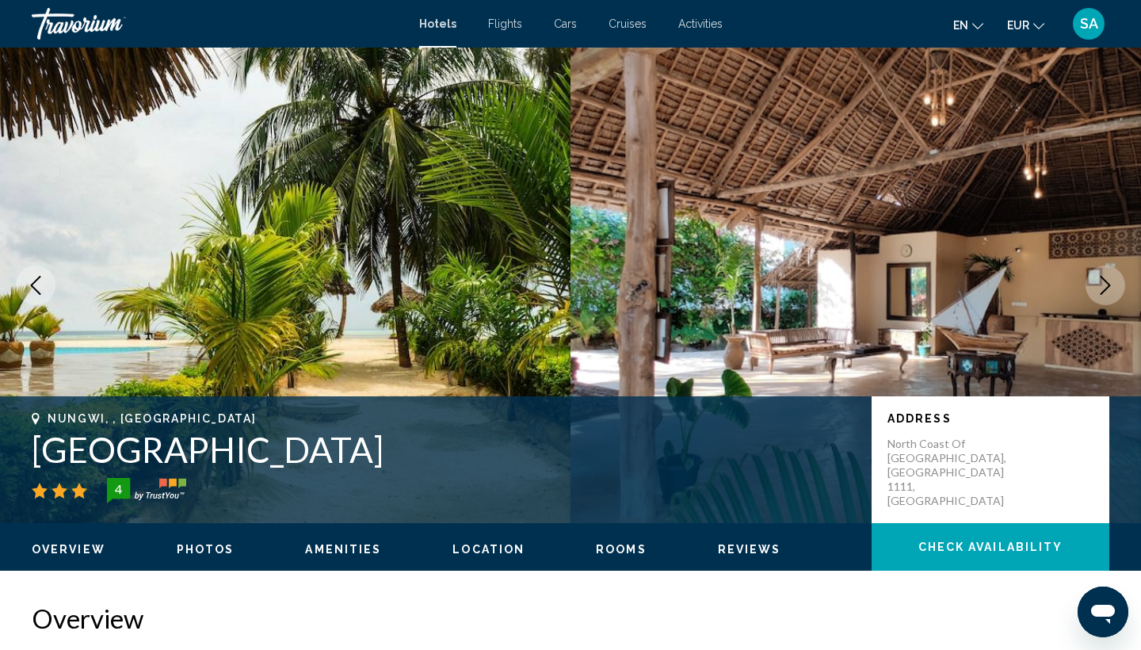
click at [139, 444] on h1 "Smiles Beach Hotel" at bounding box center [444, 449] width 824 height 41
copy h1 "Smiles Beach Hotel"
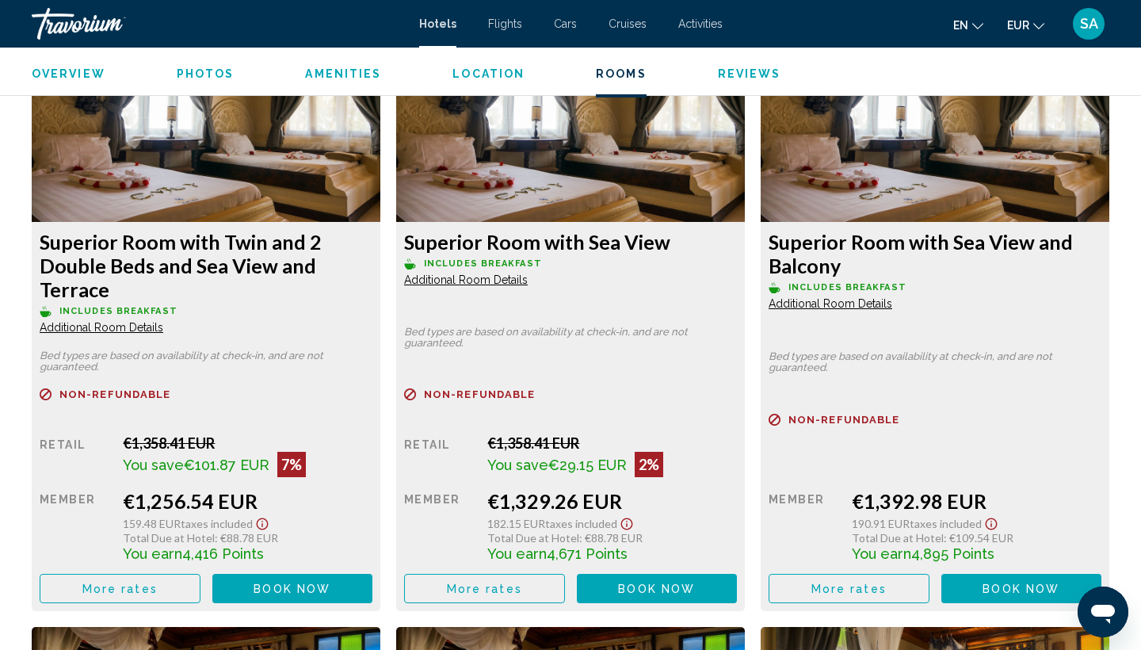
scroll to position [2220, 0]
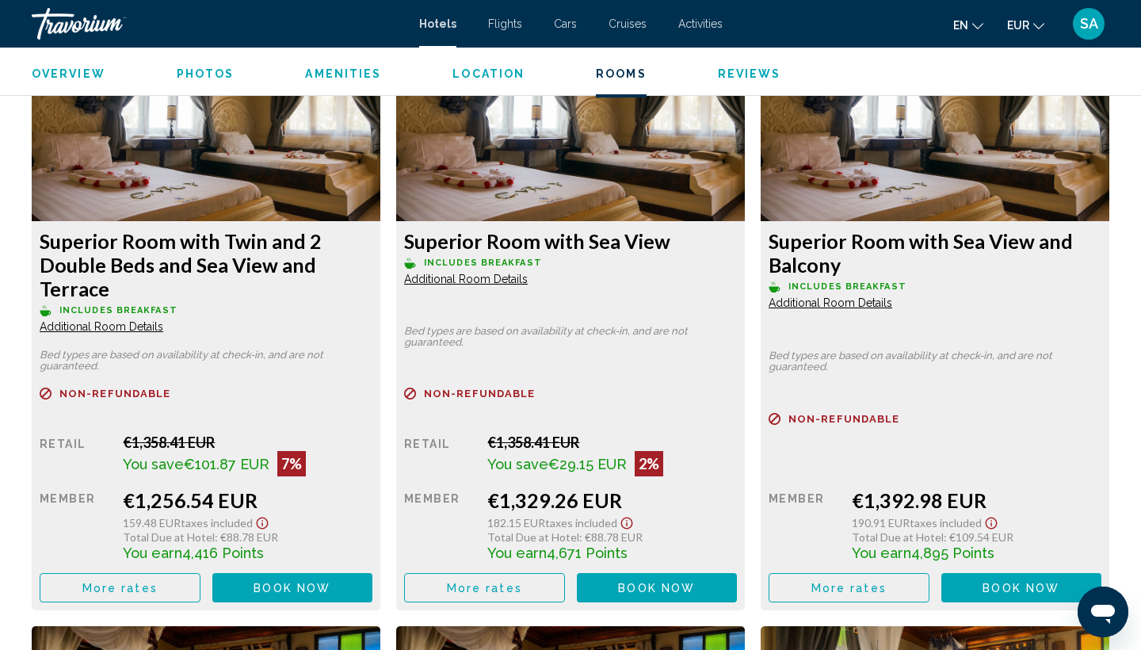
click at [158, 589] on button "More rates" at bounding box center [120, 587] width 161 height 29
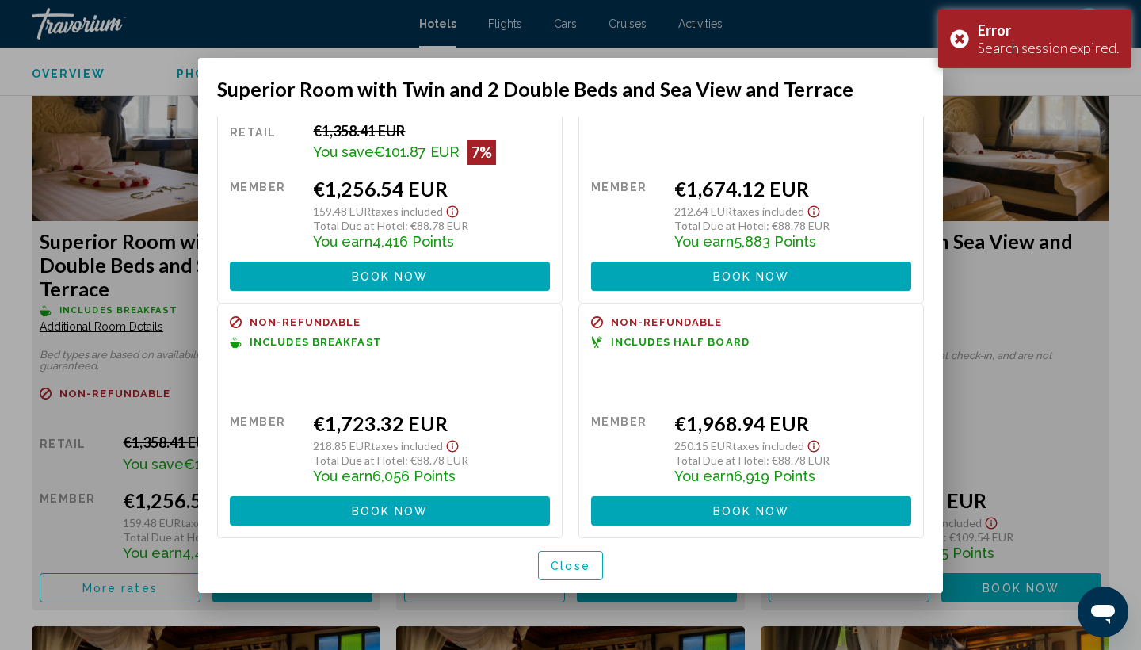
scroll to position [0, 0]
click at [570, 567] on span "Close" at bounding box center [570, 565] width 40 height 13
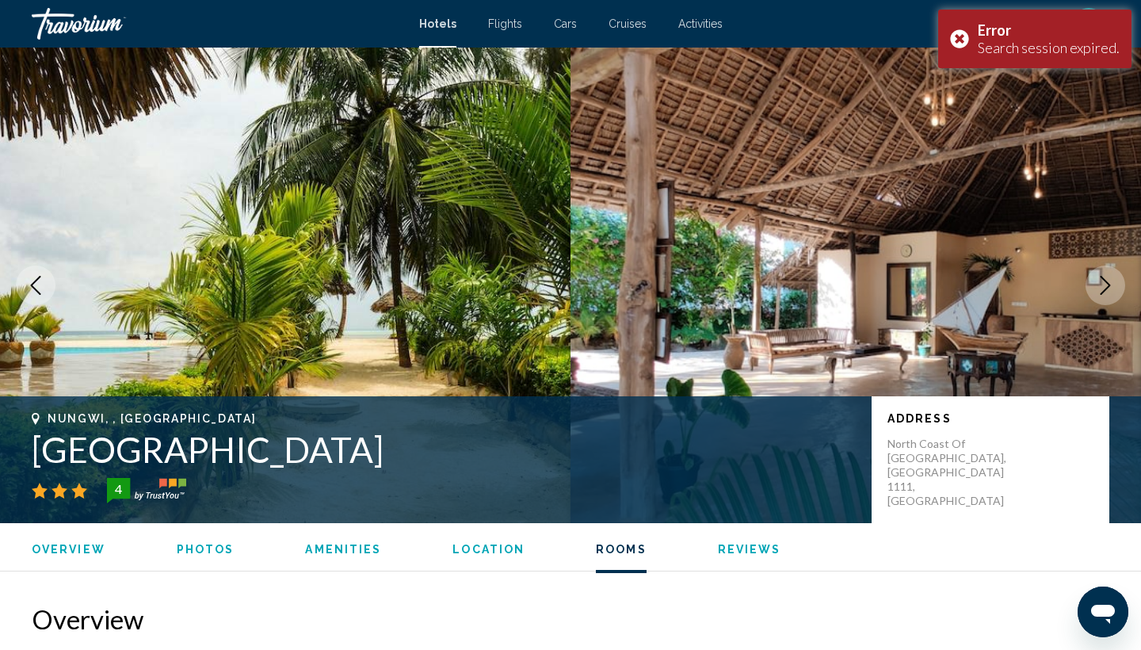
scroll to position [2220, 0]
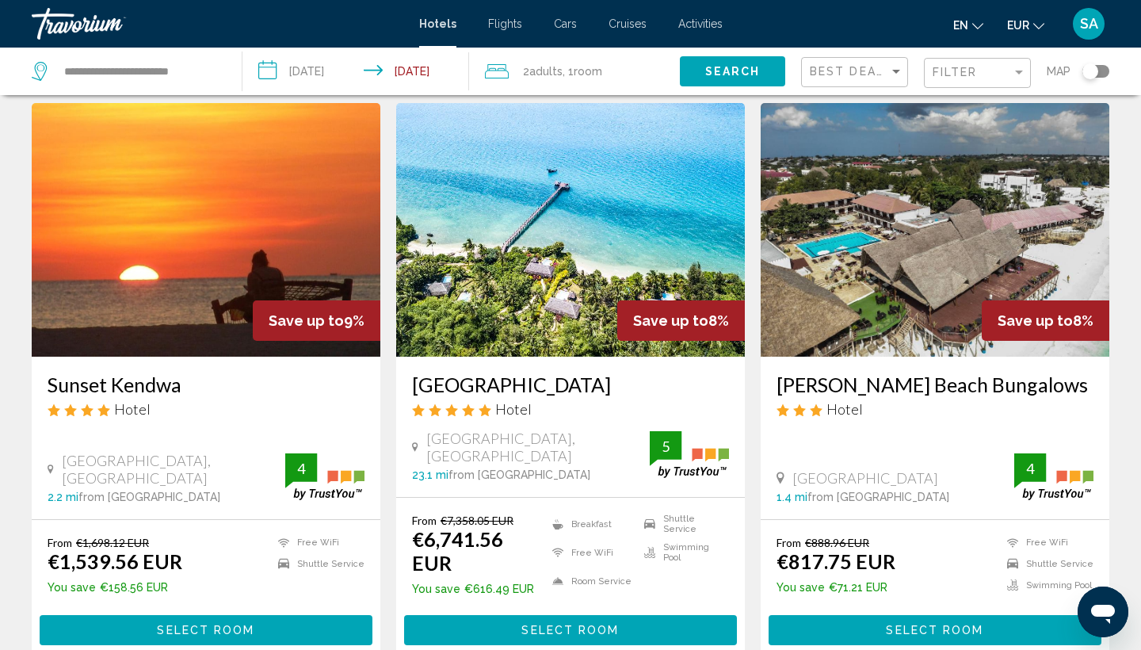
scroll to position [637, 0]
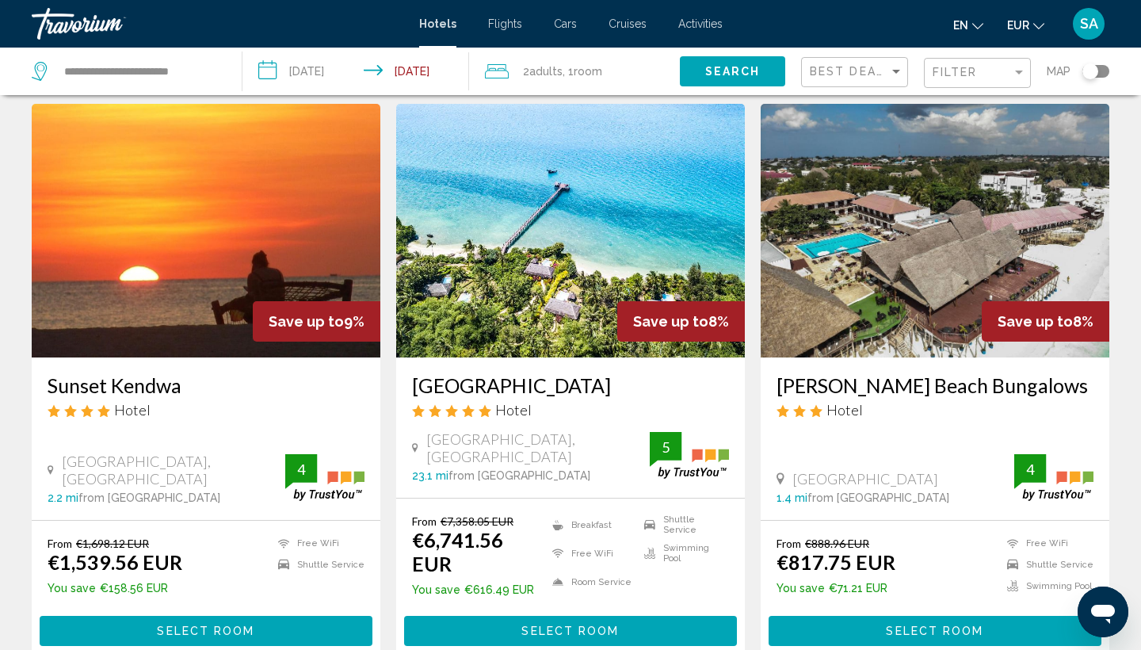
click at [977, 240] on img "Main content" at bounding box center [934, 230] width 349 height 253
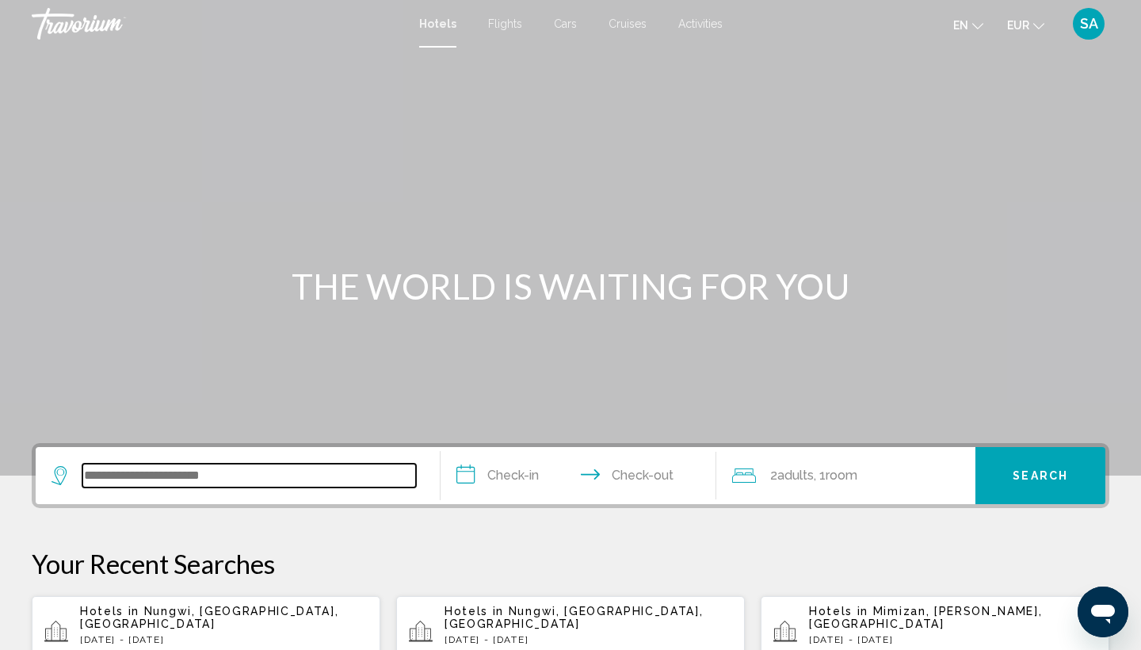
click at [131, 468] on input "Search widget" at bounding box center [248, 475] width 333 height 24
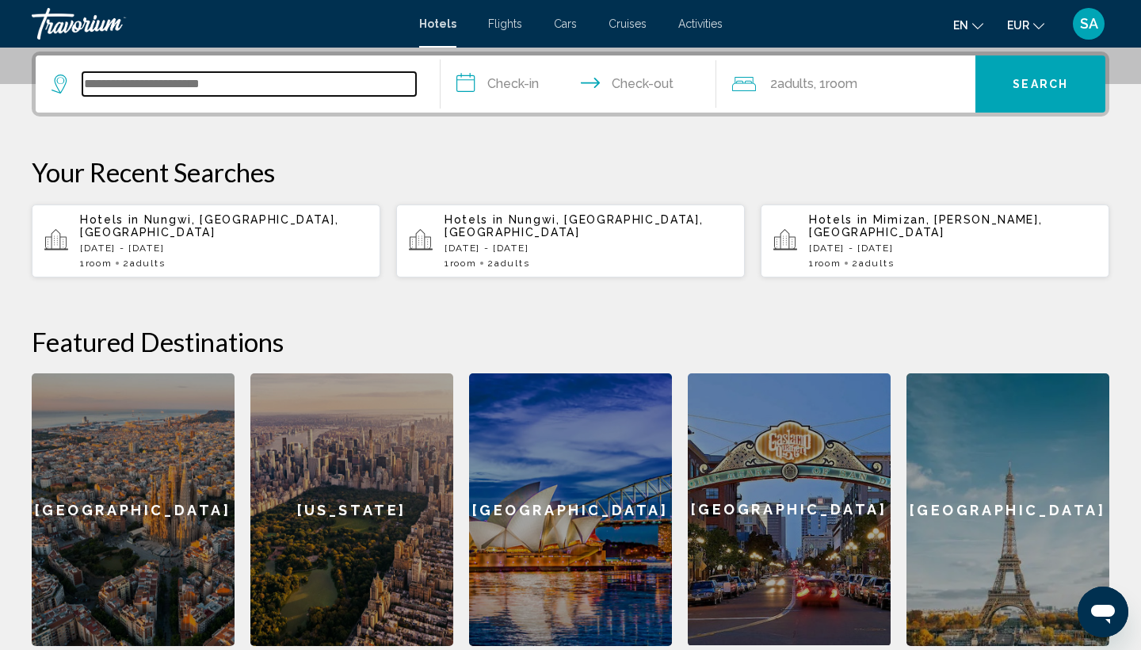
click at [282, 82] on input "Search widget" at bounding box center [248, 84] width 333 height 24
paste input "**********"
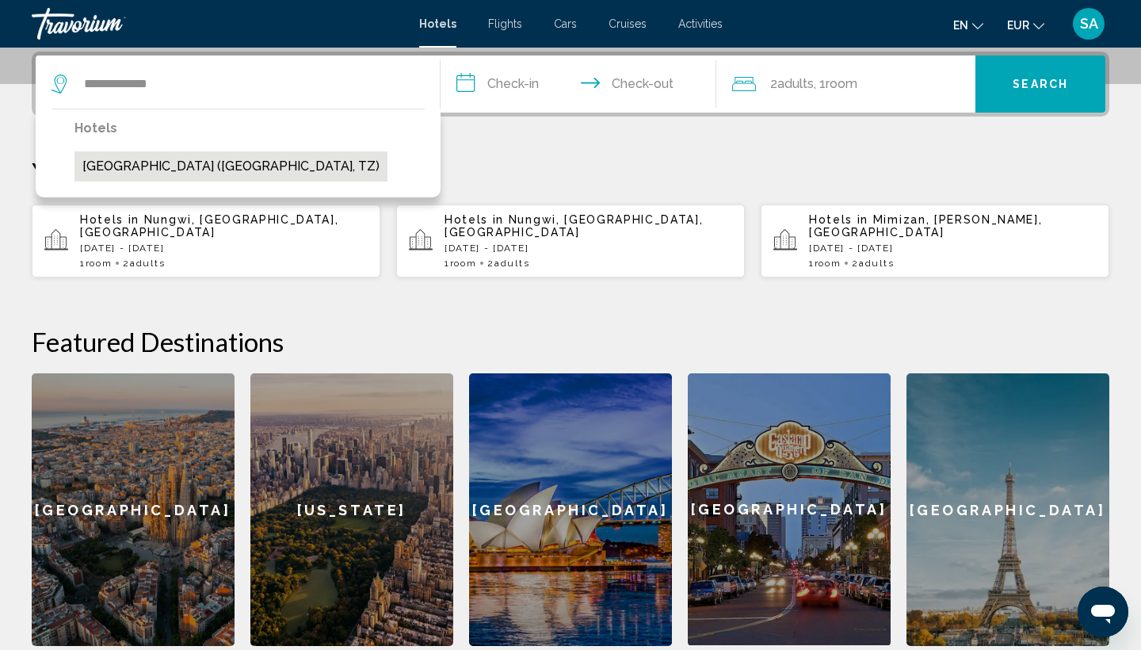
click at [220, 171] on button "[GEOGRAPHIC_DATA] ([GEOGRAPHIC_DATA], TZ)" at bounding box center [230, 166] width 313 height 30
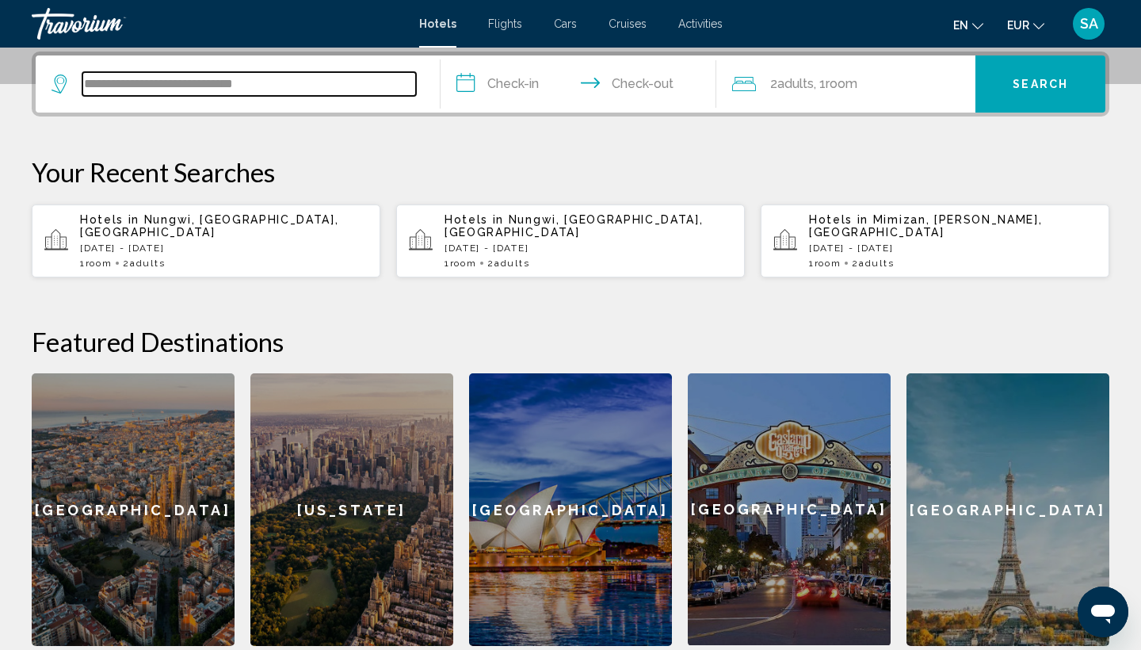
click at [204, 81] on input "**********" at bounding box center [248, 84] width 333 height 24
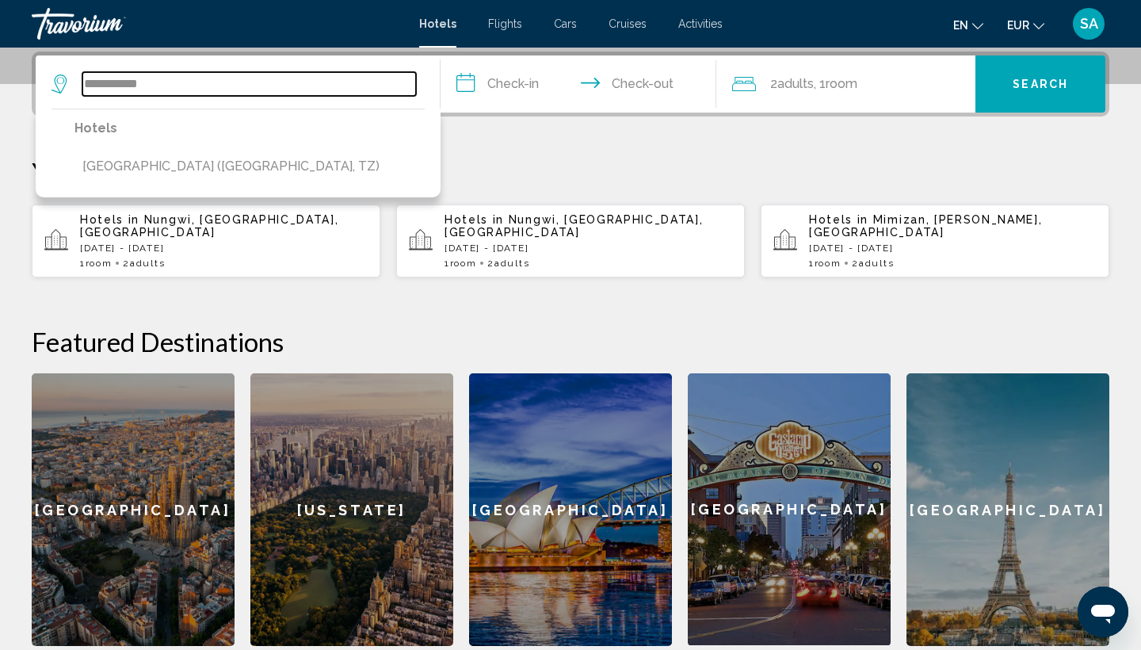
click at [153, 84] on input "**********" at bounding box center [248, 84] width 333 height 24
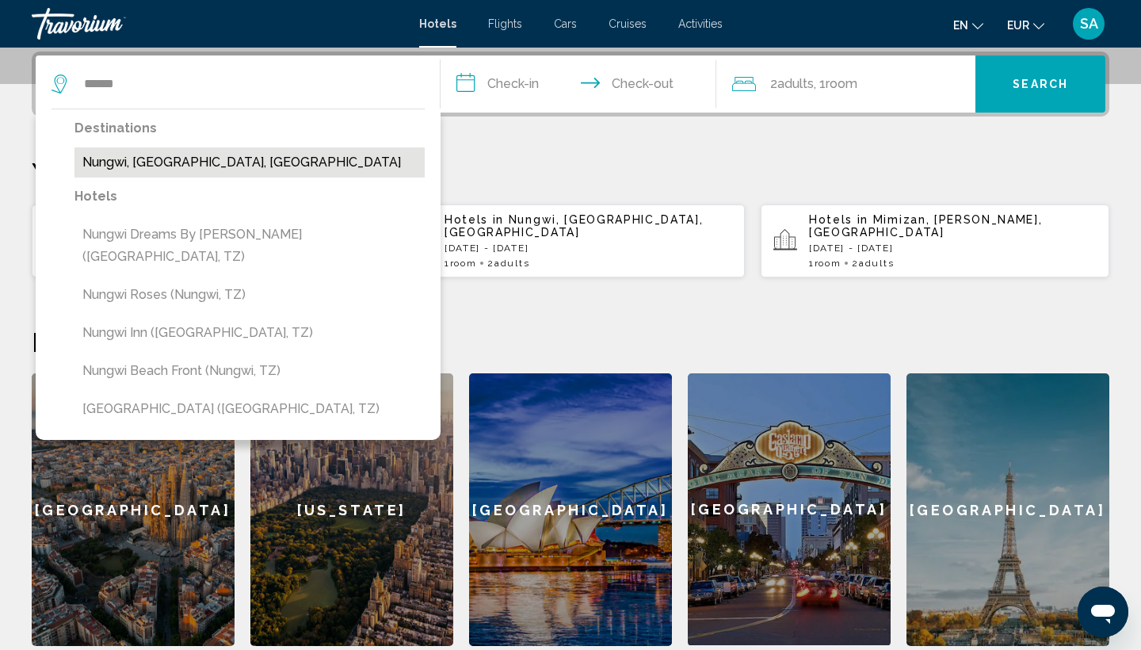
click at [137, 157] on button "Nungwi, [GEOGRAPHIC_DATA], [GEOGRAPHIC_DATA]" at bounding box center [249, 162] width 350 height 30
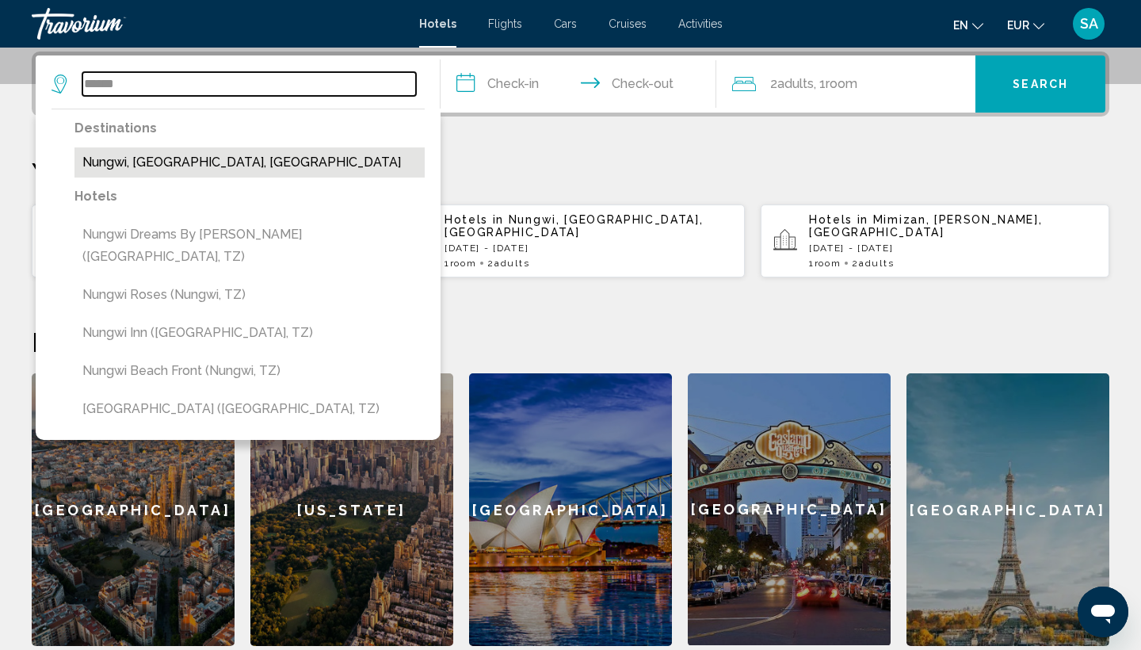
type input "**********"
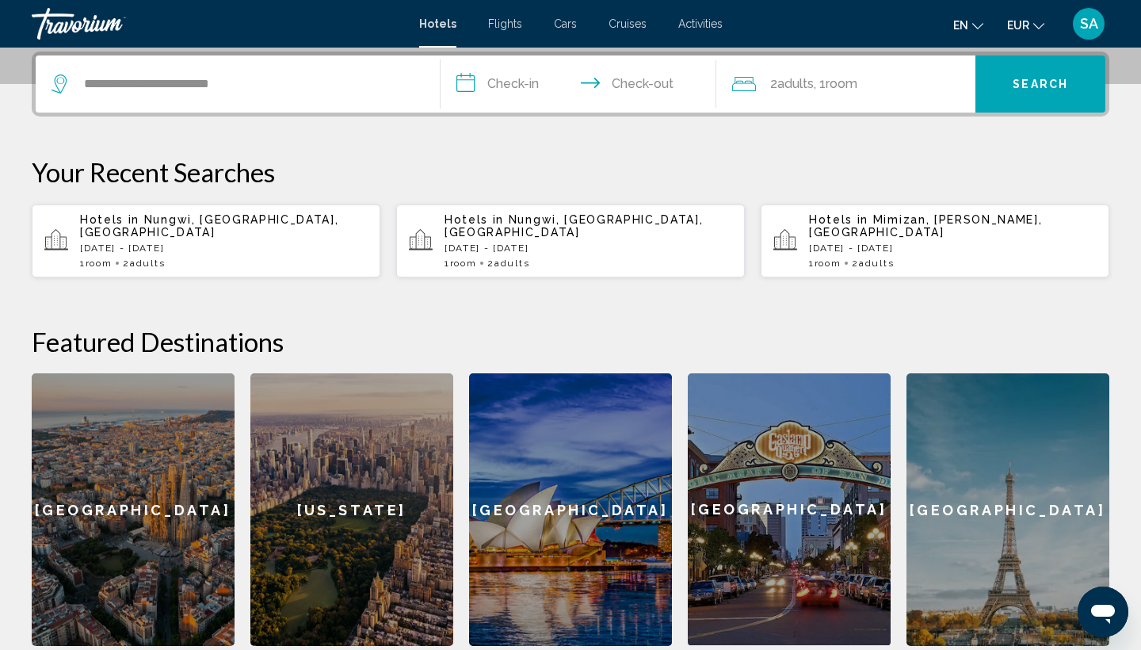
click at [528, 85] on input "**********" at bounding box center [581, 86] width 282 height 62
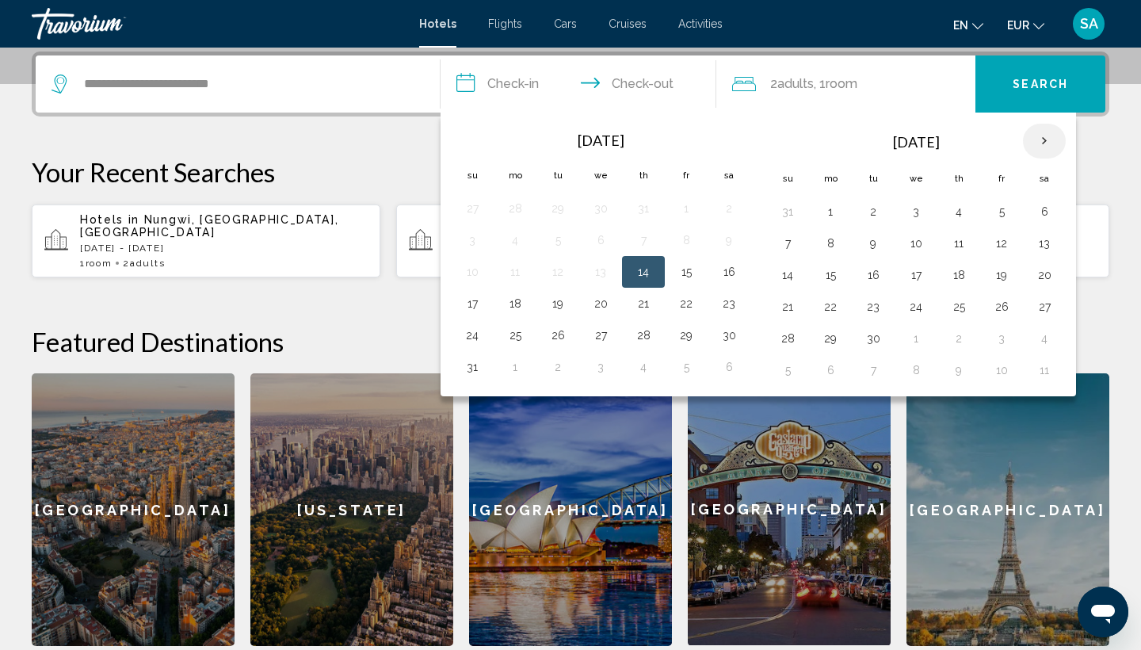
click at [1046, 136] on th "Next month" at bounding box center [1044, 141] width 43 height 35
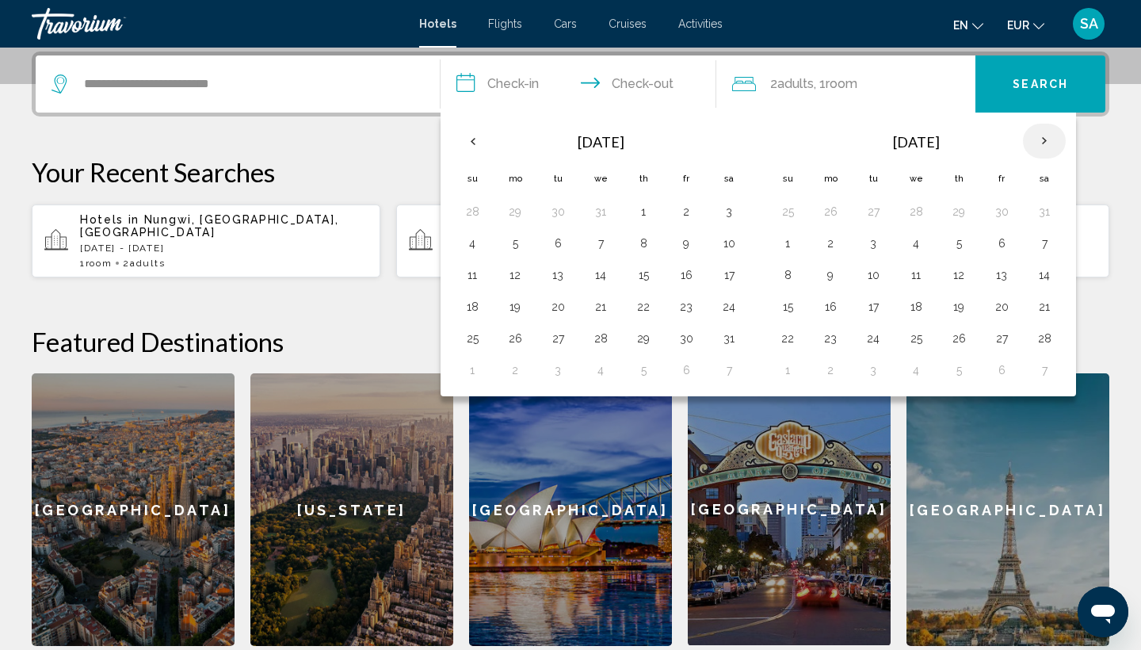
click at [1046, 136] on th "Next month" at bounding box center [1044, 141] width 43 height 35
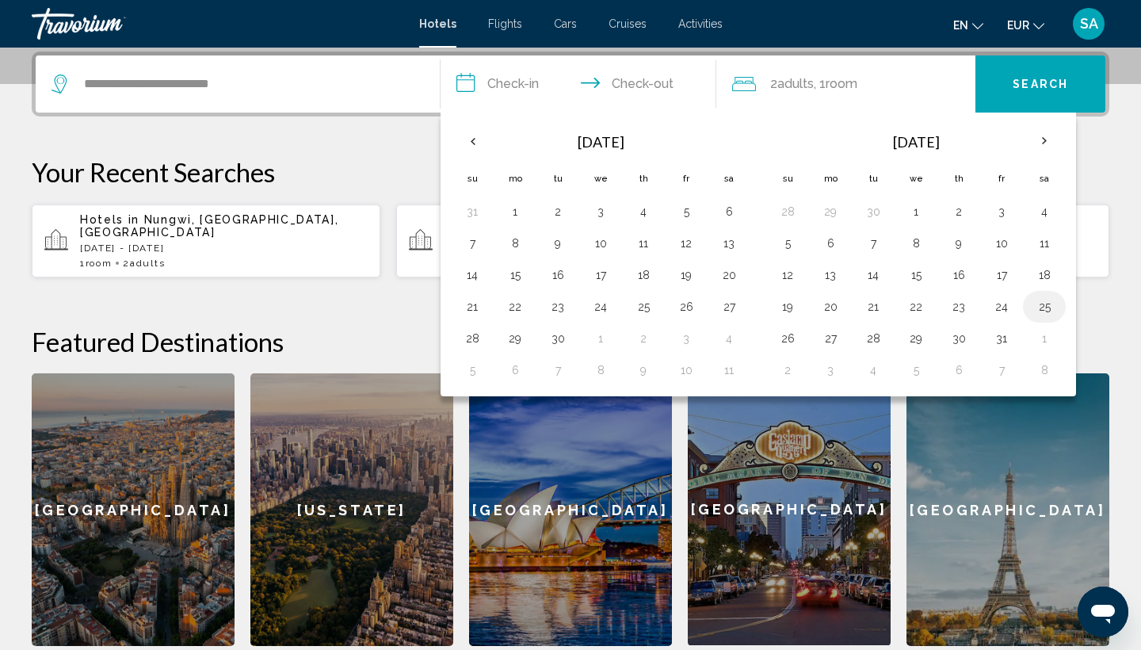
click at [1044, 312] on button "25" at bounding box center [1043, 306] width 25 height 22
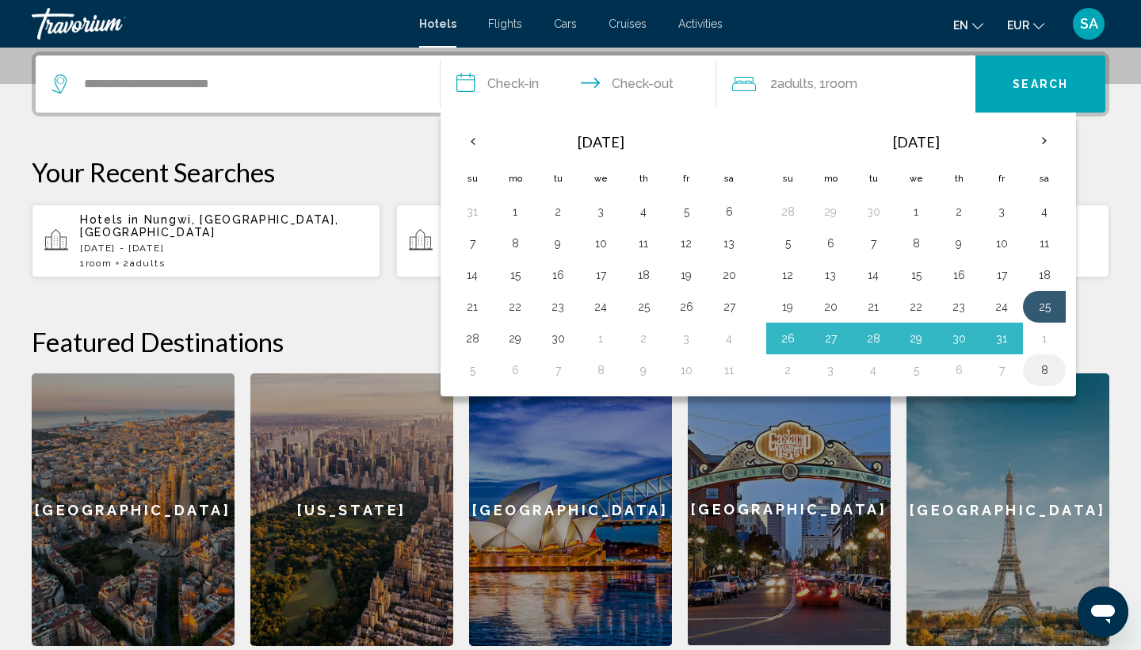
click at [1035, 371] on button "8" at bounding box center [1043, 370] width 25 height 22
type input "**********"
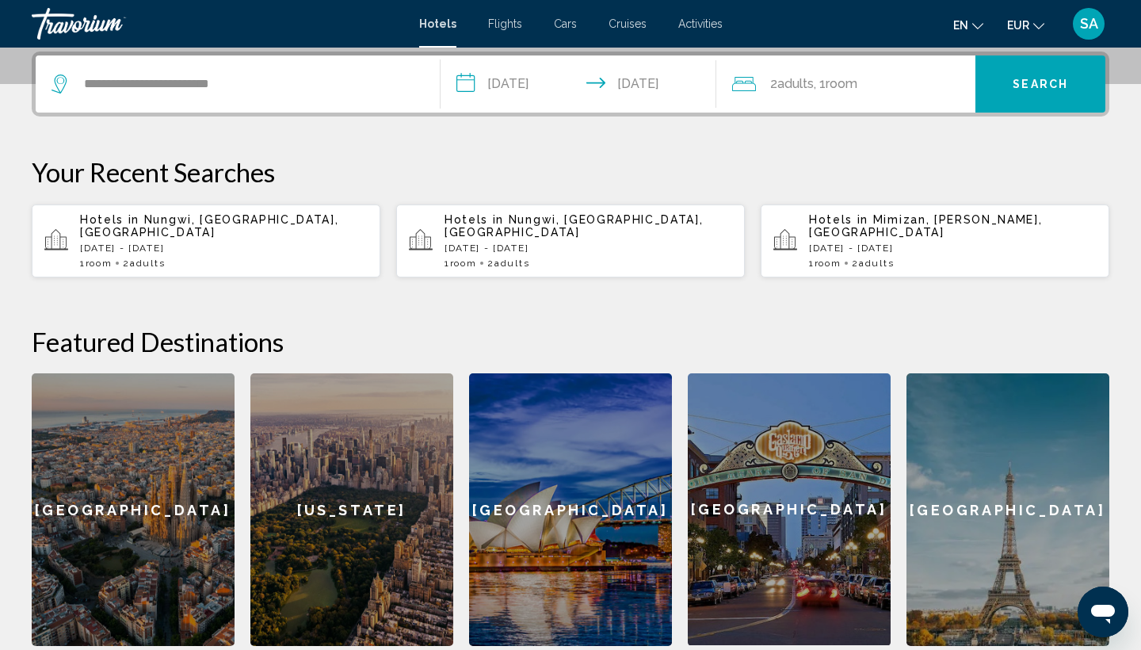
click at [1027, 98] on button "Search" at bounding box center [1040, 83] width 130 height 57
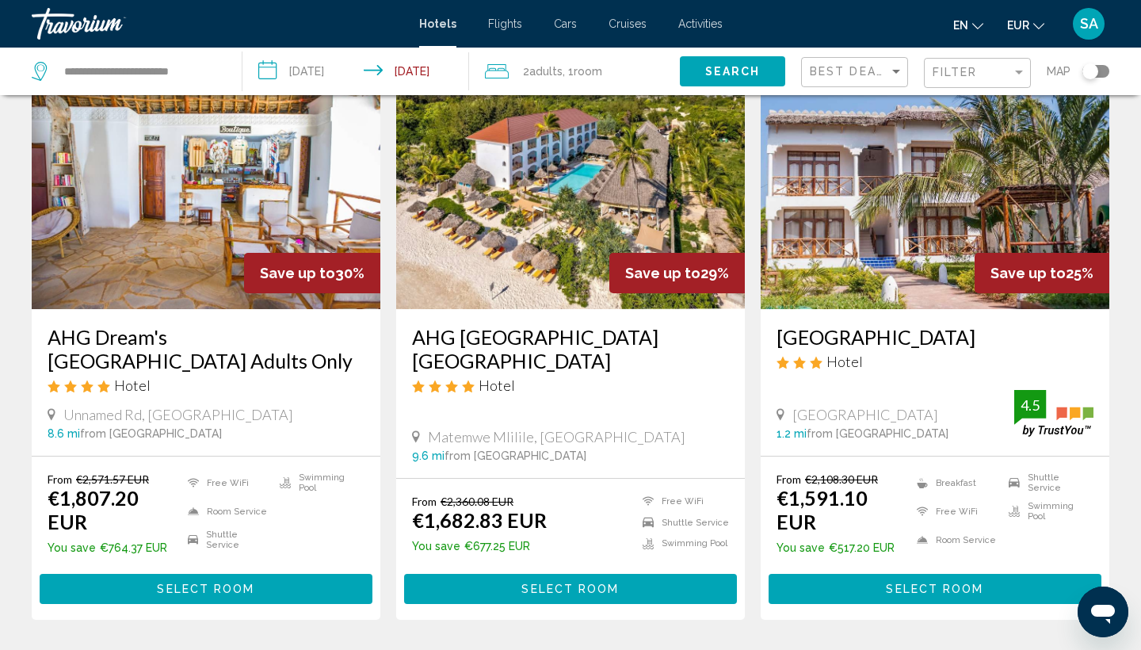
scroll to position [1300, 0]
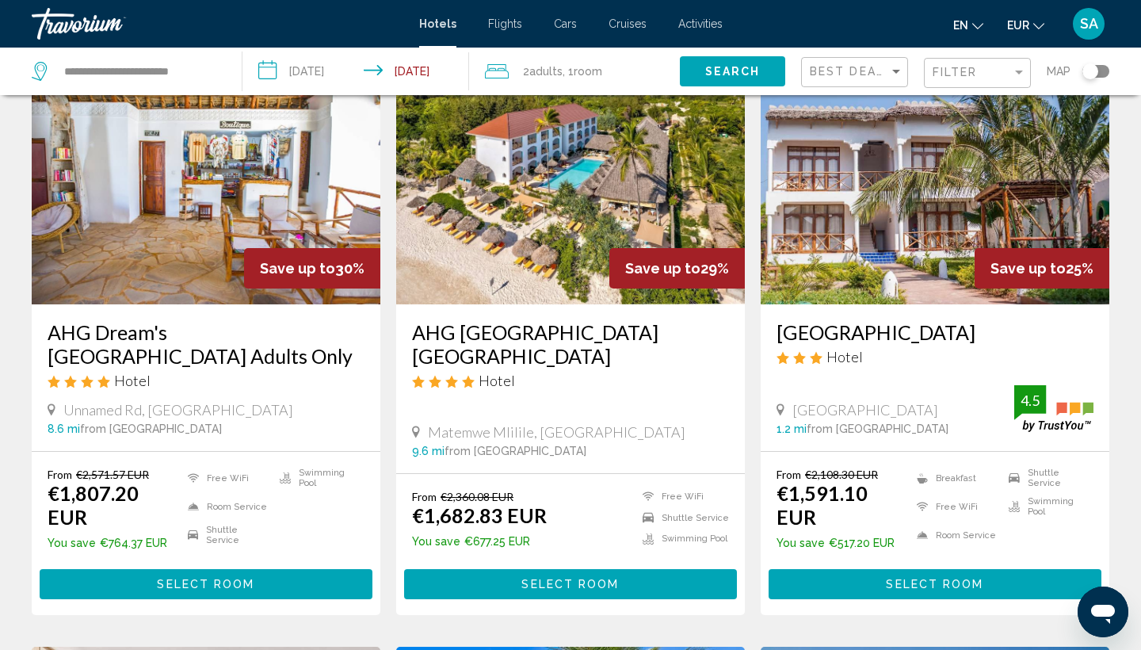
click at [899, 164] on img "Main content" at bounding box center [934, 177] width 349 height 253
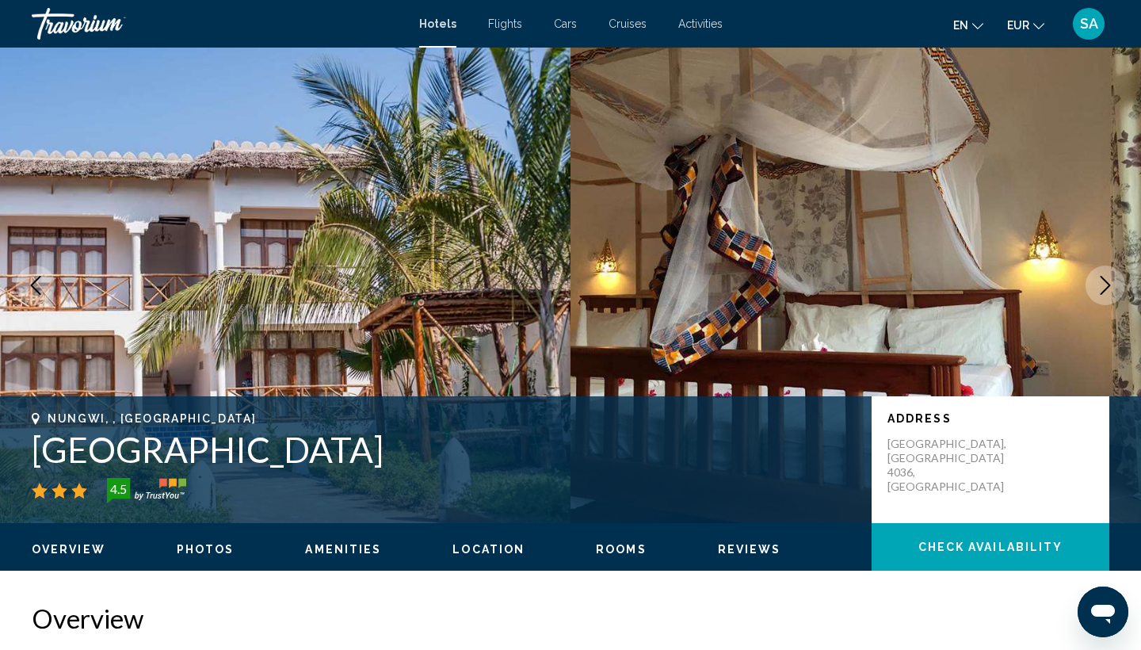
click at [1103, 291] on icon "Next image" at bounding box center [1105, 285] width 10 height 19
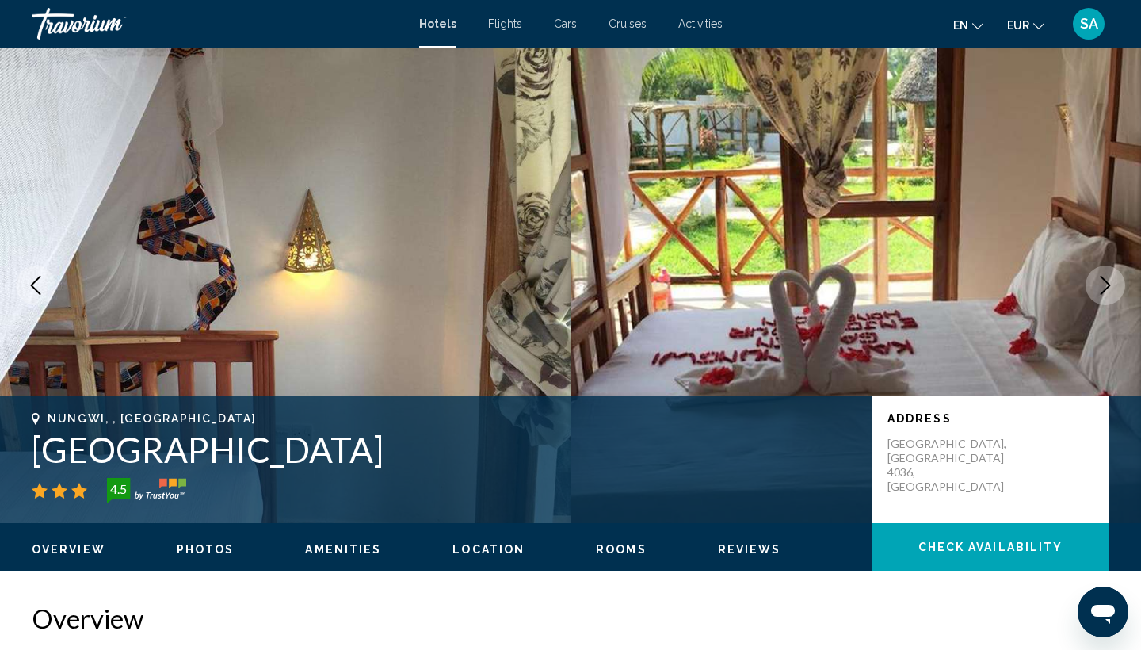
click at [1103, 291] on icon "Next image" at bounding box center [1105, 285] width 10 height 19
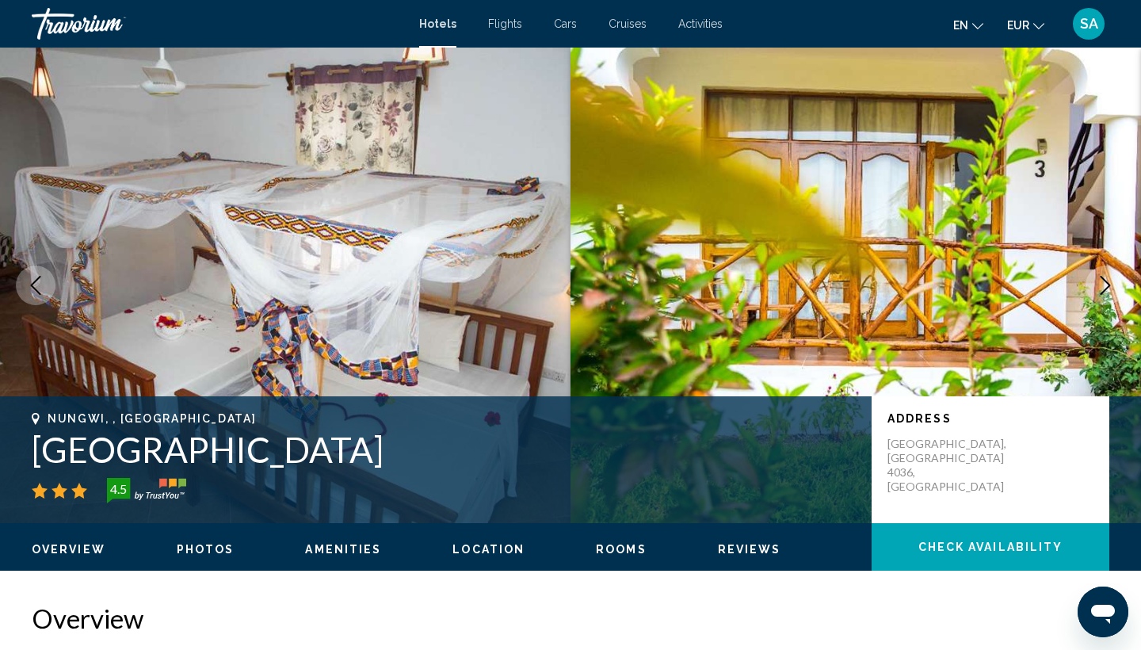
click at [1103, 291] on icon "Next image" at bounding box center [1105, 285] width 10 height 19
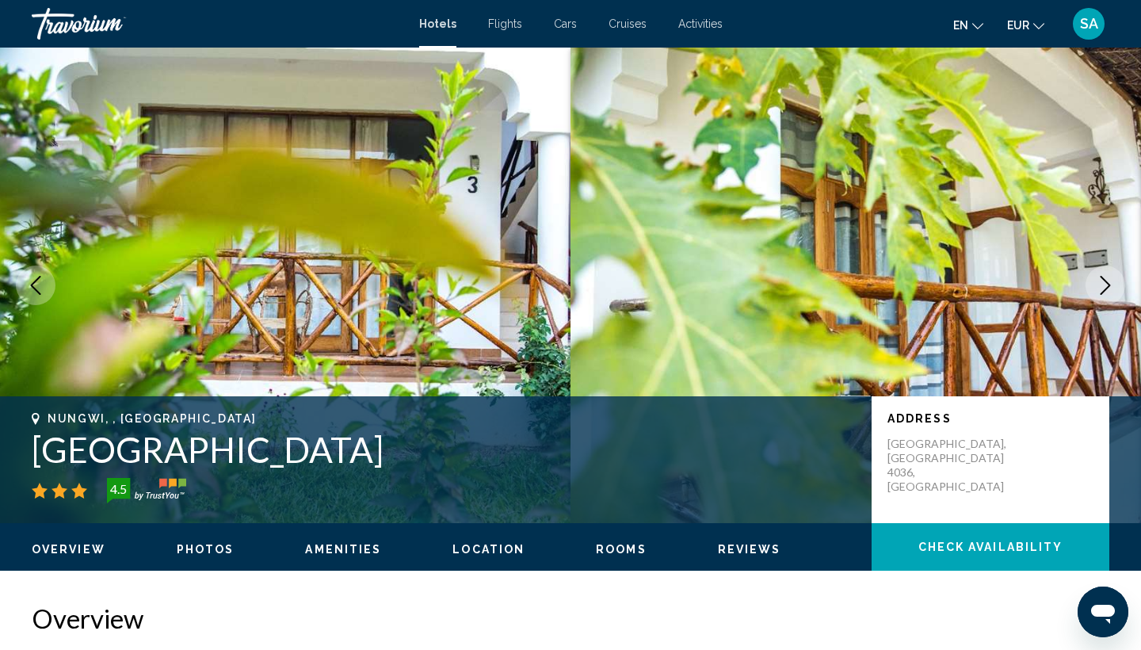
click at [1103, 291] on icon "Next image" at bounding box center [1105, 285] width 10 height 19
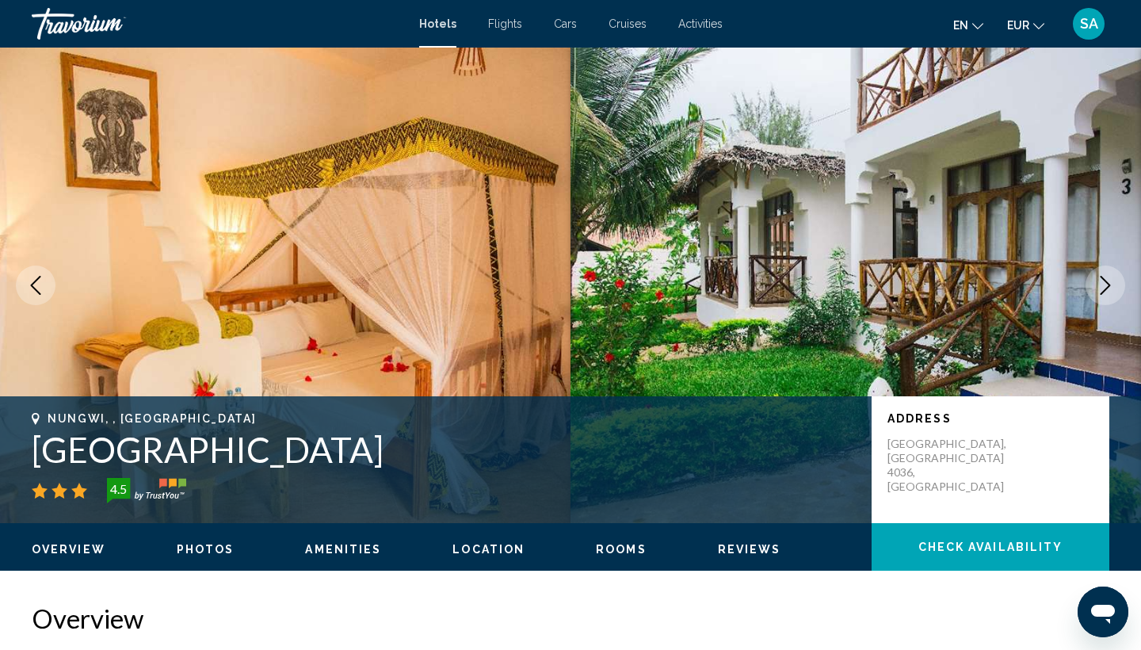
click at [1103, 291] on icon "Next image" at bounding box center [1105, 285] width 10 height 19
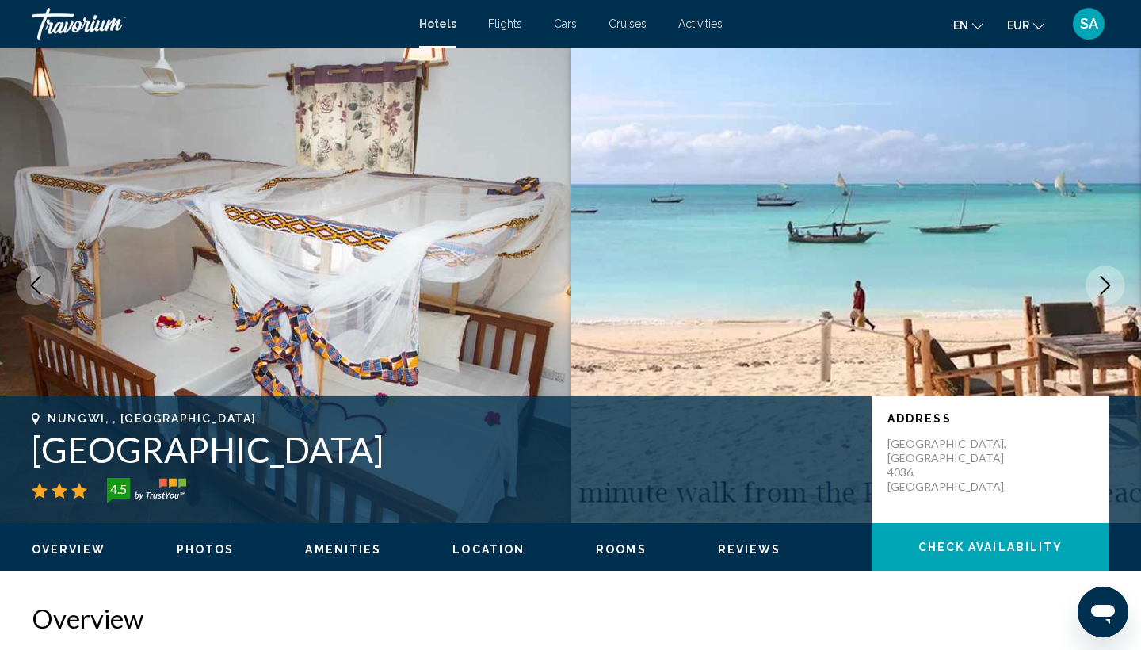
click at [1103, 291] on icon "Next image" at bounding box center [1105, 285] width 10 height 19
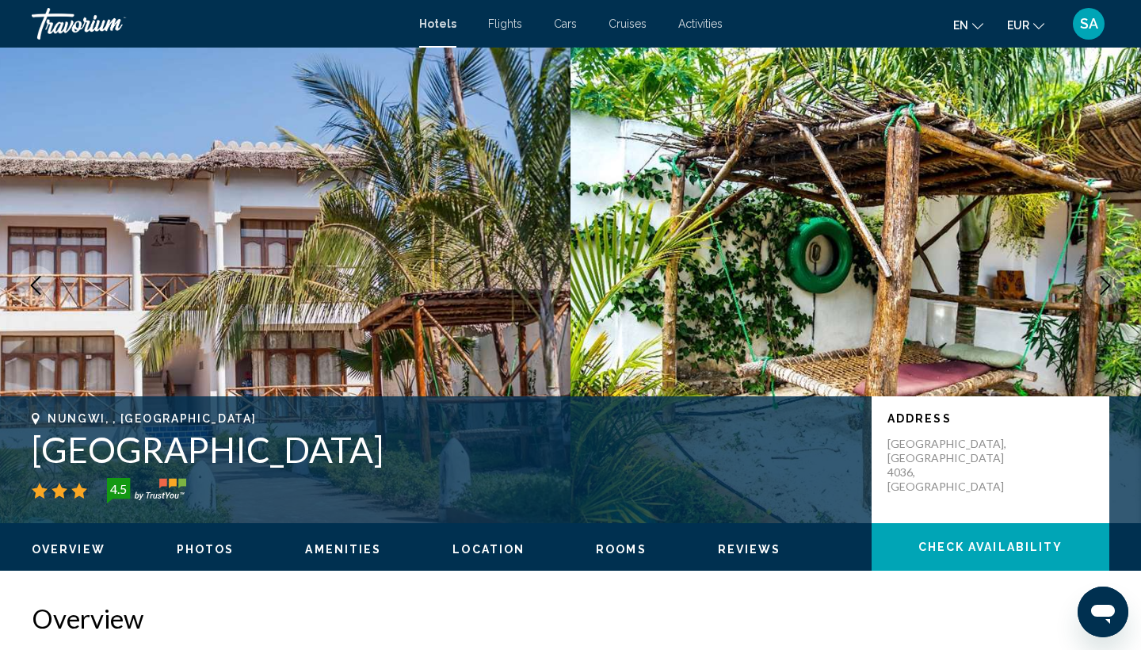
click at [1103, 291] on icon "Next image" at bounding box center [1105, 285] width 10 height 19
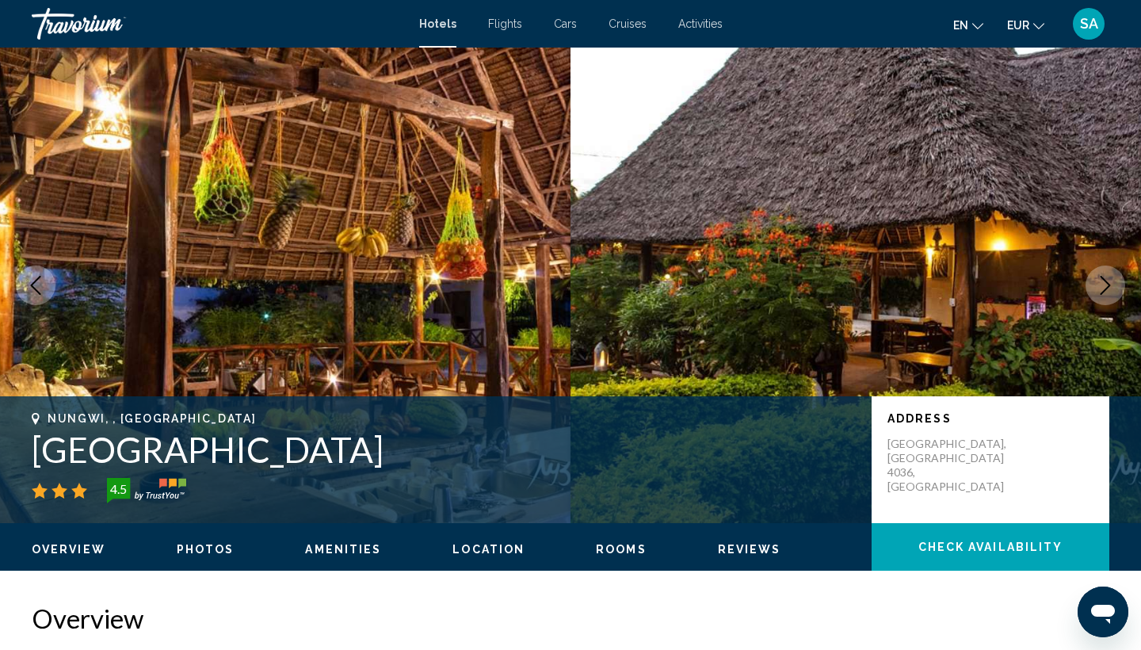
click at [1103, 291] on icon "Next image" at bounding box center [1105, 285] width 10 height 19
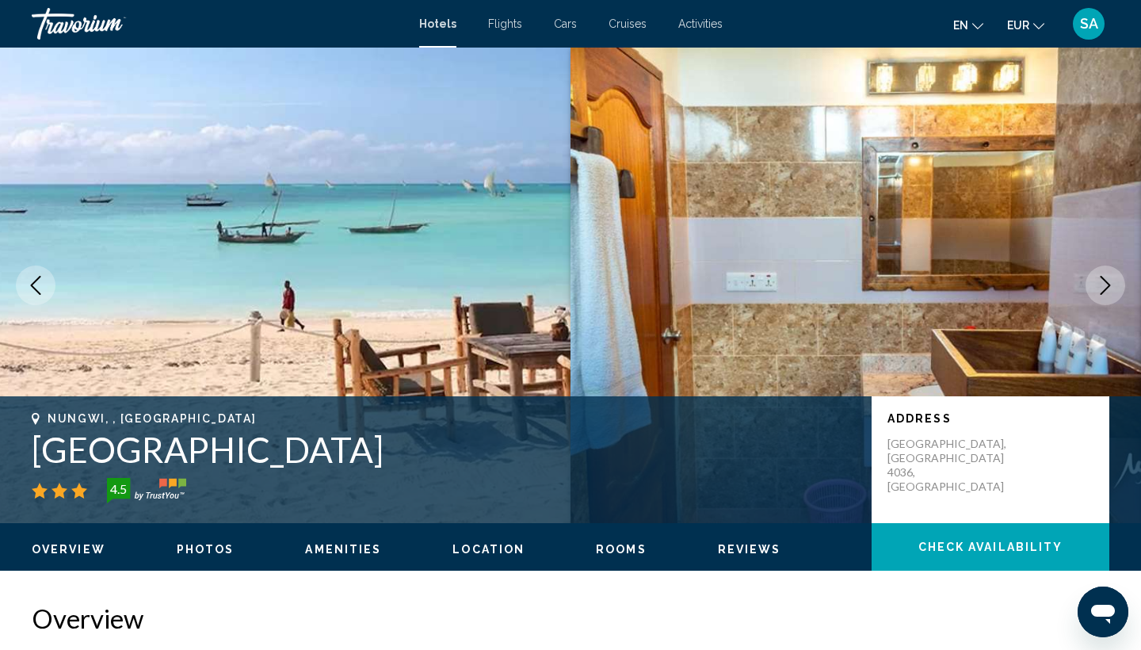
click at [1103, 291] on icon "Next image" at bounding box center [1105, 285] width 10 height 19
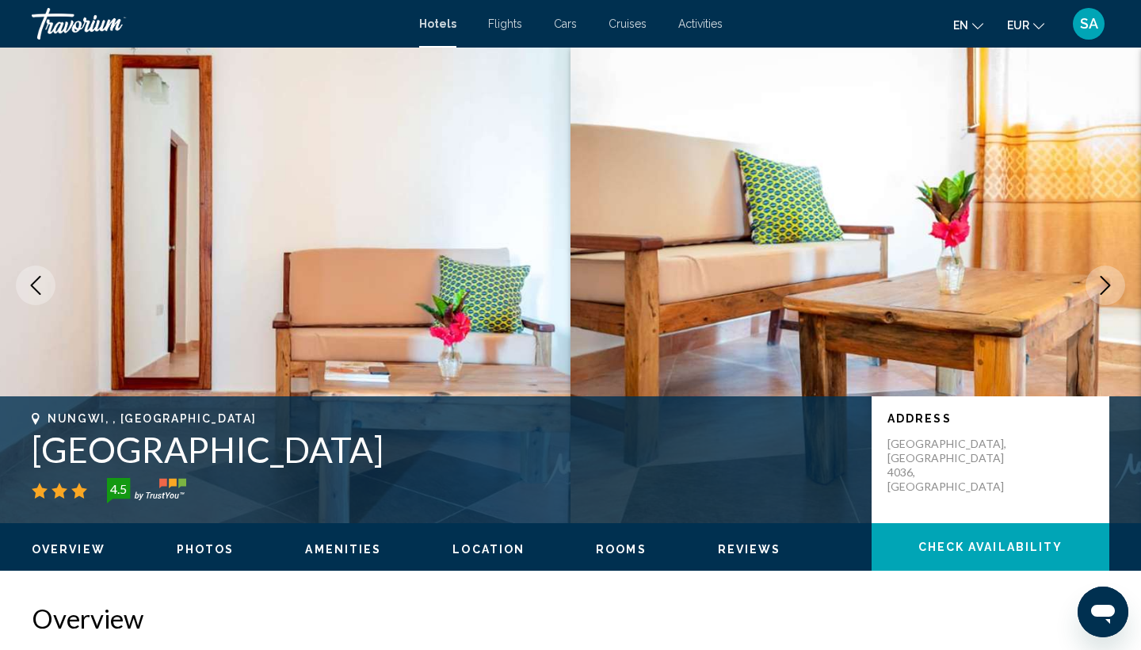
click at [1103, 291] on icon "Next image" at bounding box center [1105, 285] width 10 height 19
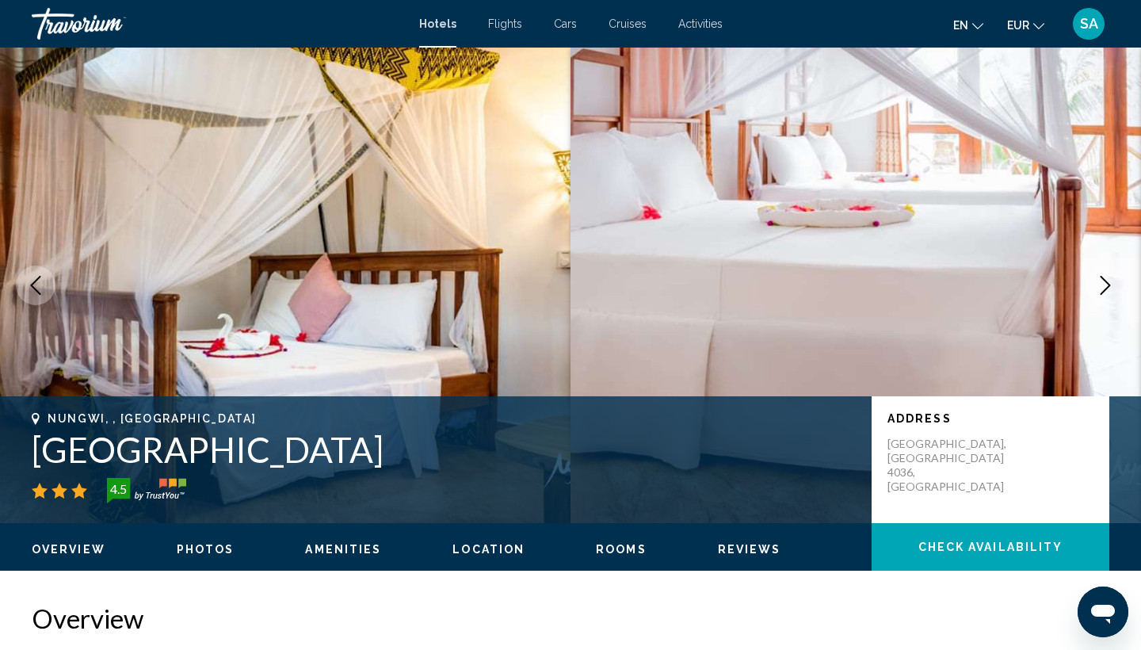
click at [1103, 291] on icon "Next image" at bounding box center [1105, 285] width 10 height 19
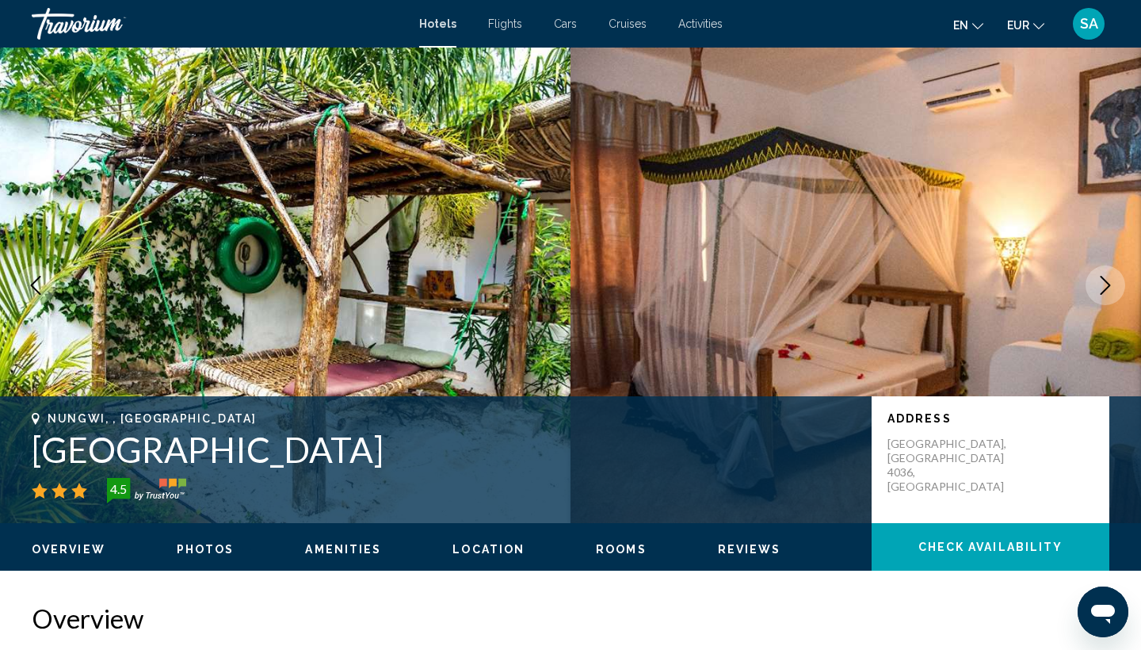
click at [1113, 288] on icon "Next image" at bounding box center [1104, 285] width 19 height 19
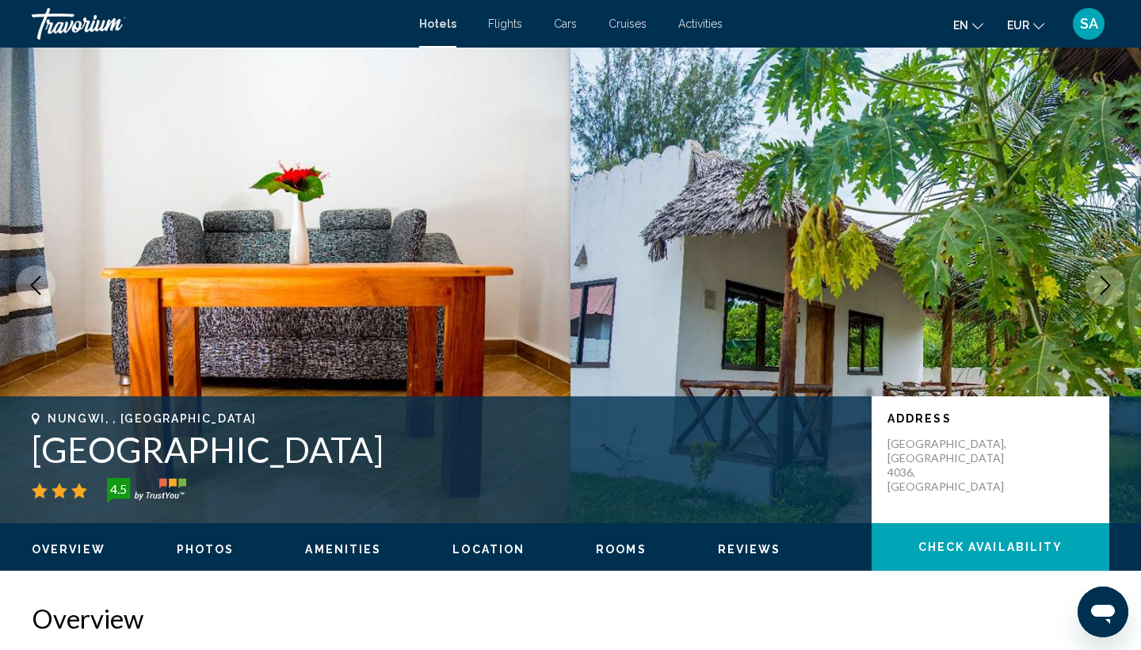
click at [1110, 287] on icon "Next image" at bounding box center [1104, 285] width 19 height 19
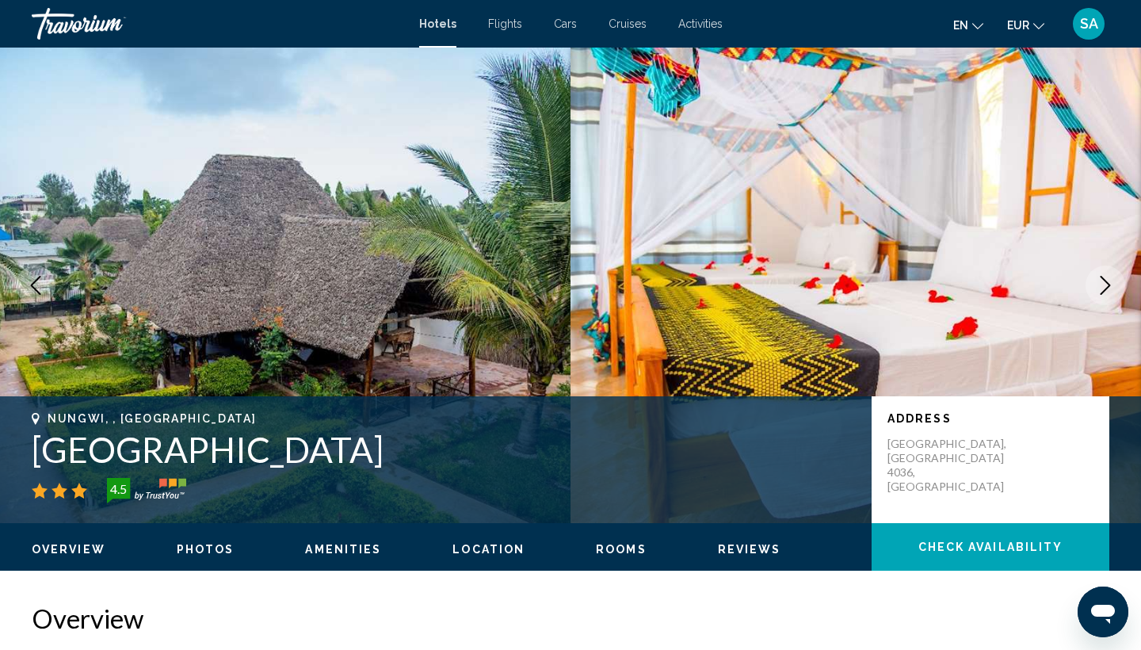
click at [1110, 288] on icon "Next image" at bounding box center [1104, 285] width 19 height 19
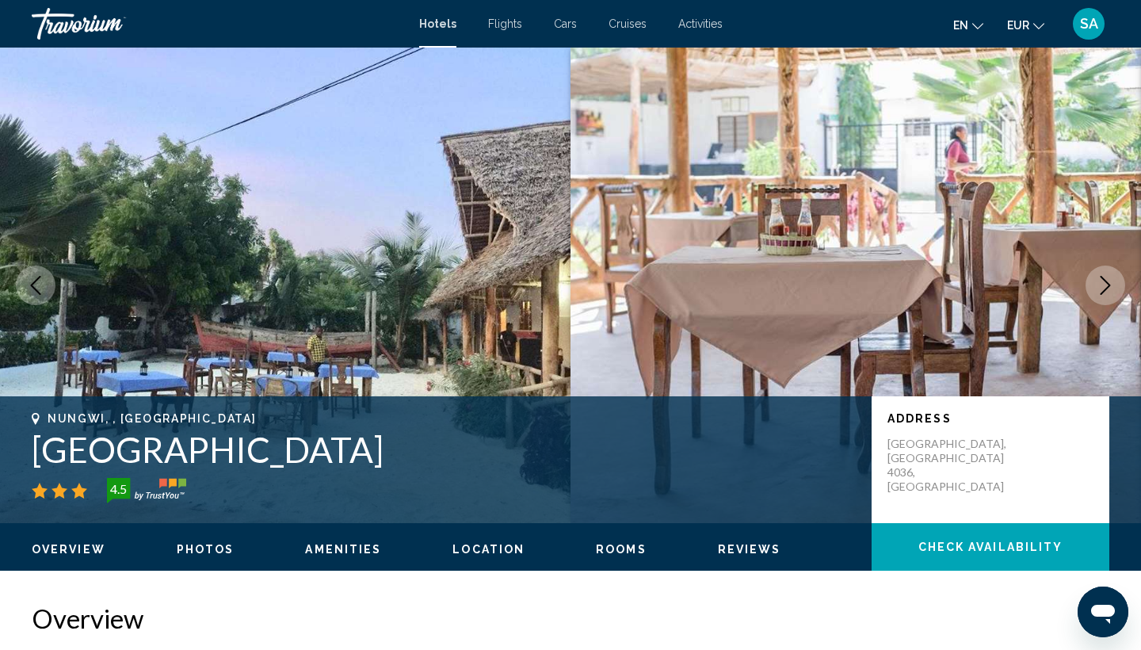
click at [1108, 280] on icon "Next image" at bounding box center [1104, 285] width 19 height 19
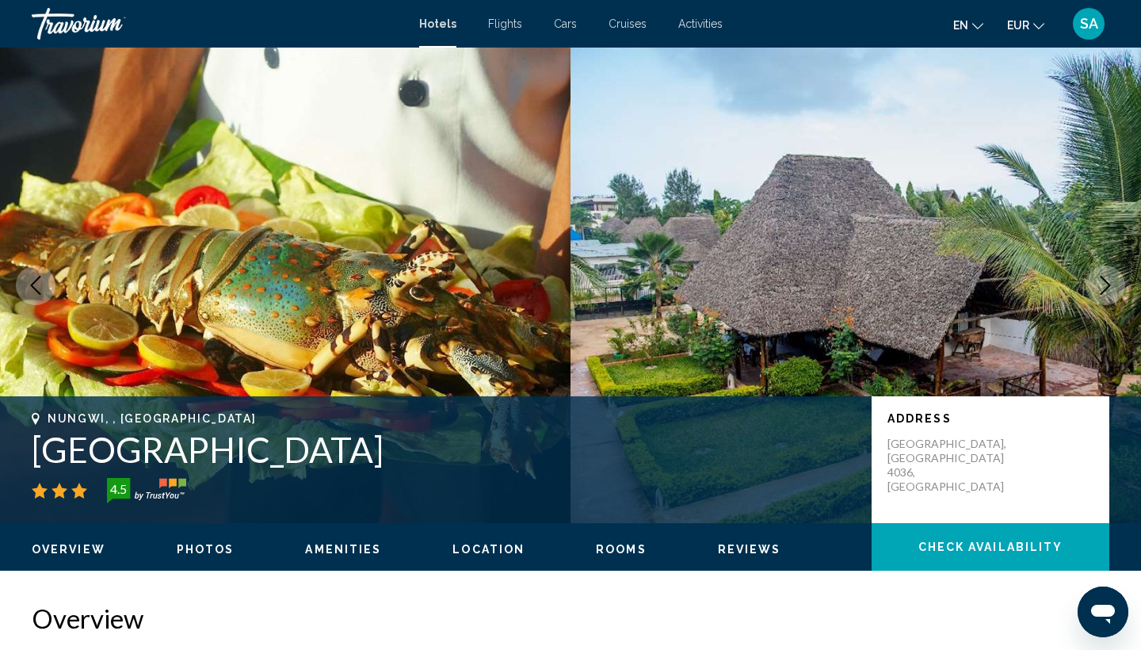
click at [1107, 280] on icon "Next image" at bounding box center [1104, 285] width 19 height 19
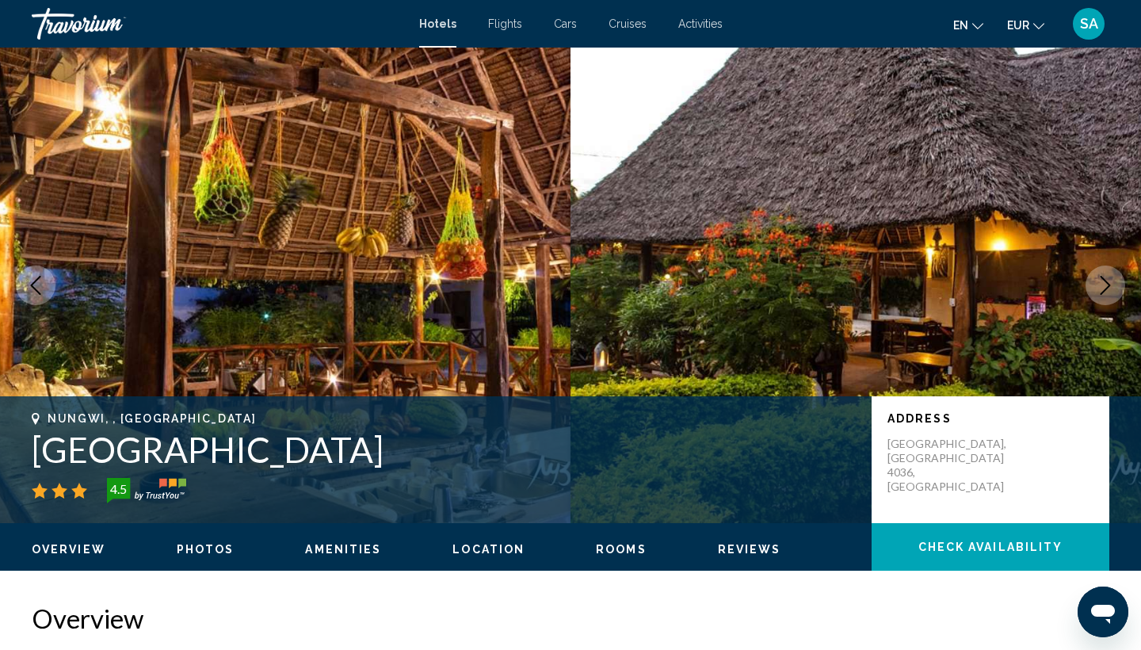
click at [1107, 280] on icon "Next image" at bounding box center [1104, 285] width 19 height 19
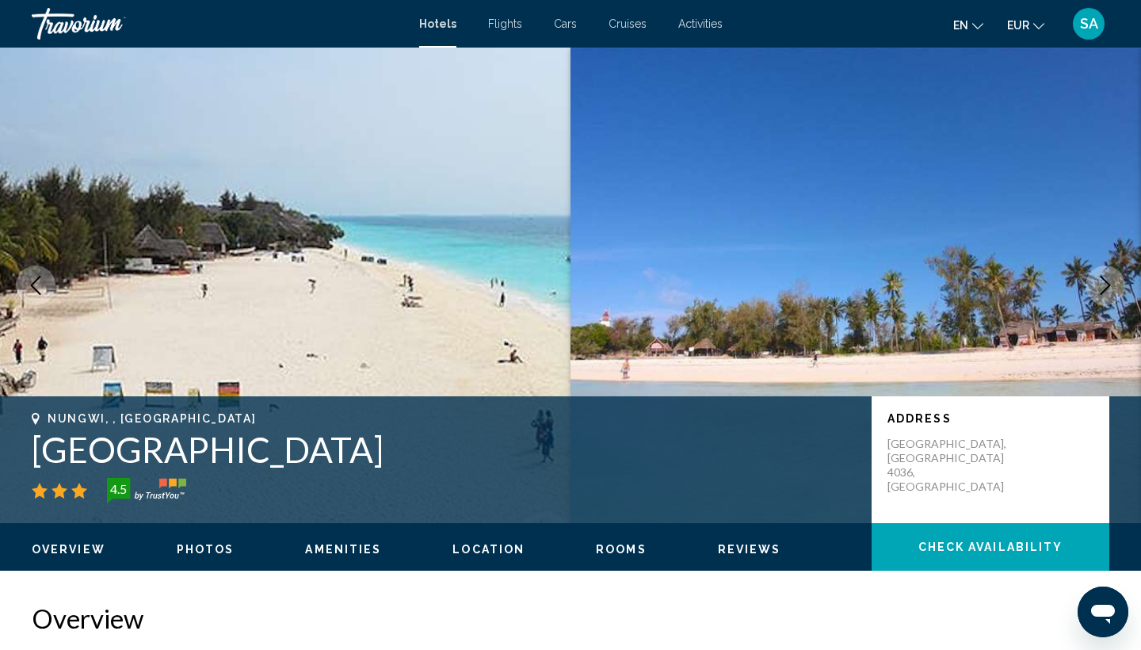
click at [1107, 281] on icon "Next image" at bounding box center [1104, 285] width 19 height 19
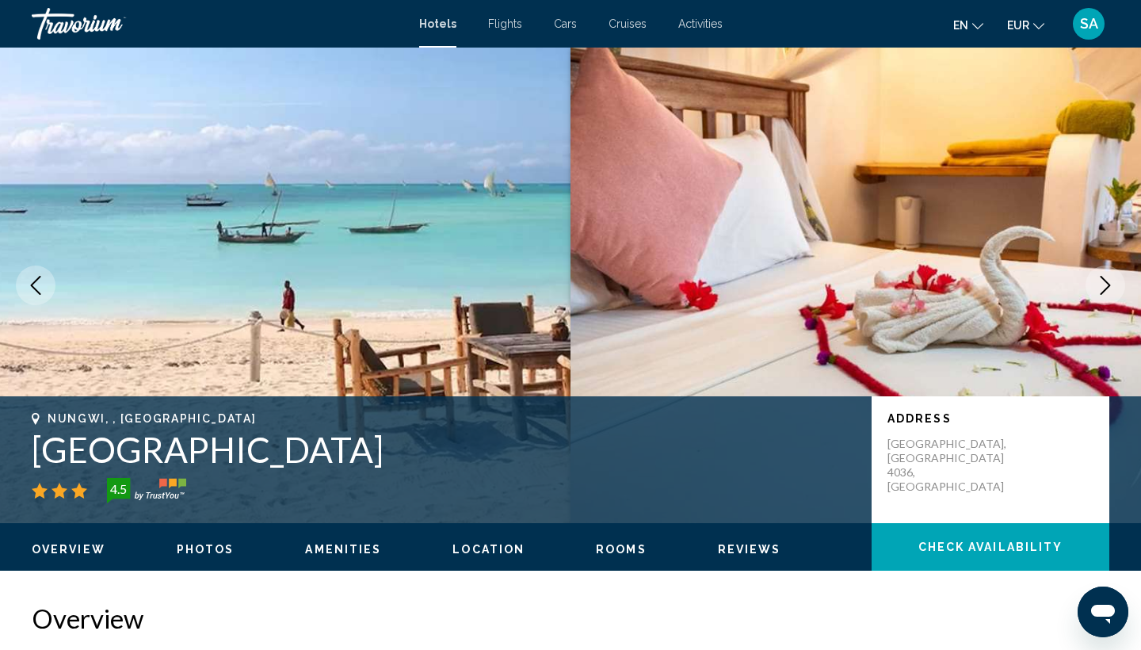
click at [1107, 281] on icon "Next image" at bounding box center [1104, 285] width 19 height 19
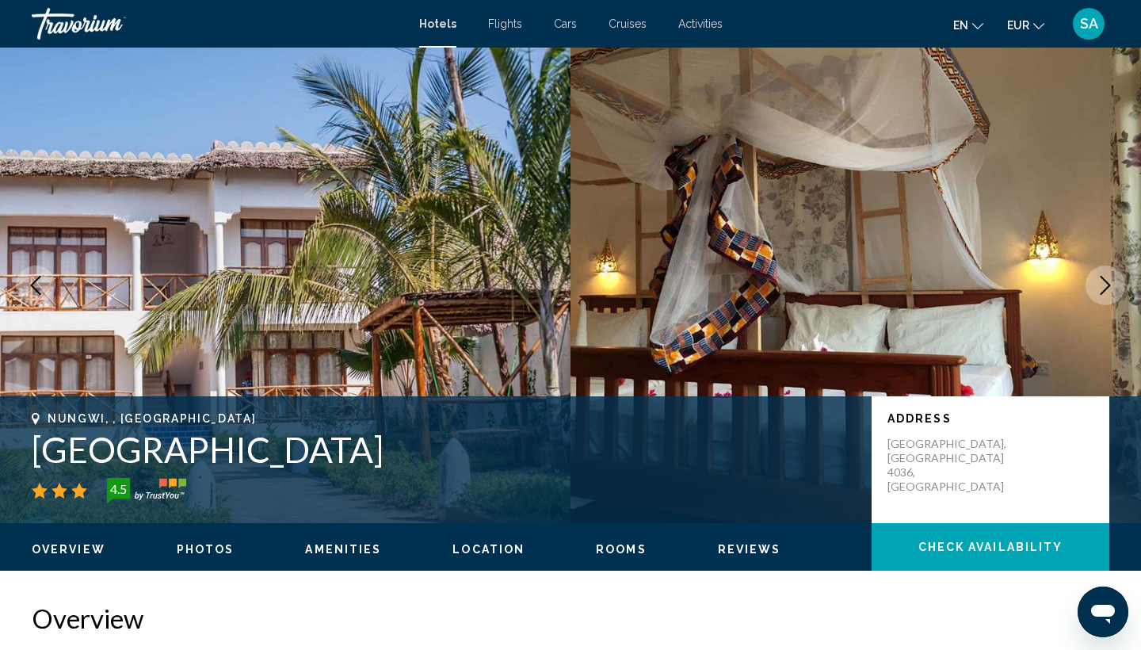
click at [75, 459] on h1 "[GEOGRAPHIC_DATA]" at bounding box center [444, 449] width 824 height 41
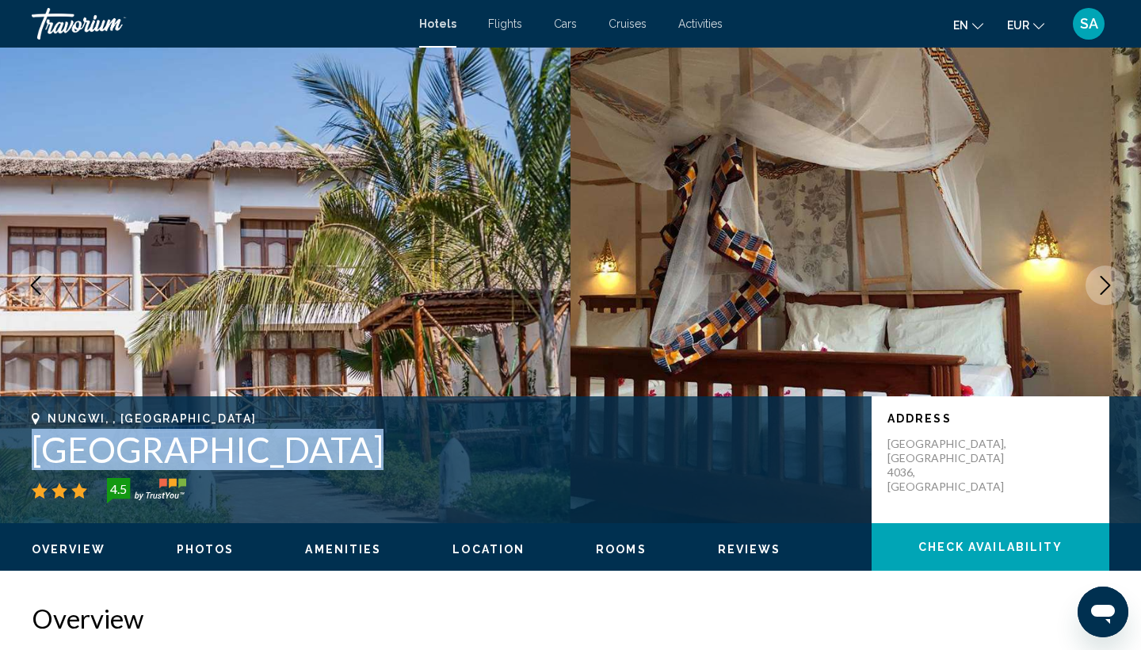
click at [75, 459] on h1 "[GEOGRAPHIC_DATA]" at bounding box center [444, 449] width 824 height 41
copy h1 "[GEOGRAPHIC_DATA]"
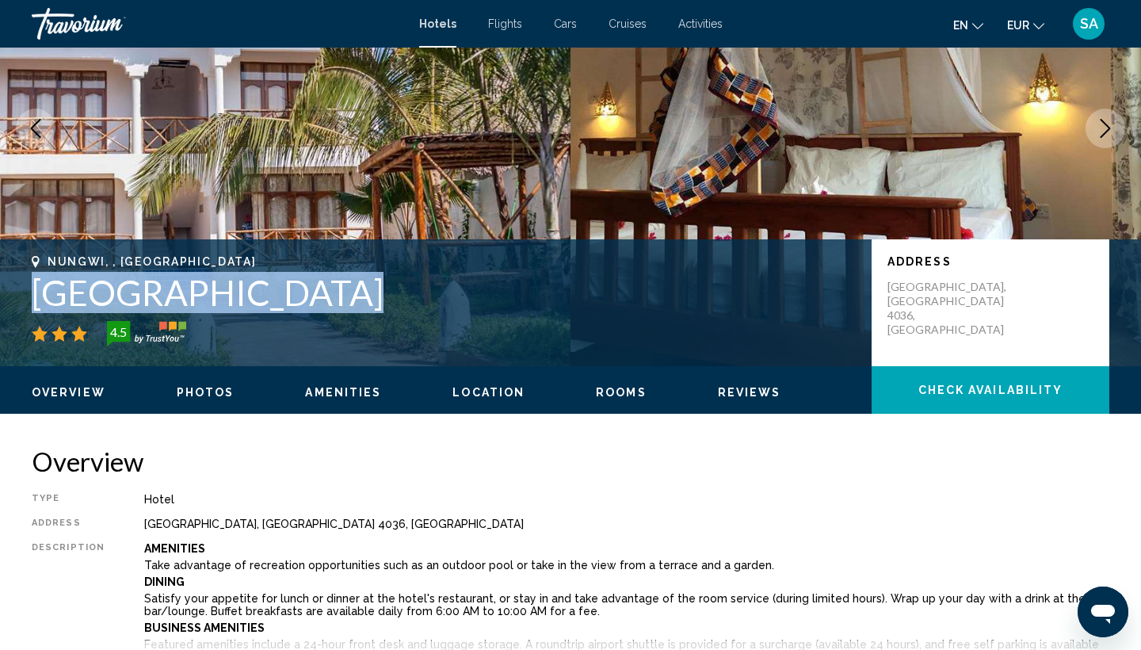
scroll to position [155, 0]
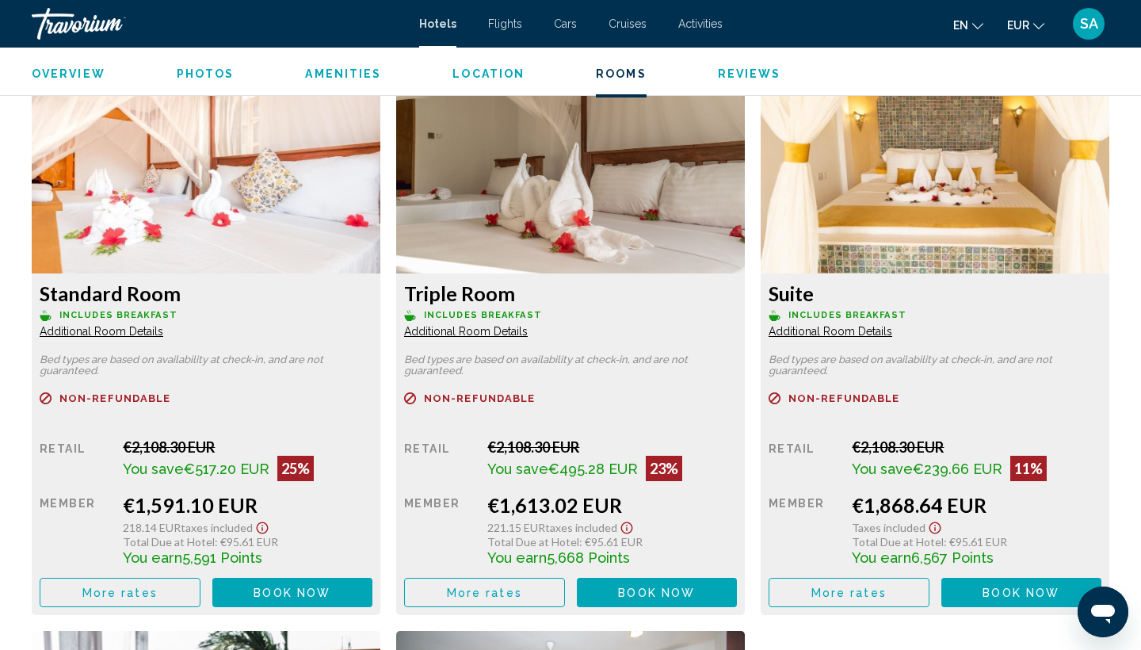
scroll to position [2186, 0]
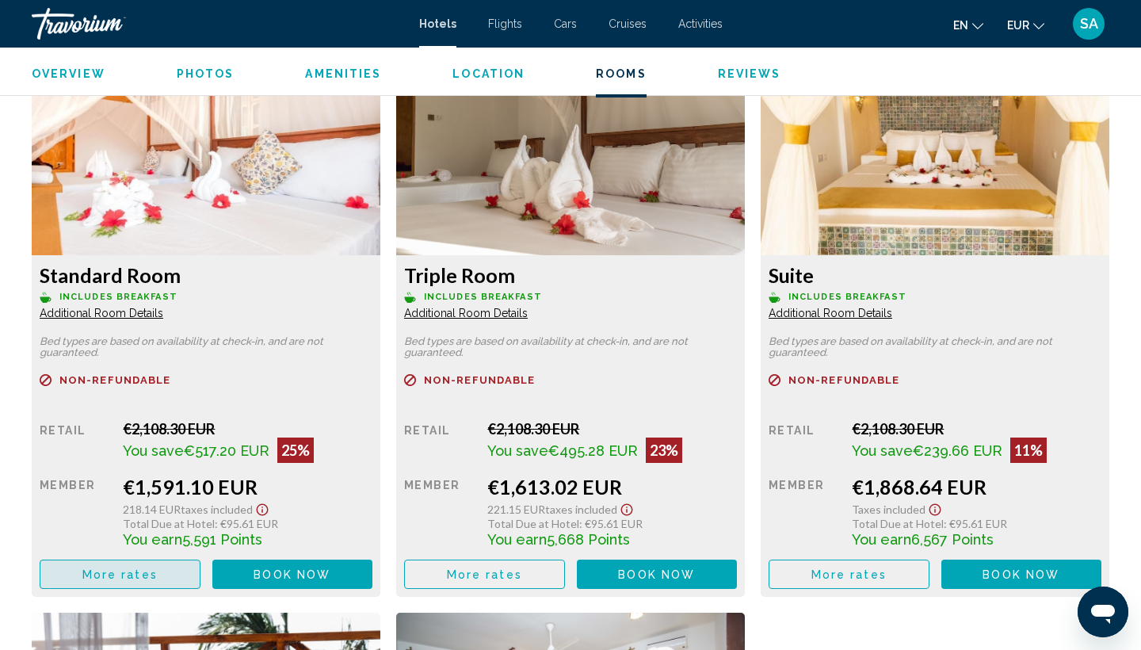
click at [154, 579] on span "More rates" at bounding box center [119, 574] width 75 height 13
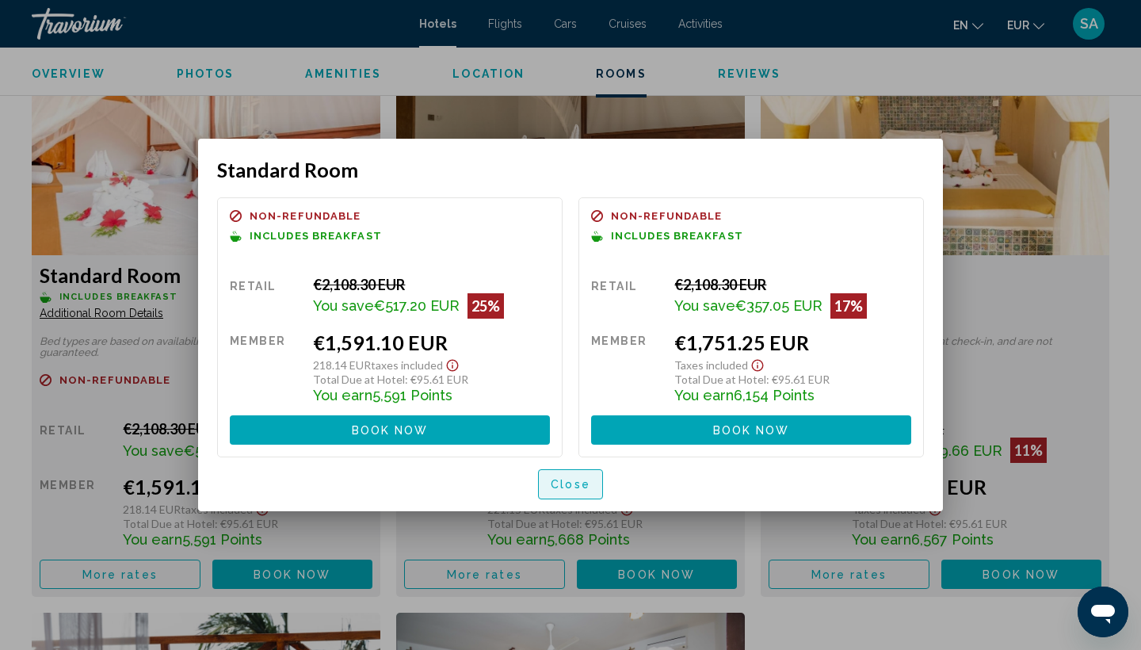
click at [563, 489] on span "Close" at bounding box center [570, 484] width 40 height 13
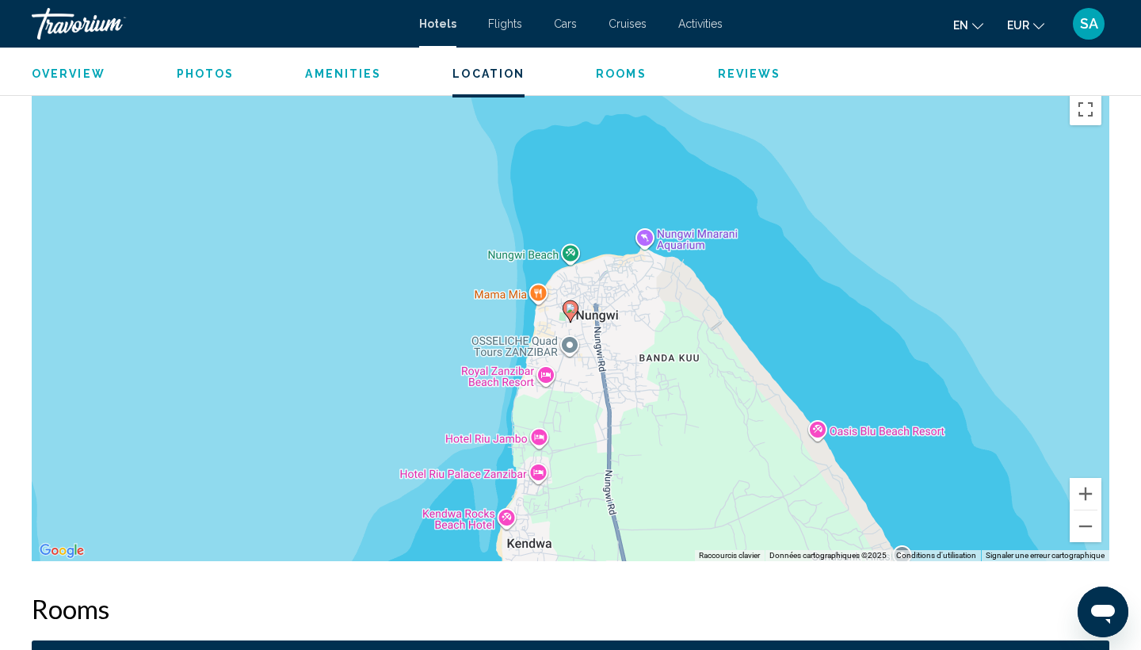
scroll to position [1499, 0]
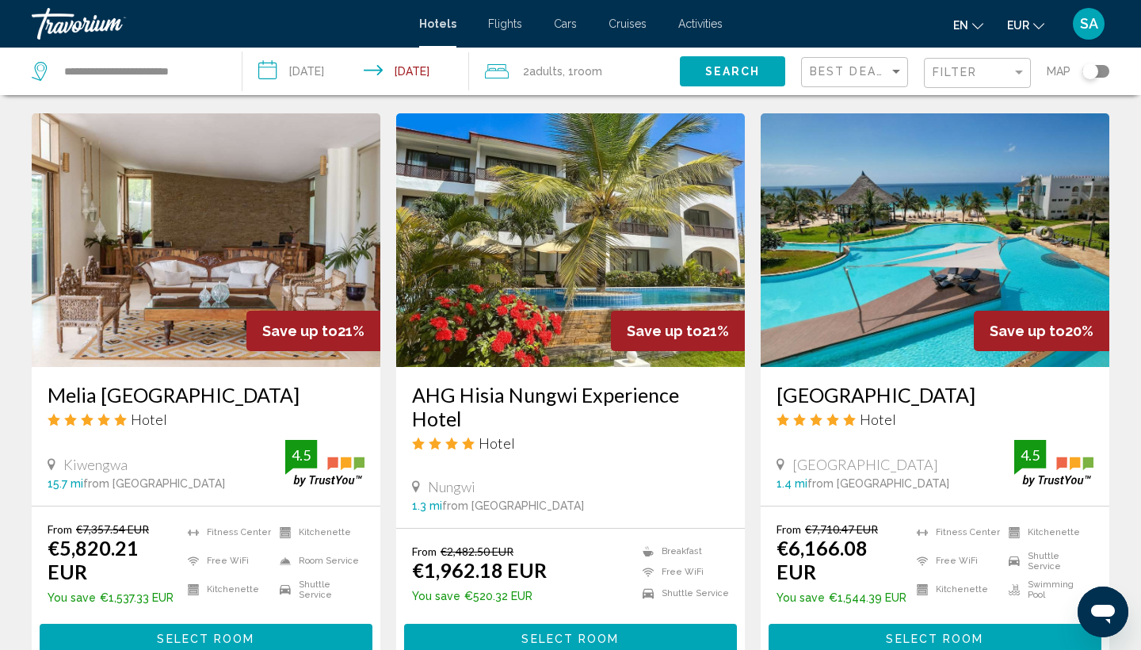
scroll to position [1837, 0]
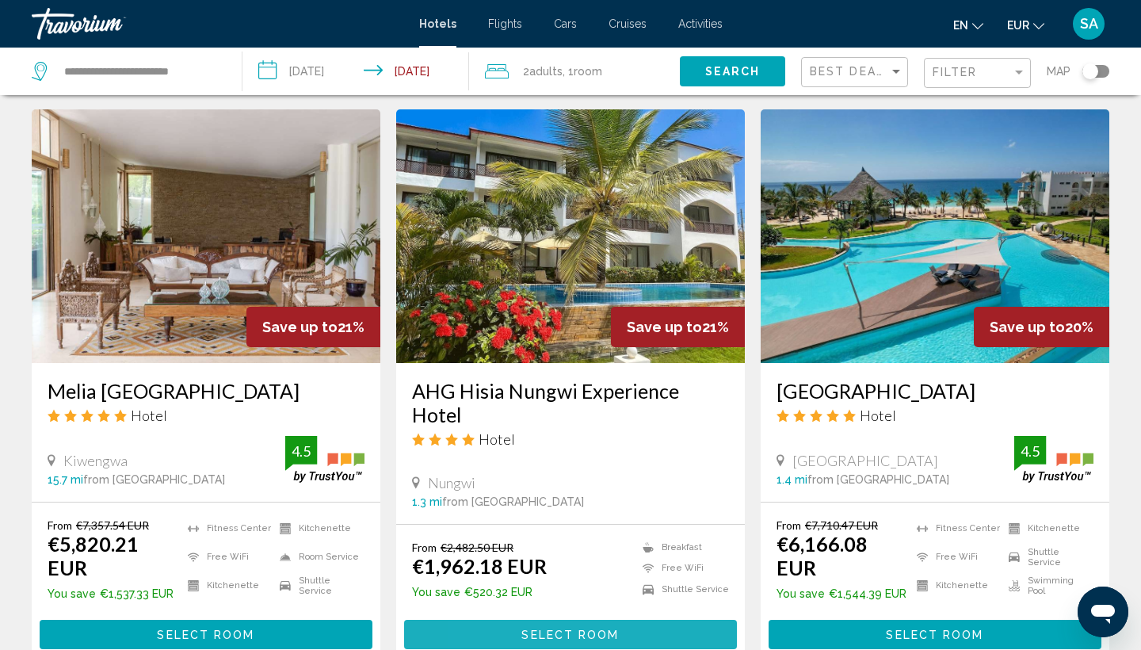
click at [492, 619] on button "Select Room" at bounding box center [570, 633] width 333 height 29
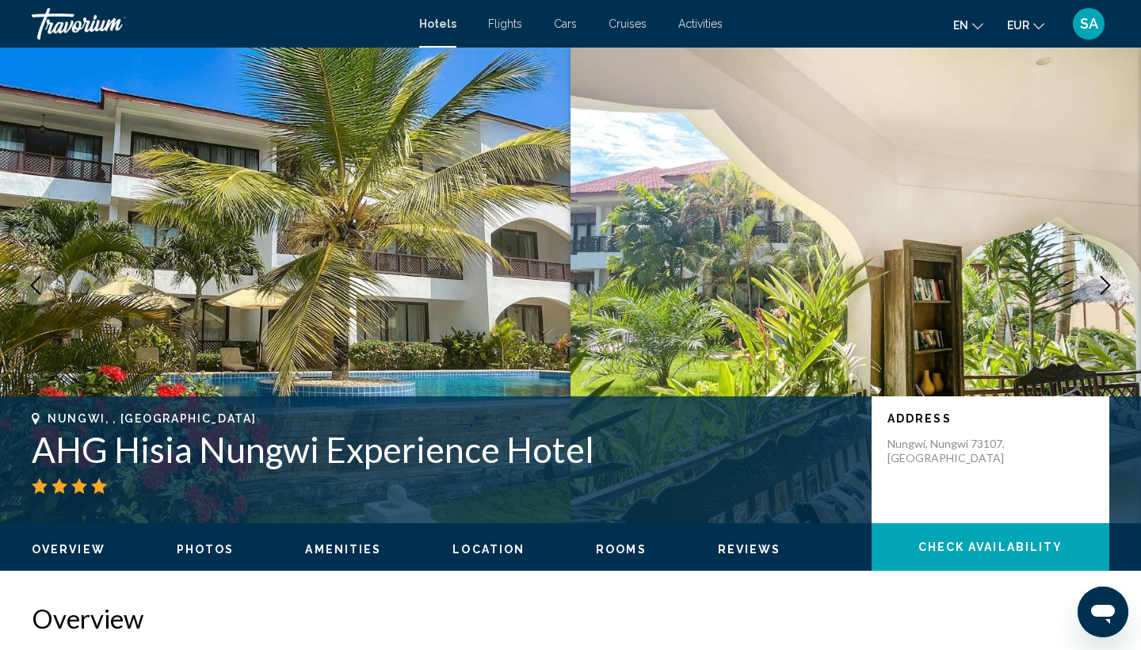
click at [451, 451] on h1 "AHG Hisia Nungwi Experience Hotel" at bounding box center [444, 449] width 824 height 41
copy h1 "AHG Hisia Nungwi Experience Hotel"
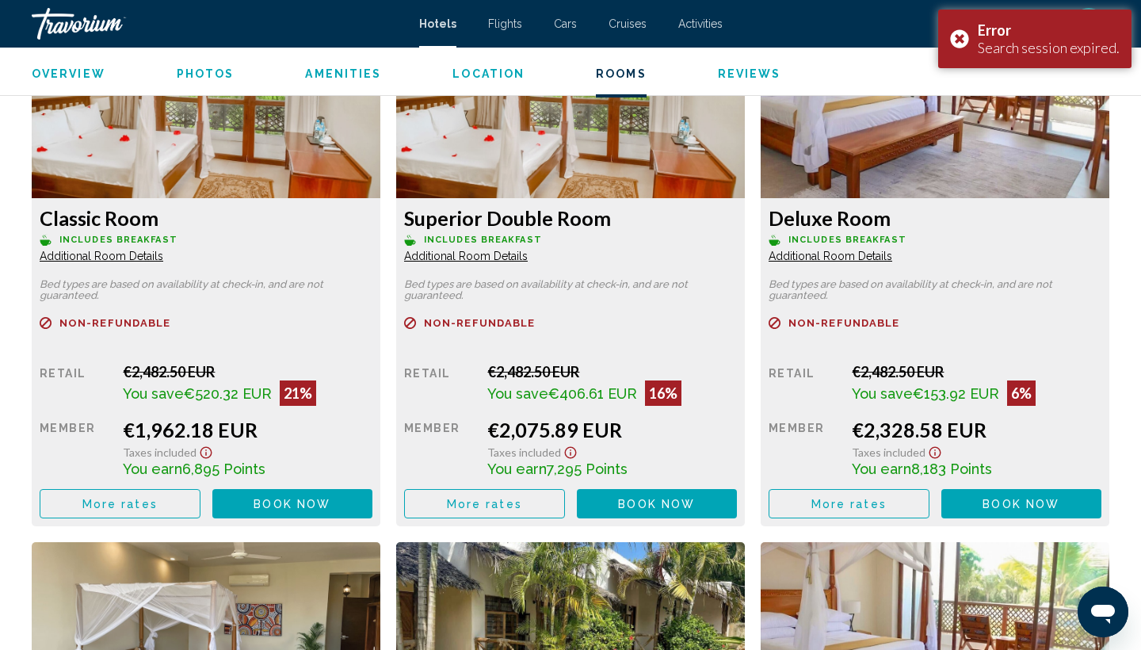
scroll to position [2244, 0]
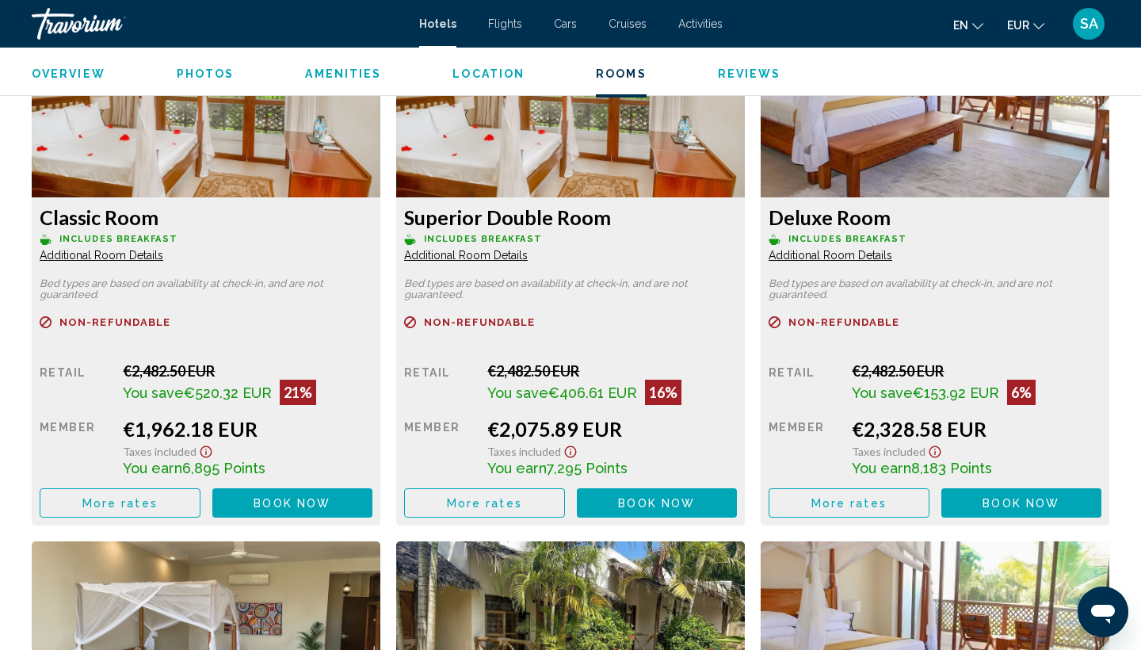
click at [120, 508] on span "More rates" at bounding box center [119, 503] width 75 height 13
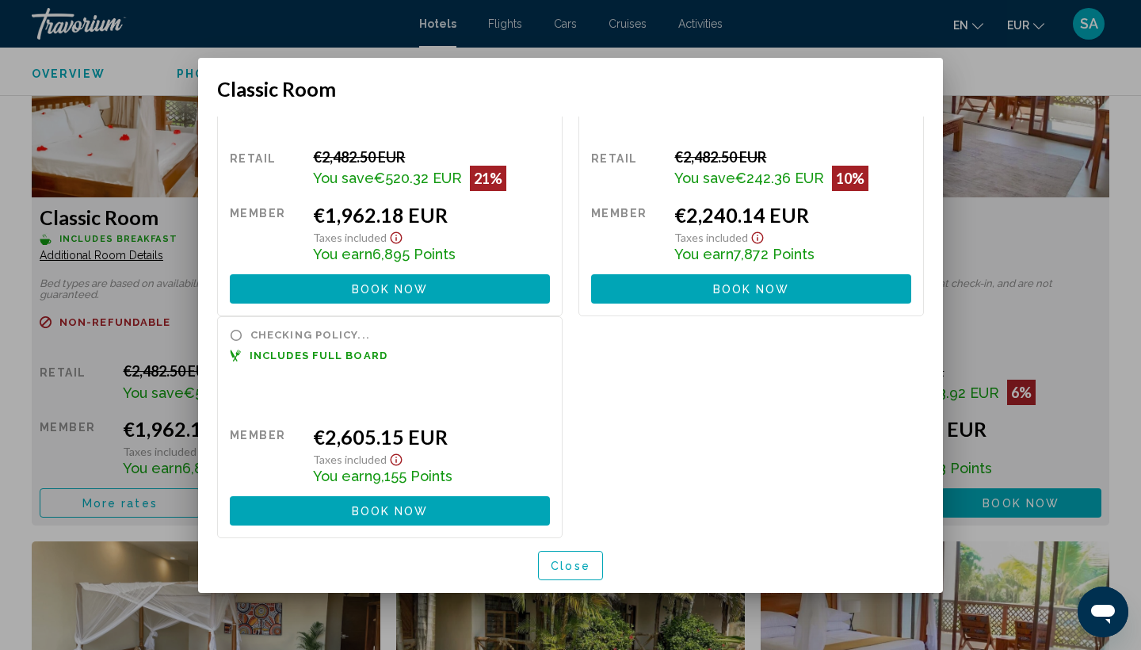
scroll to position [67, 0]
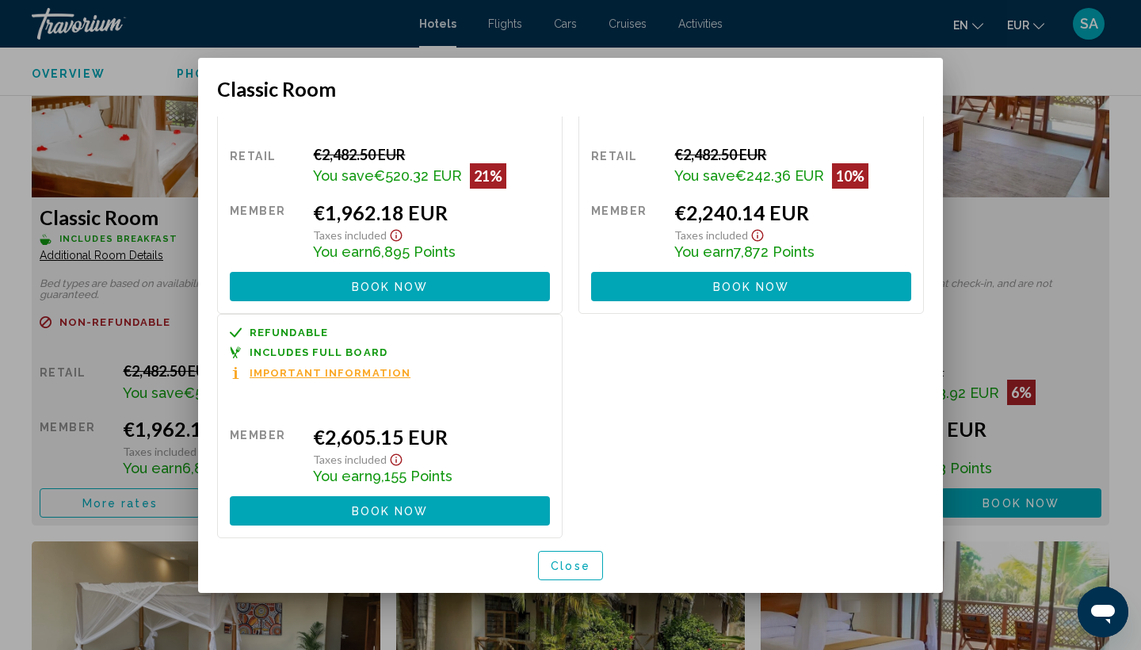
click at [573, 573] on button "Close" at bounding box center [570, 564] width 65 height 29
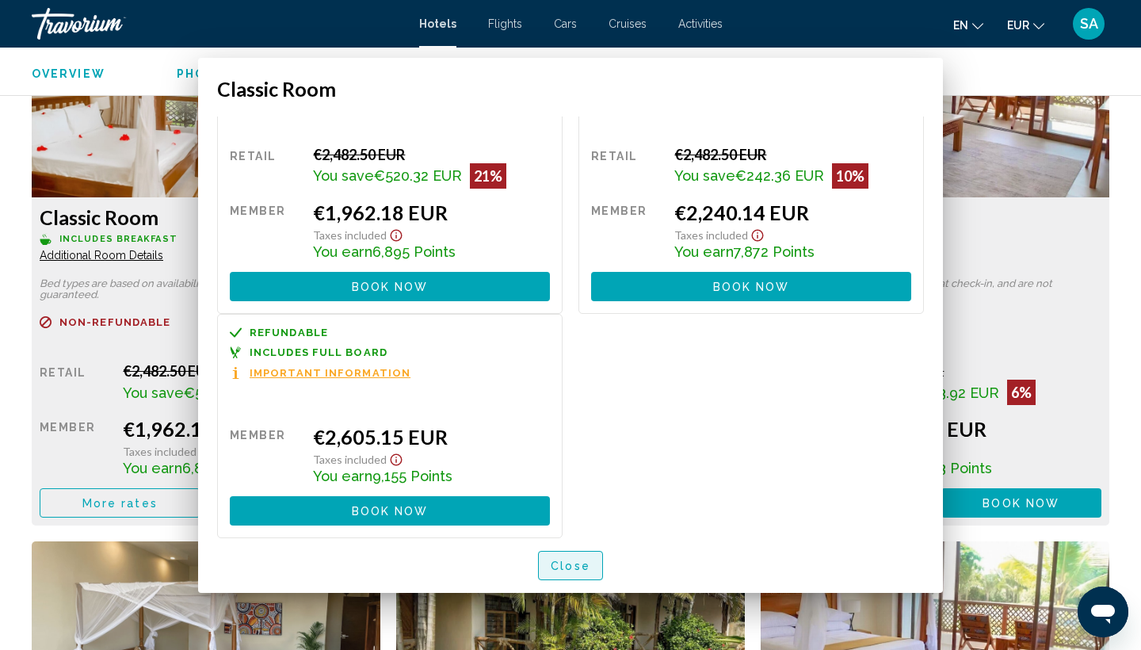
scroll to position [2244, 0]
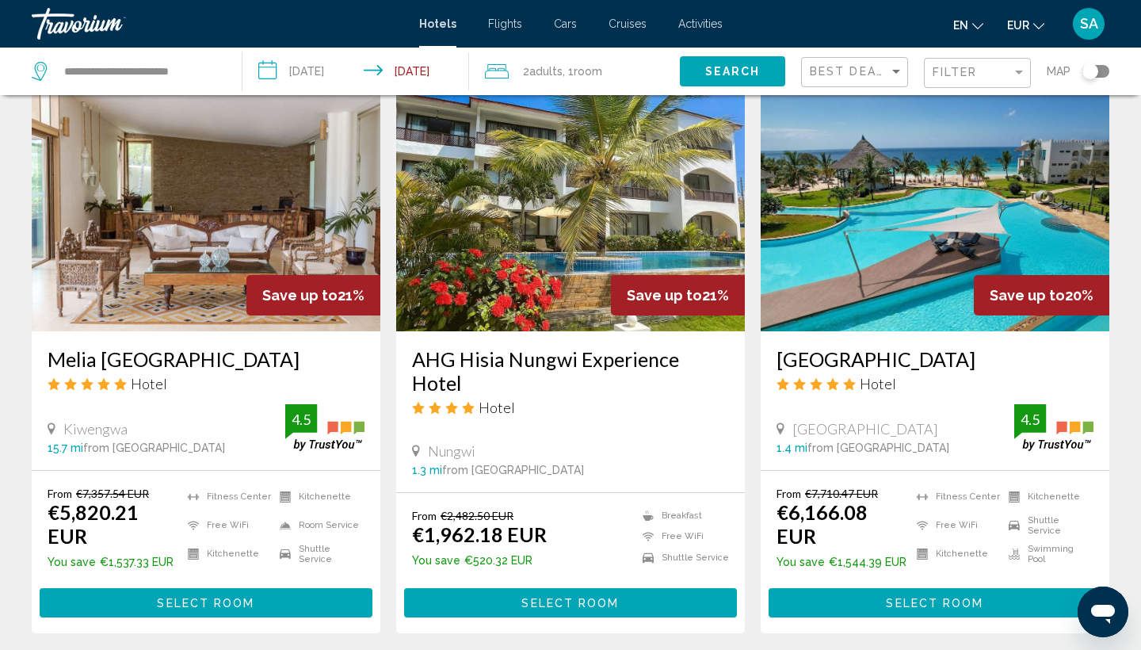
scroll to position [1871, 0]
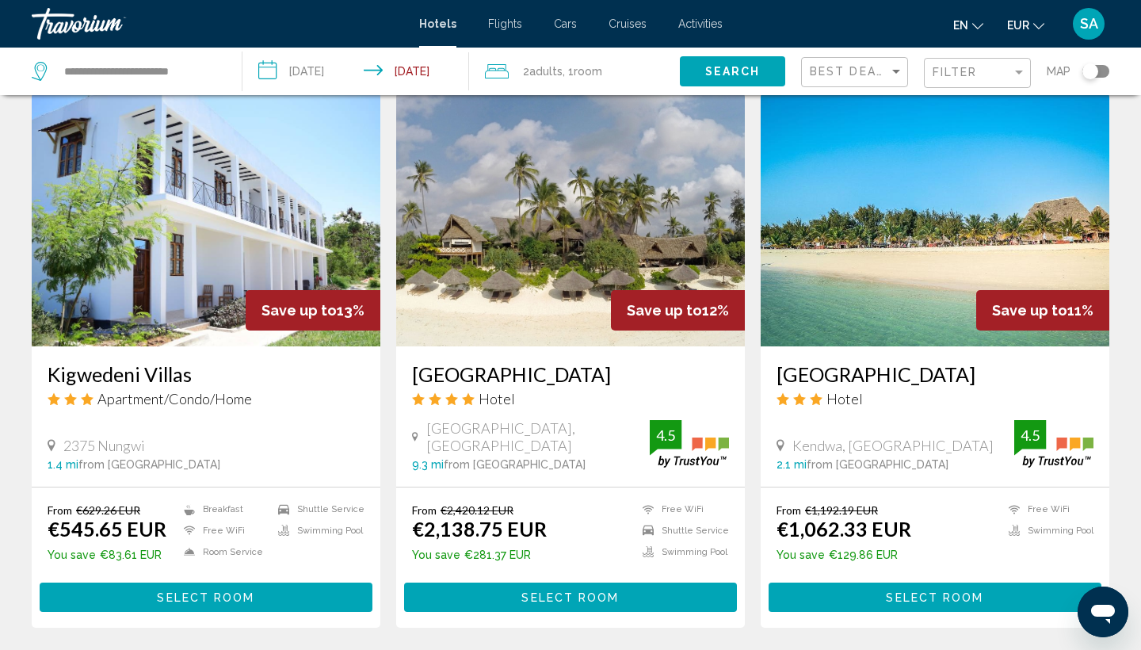
scroll to position [1838, 0]
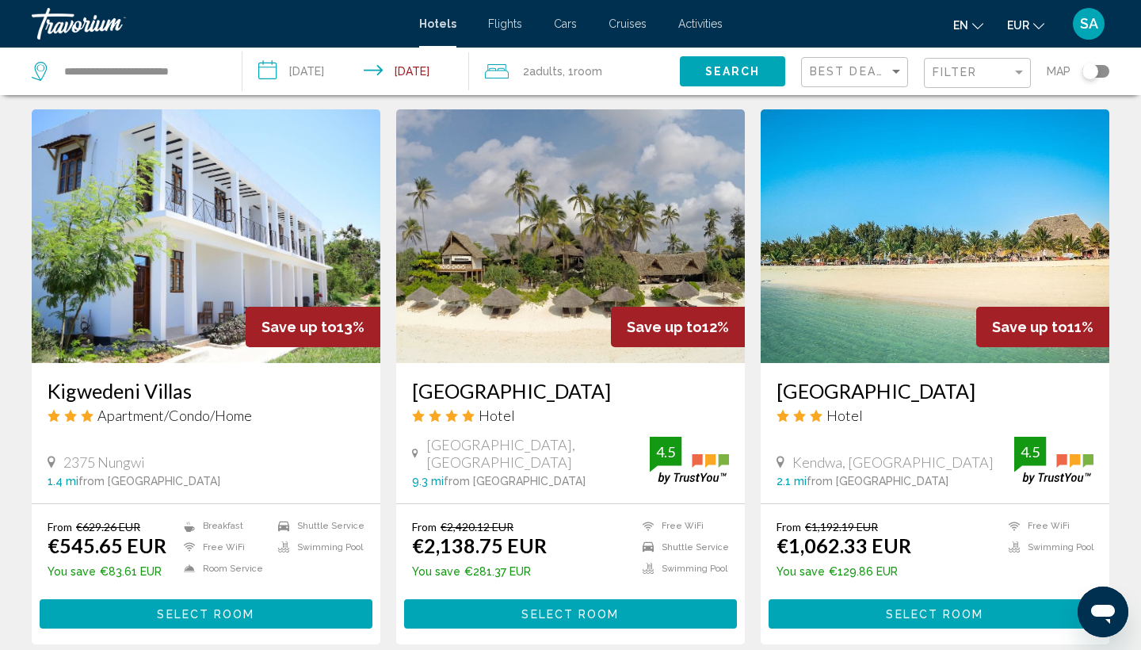
click at [551, 208] on img "Main content" at bounding box center [570, 235] width 349 height 253
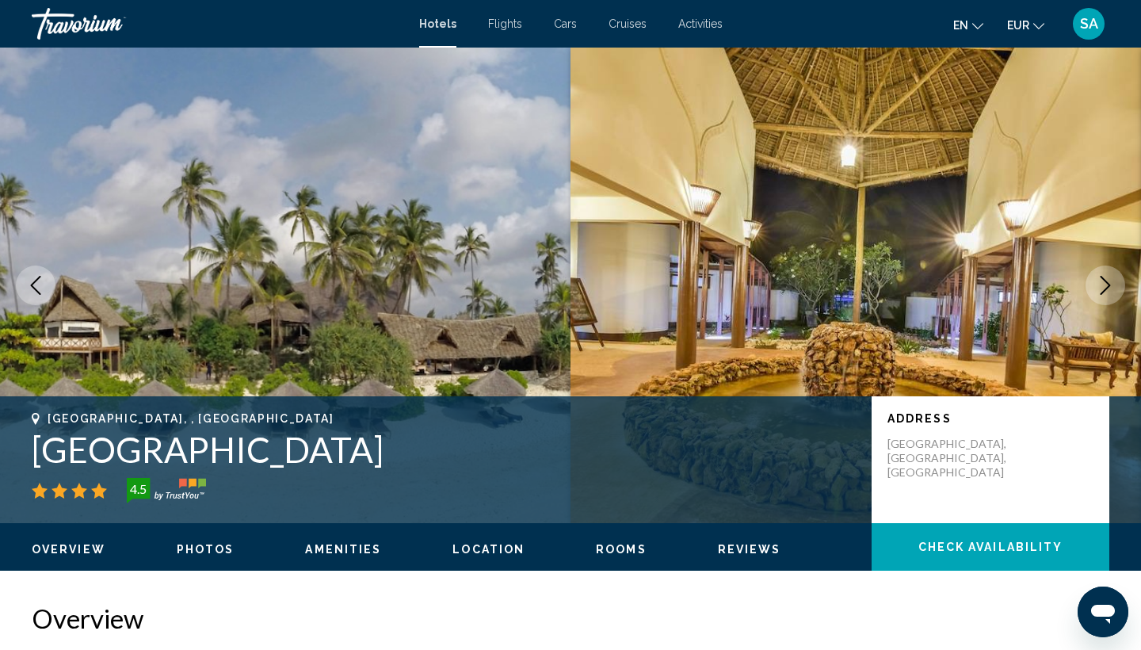
click at [195, 447] on h1 "[GEOGRAPHIC_DATA]" at bounding box center [444, 449] width 824 height 41
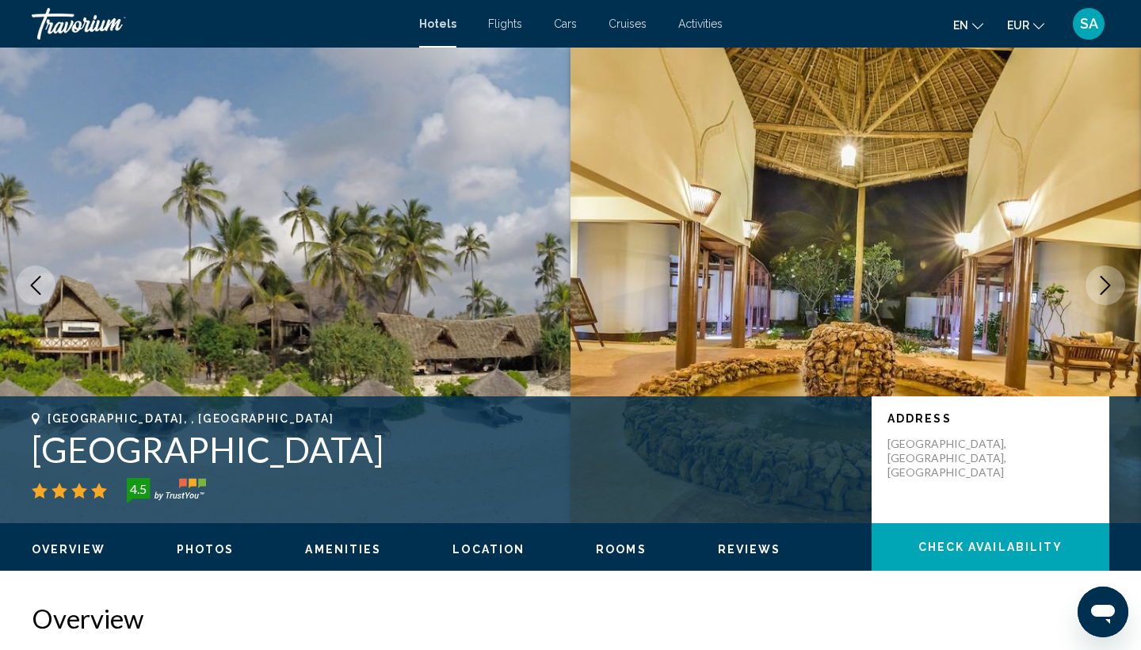
click at [195, 447] on h1 "[GEOGRAPHIC_DATA]" at bounding box center [444, 449] width 824 height 41
copy h1 "[GEOGRAPHIC_DATA]"
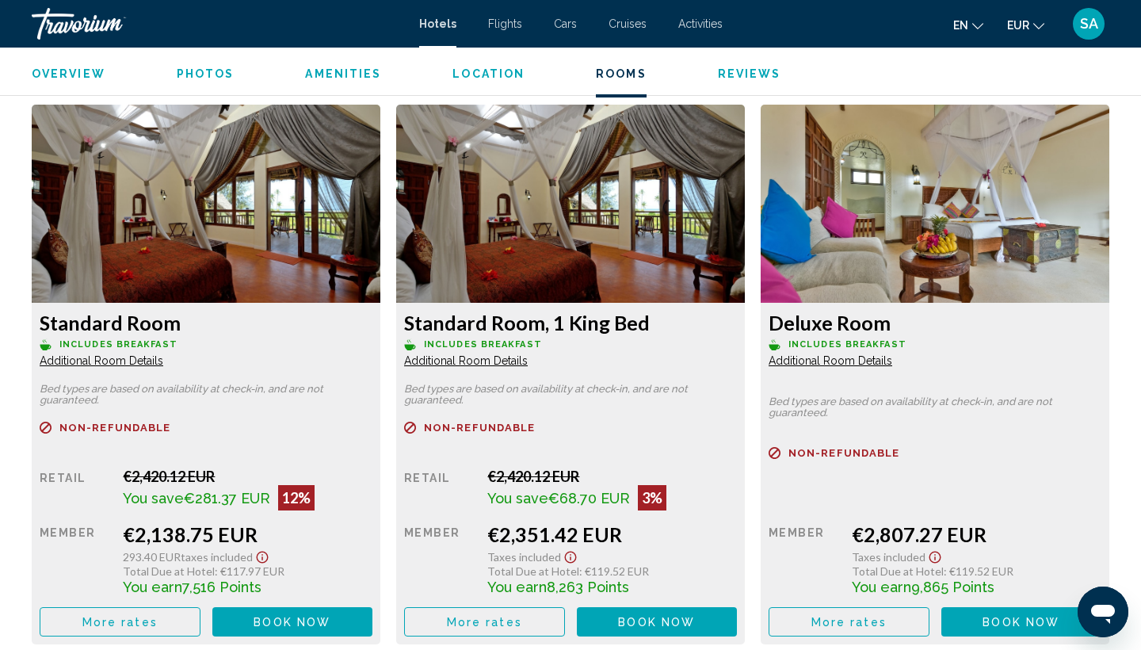
scroll to position [2135, 0]
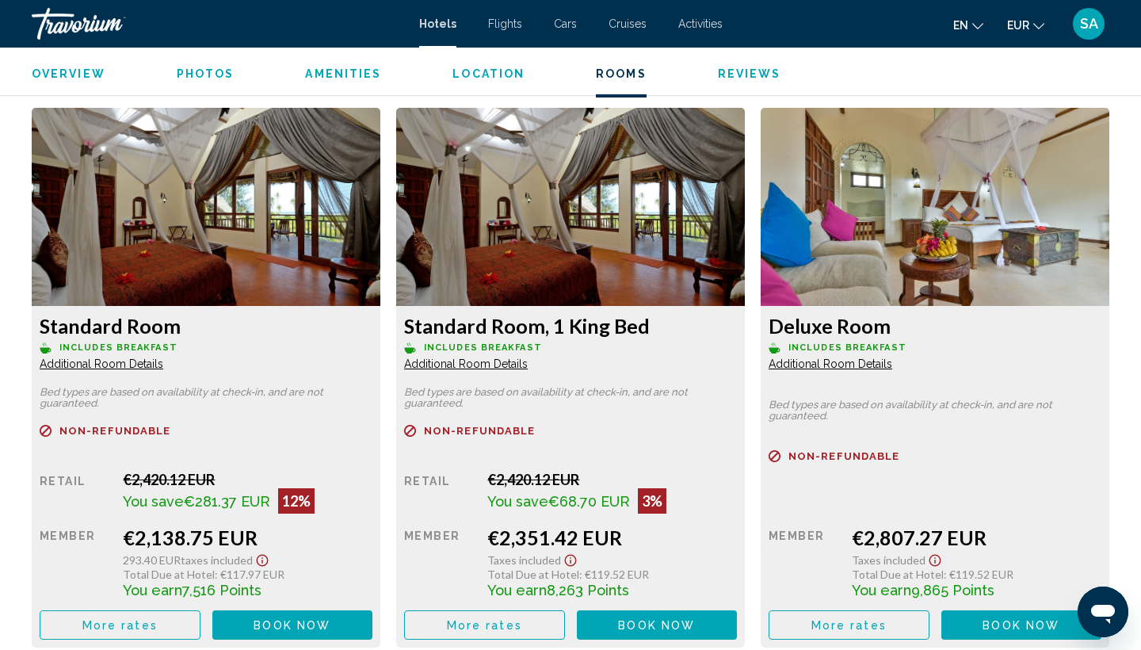
click at [133, 629] on span "More rates" at bounding box center [119, 625] width 75 height 13
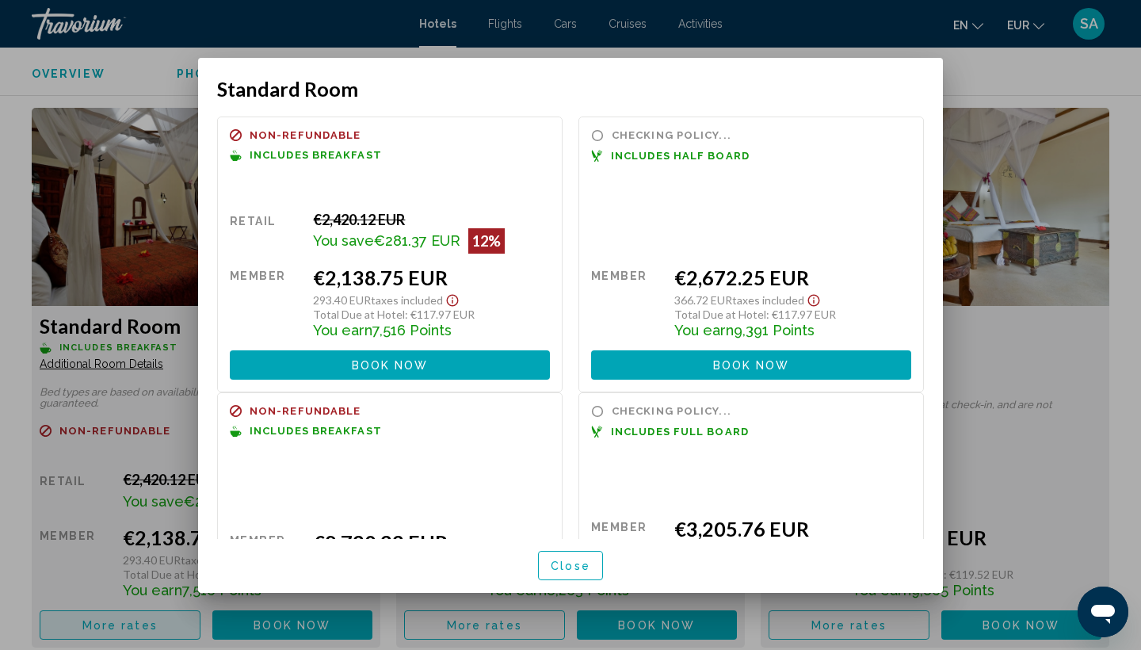
scroll to position [0, 0]
click at [560, 561] on span "Close" at bounding box center [570, 565] width 40 height 13
